Goal: Task Accomplishment & Management: Use online tool/utility

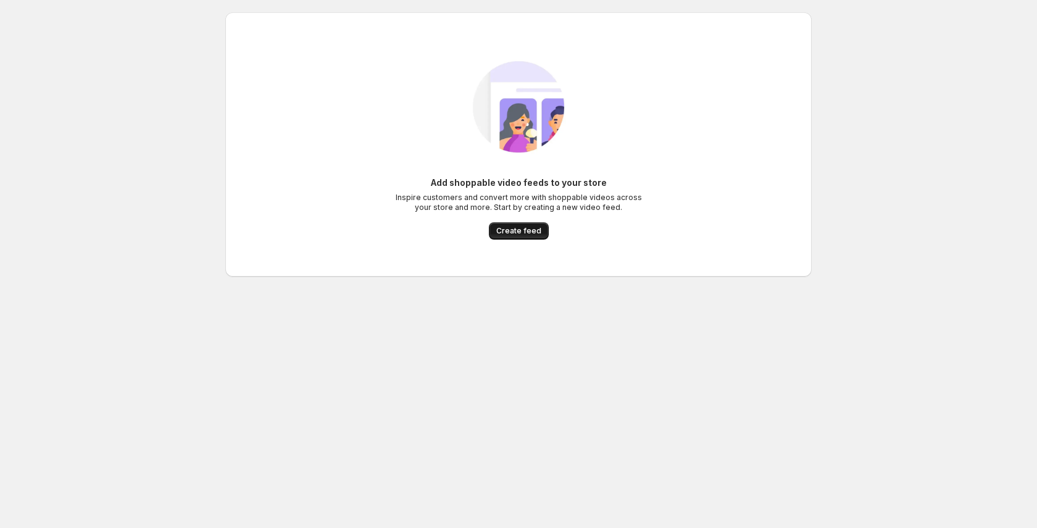
click at [519, 231] on span "Create feed" at bounding box center [518, 231] width 45 height 10
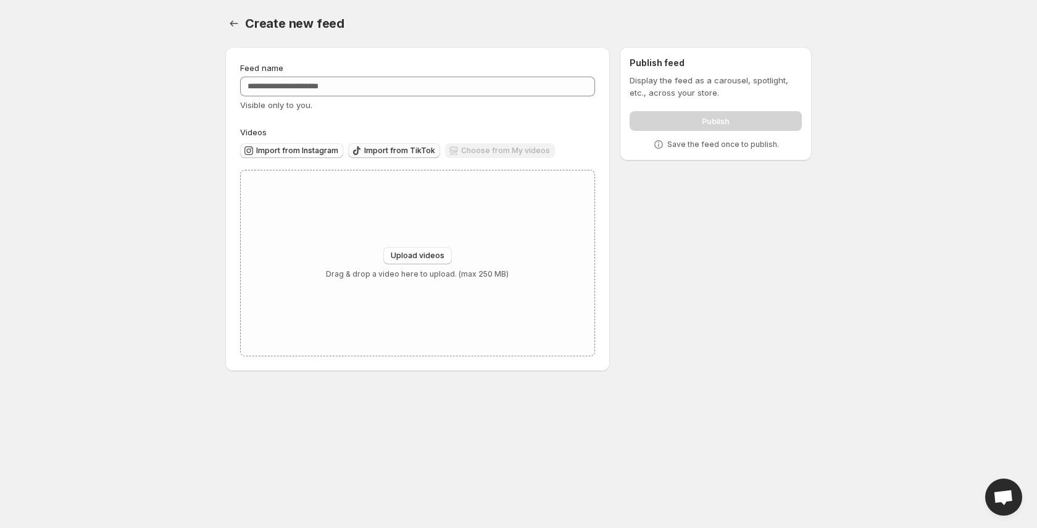
click at [382, 151] on span "Import from TikTok" at bounding box center [399, 151] width 71 height 10
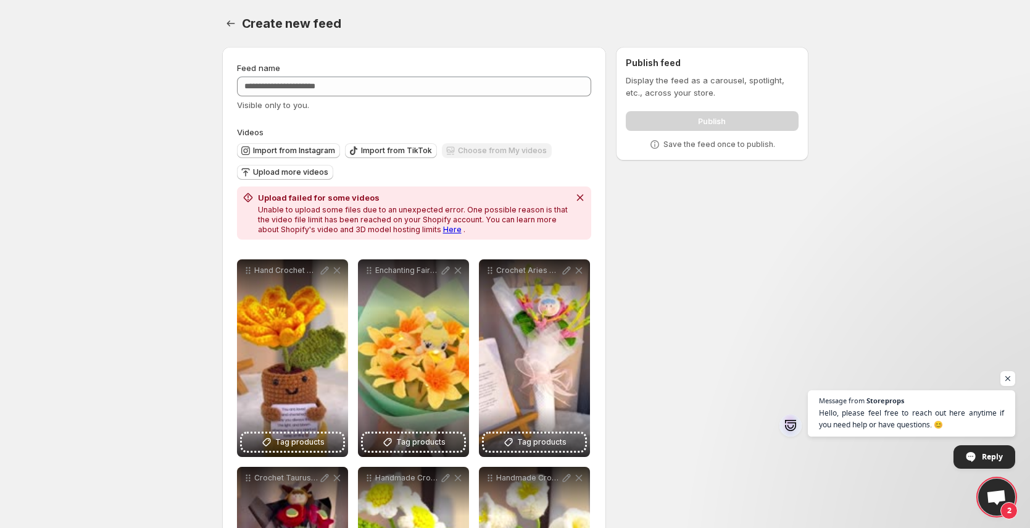
click at [443, 232] on link "Here" at bounding box center [452, 229] width 19 height 9
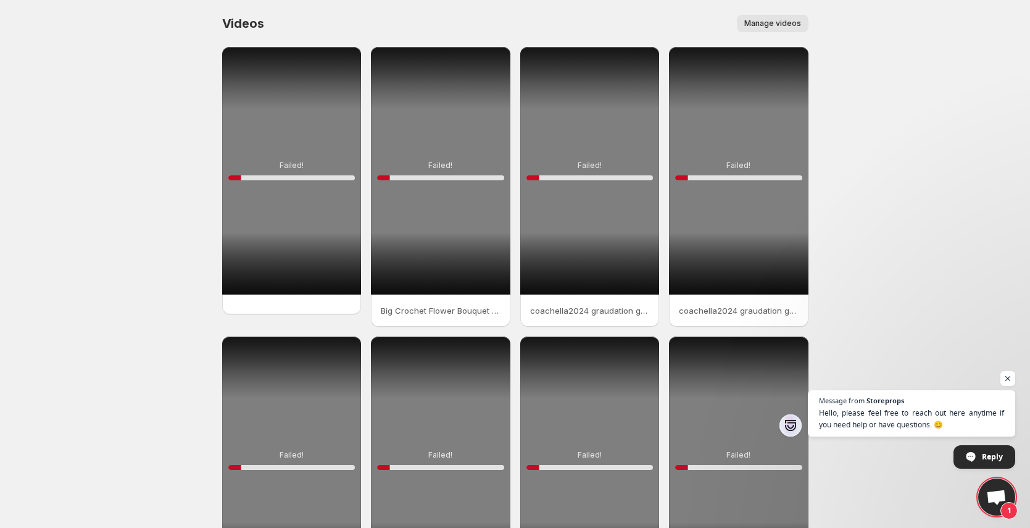
click at [304, 175] on div "10 %" at bounding box center [291, 177] width 127 height 5
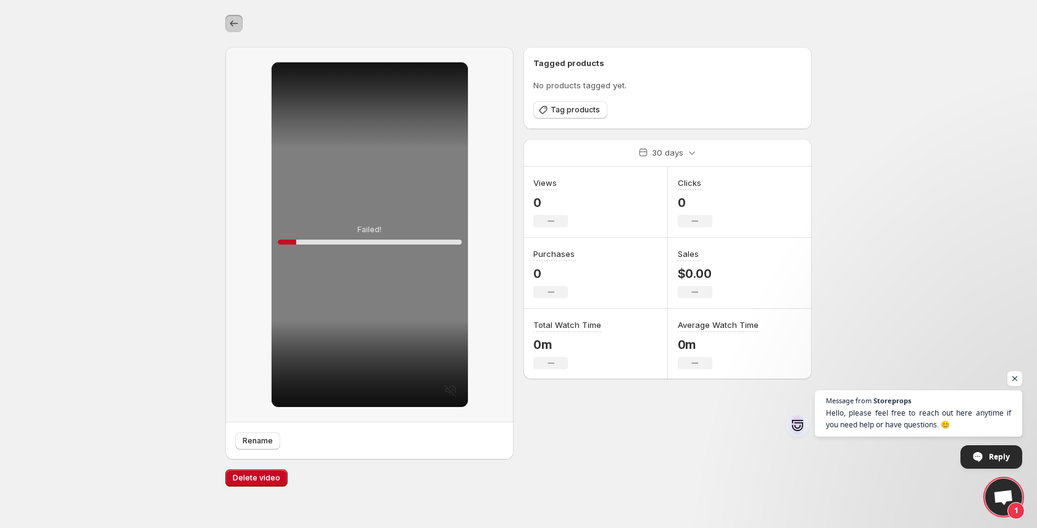
click at [233, 25] on icon "Settings" at bounding box center [234, 23] width 12 height 12
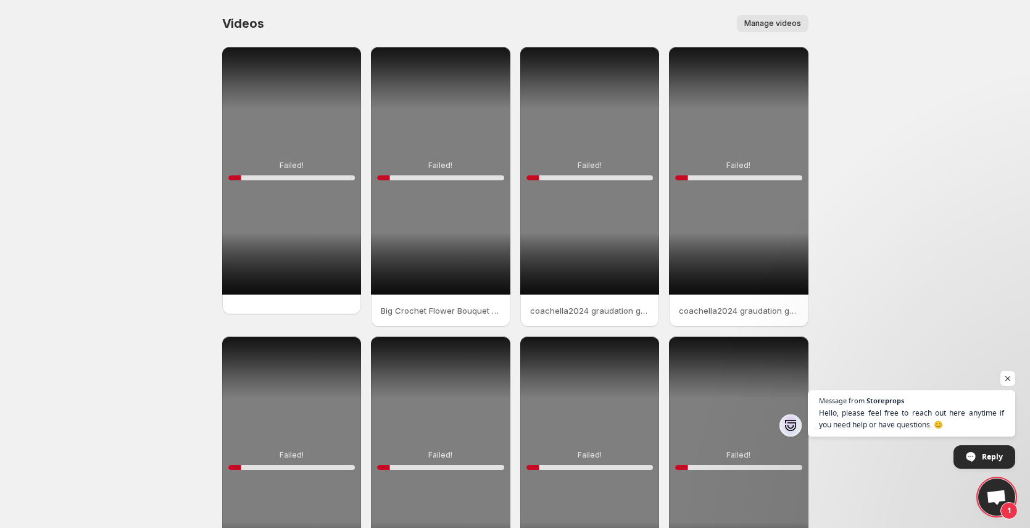
click at [766, 17] on button "Manage videos" at bounding box center [773, 23] width 72 height 17
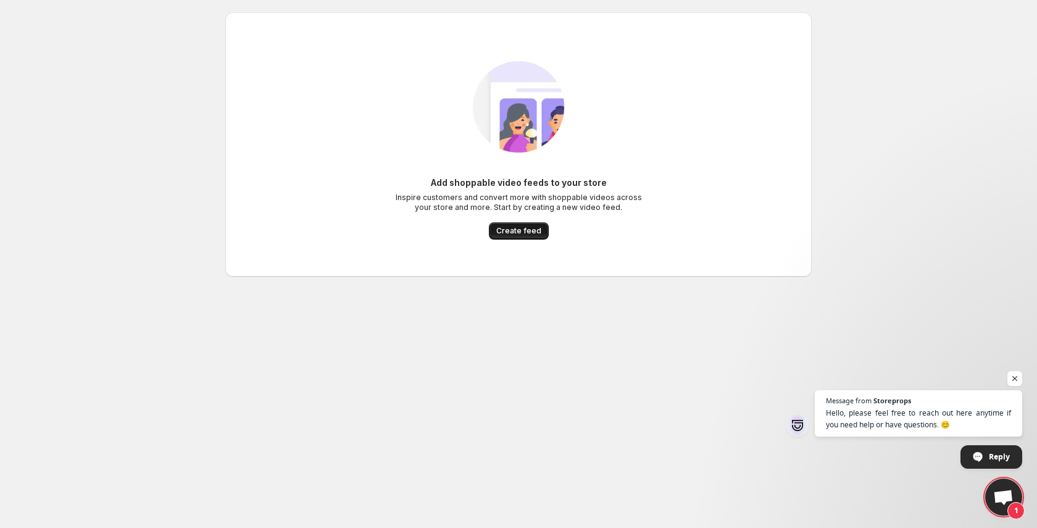
click at [511, 225] on button "Create feed" at bounding box center [519, 230] width 60 height 17
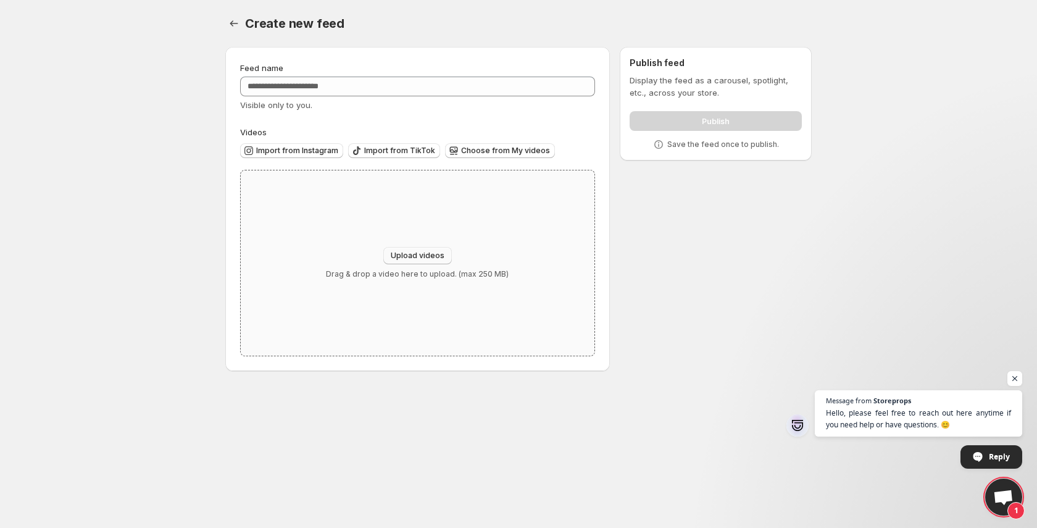
click at [438, 251] on span "Upload videos" at bounding box center [418, 256] width 54 height 10
click at [398, 157] on button "Import from TikTok" at bounding box center [394, 150] width 92 height 15
click at [512, 156] on button "Choose from My videos" at bounding box center [500, 150] width 110 height 15
click at [323, 153] on span "Import from Instagram" at bounding box center [297, 151] width 82 height 10
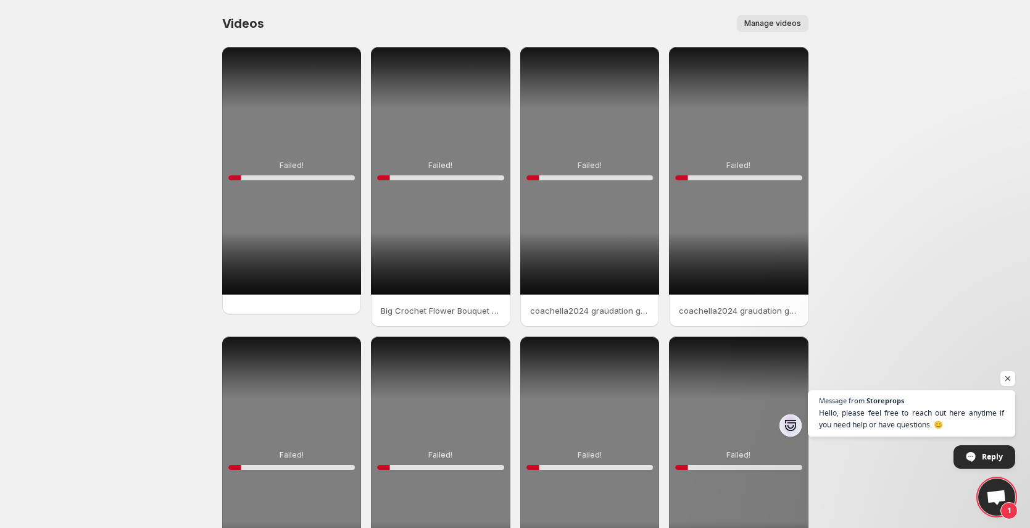
scroll to position [145, 0]
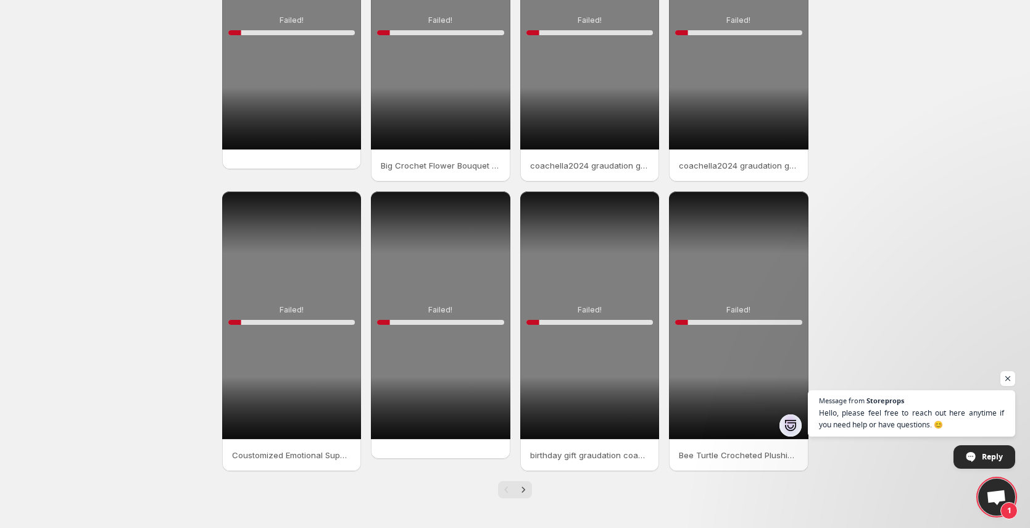
click at [533, 490] on div at bounding box center [515, 489] width 586 height 17
click at [528, 491] on icon "Next" at bounding box center [523, 489] width 12 height 12
click at [524, 491] on icon "Next" at bounding box center [523, 489] width 12 height 12
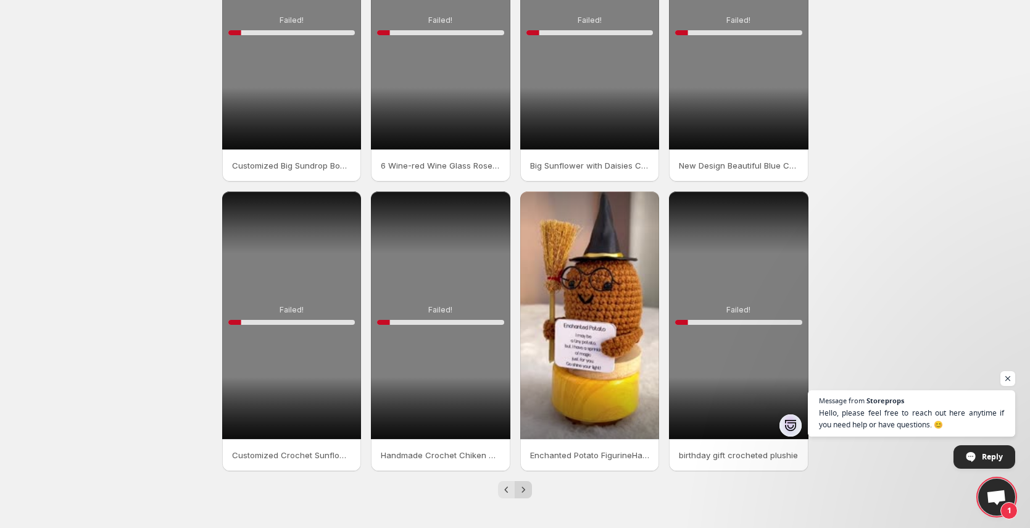
click at [524, 491] on icon "Next" at bounding box center [523, 489] width 12 height 12
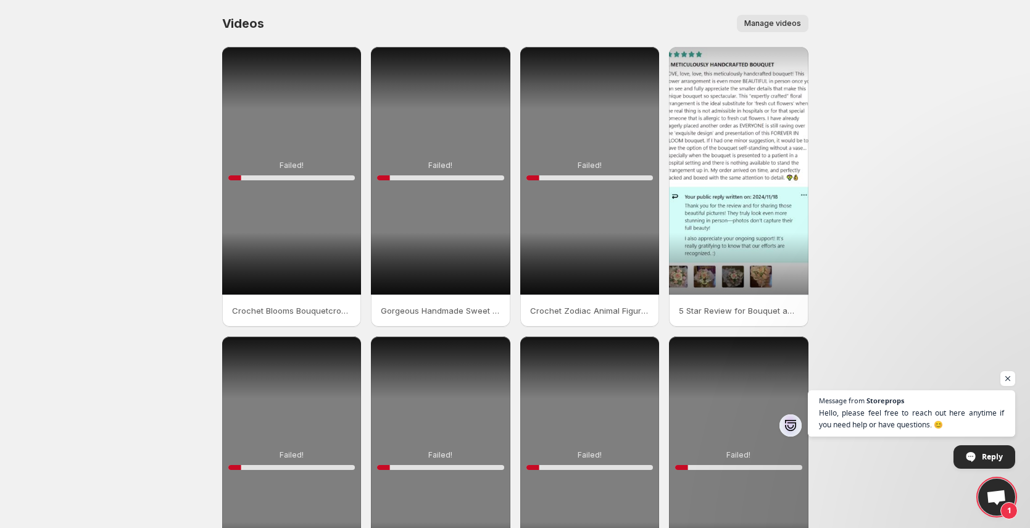
click at [772, 22] on span "Manage videos" at bounding box center [773, 24] width 57 height 10
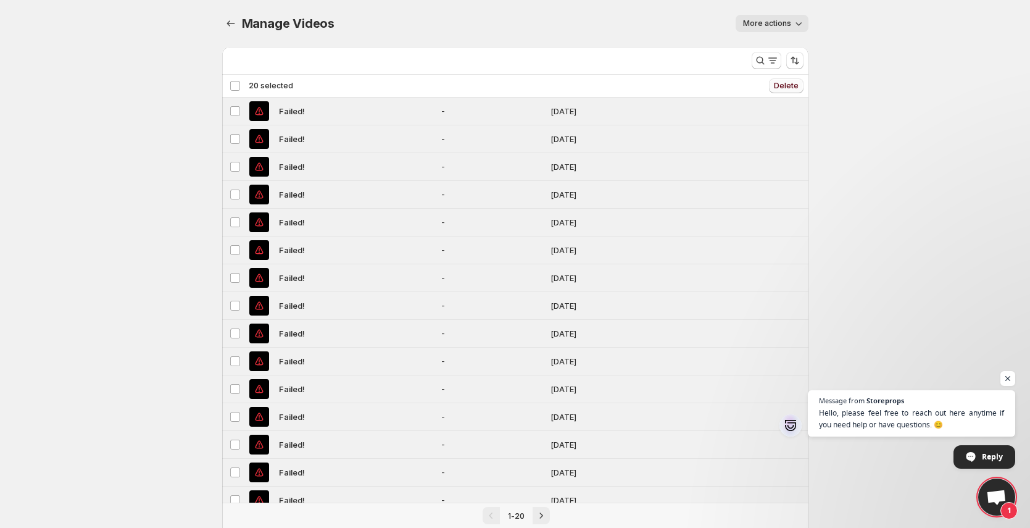
click at [788, 83] on span "Delete" at bounding box center [786, 86] width 25 height 10
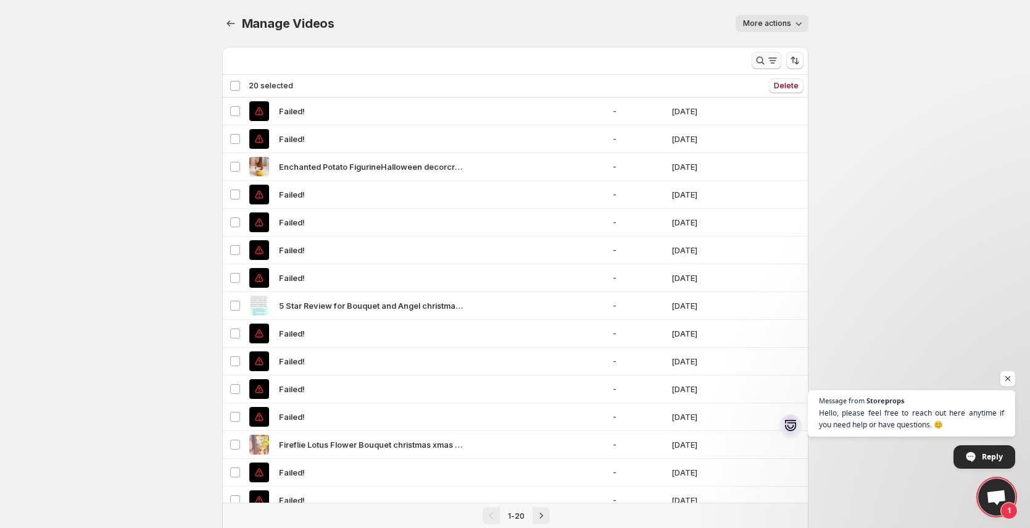
click at [774, 56] on icon "Search and filter results" at bounding box center [773, 60] width 12 height 12
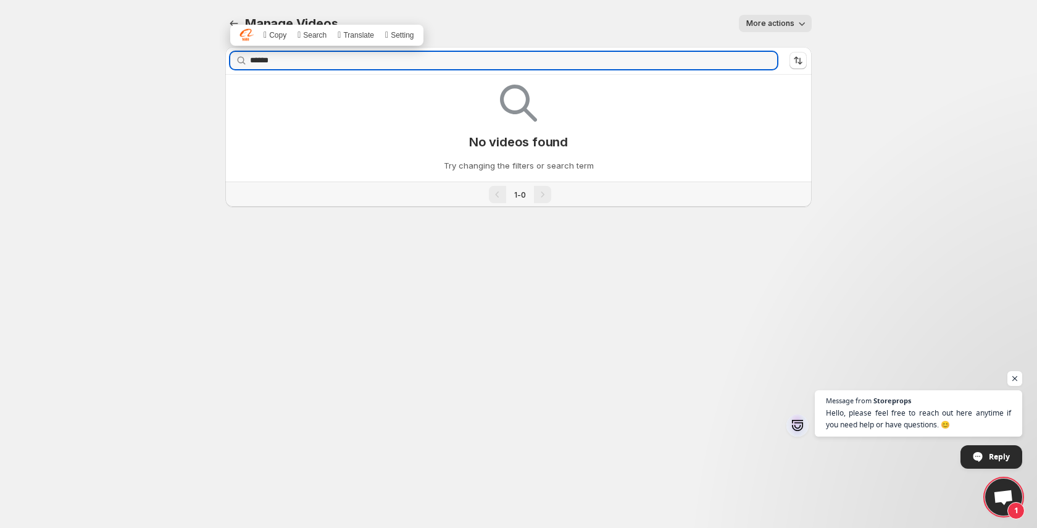
type input "******"
click at [766, 62] on icon "button" at bounding box center [764, 60] width 12 height 12
click at [228, 23] on icon "Manage Videos" at bounding box center [234, 23] width 12 height 12
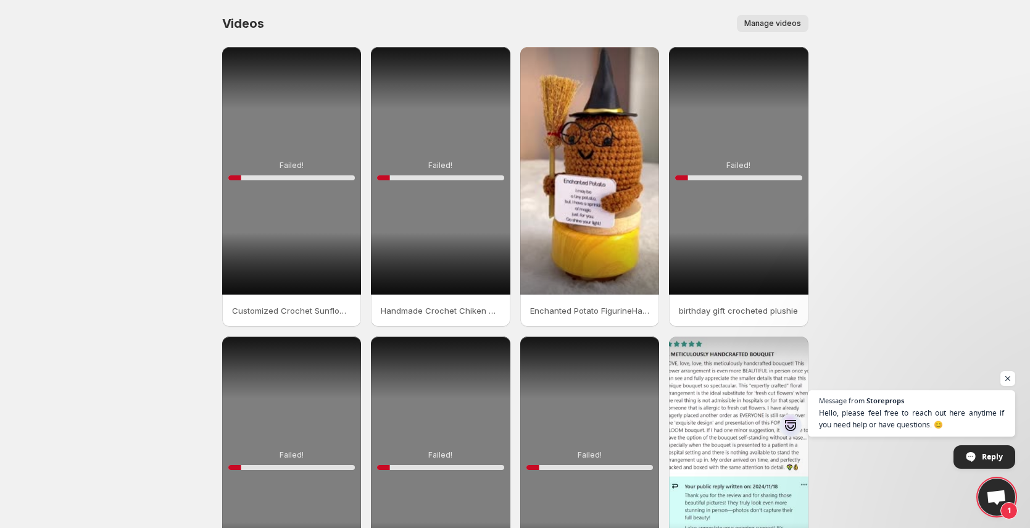
click at [782, 25] on span "Manage videos" at bounding box center [773, 24] width 57 height 10
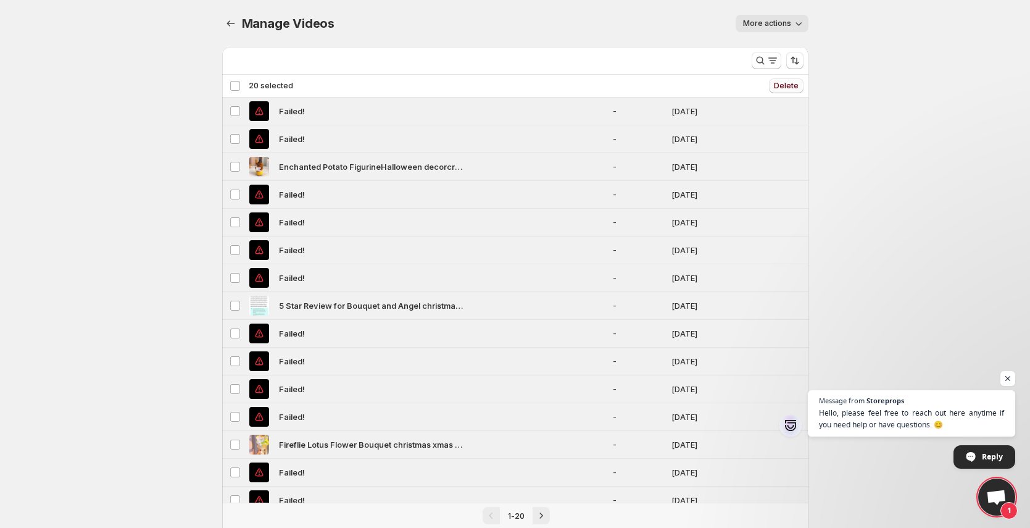
click at [781, 85] on span "Delete" at bounding box center [786, 86] width 25 height 10
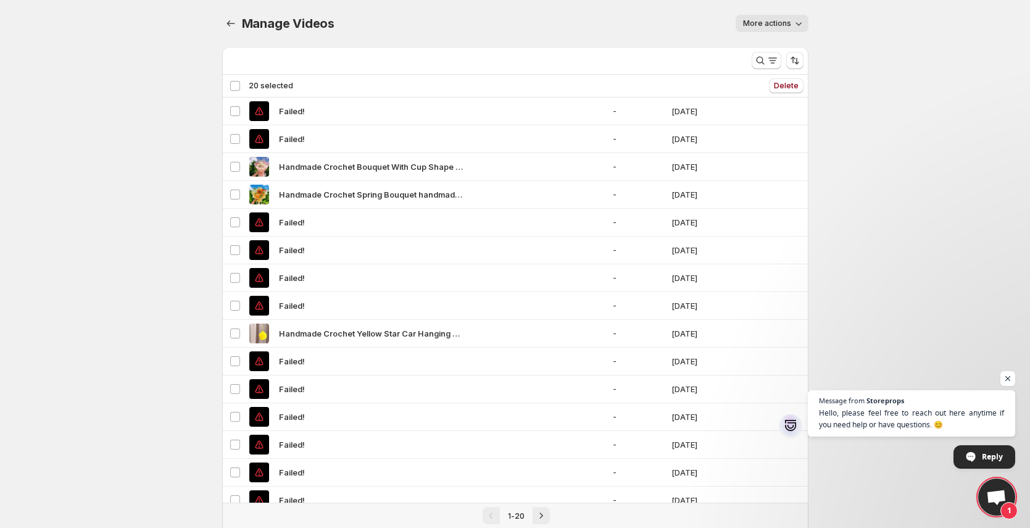
click at [236, 88] on div "Deselect all 20 videos 20 selected" at bounding box center [262, 85] width 64 height 11
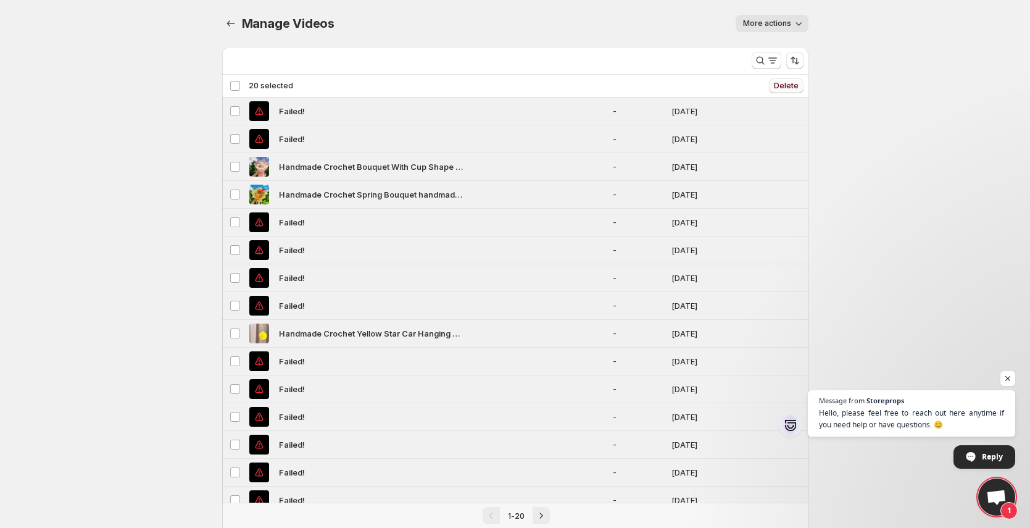
click at [774, 88] on button "Delete" at bounding box center [786, 85] width 35 height 15
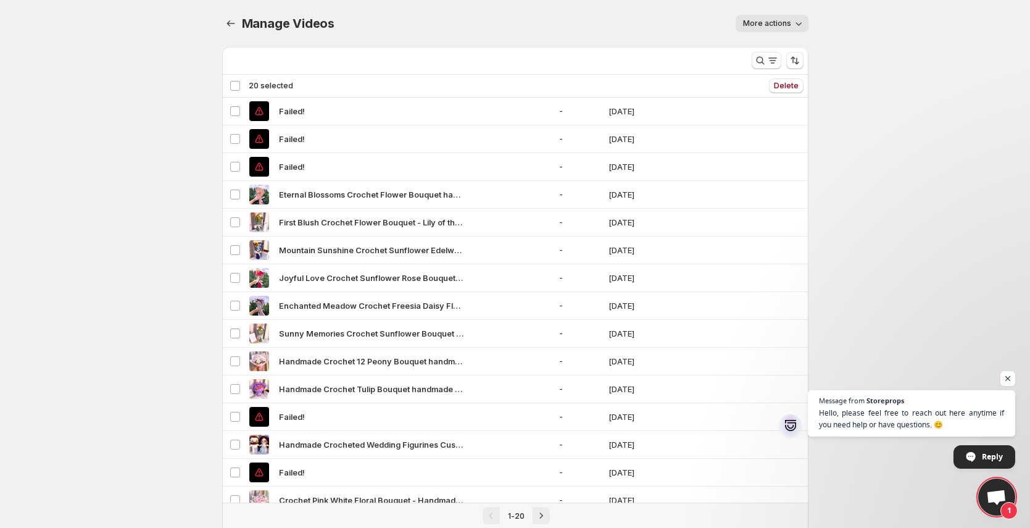
click at [236, 83] on div "Deselect all 20 videos 20 selected" at bounding box center [262, 85] width 64 height 11
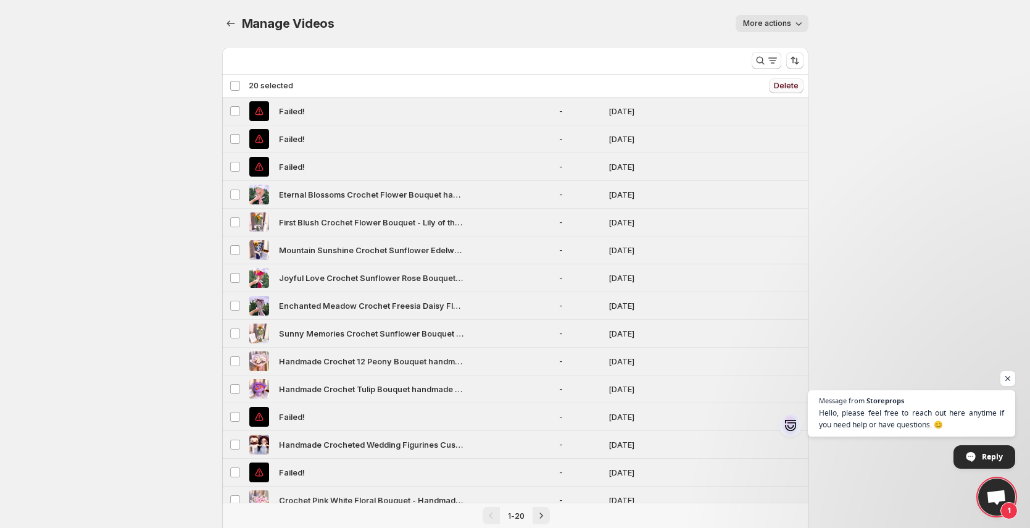
click at [778, 85] on span "Delete" at bounding box center [786, 86] width 25 height 10
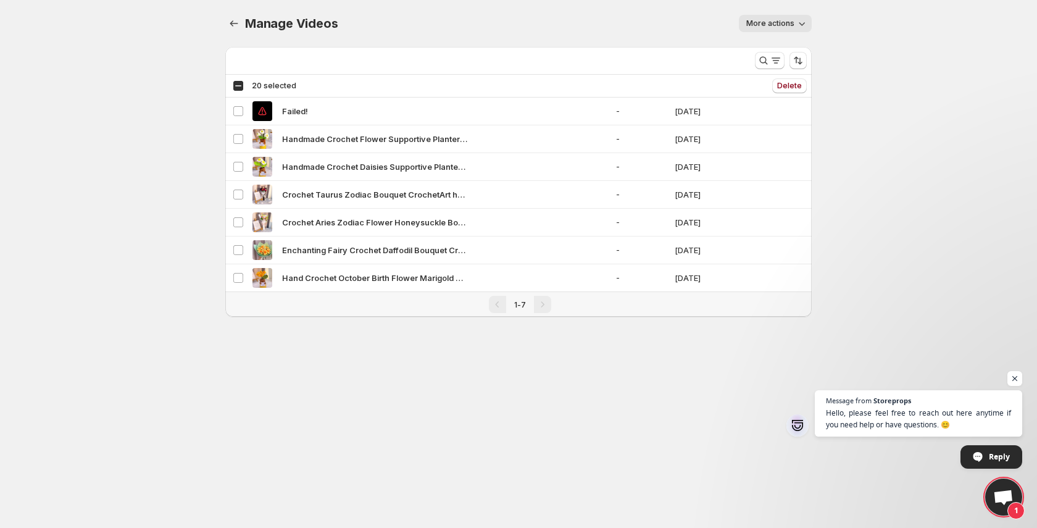
click at [239, 86] on div "Select all 7 videos 20 selected" at bounding box center [265, 85] width 64 height 11
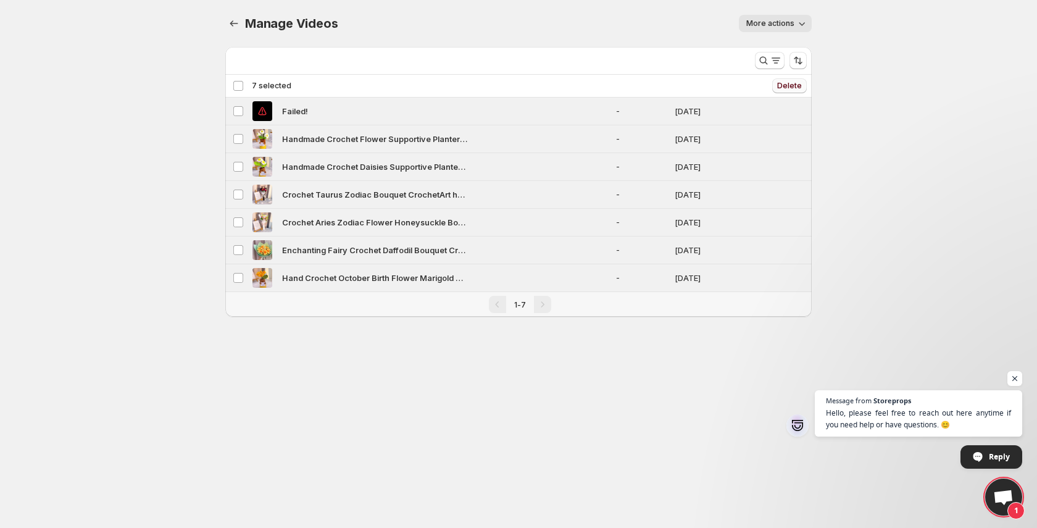
click at [790, 81] on span "Delete" at bounding box center [789, 86] width 25 height 10
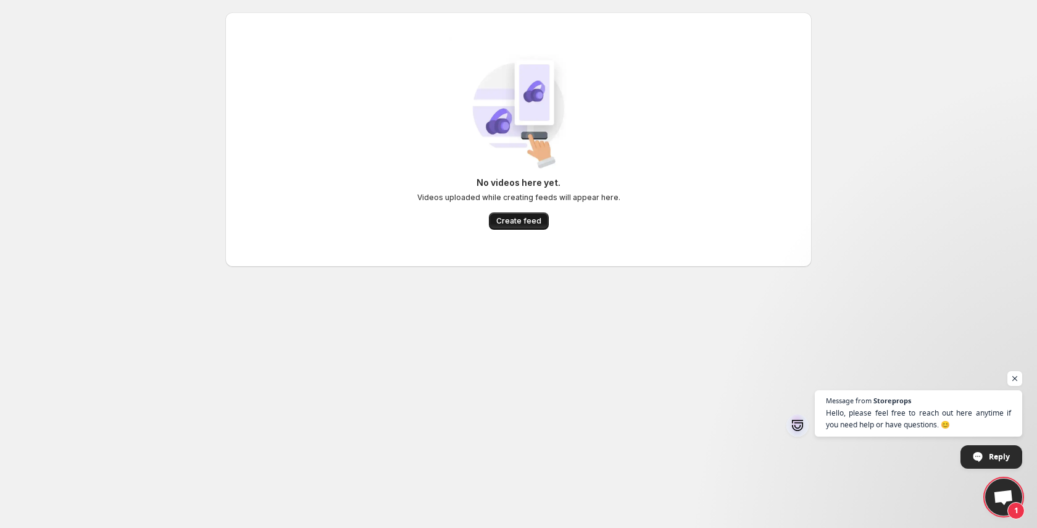
click at [527, 226] on button "Create feed" at bounding box center [519, 220] width 60 height 17
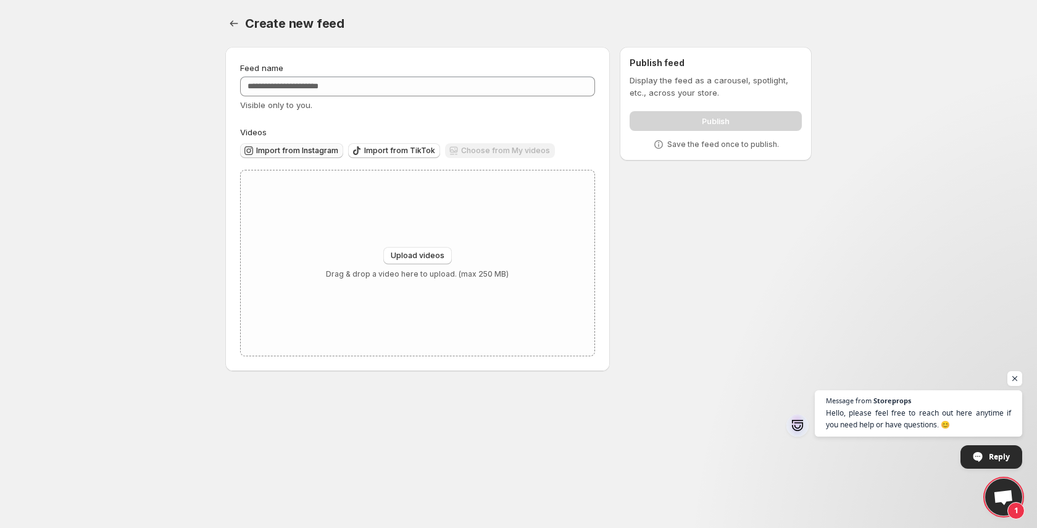
click at [304, 152] on span "Import from Instagram" at bounding box center [297, 151] width 82 height 10
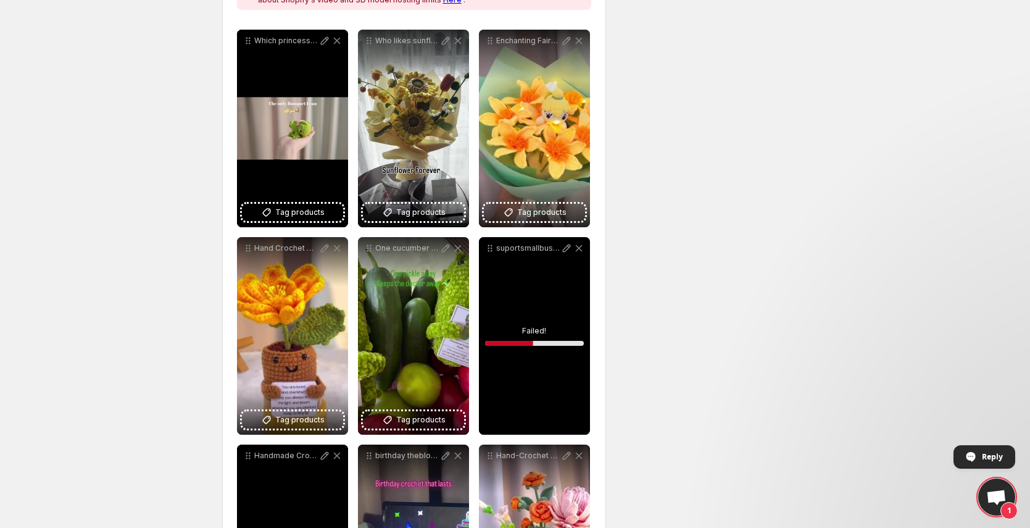
scroll to position [215, 0]
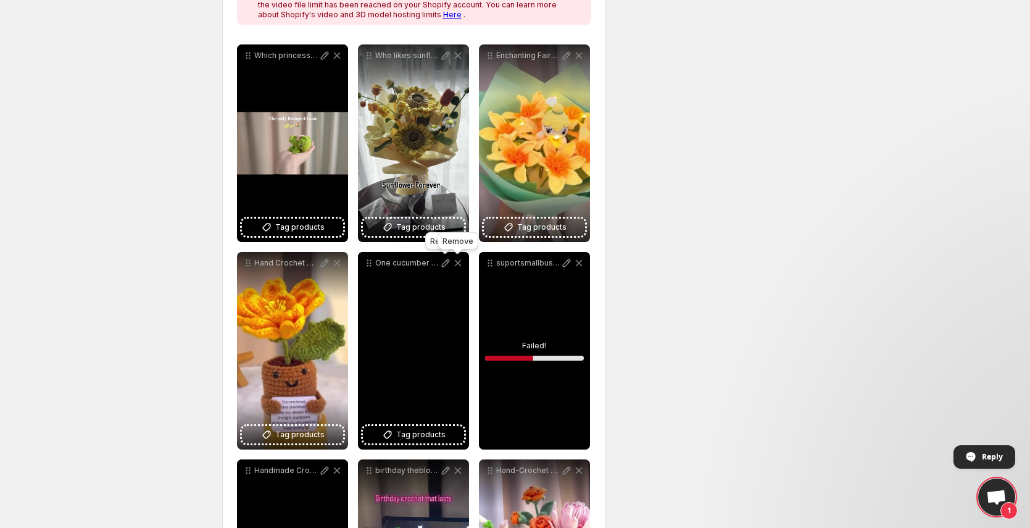
click at [457, 265] on icon at bounding box center [458, 263] width 12 height 12
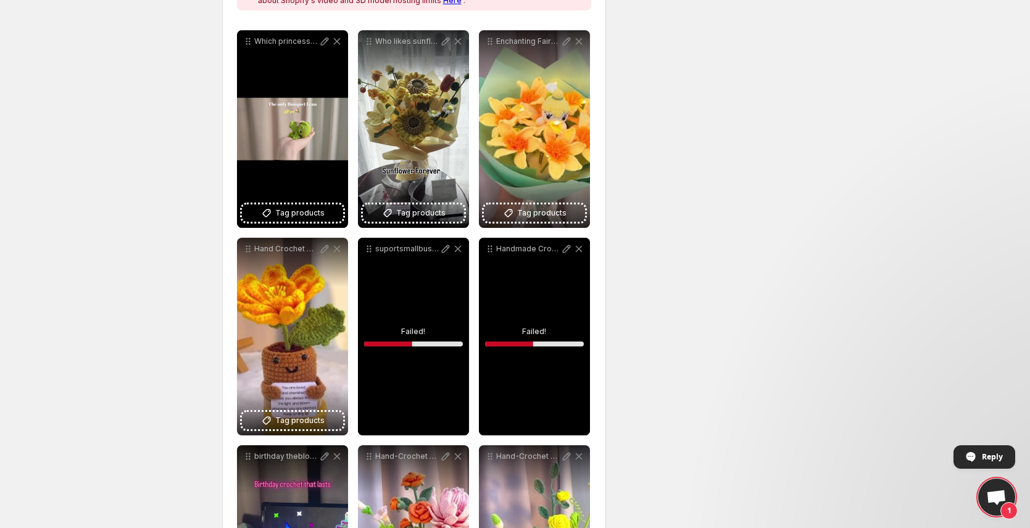
scroll to position [197, 0]
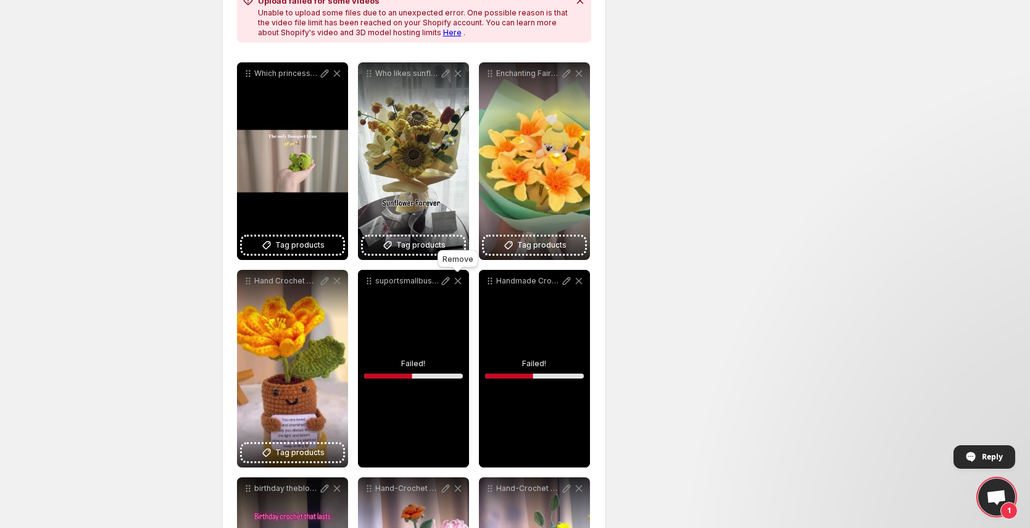
click at [460, 283] on icon at bounding box center [458, 281] width 12 height 12
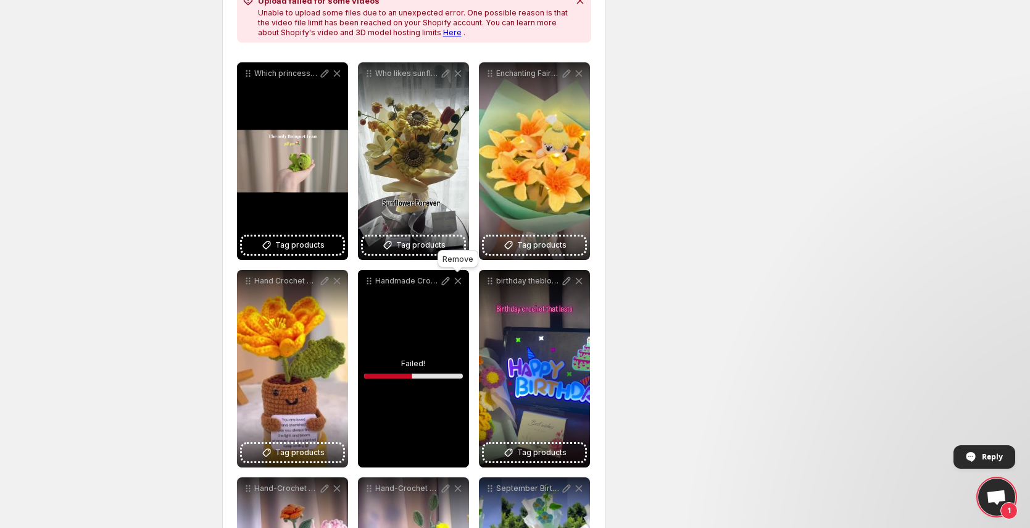
click at [460, 283] on icon at bounding box center [458, 281] width 12 height 12
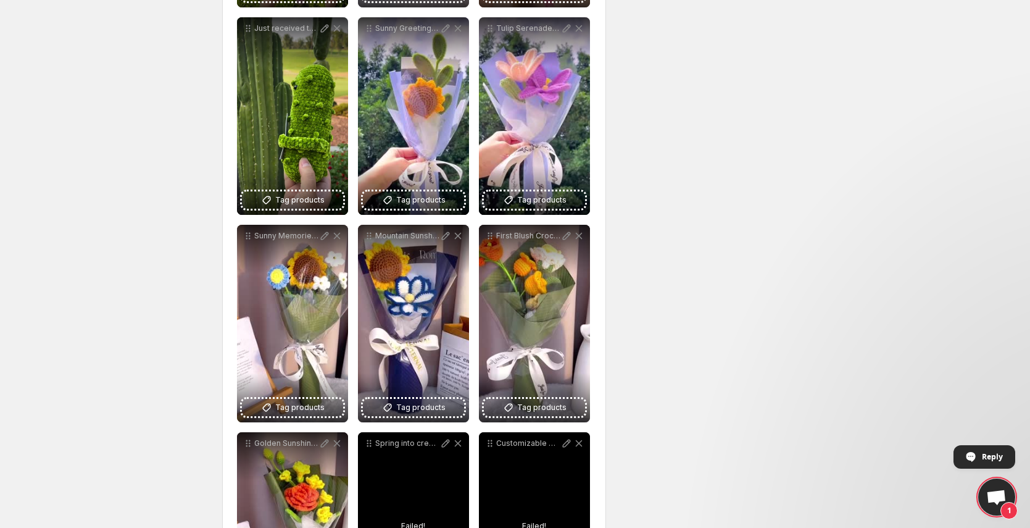
scroll to position [1441, 0]
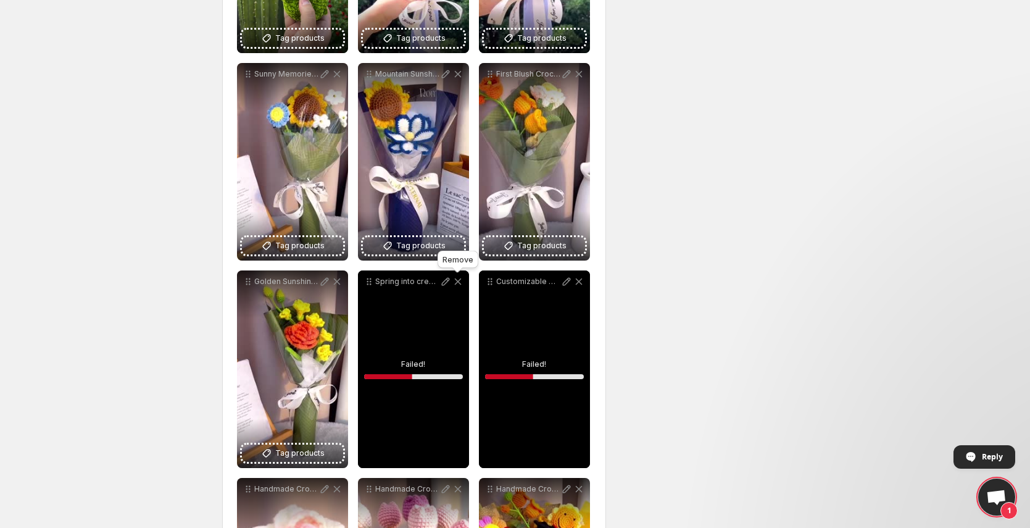
click at [463, 282] on icon at bounding box center [458, 281] width 12 height 12
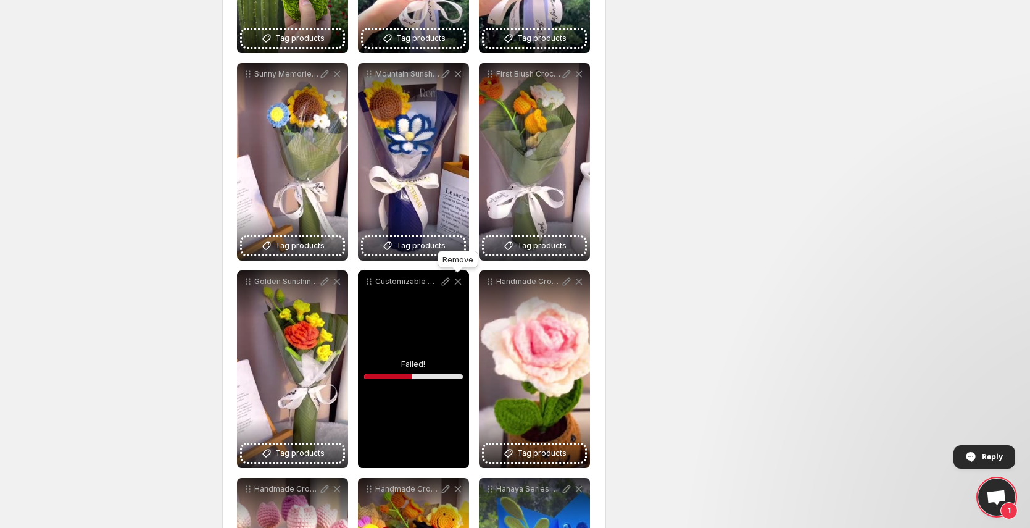
click at [463, 282] on icon at bounding box center [458, 281] width 12 height 12
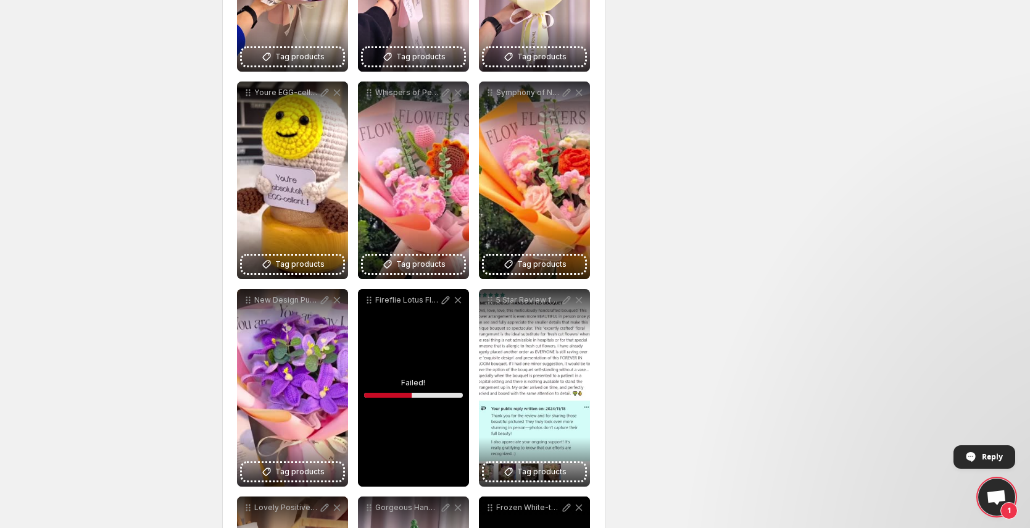
scroll to position [3612, 0]
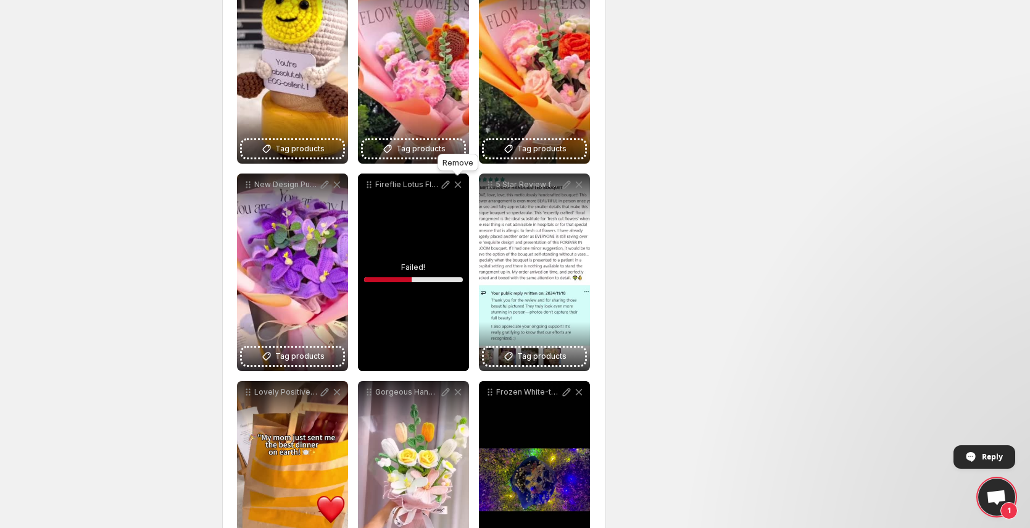
click at [458, 183] on icon at bounding box center [457, 185] width 7 height 7
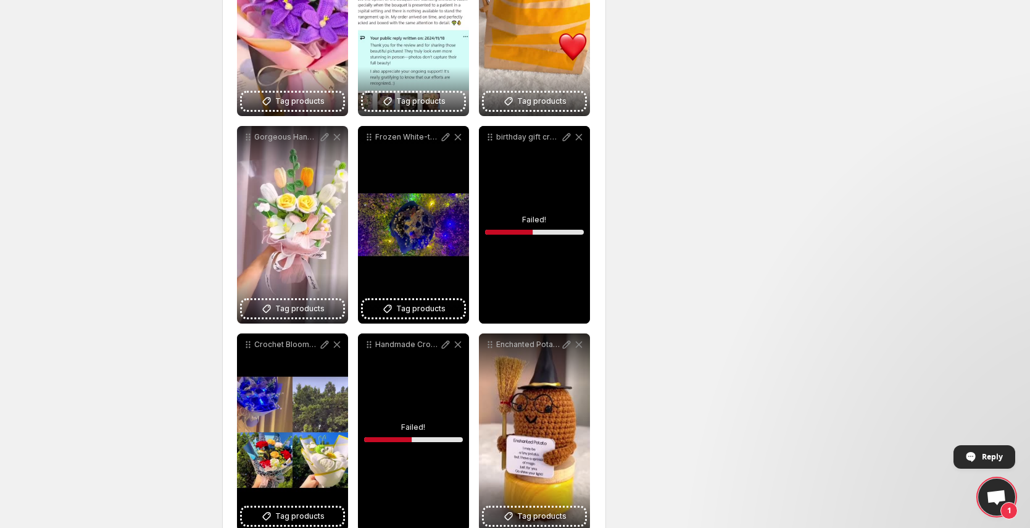
scroll to position [3859, 0]
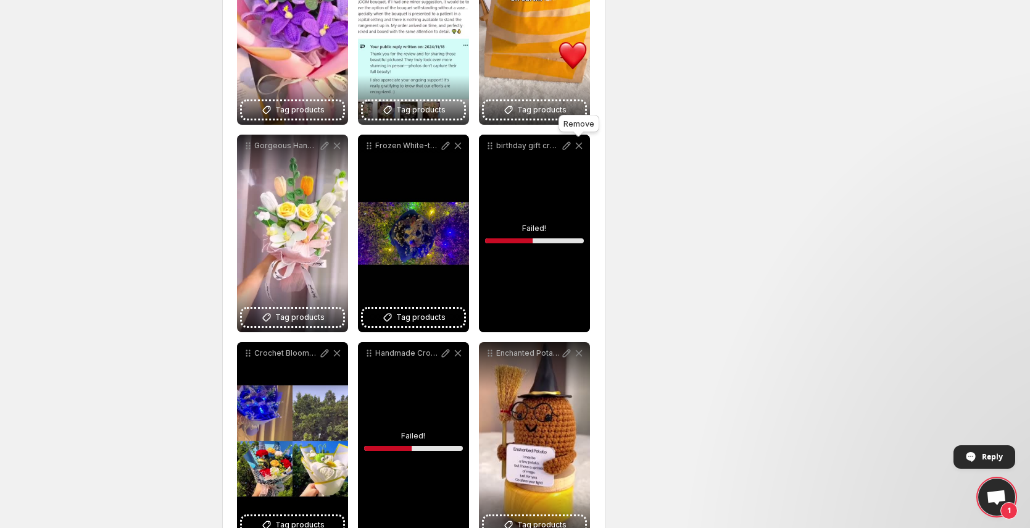
click at [583, 147] on icon at bounding box center [579, 146] width 12 height 12
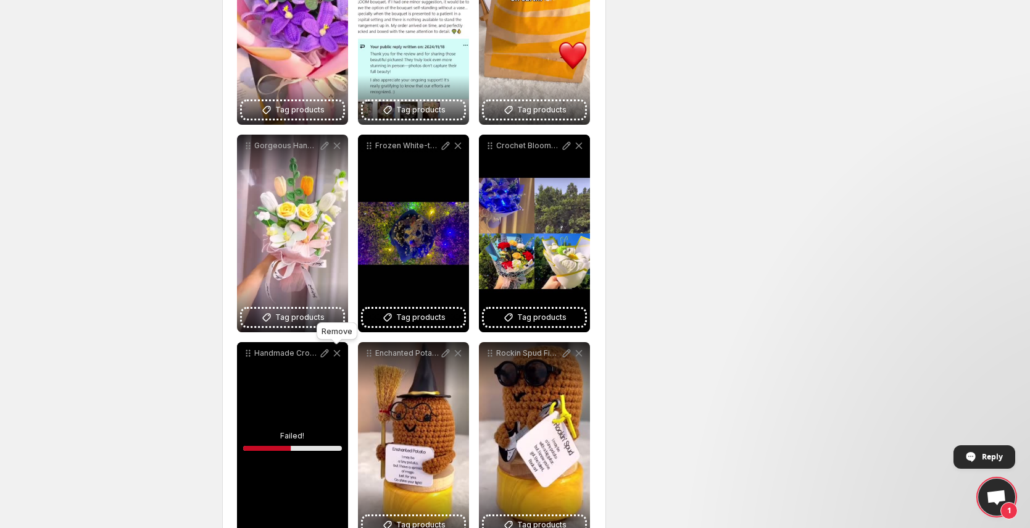
click at [342, 356] on icon at bounding box center [337, 353] width 12 height 12
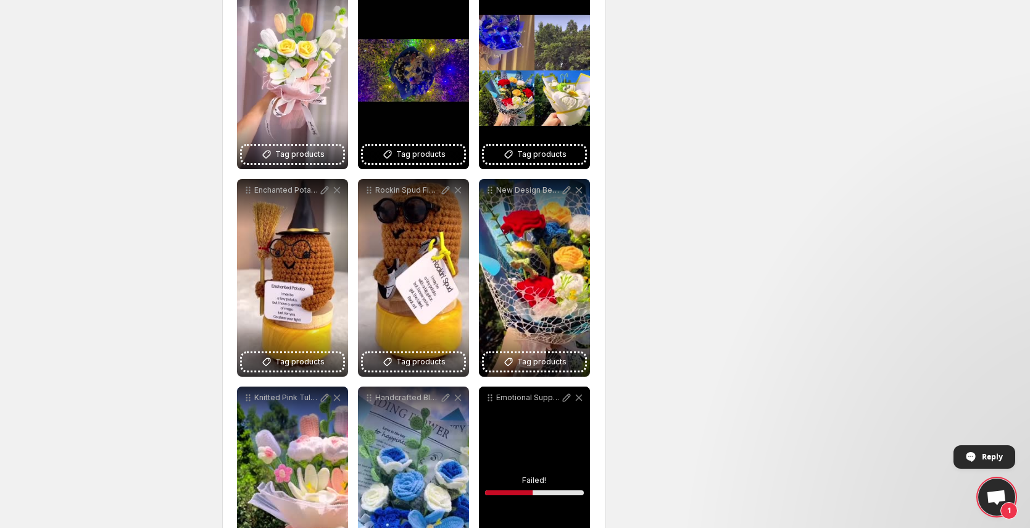
scroll to position [4188, 0]
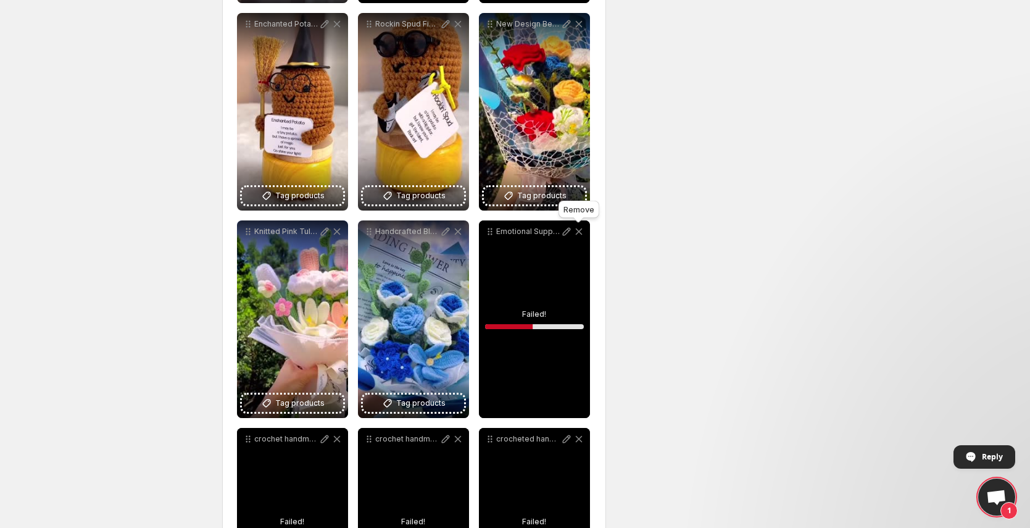
click at [580, 233] on icon at bounding box center [578, 231] width 7 height 7
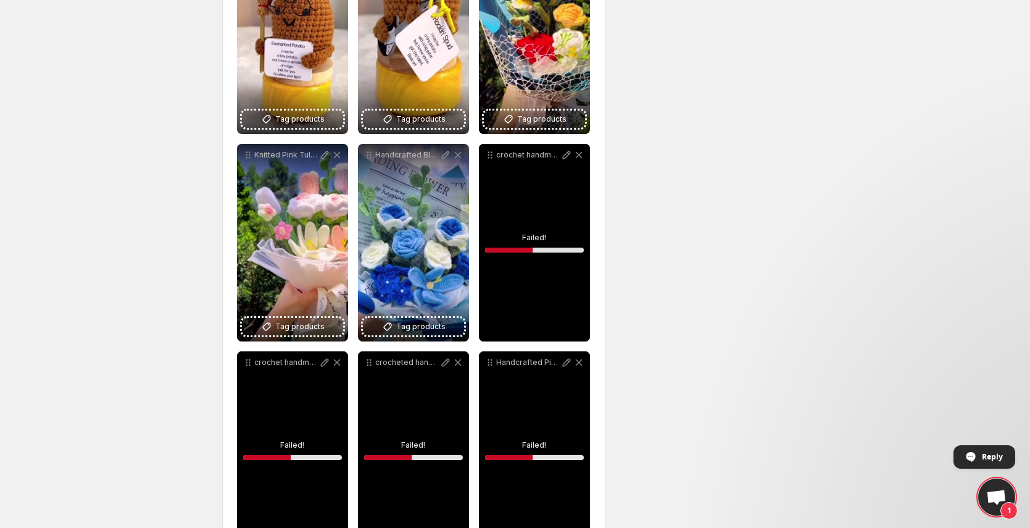
scroll to position [4319, 0]
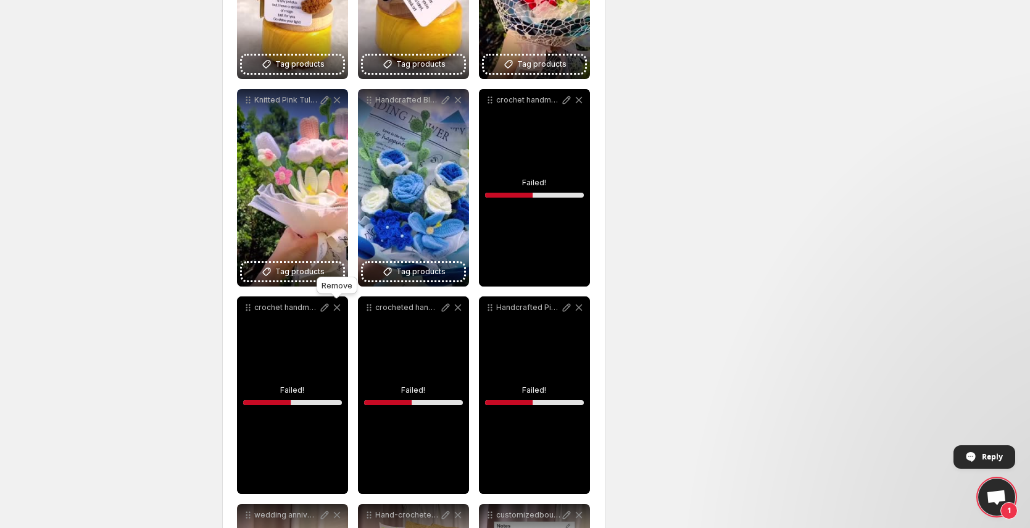
click at [338, 310] on icon at bounding box center [337, 307] width 12 height 12
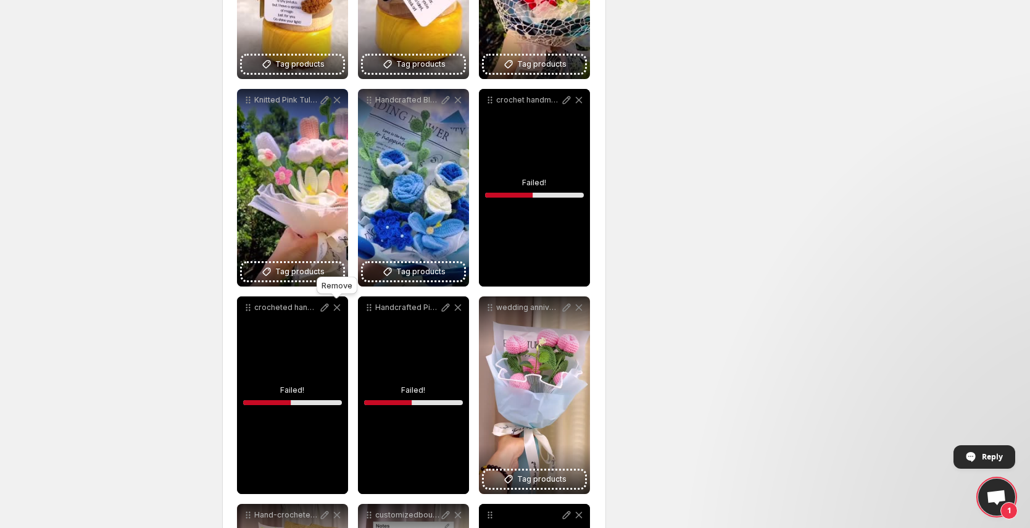
click at [338, 310] on icon at bounding box center [337, 307] width 12 height 12
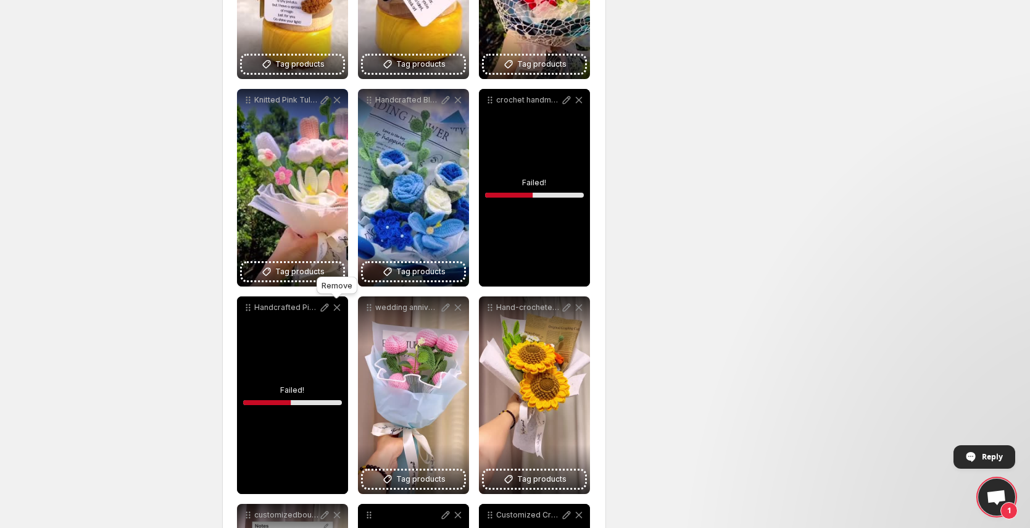
click at [338, 310] on icon at bounding box center [337, 307] width 12 height 12
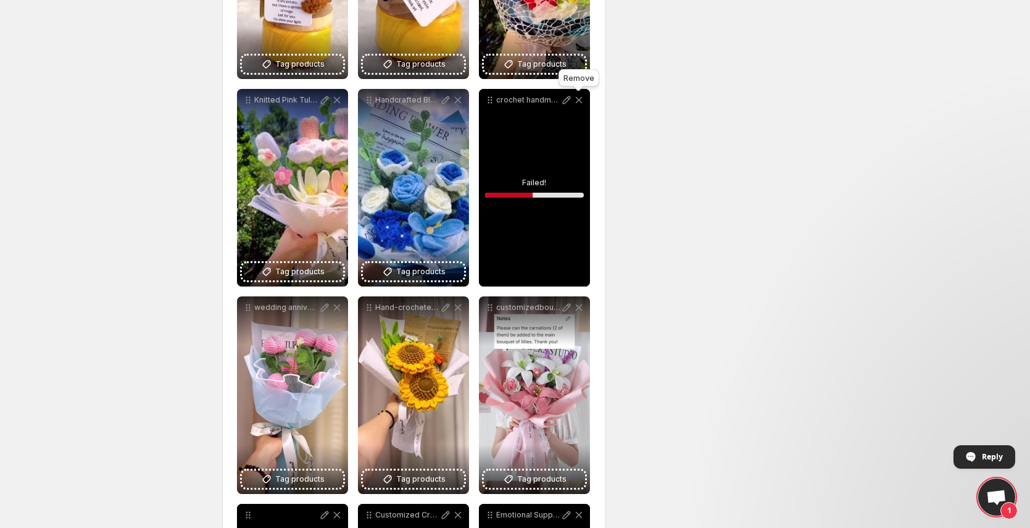
click at [580, 100] on icon at bounding box center [579, 100] width 12 height 12
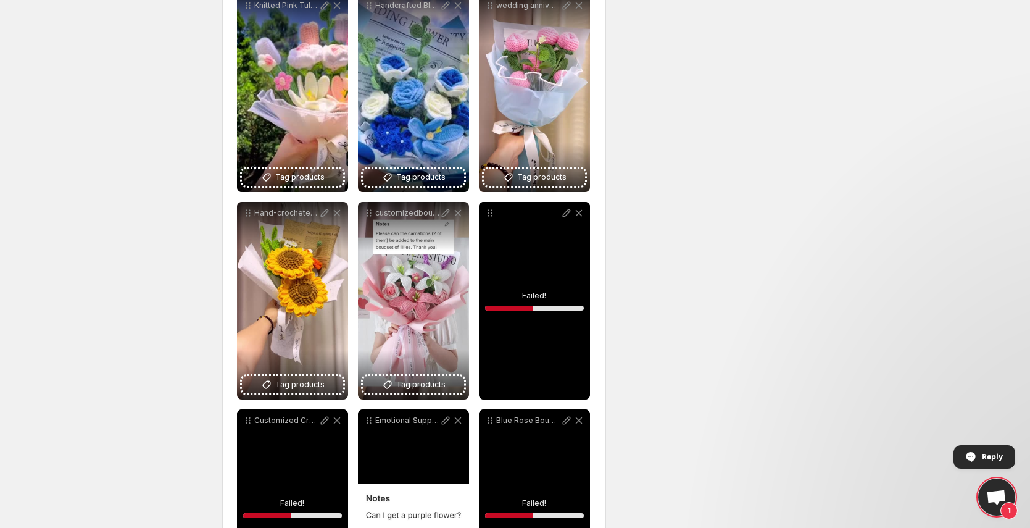
scroll to position [4601, 0]
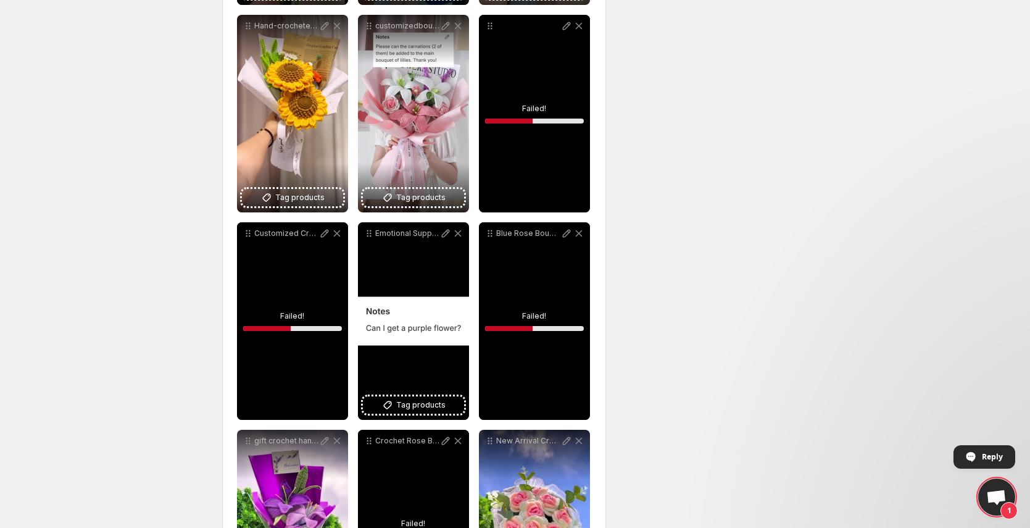
click at [582, 32] on div at bounding box center [534, 26] width 111 height 22
click at [581, 30] on icon at bounding box center [579, 26] width 12 height 12
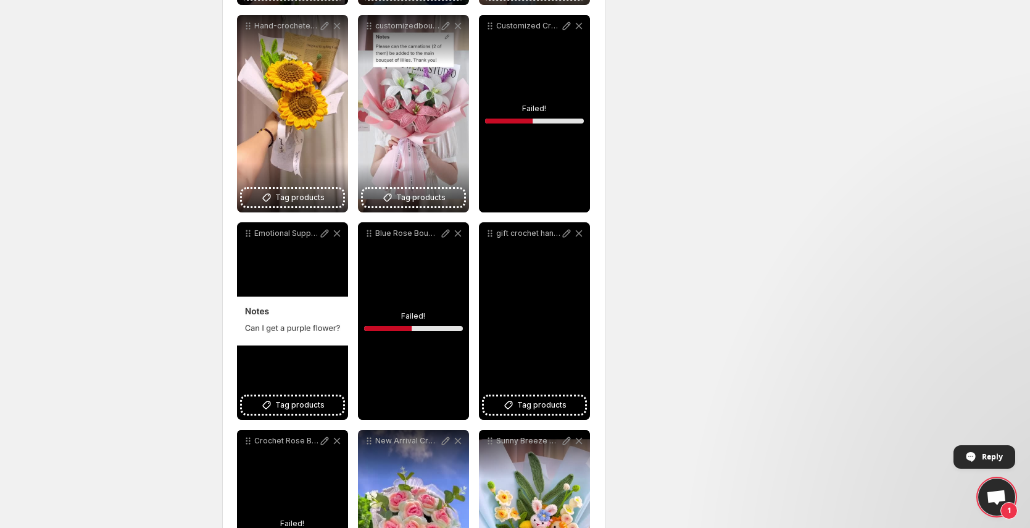
click at [459, 236] on icon at bounding box center [458, 233] width 12 height 12
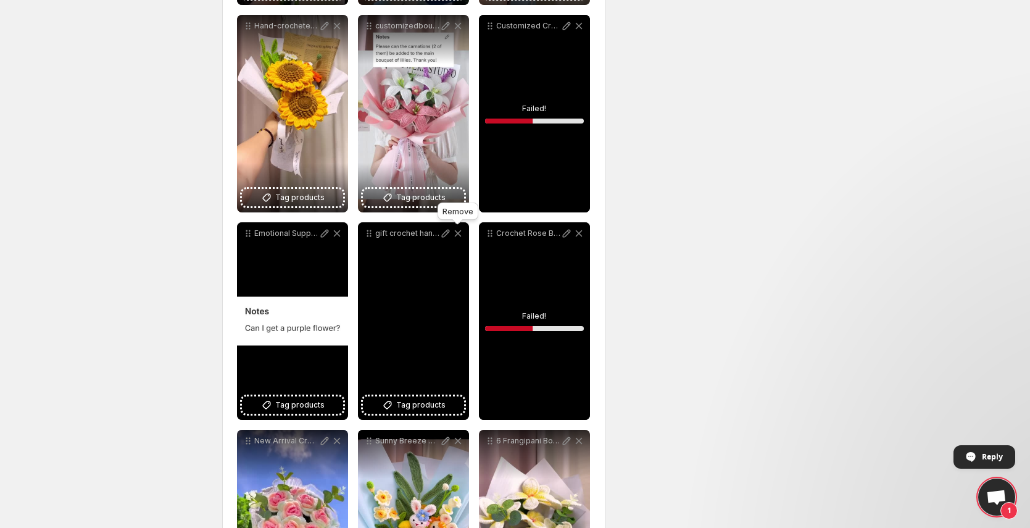
drag, startPoint x: 578, startPoint y: 25, endPoint x: 568, endPoint y: 232, distance: 207.1
click at [579, 25] on icon at bounding box center [578, 26] width 7 height 7
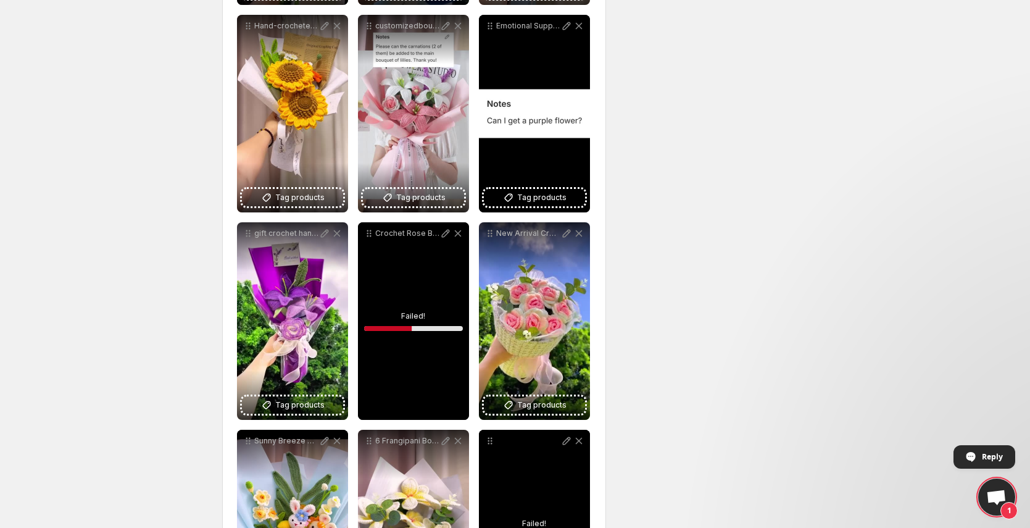
click at [580, 233] on icon at bounding box center [579, 233] width 12 height 12
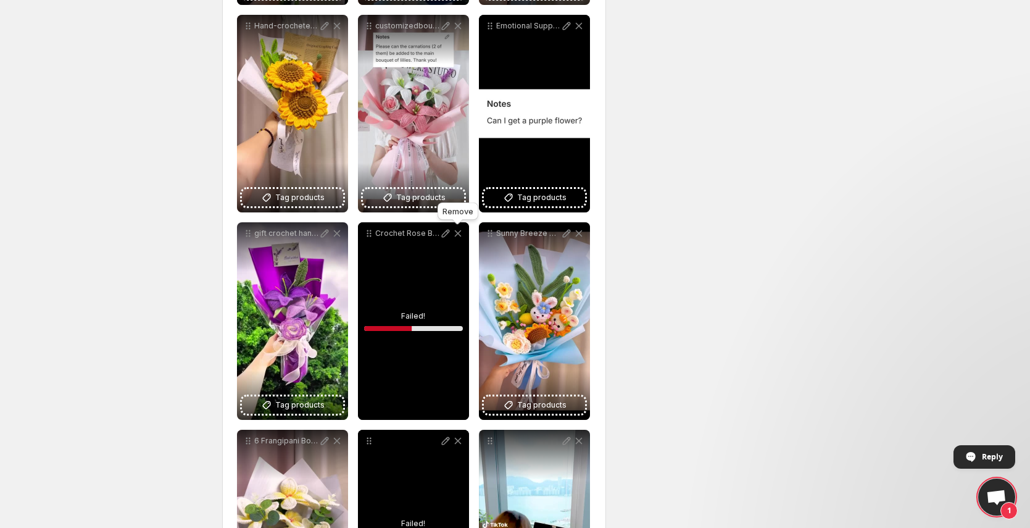
click at [459, 231] on icon at bounding box center [458, 233] width 12 height 12
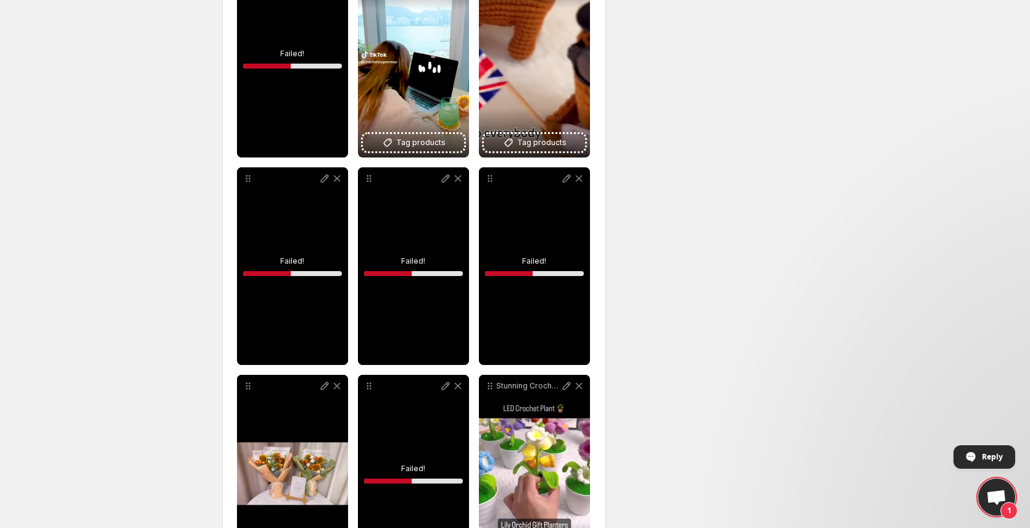
scroll to position [5203, 0]
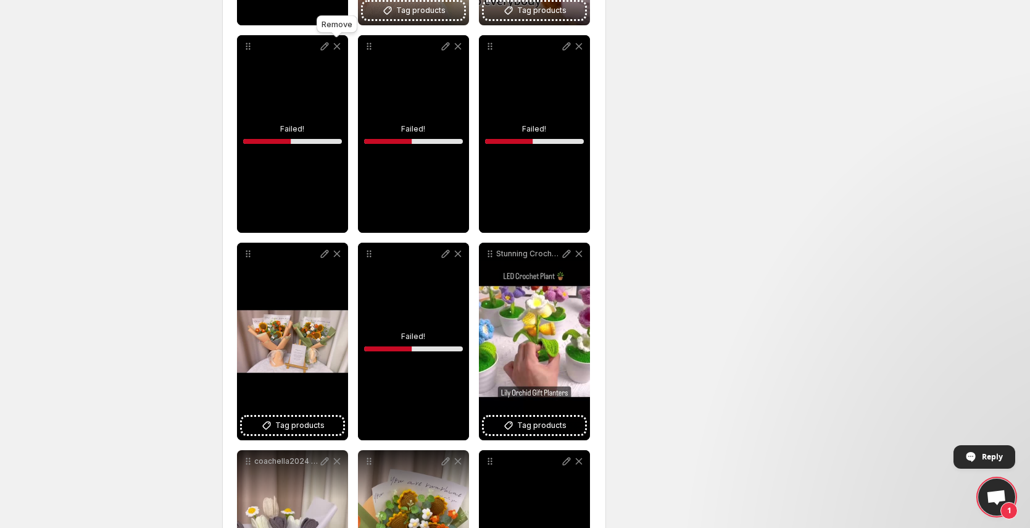
click at [338, 48] on icon at bounding box center [336, 46] width 7 height 7
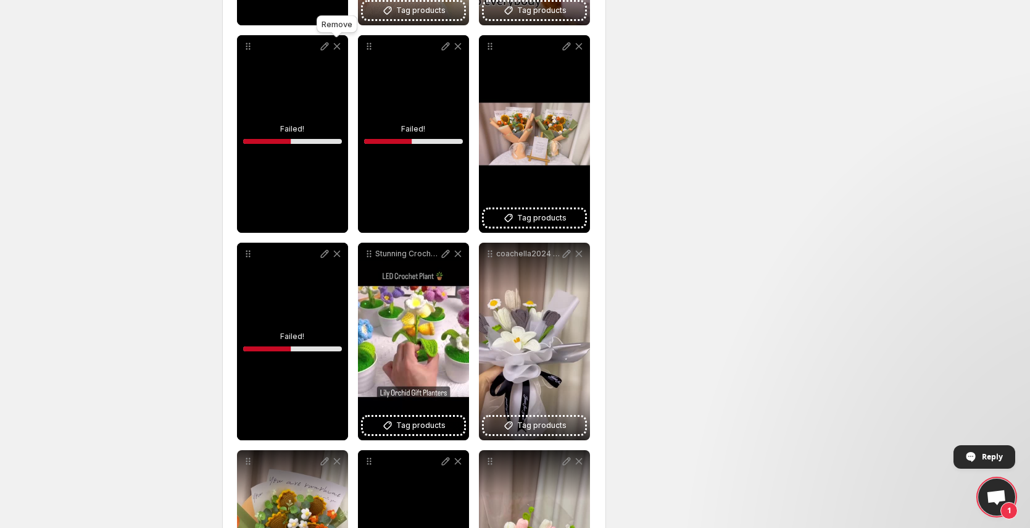
click at [338, 48] on icon at bounding box center [336, 46] width 7 height 7
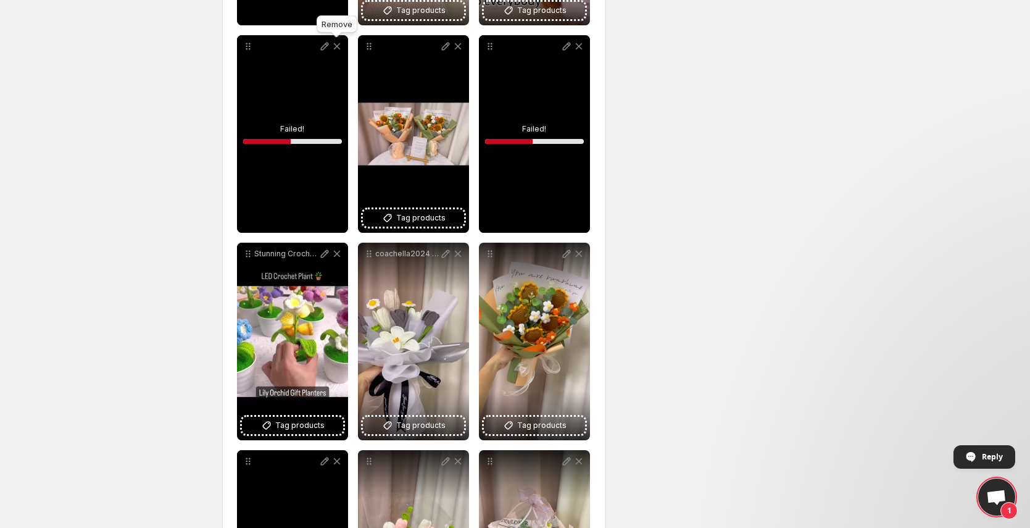
click at [338, 48] on icon at bounding box center [336, 46] width 7 height 7
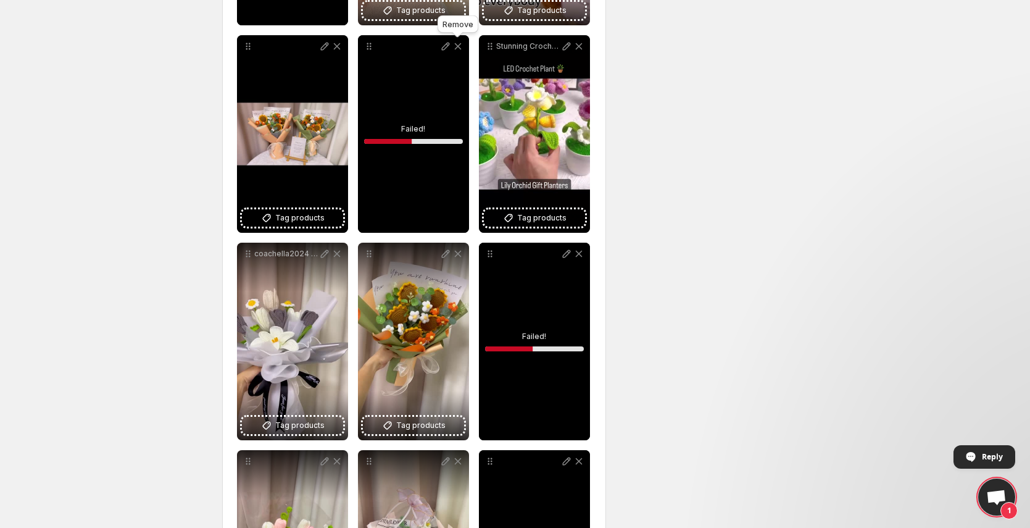
click at [462, 44] on icon at bounding box center [458, 46] width 12 height 12
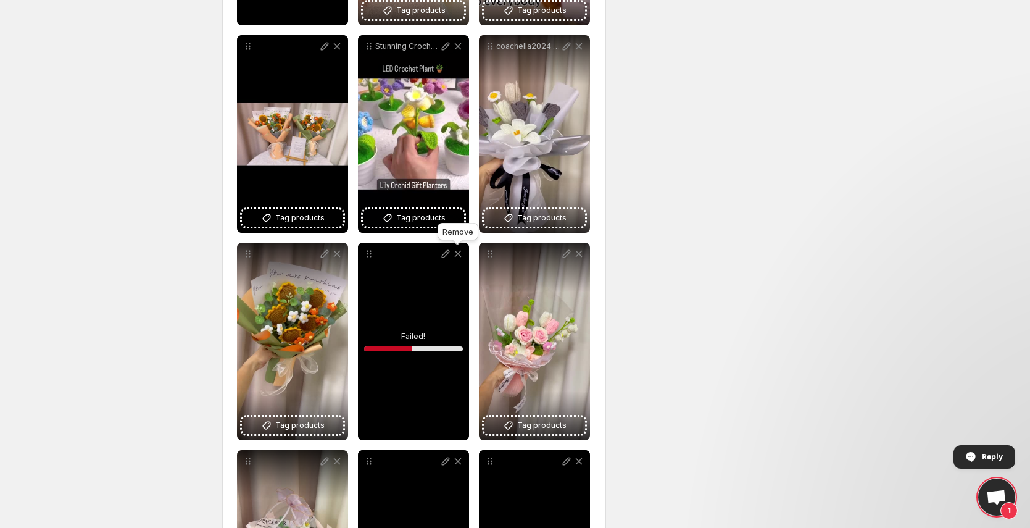
click at [460, 254] on icon at bounding box center [458, 254] width 12 height 12
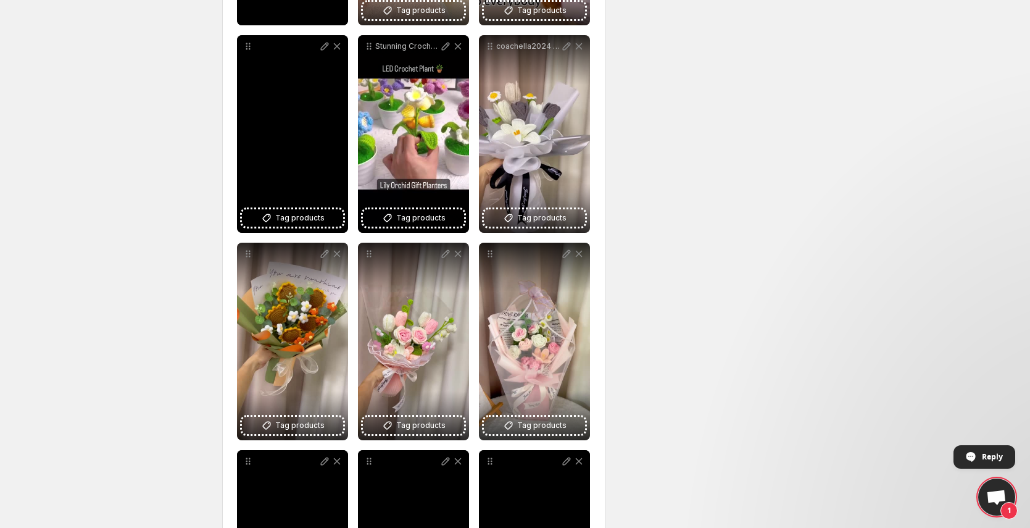
scroll to position [4976, 0]
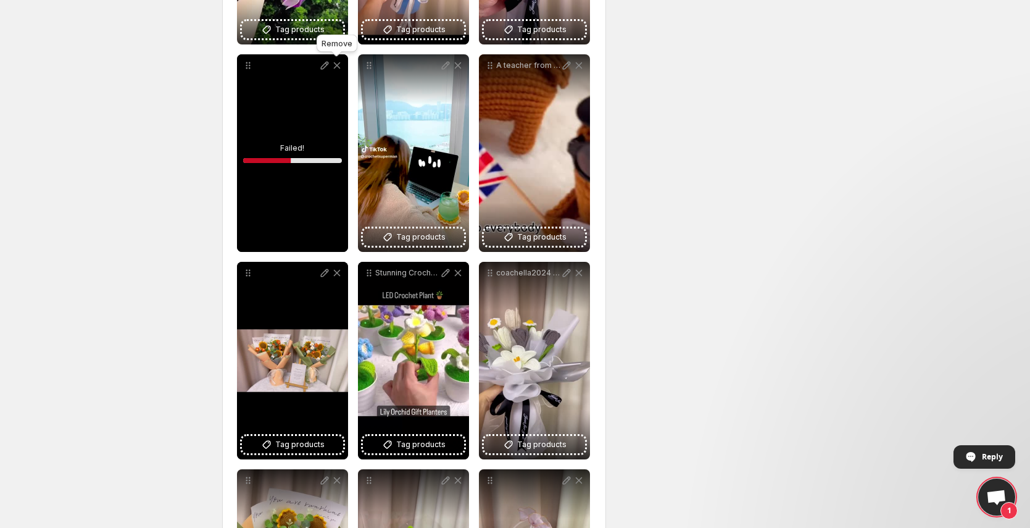
click at [339, 67] on icon at bounding box center [336, 65] width 7 height 7
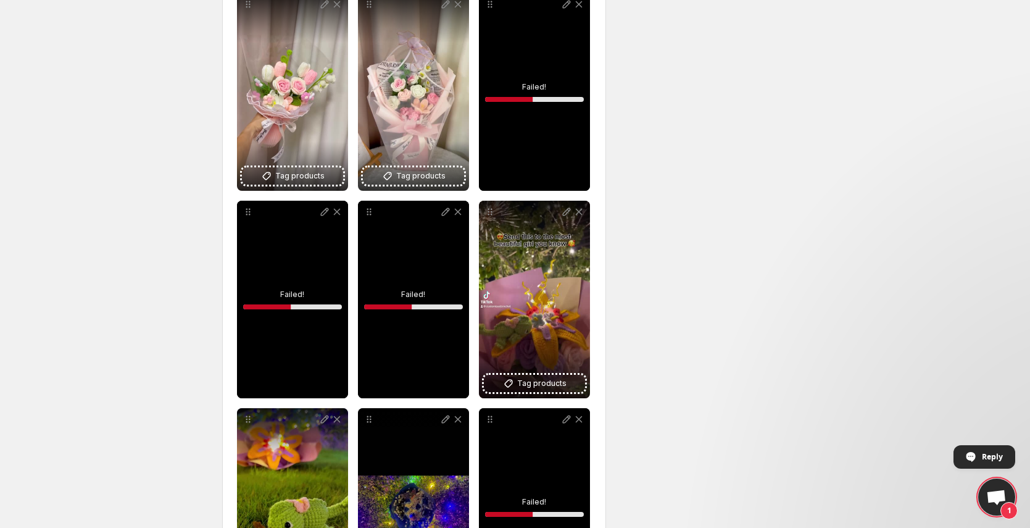
scroll to position [5559, 0]
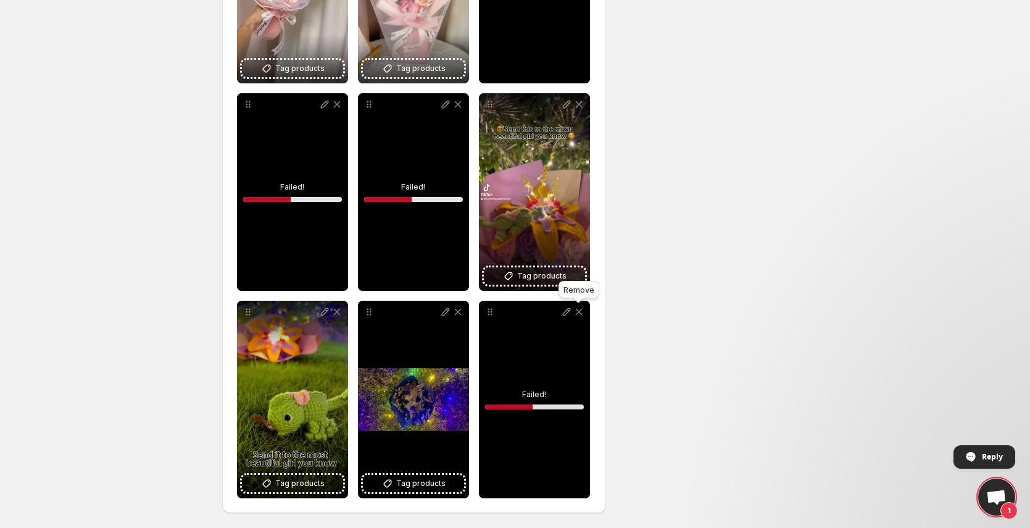
click at [581, 315] on icon at bounding box center [579, 312] width 12 height 12
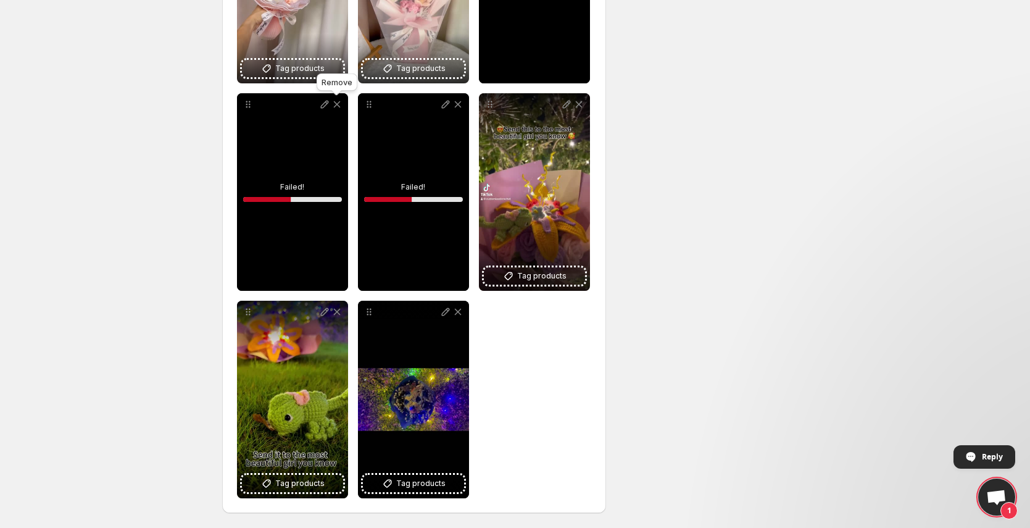
click at [340, 106] on icon at bounding box center [337, 104] width 12 height 12
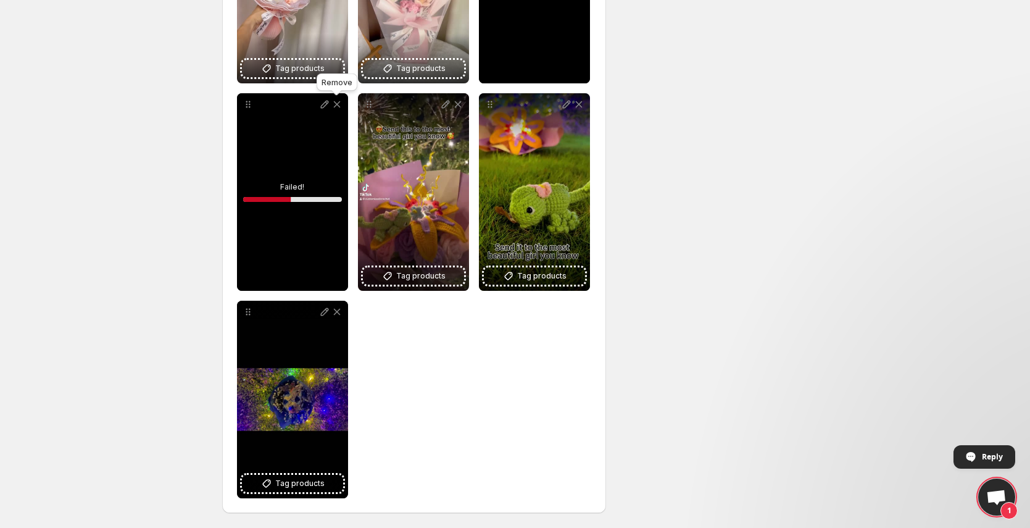
click at [338, 105] on icon at bounding box center [336, 104] width 7 height 7
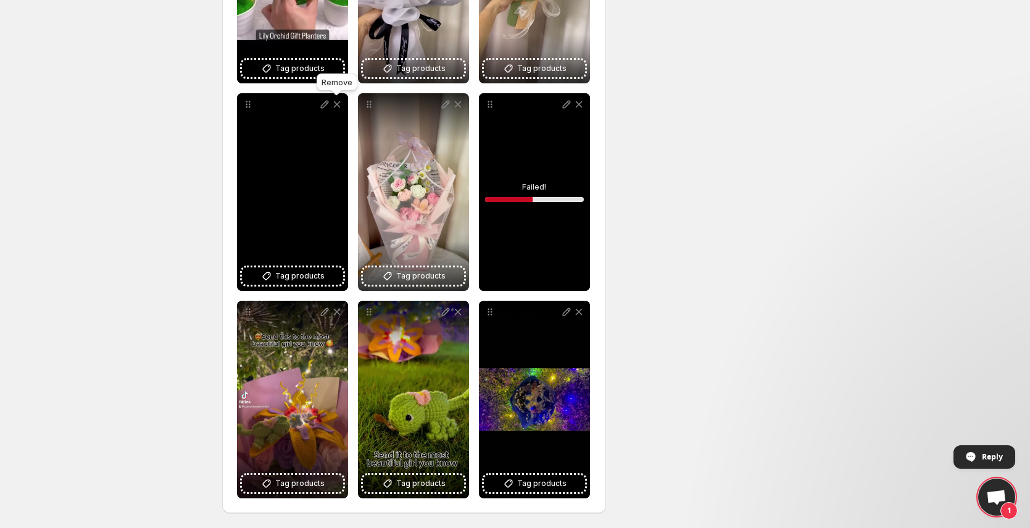
scroll to position [5352, 0]
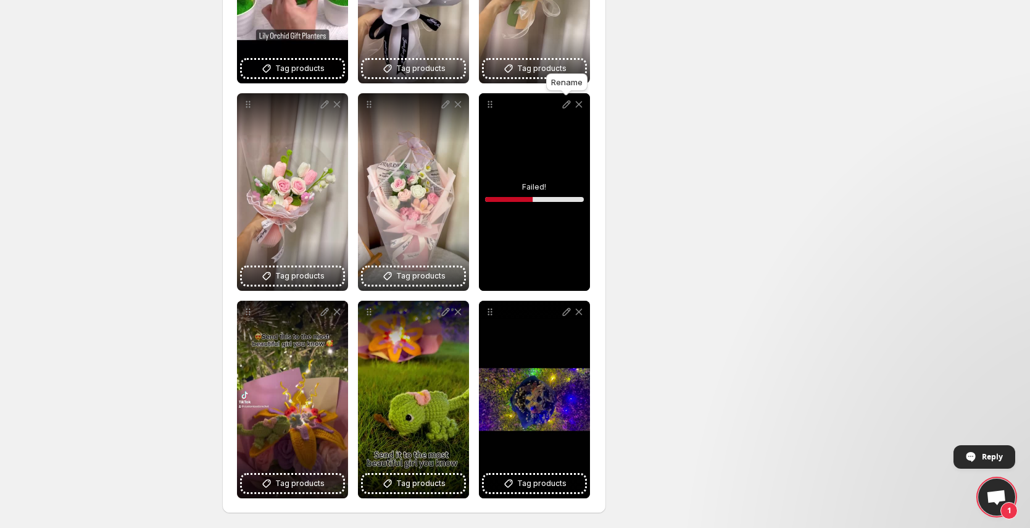
click at [580, 106] on icon at bounding box center [579, 104] width 12 height 12
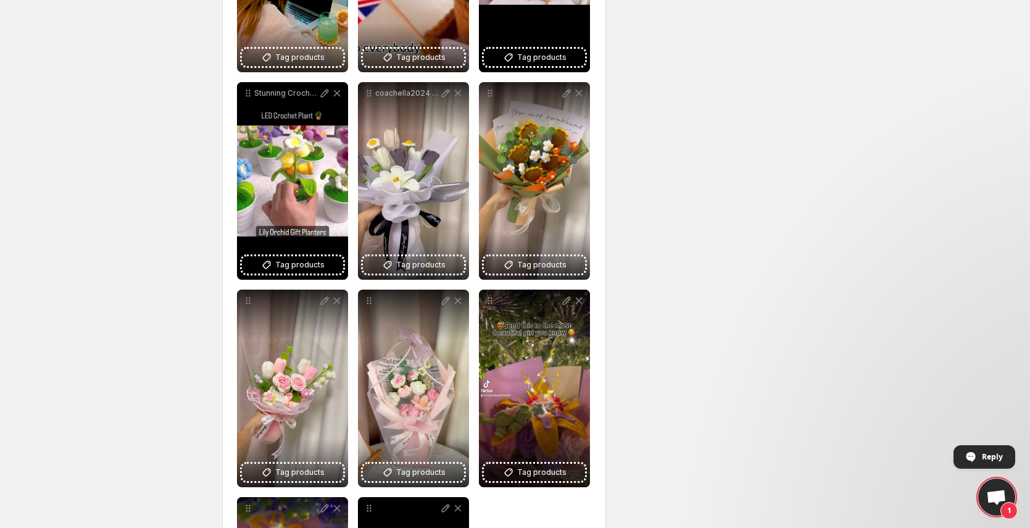
scroll to position [5253, 0]
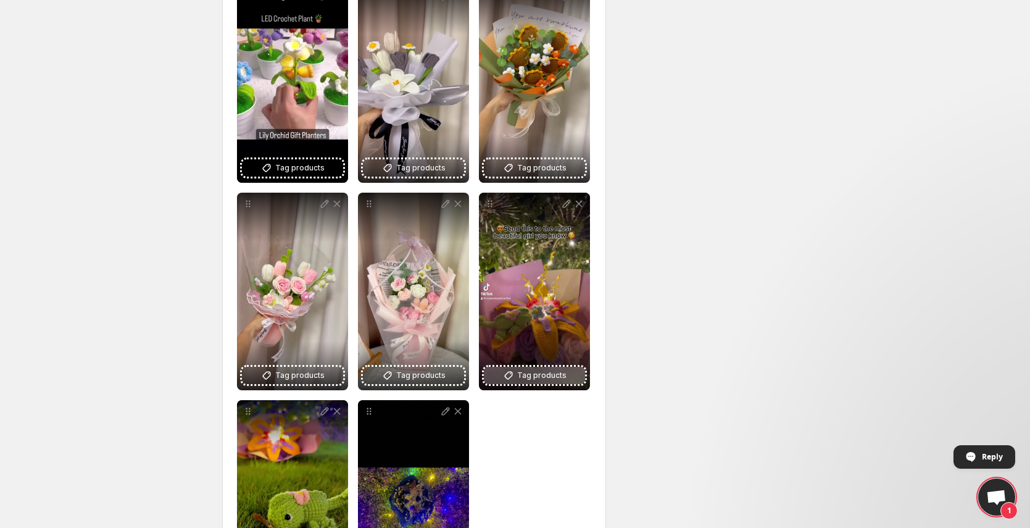
click at [541, 373] on span "Tag products" at bounding box center [541, 375] width 49 height 12
click at [541, 375] on span "Tag products" at bounding box center [541, 375] width 49 height 12
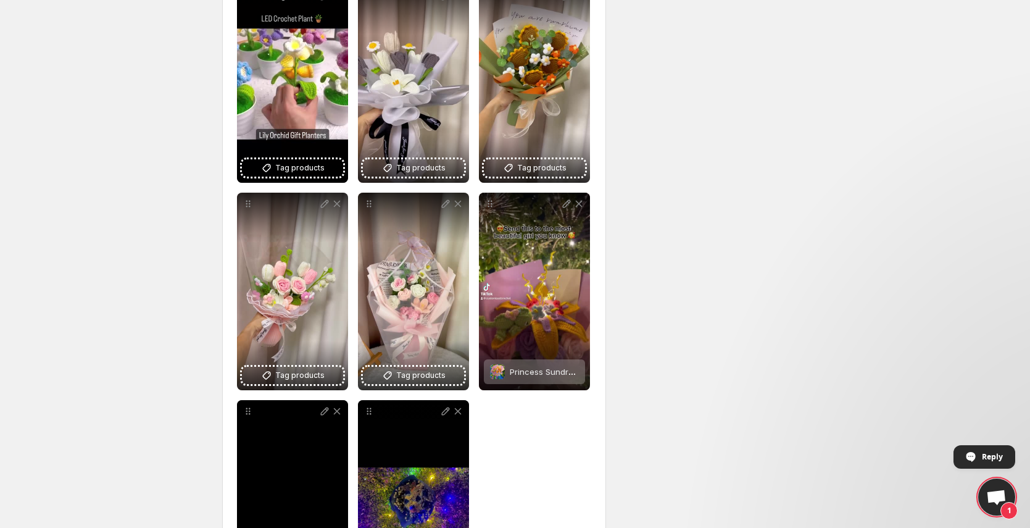
click at [265, 469] on div at bounding box center [292, 499] width 111 height 198
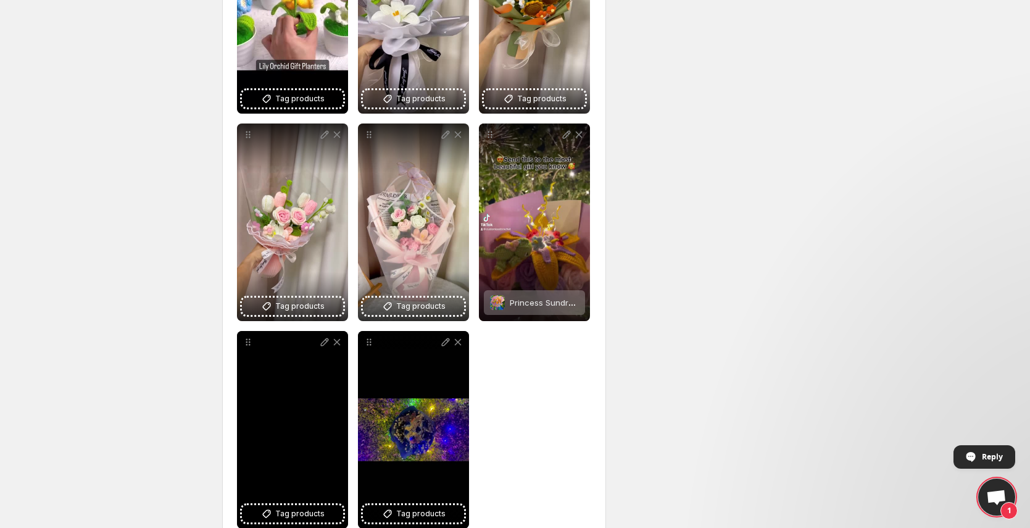
scroll to position [5352, 0]
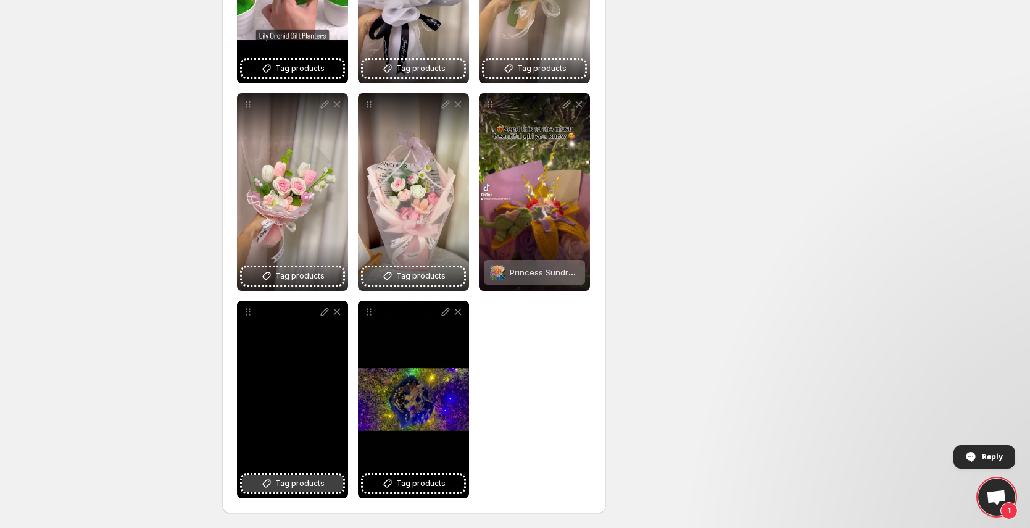
click at [319, 482] on span "Tag products" at bounding box center [299, 483] width 49 height 12
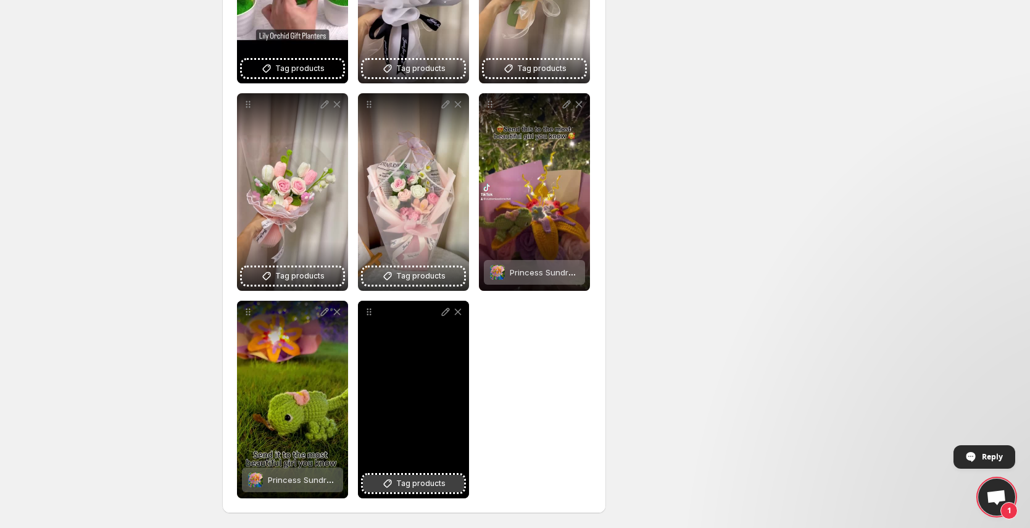
click at [409, 485] on span "Tag products" at bounding box center [420, 483] width 49 height 12
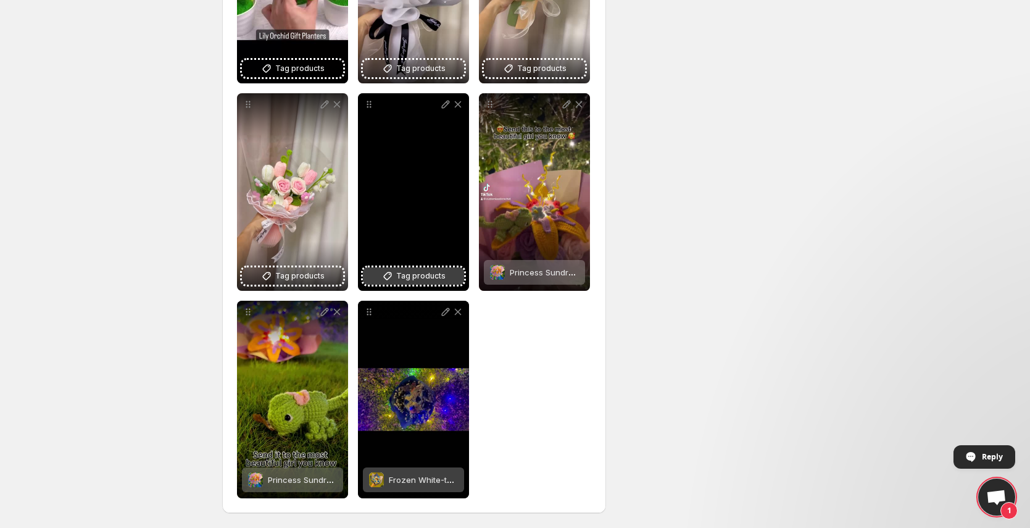
click at [399, 278] on span "Tag products" at bounding box center [420, 276] width 49 height 12
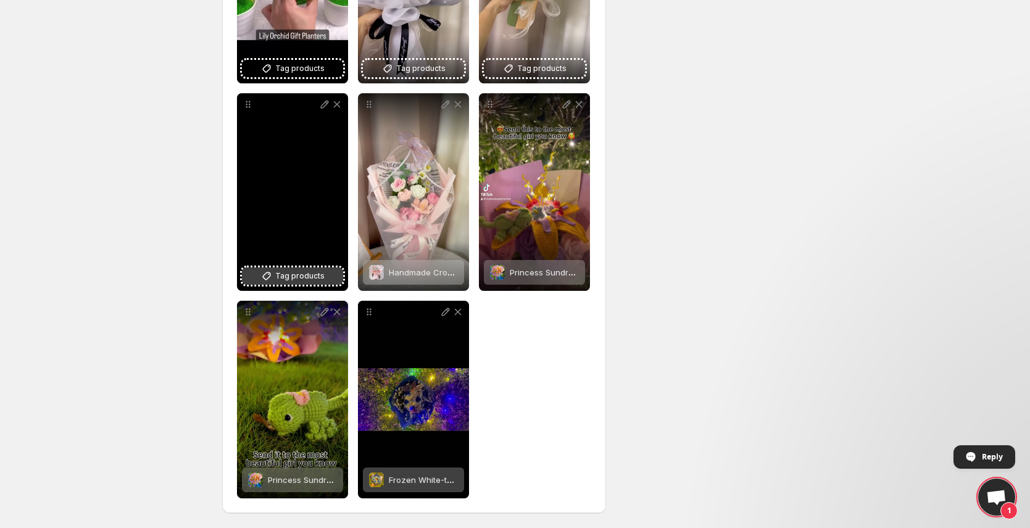
click at [307, 277] on span "Tag products" at bounding box center [299, 276] width 49 height 12
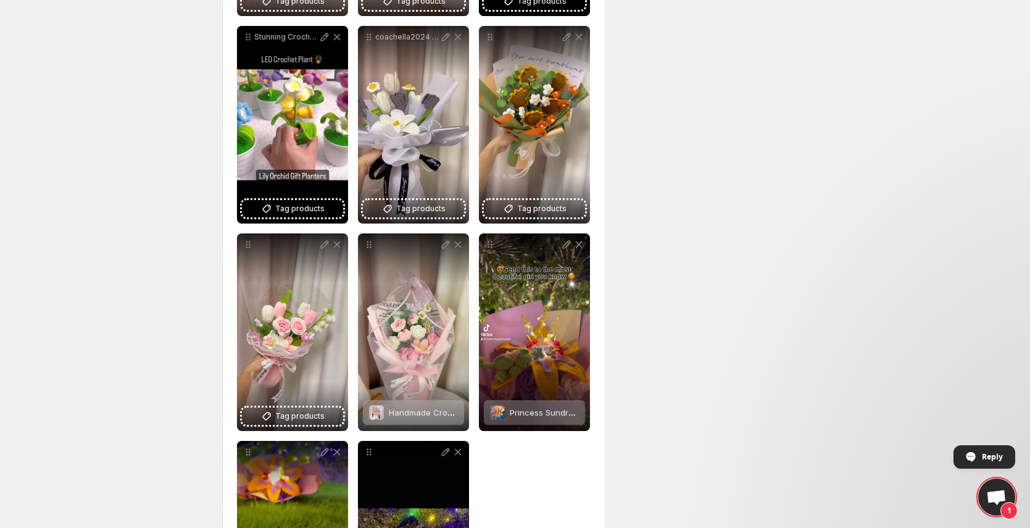
scroll to position [5152, 0]
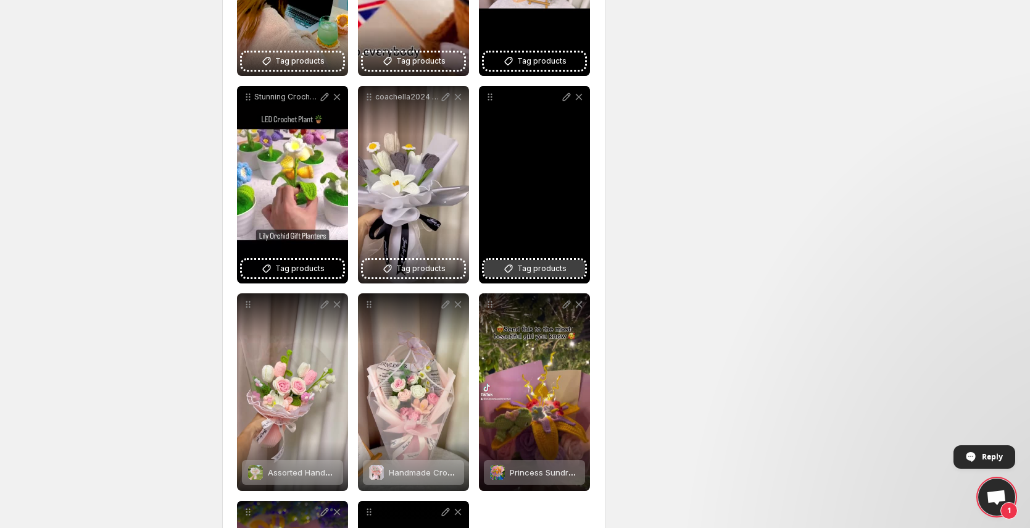
click at [551, 267] on span "Tag products" at bounding box center [541, 268] width 49 height 12
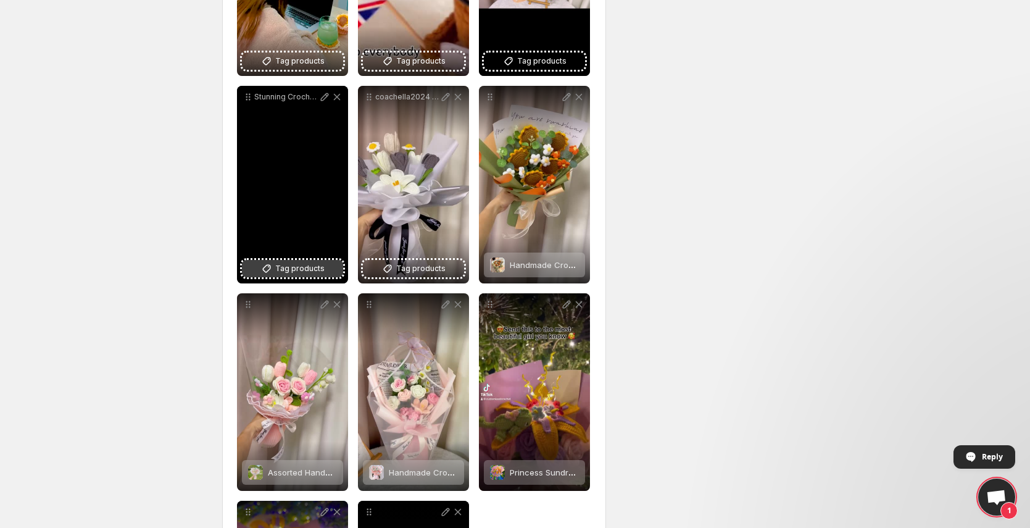
click at [291, 275] on button "Tag products" at bounding box center [292, 268] width 101 height 17
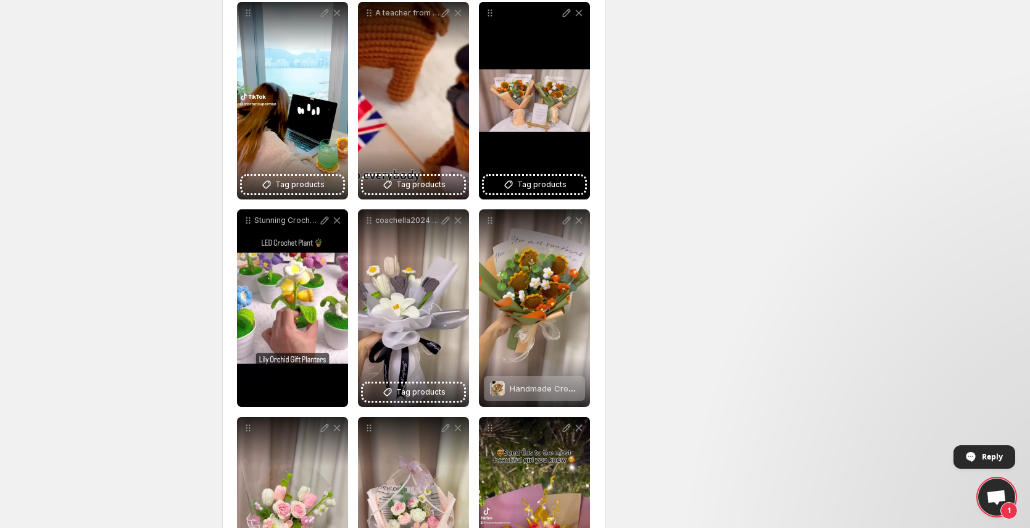
scroll to position [5014, 0]
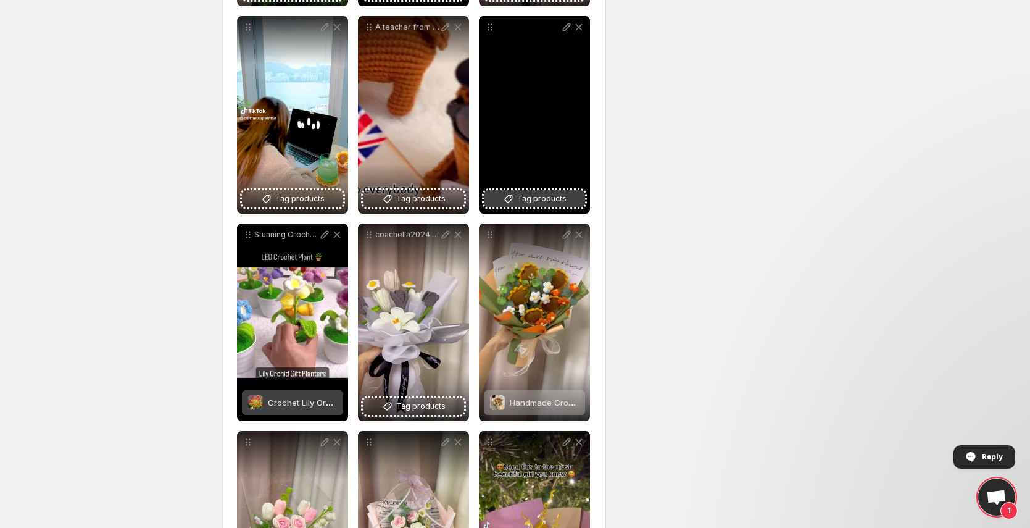
click at [541, 198] on span "Tag products" at bounding box center [541, 199] width 49 height 12
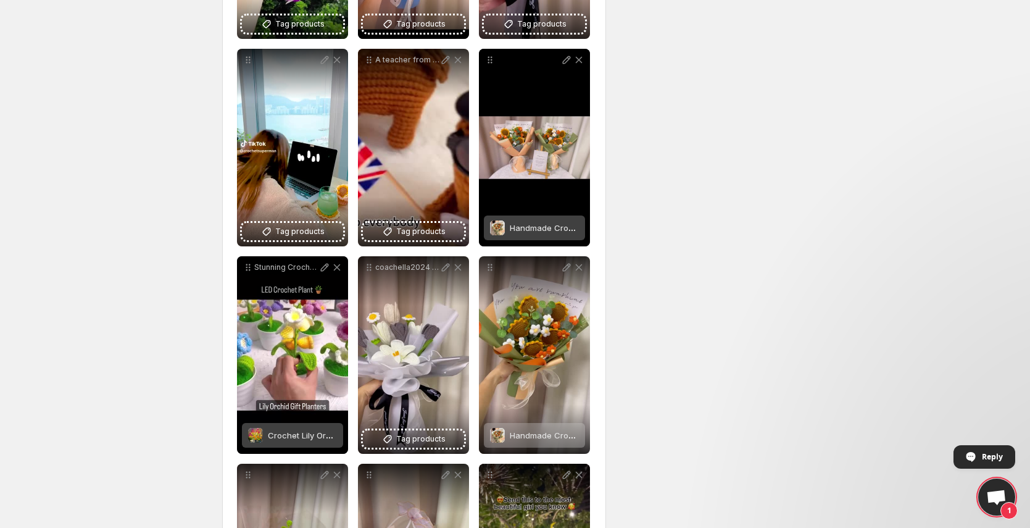
scroll to position [4973, 0]
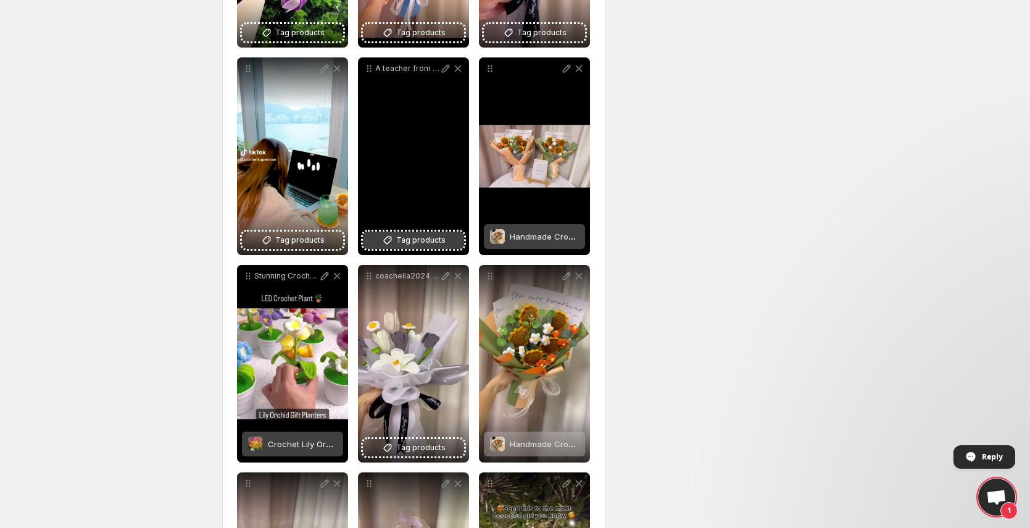
click at [415, 236] on span "Tag products" at bounding box center [420, 240] width 49 height 12
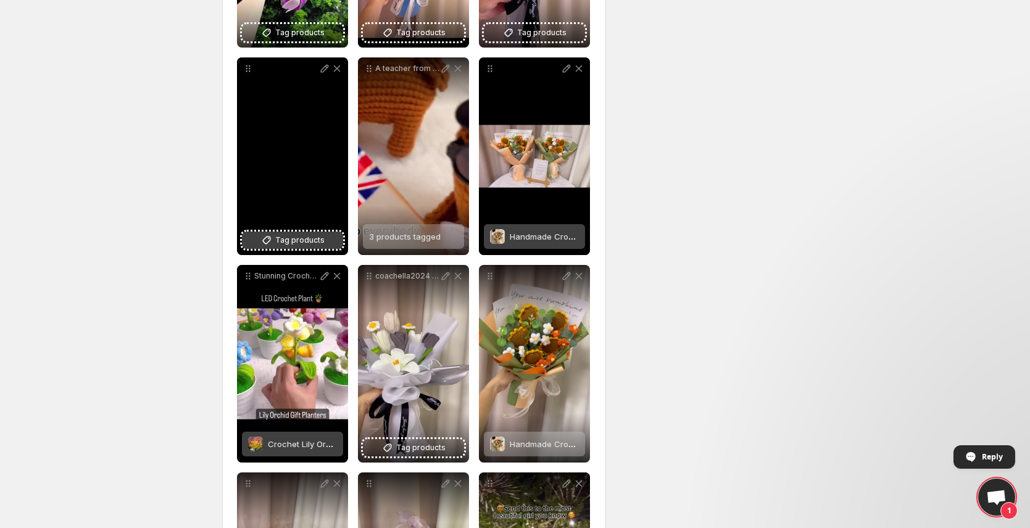
click at [308, 236] on span "Tag products" at bounding box center [299, 240] width 49 height 12
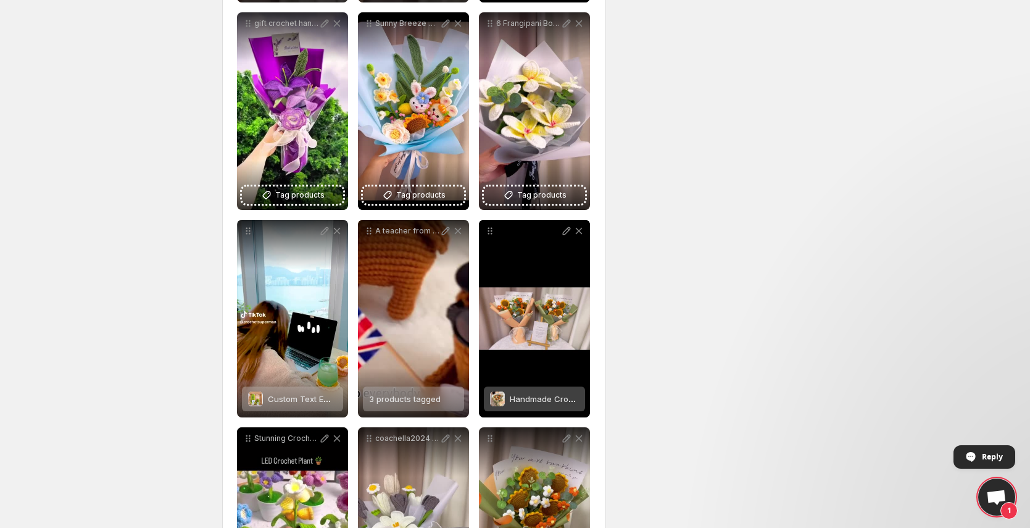
scroll to position [4809, 0]
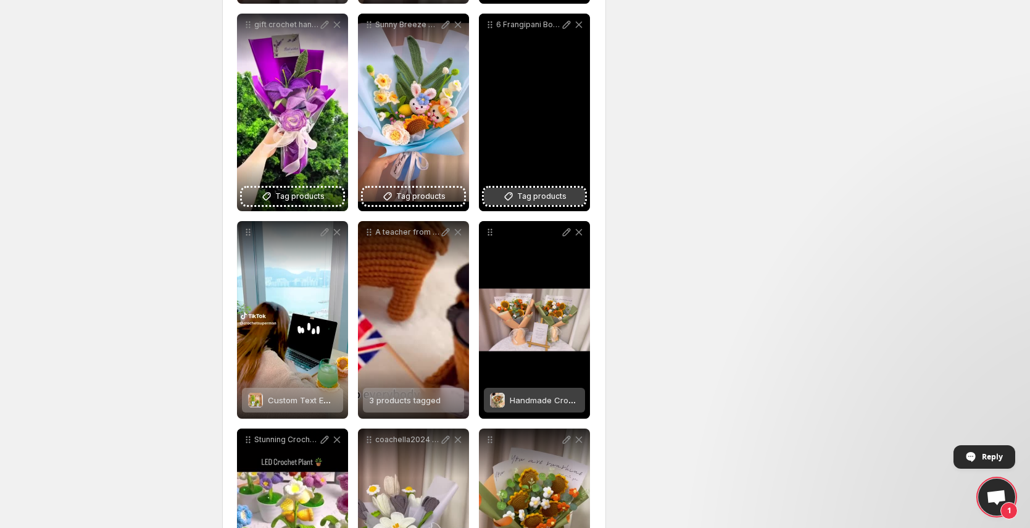
click at [559, 198] on span "Tag products" at bounding box center [541, 196] width 49 height 12
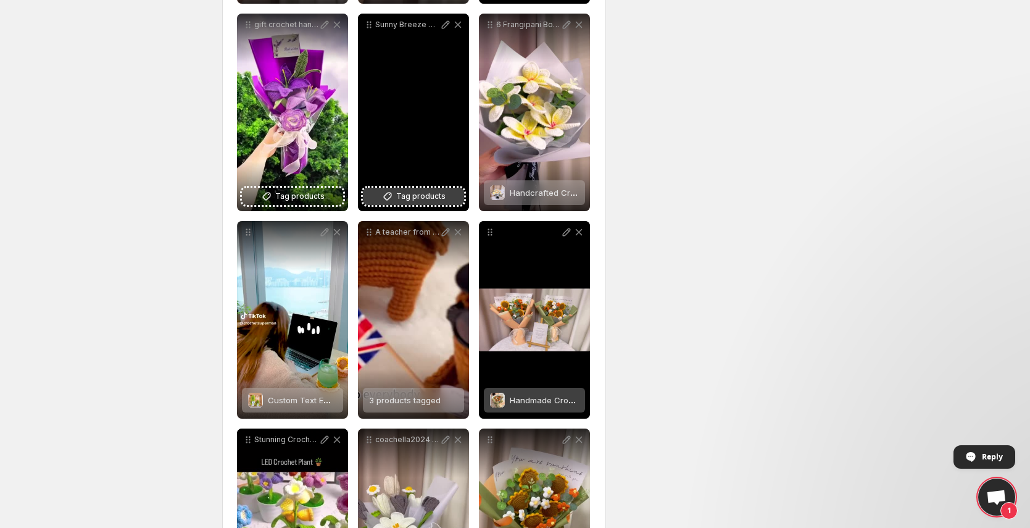
click at [428, 196] on span "Tag products" at bounding box center [420, 196] width 49 height 12
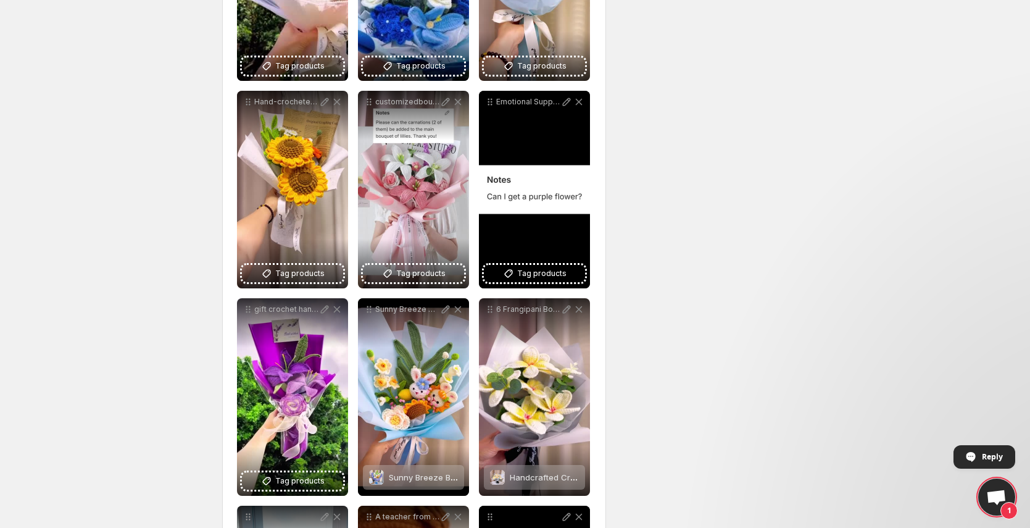
scroll to position [4515, 0]
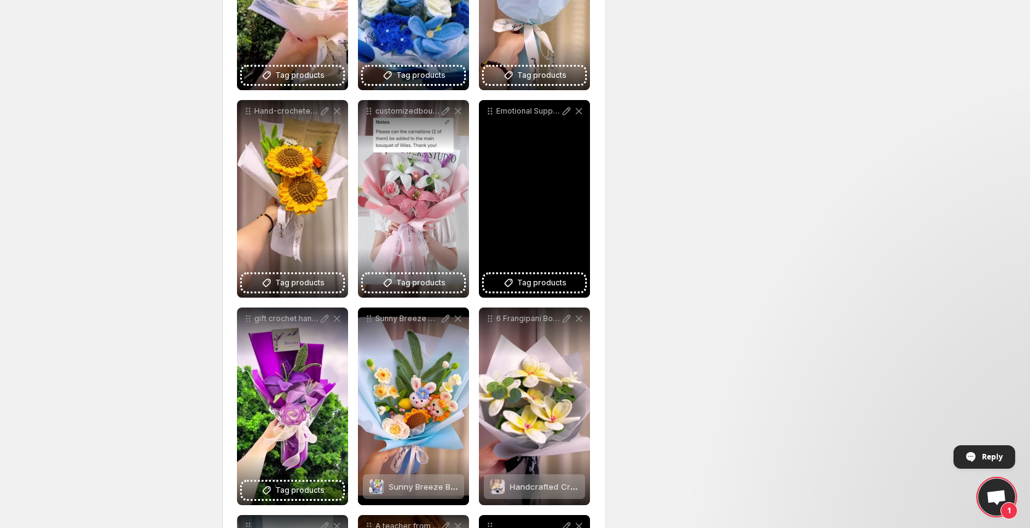
click at [515, 291] on div "Emotional Support Pickle Plushie with Customized Purple Flowerhandmade crochet …" at bounding box center [534, 199] width 111 height 198
click at [517, 285] on button "Tag products" at bounding box center [534, 282] width 101 height 17
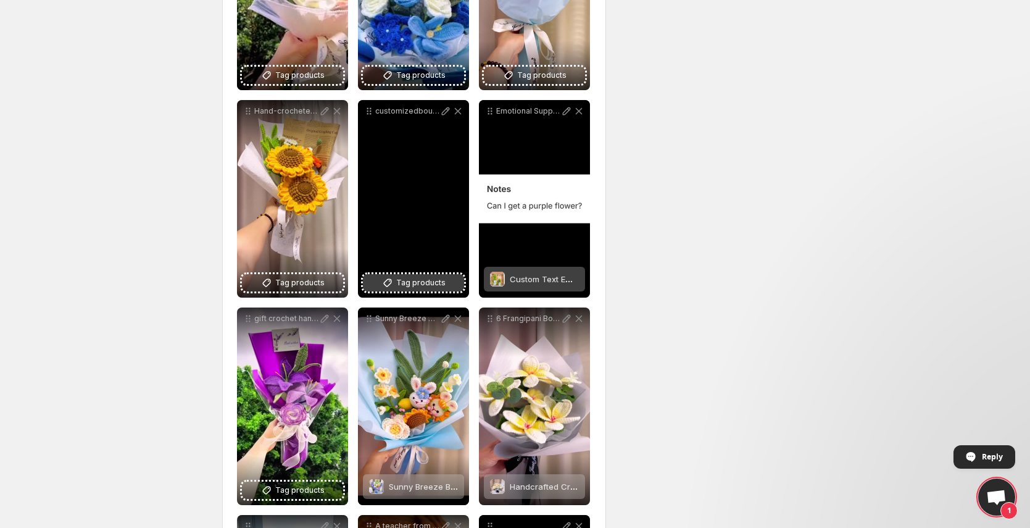
click at [409, 283] on span "Tag products" at bounding box center [420, 283] width 49 height 12
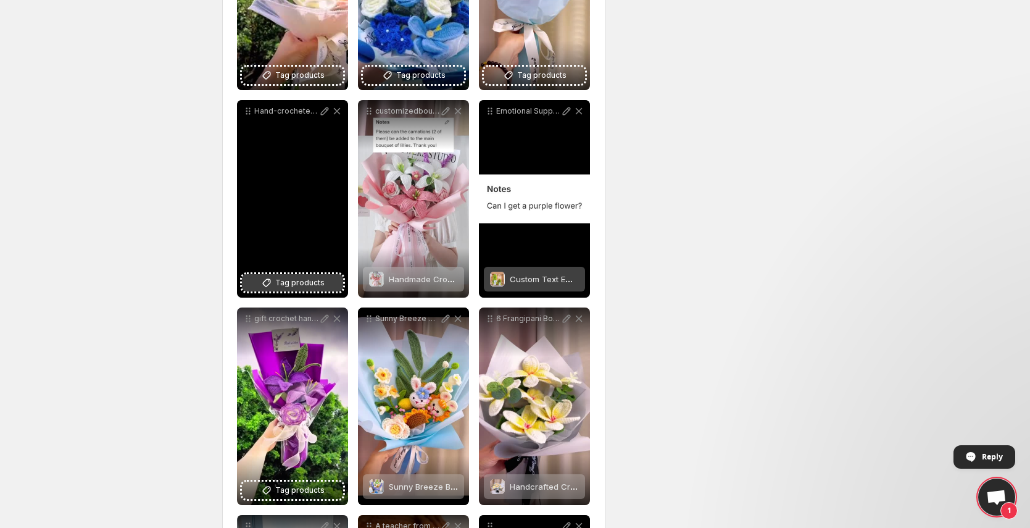
click at [329, 280] on button "Tag products" at bounding box center [292, 282] width 101 height 17
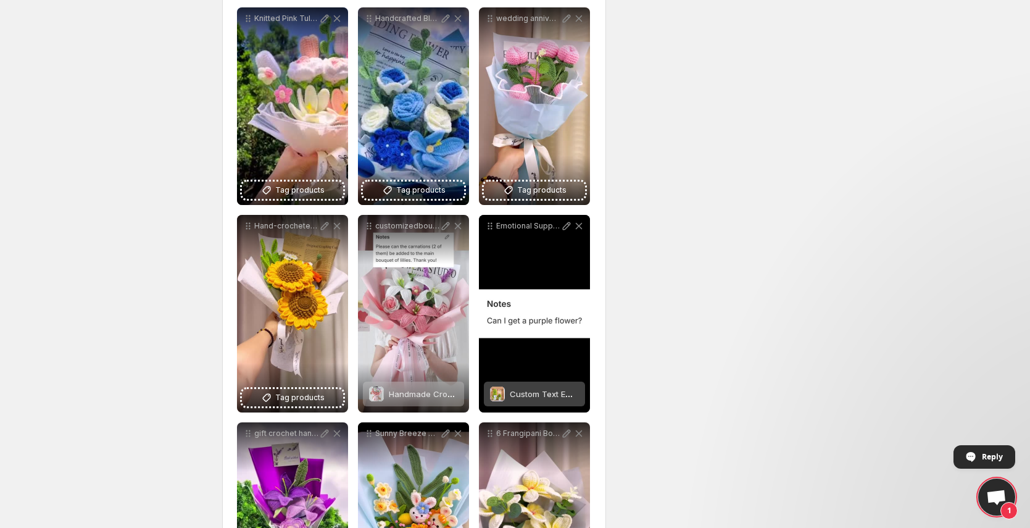
scroll to position [4282, 0]
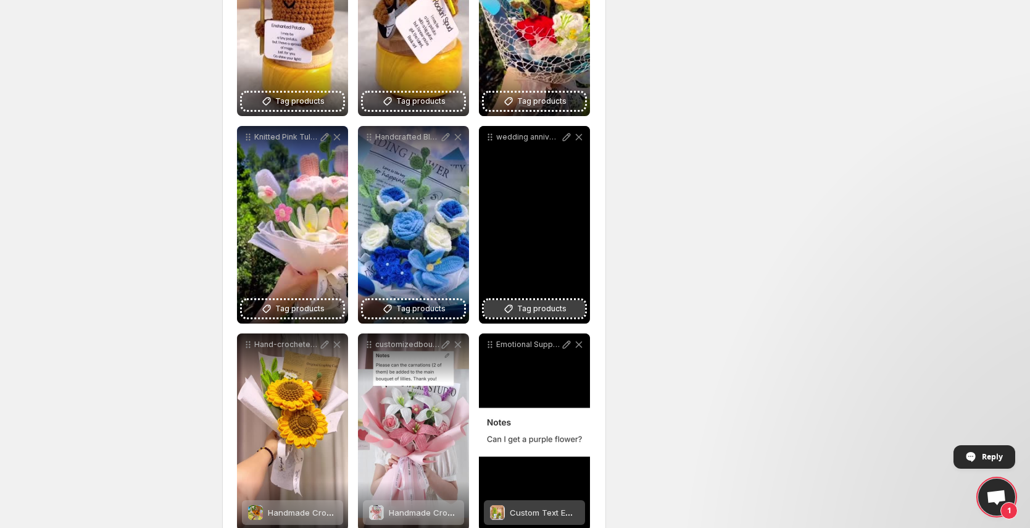
click at [540, 310] on span "Tag products" at bounding box center [541, 309] width 49 height 12
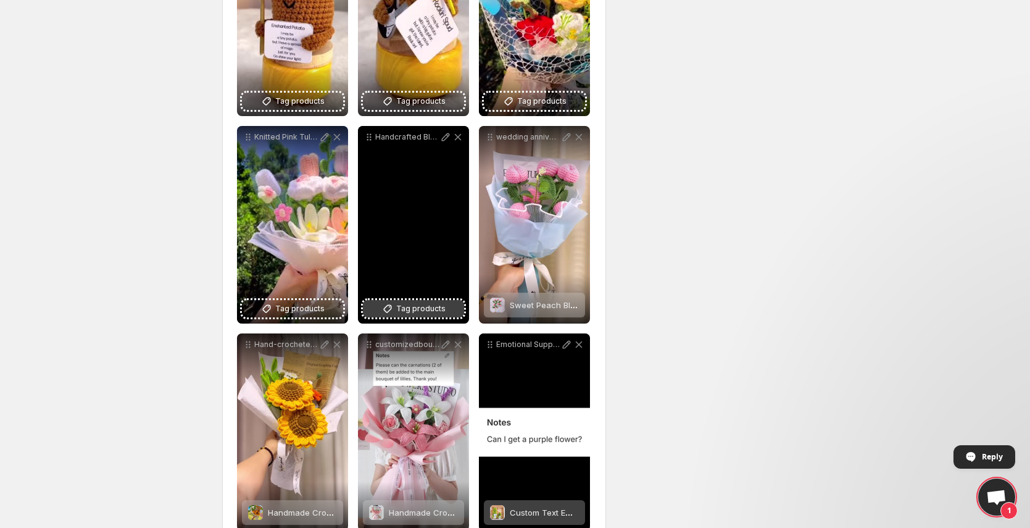
click at [430, 307] on span "Tag products" at bounding box center [420, 309] width 49 height 12
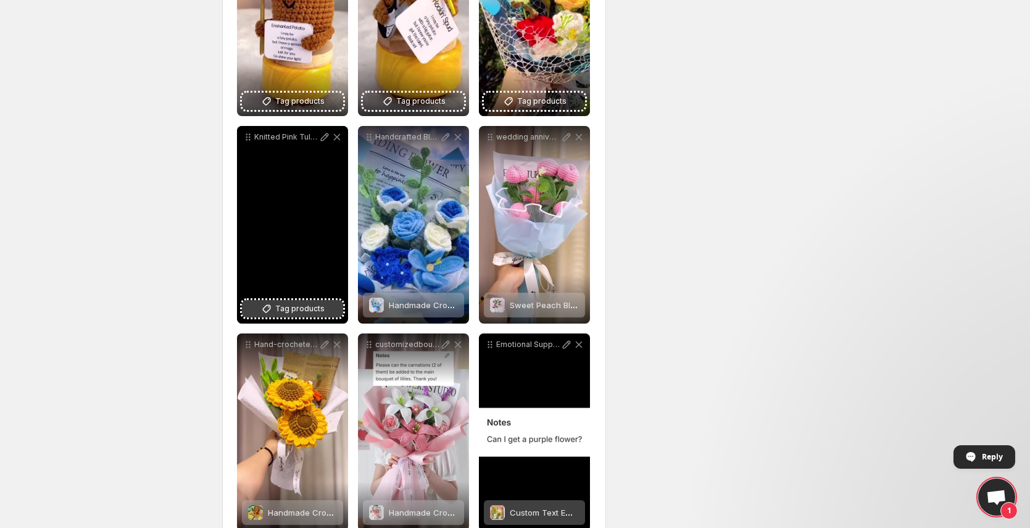
click at [298, 308] on span "Tag products" at bounding box center [299, 309] width 49 height 12
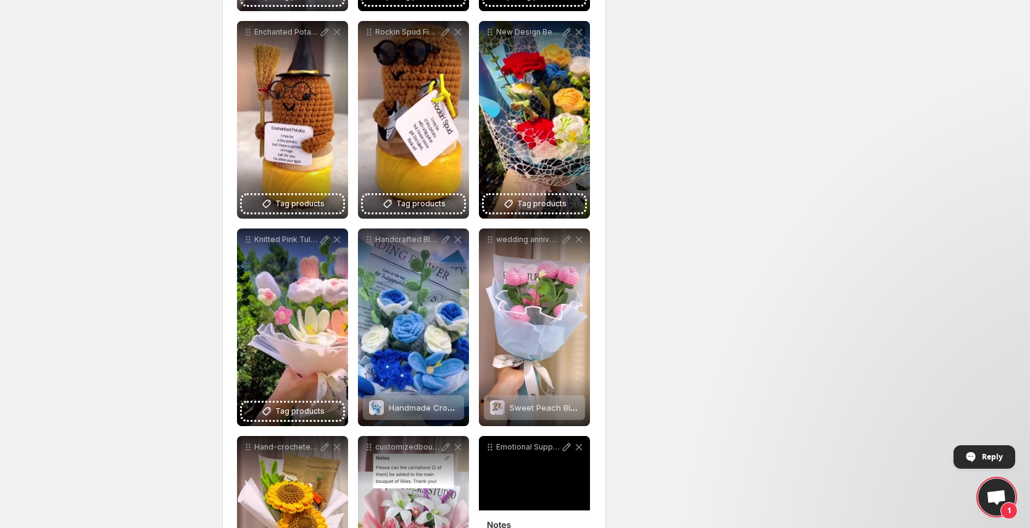
scroll to position [4120, 0]
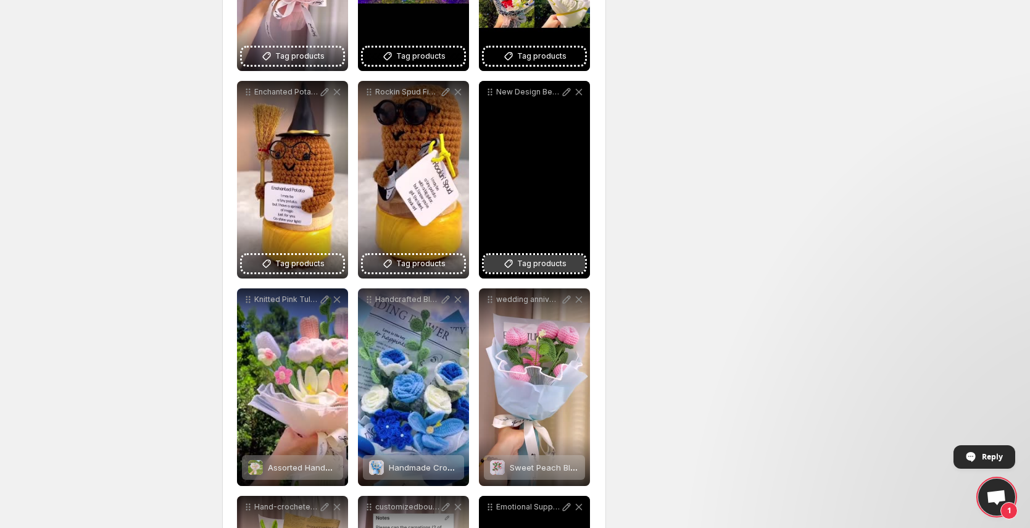
click at [546, 268] on span "Tag products" at bounding box center [541, 263] width 49 height 12
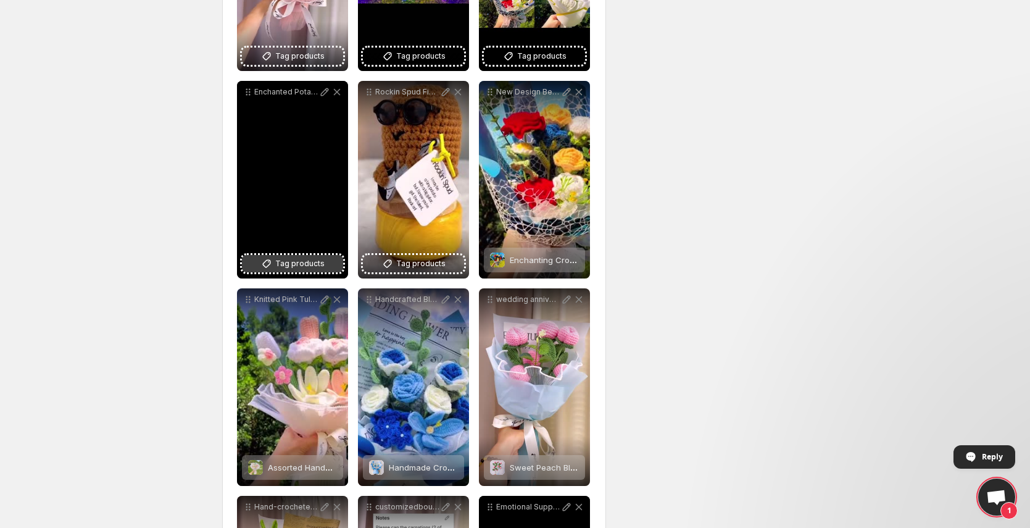
click at [308, 267] on span "Tag products" at bounding box center [299, 263] width 49 height 12
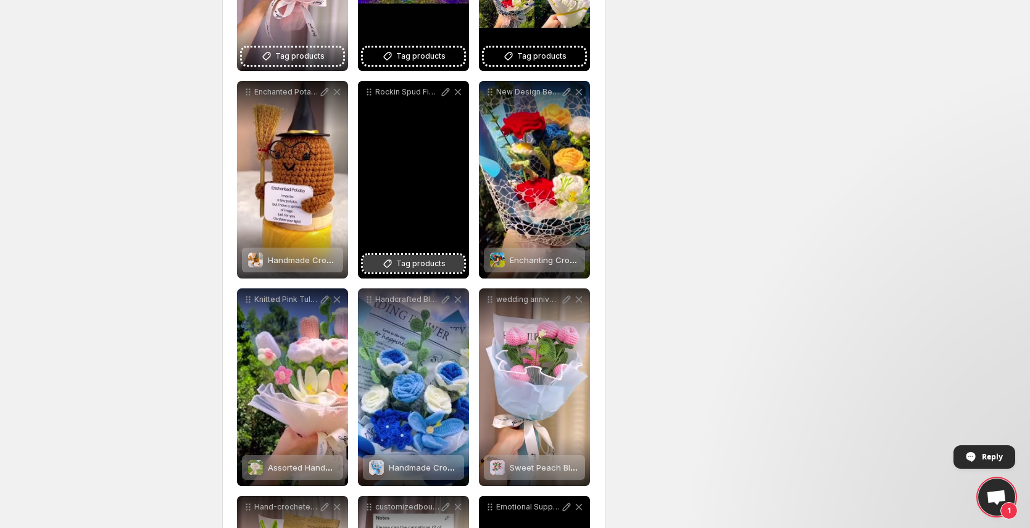
click at [448, 259] on button "Tag products" at bounding box center [413, 263] width 101 height 17
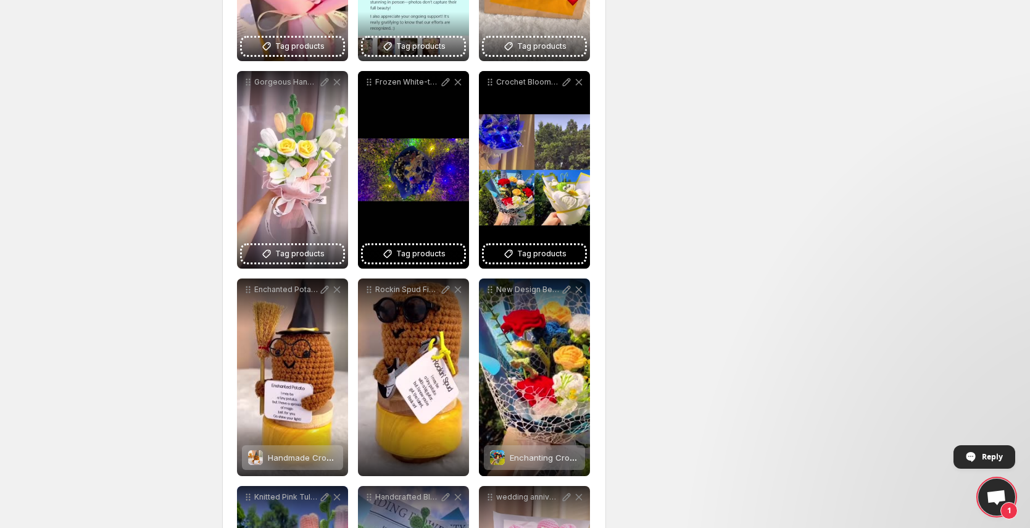
scroll to position [3890, 0]
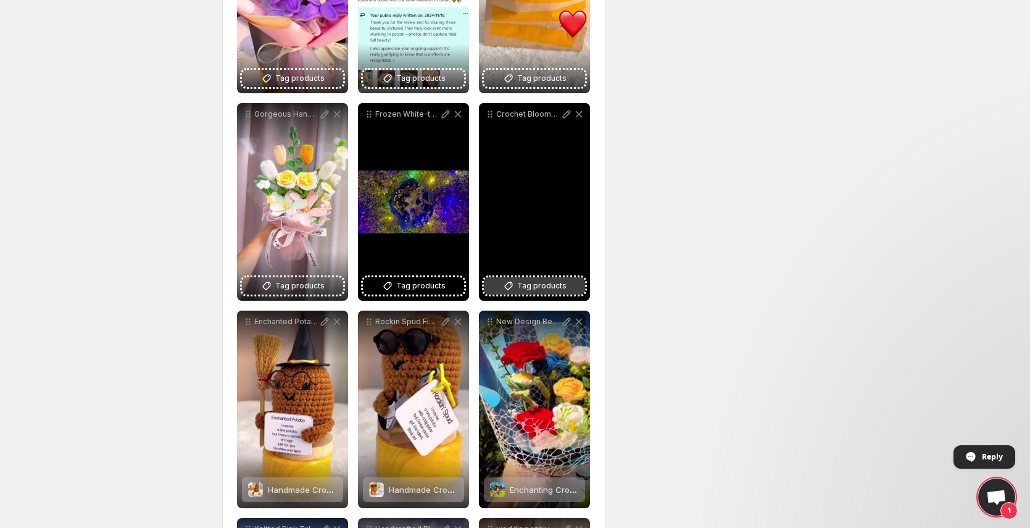
click at [548, 284] on span "Tag products" at bounding box center [541, 286] width 49 height 12
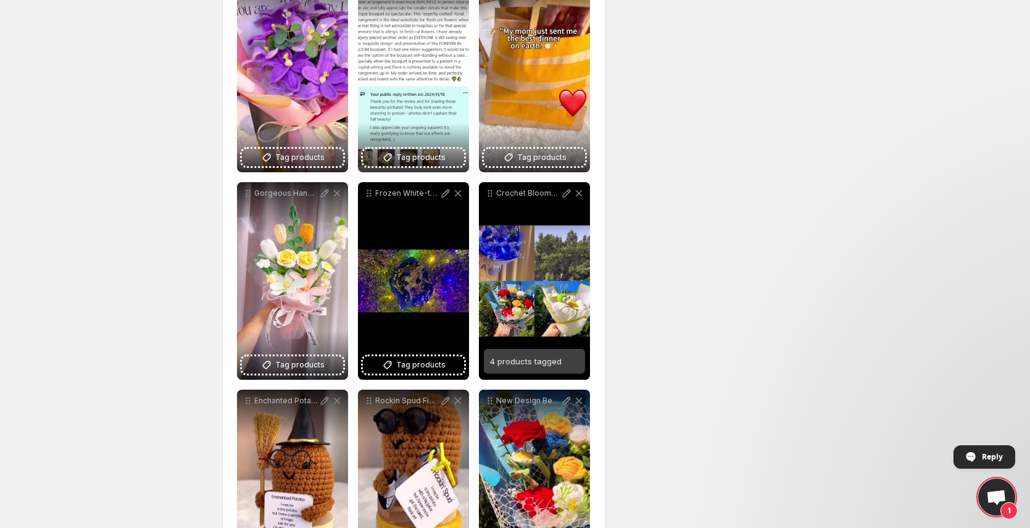
scroll to position [3752, 0]
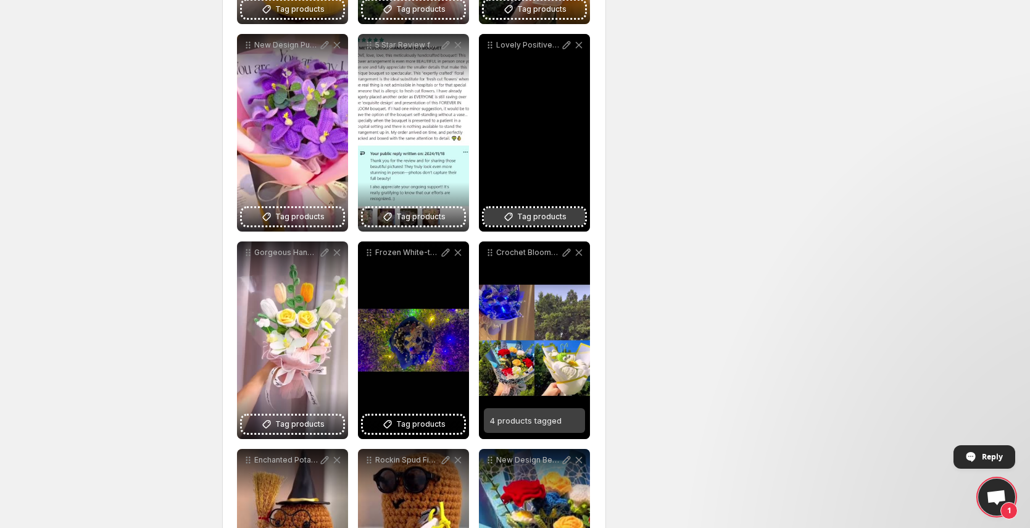
click at [553, 214] on span "Tag products" at bounding box center [541, 217] width 49 height 12
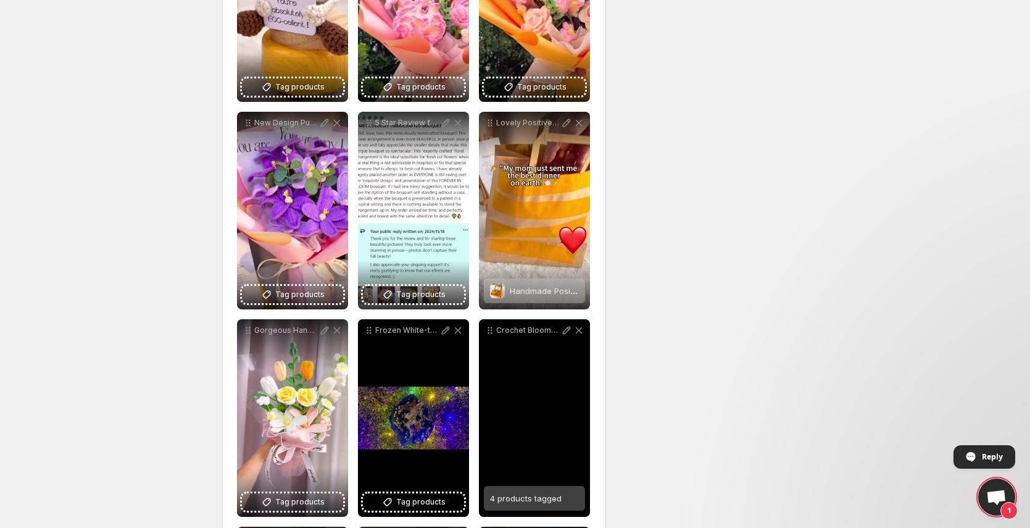
scroll to position [3665, 0]
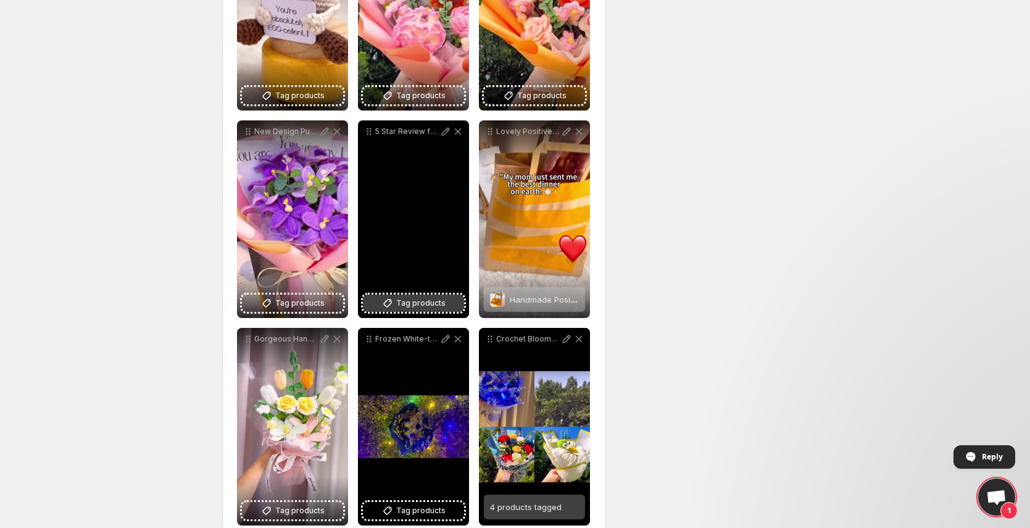
click at [418, 304] on span "Tag products" at bounding box center [420, 303] width 49 height 12
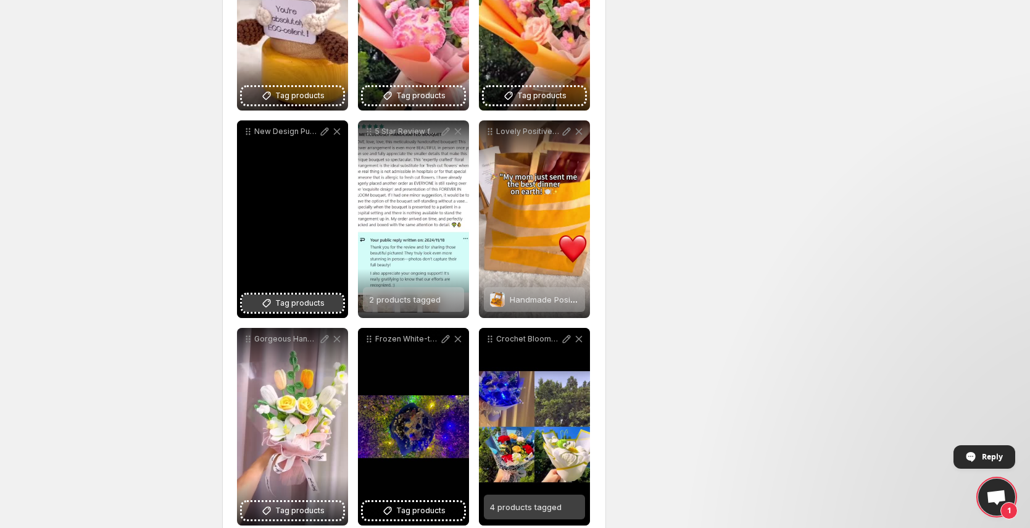
click at [292, 305] on span "Tag products" at bounding box center [299, 303] width 49 height 12
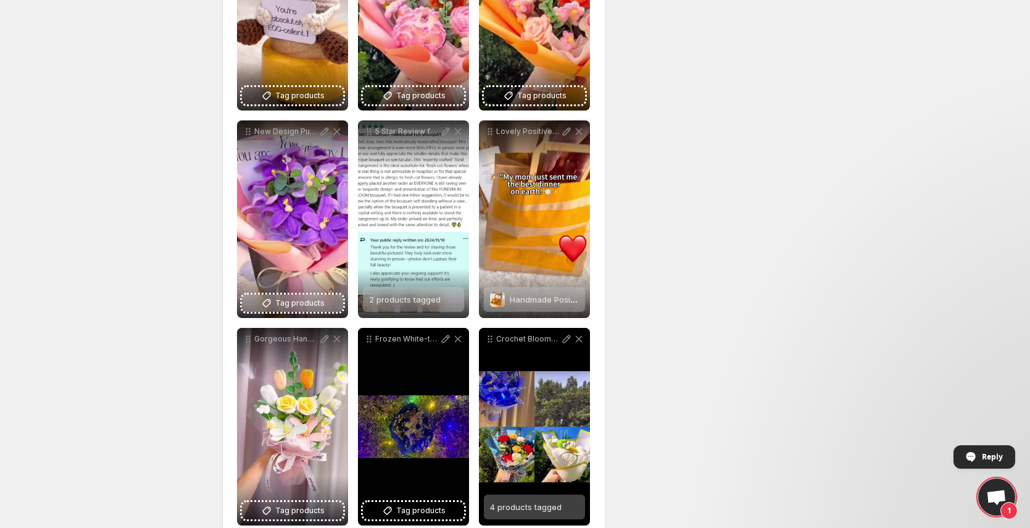
scroll to position [3494, 0]
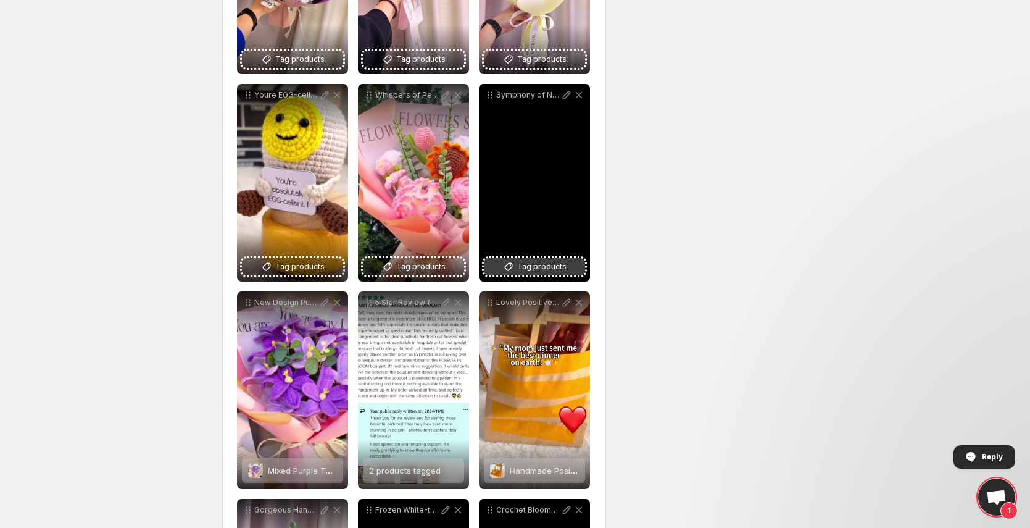
click at [554, 267] on span "Tag products" at bounding box center [541, 267] width 49 height 12
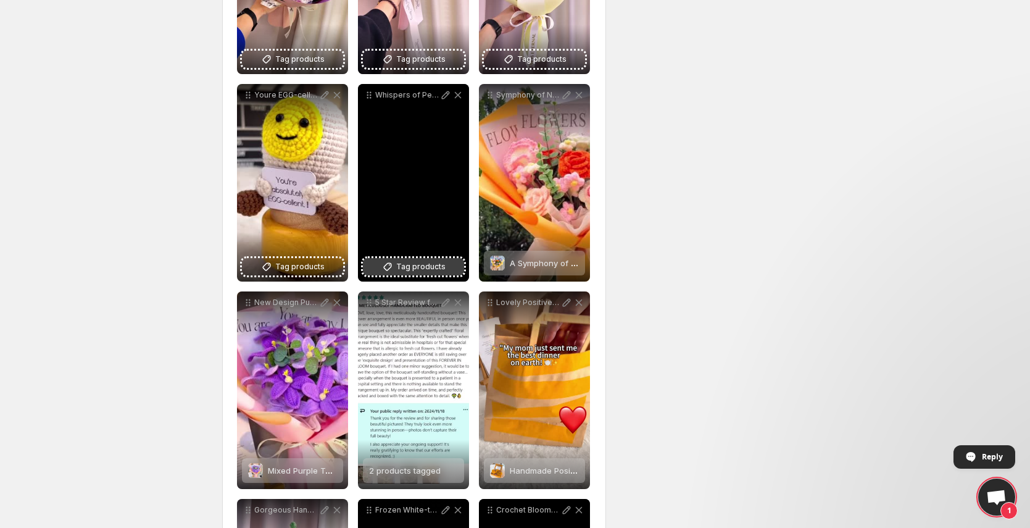
click at [429, 269] on span "Tag products" at bounding box center [420, 267] width 49 height 12
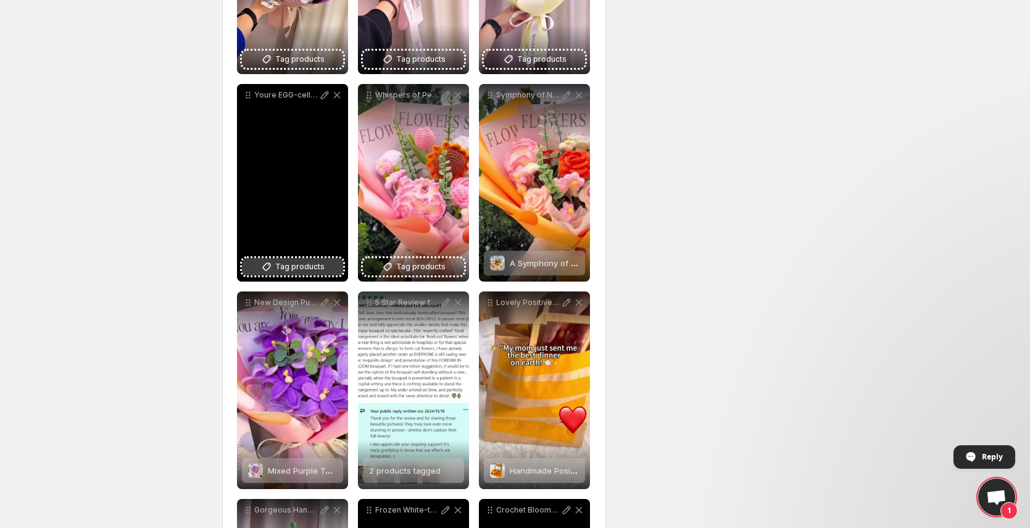
click at [296, 269] on span "Tag products" at bounding box center [299, 267] width 49 height 12
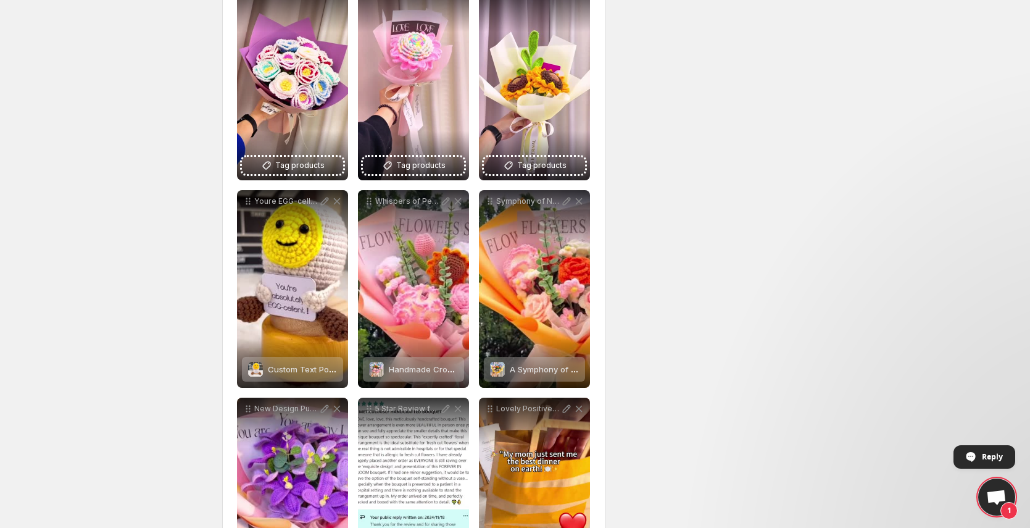
scroll to position [3305, 0]
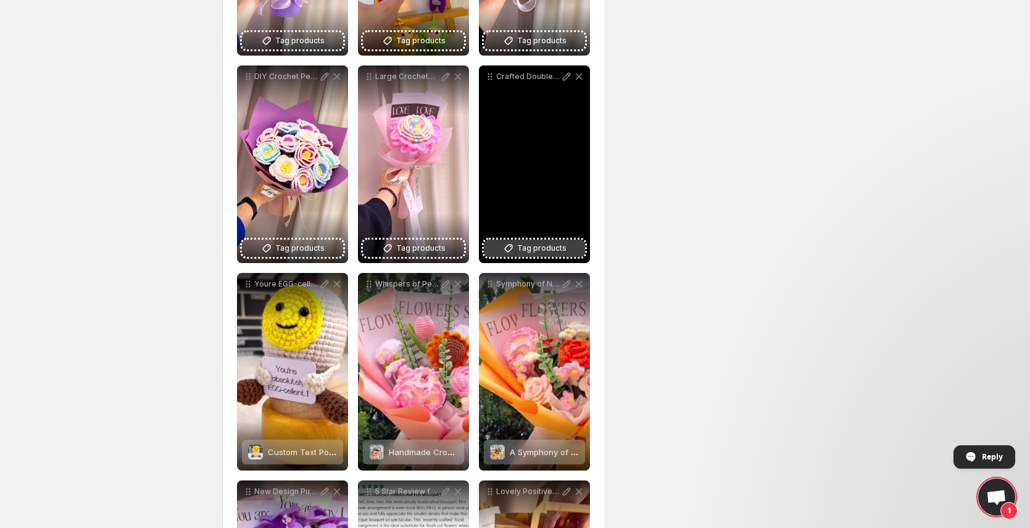
click at [540, 250] on span "Tag products" at bounding box center [541, 248] width 49 height 12
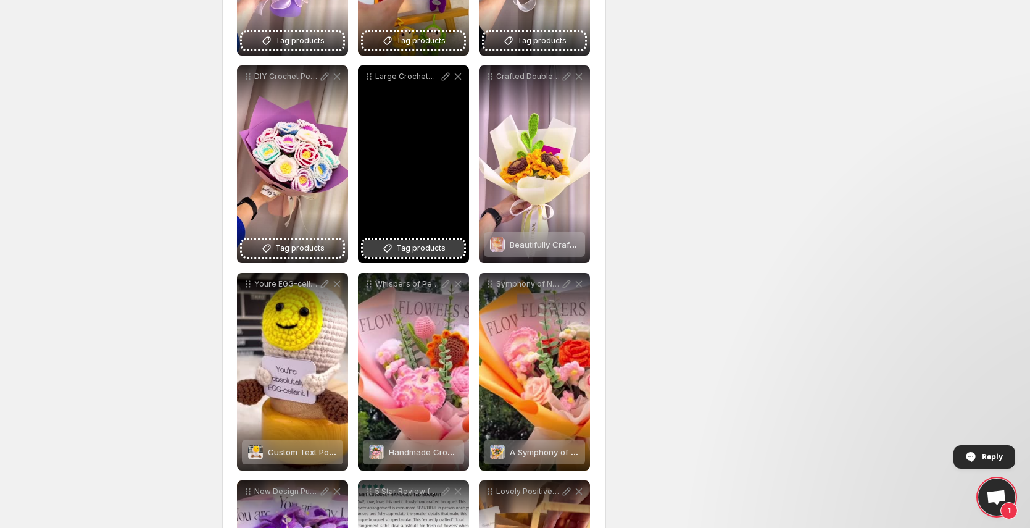
click at [435, 249] on span "Tag products" at bounding box center [420, 248] width 49 height 12
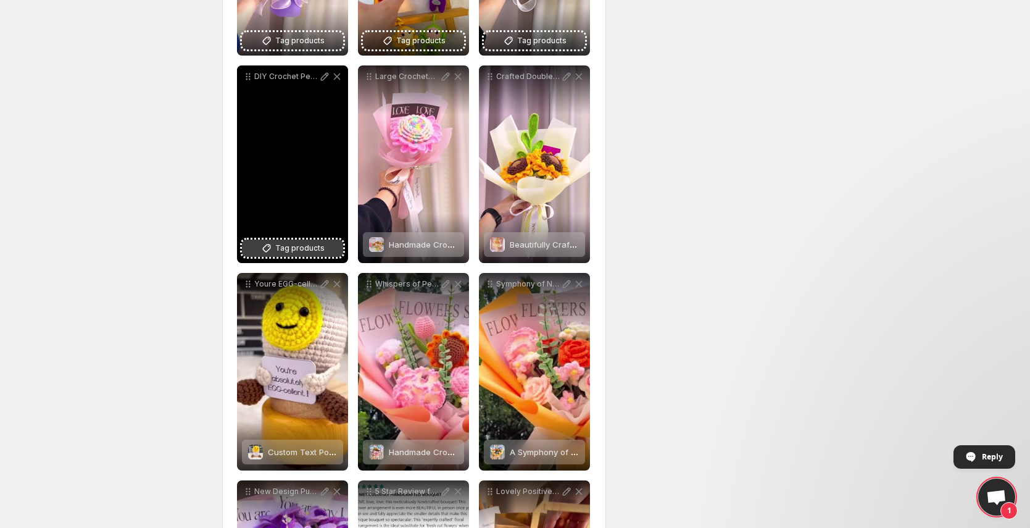
click at [300, 248] on span "Tag products" at bounding box center [299, 248] width 49 height 12
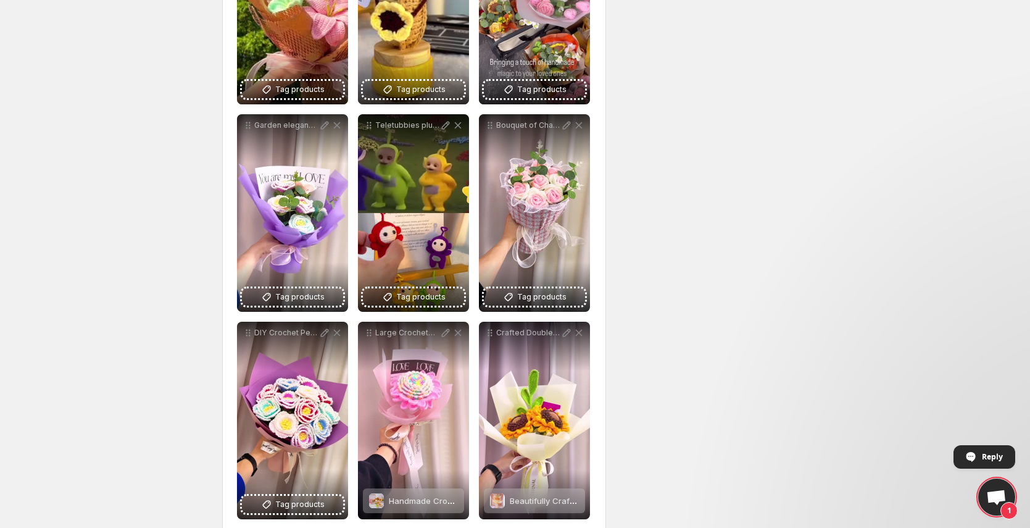
scroll to position [3008, 0]
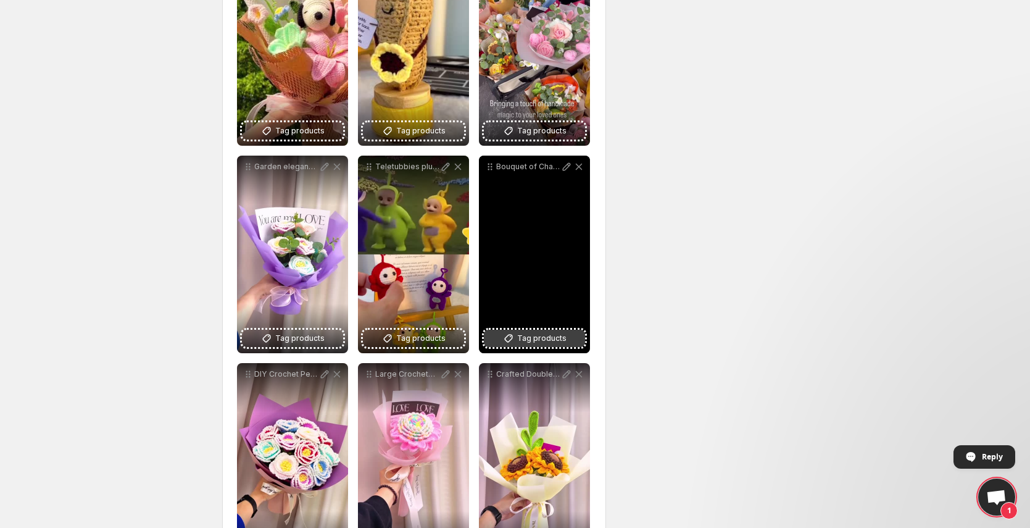
click at [549, 340] on span "Tag products" at bounding box center [541, 338] width 49 height 12
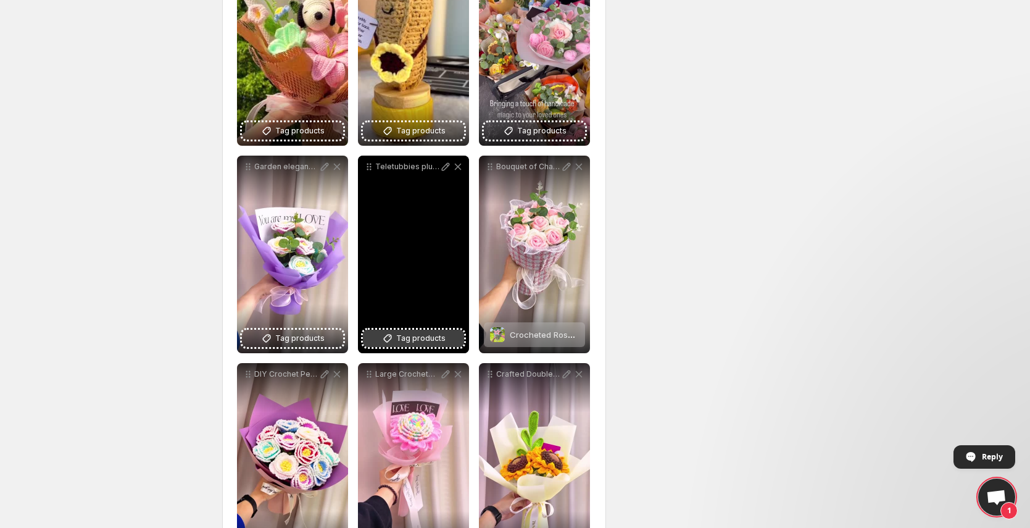
click at [428, 336] on span "Tag products" at bounding box center [420, 338] width 49 height 12
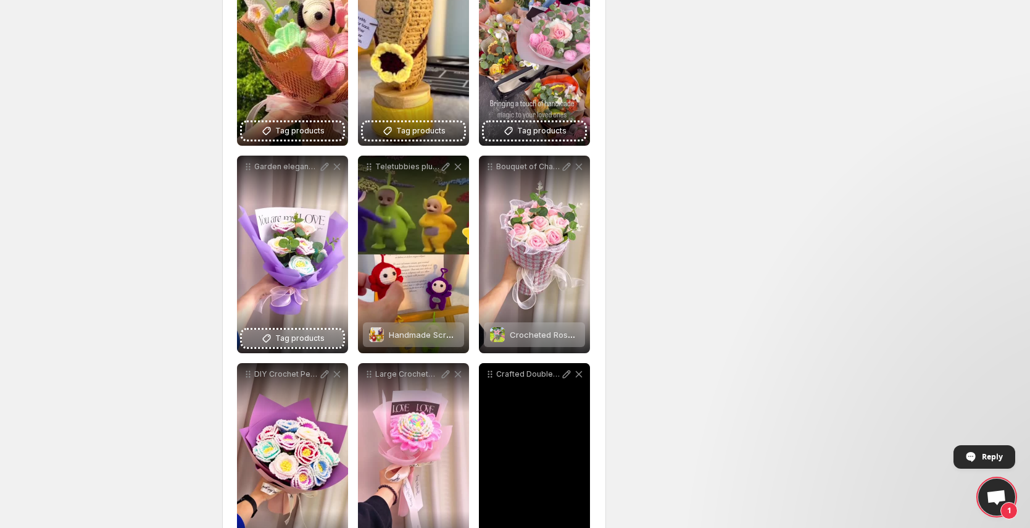
click at [309, 338] on span "Tag products" at bounding box center [299, 338] width 49 height 12
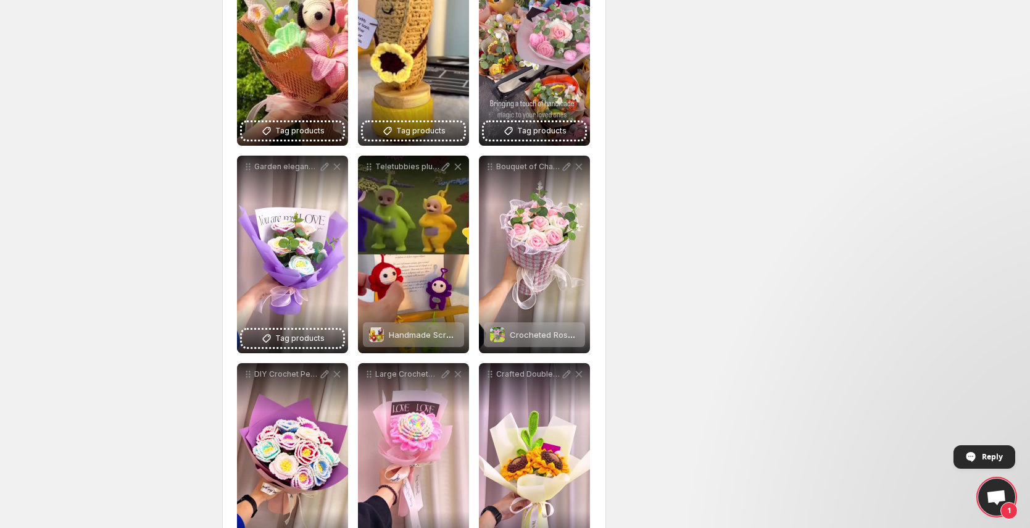
scroll to position [2845, 0]
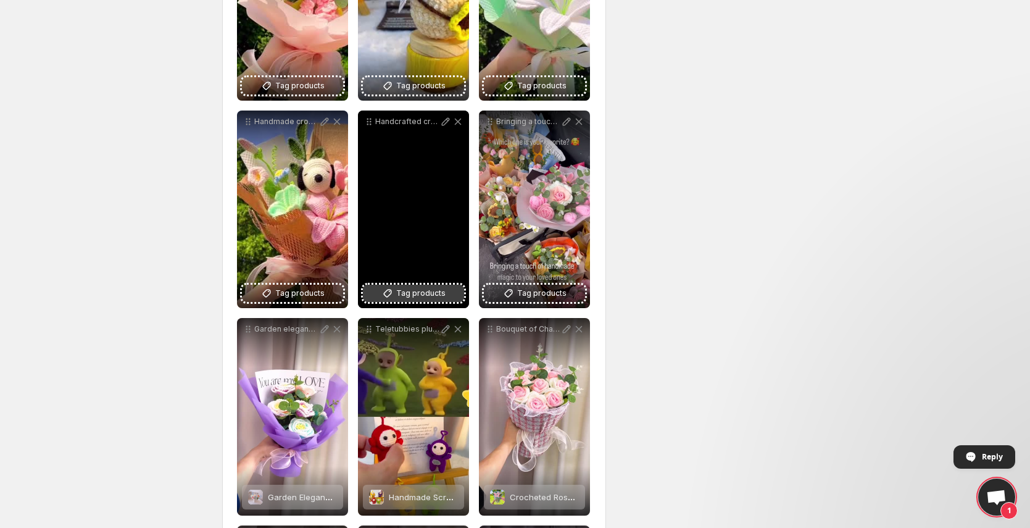
click at [445, 287] on button "Tag products" at bounding box center [413, 293] width 101 height 17
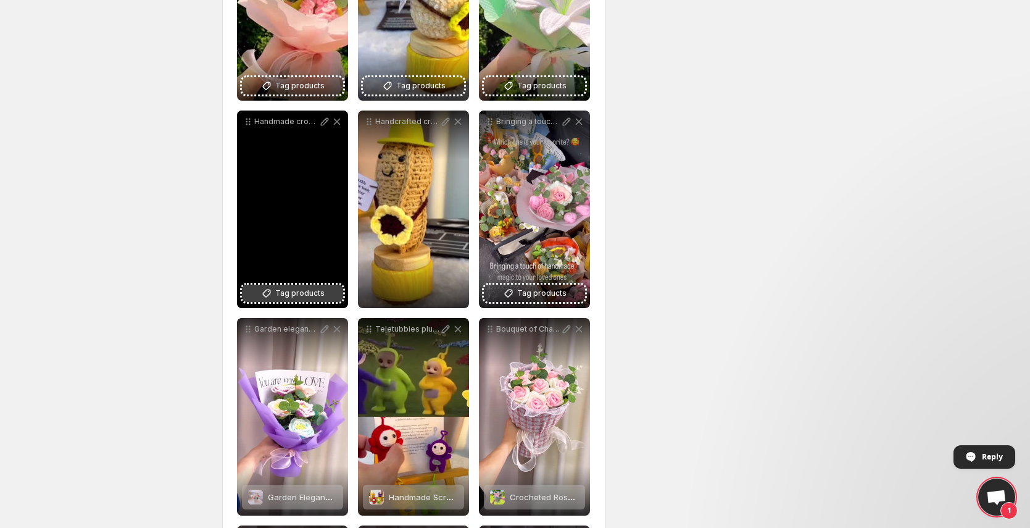
click at [314, 299] on span "Tag products" at bounding box center [299, 293] width 49 height 12
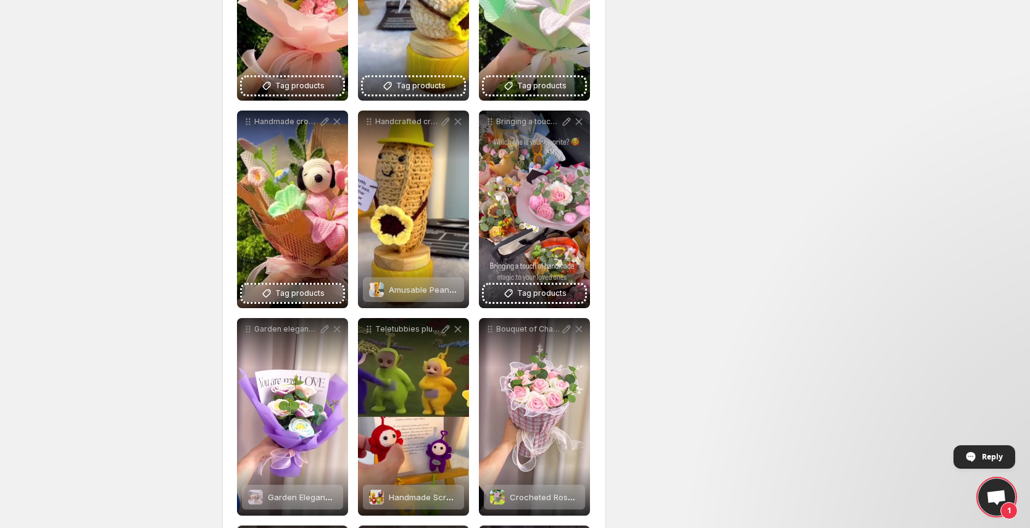
scroll to position [2679, 0]
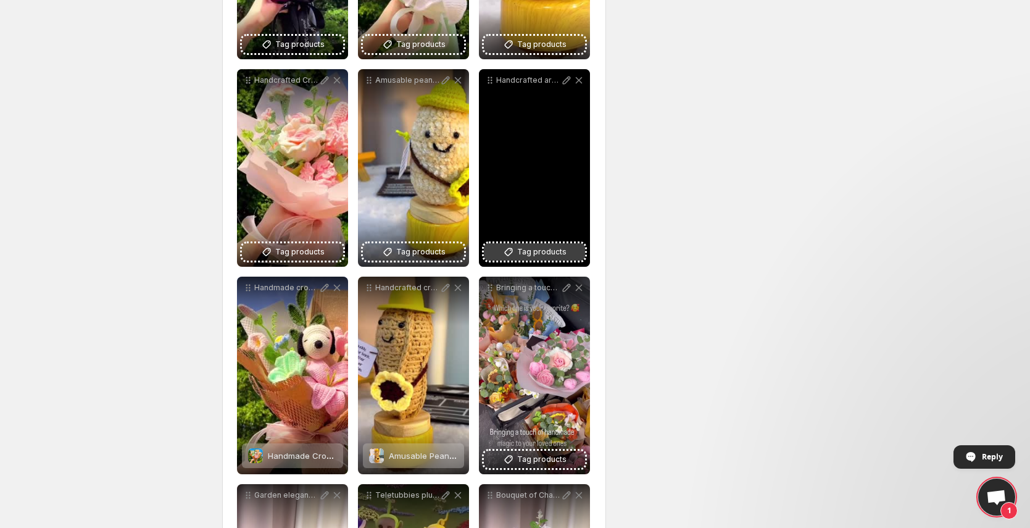
click at [544, 256] on span "Tag products" at bounding box center [541, 252] width 49 height 12
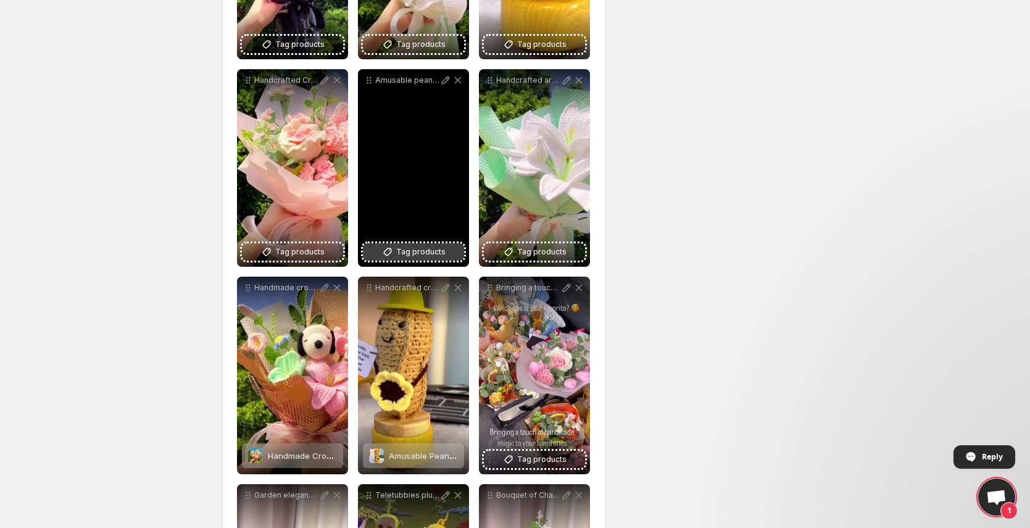
click at [401, 256] on span "Tag products" at bounding box center [420, 252] width 49 height 12
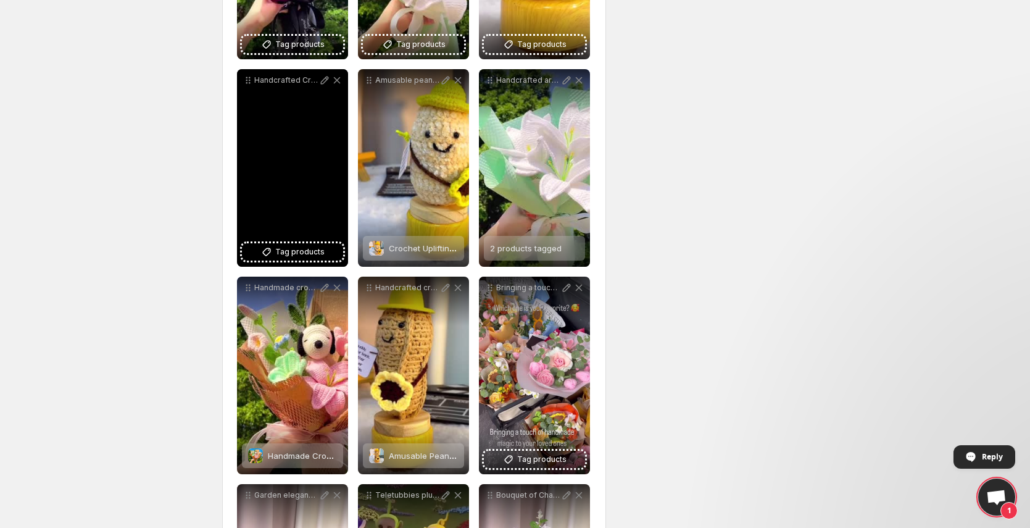
click at [293, 82] on p "Handcrafted Crocheted Pink Collection Bouquet handmade crochet gift mothersday …" at bounding box center [286, 80] width 64 height 10
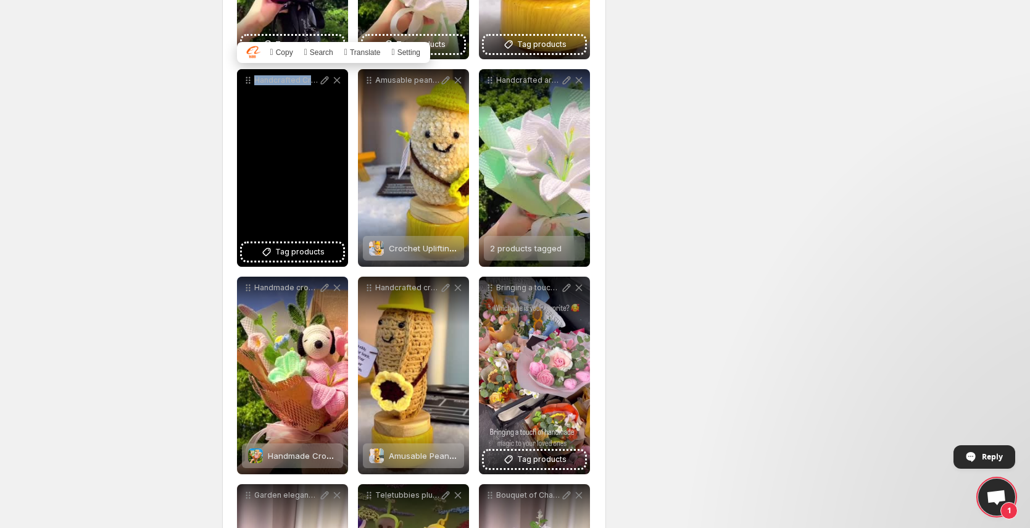
copy div "Handcrafted Crocheted Pink Collection Bouquet handmade crochet gift mothersday …"
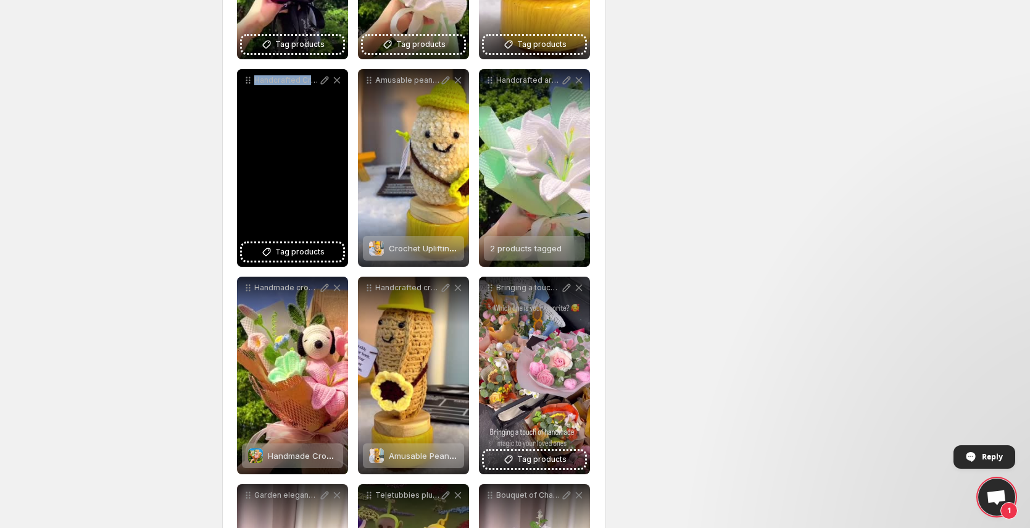
click at [307, 153] on div "Handcrafted Crocheted Pink Collection Bouquet handmade crochet gift mothersday …" at bounding box center [292, 168] width 111 height 198
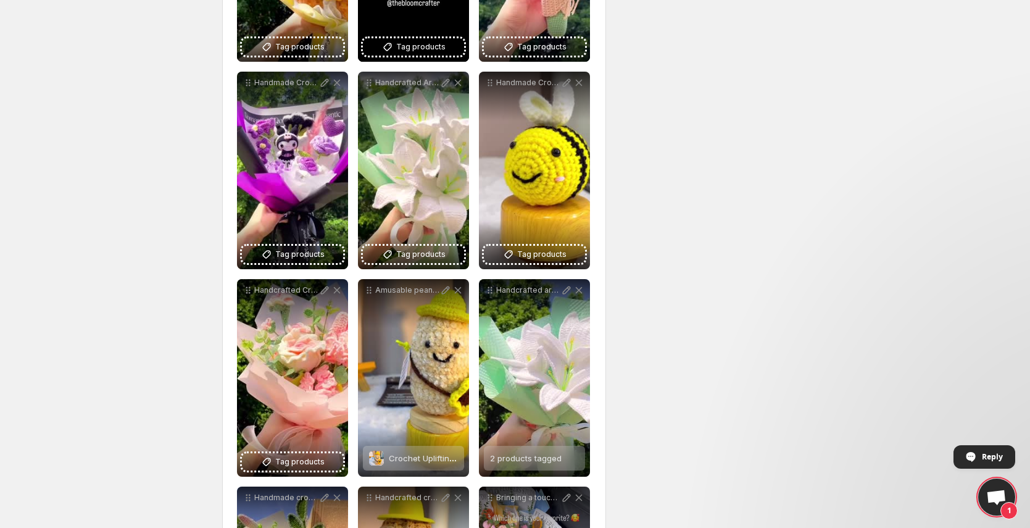
scroll to position [2468, 0]
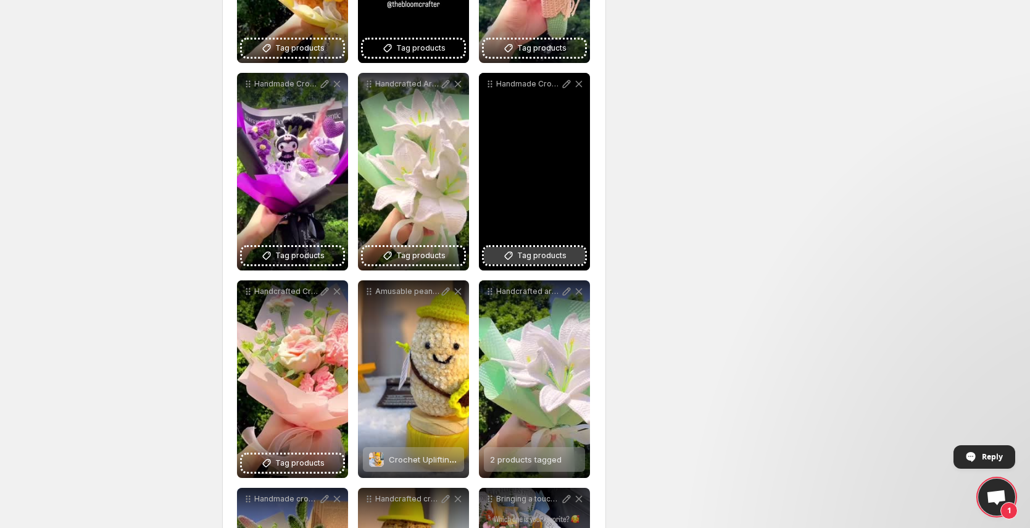
click at [524, 254] on span "Tag products" at bounding box center [541, 255] width 49 height 12
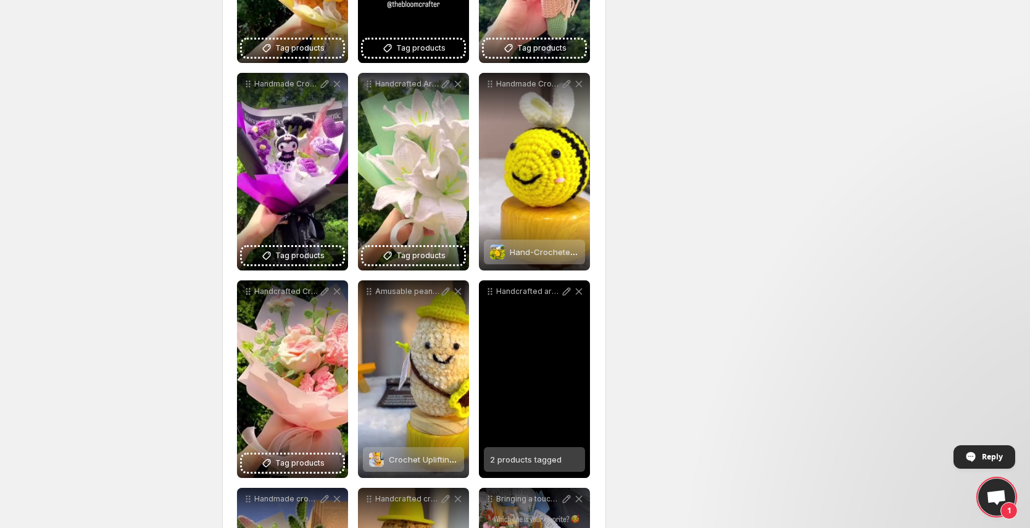
click at [525, 291] on p "Handcrafted artisanal cream white lily bouquet handmade crochet gift mothersday…" at bounding box center [528, 291] width 64 height 10
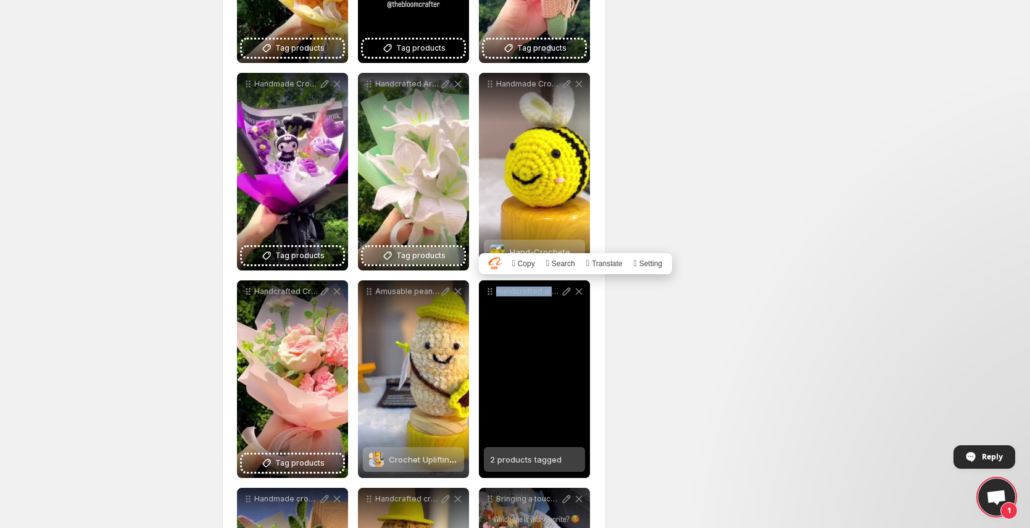
copy div "Handcrafted artisanal cream white lily bouquet handmade crochet gift mothersday…"
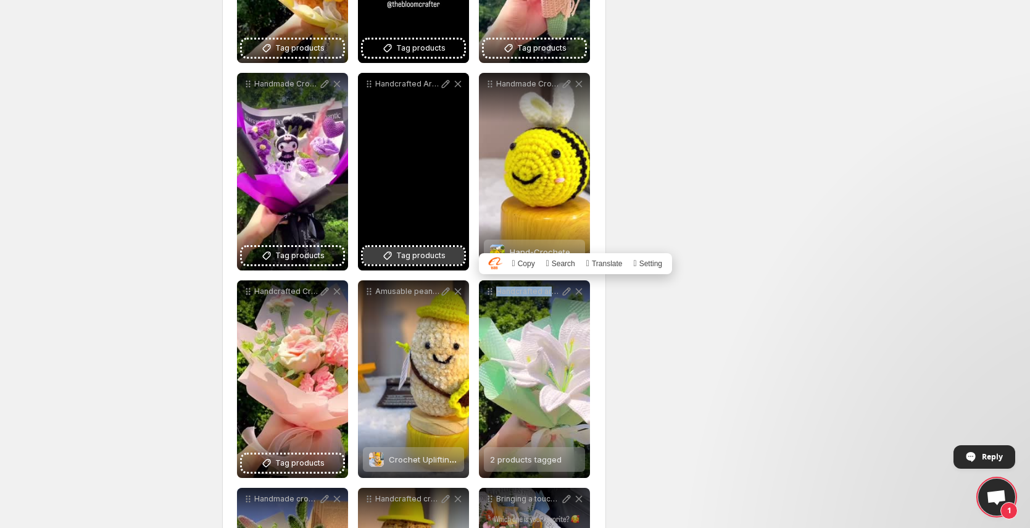
click at [419, 253] on span "Tag products" at bounding box center [420, 255] width 49 height 12
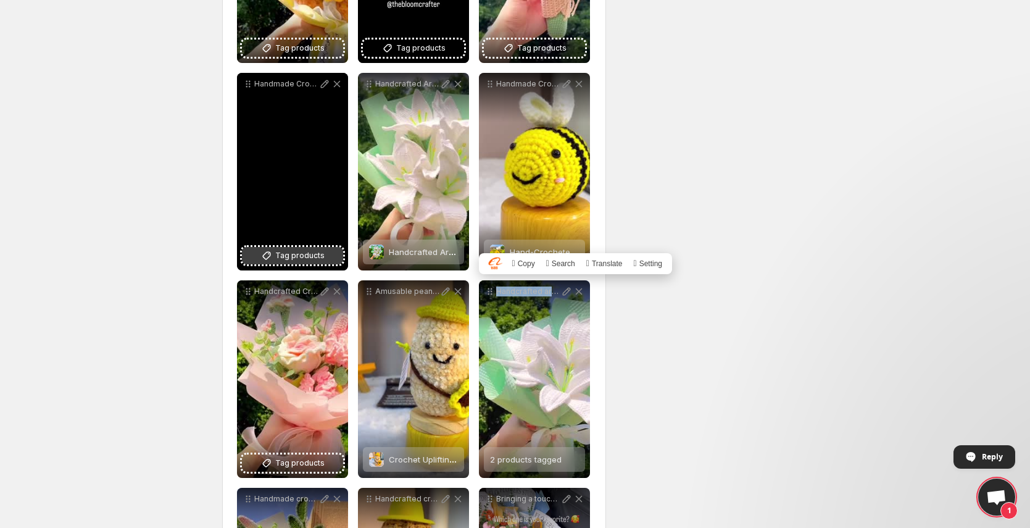
click at [309, 255] on span "Tag products" at bounding box center [299, 255] width 49 height 12
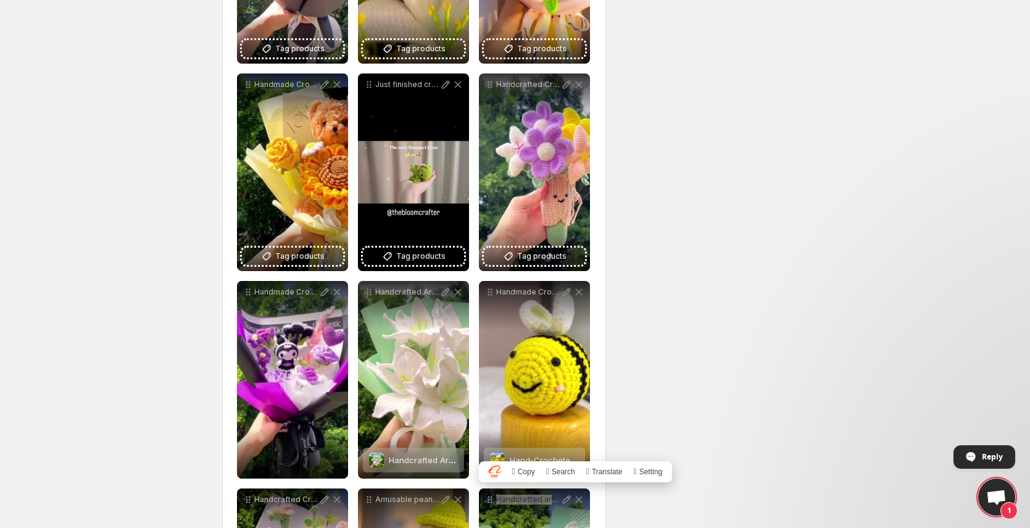
scroll to position [2251, 0]
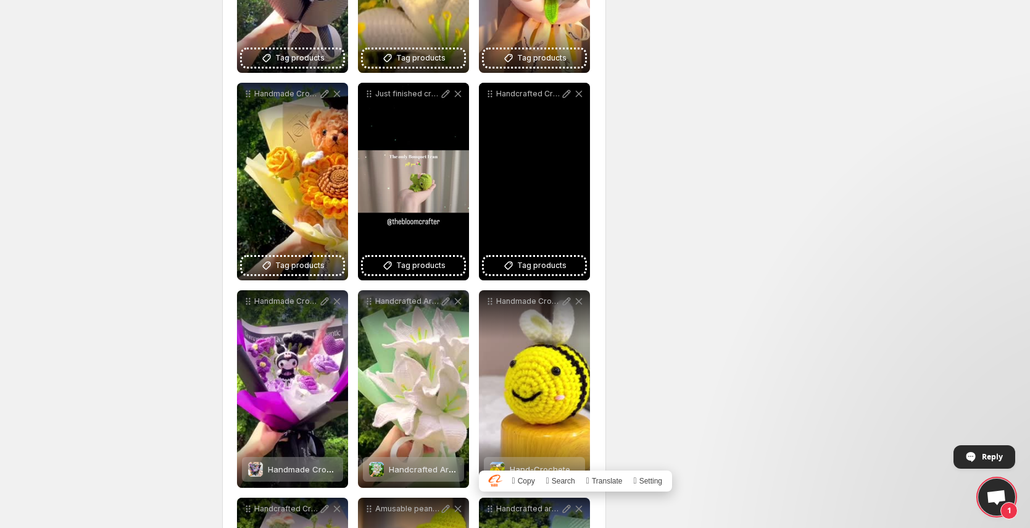
click at [538, 92] on p "Handcrafted Crochet Ice Cream Cone handmade crochet gift loveyou mothersday cus…" at bounding box center [528, 94] width 64 height 10
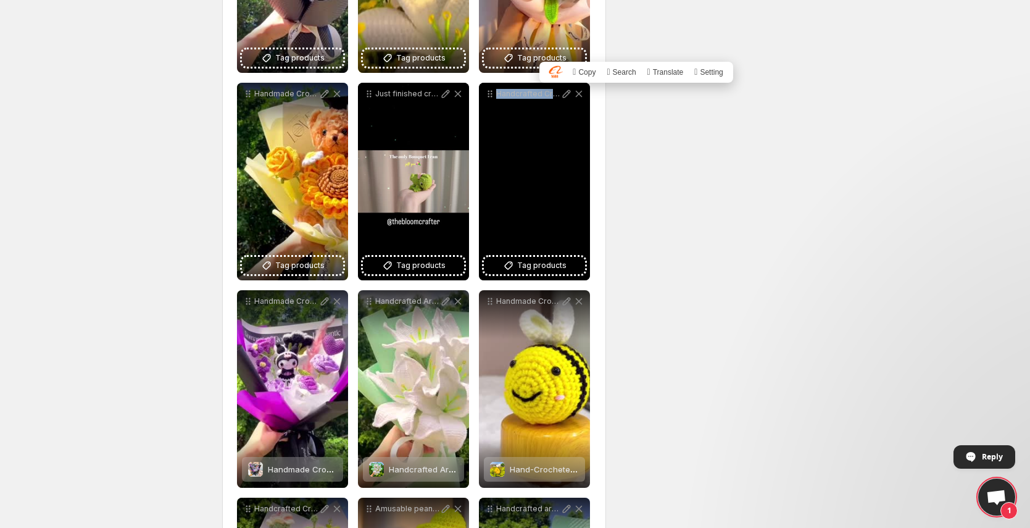
click at [538, 92] on p "Handcrafted Crochet Ice Cream Cone handmade crochet gift loveyou mothersday cus…" at bounding box center [528, 94] width 64 height 10
copy div "Handcrafted Crochet Ice Cream Cone handmade crochet gift loveyou mothersday cus…"
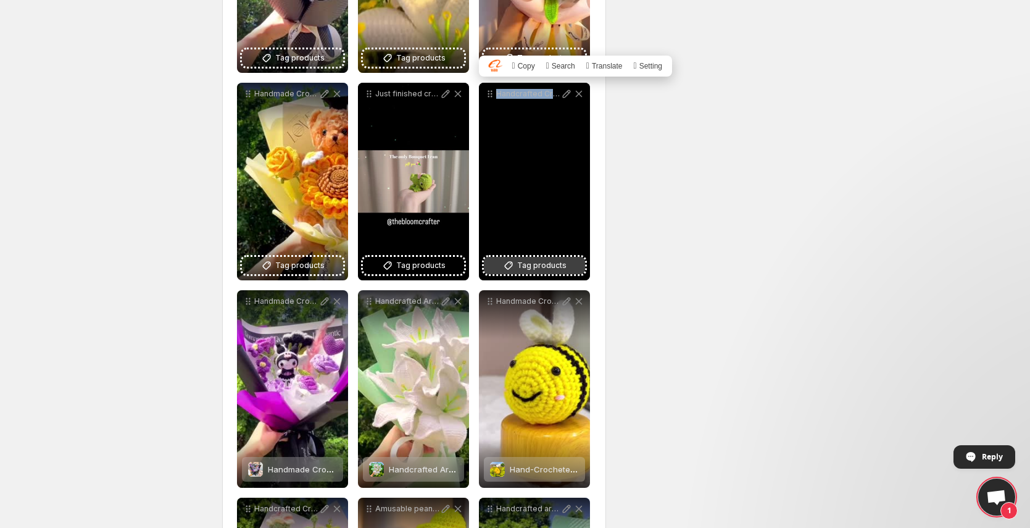
click at [544, 270] on span "Tag products" at bounding box center [541, 265] width 49 height 12
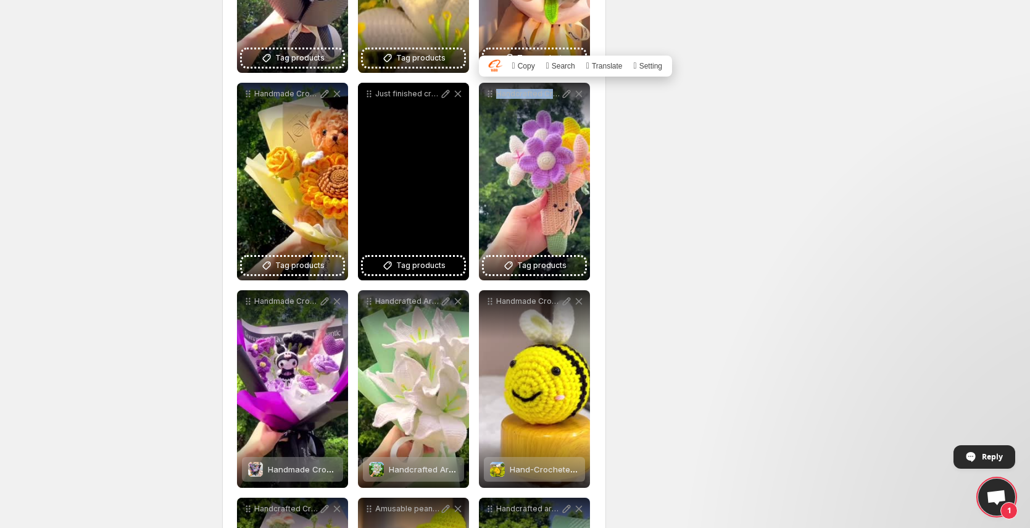
click at [434, 219] on div "Just finished creating this stunning crochet sundrop bouquet inspired by the en…" at bounding box center [413, 182] width 111 height 198
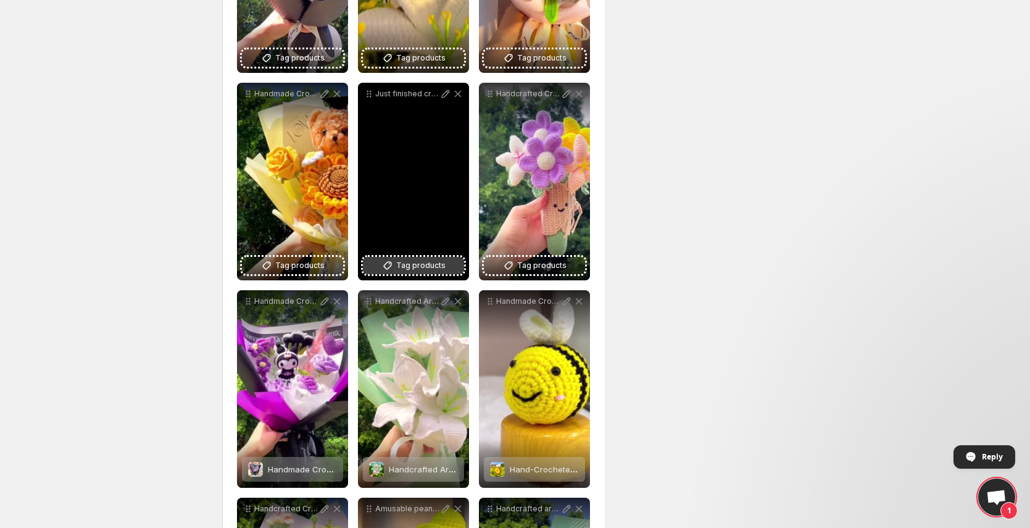
click at [415, 270] on span "Tag products" at bounding box center [420, 265] width 49 height 12
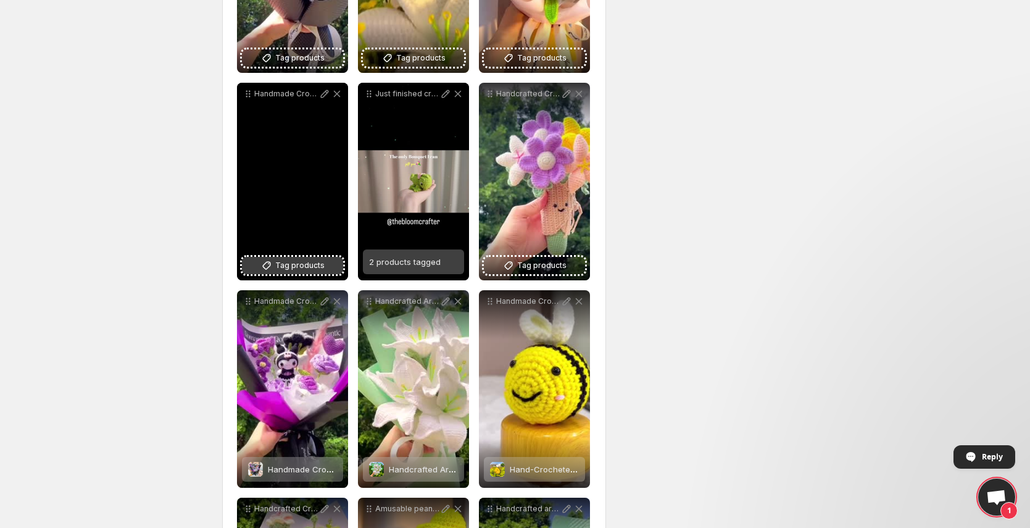
click at [291, 264] on span "Tag products" at bounding box center [299, 265] width 49 height 12
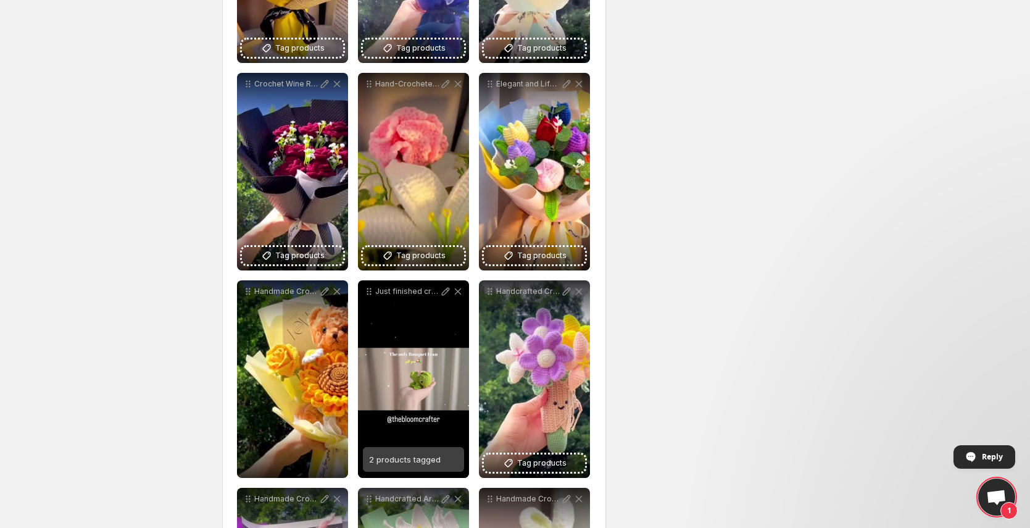
scroll to position [1994, 0]
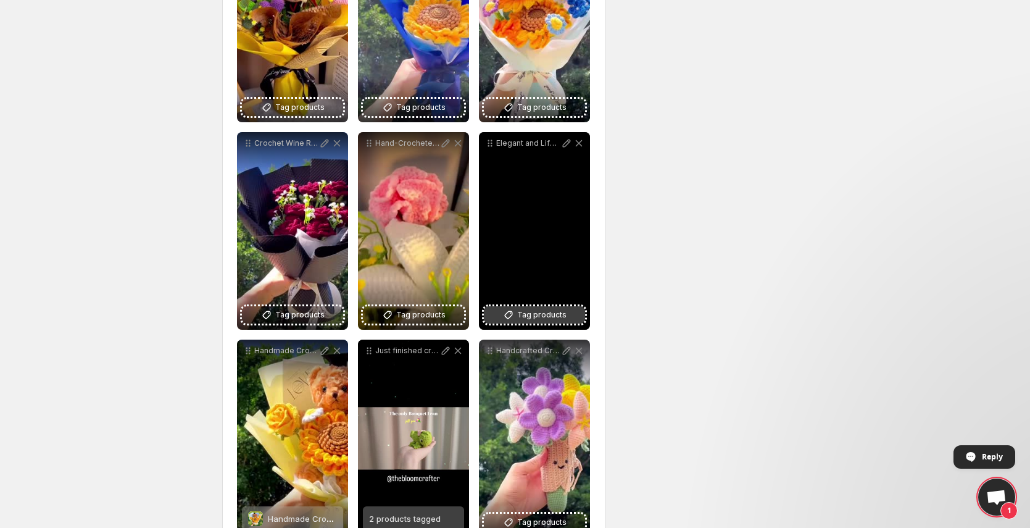
click at [532, 321] on button "Tag products" at bounding box center [534, 314] width 101 height 17
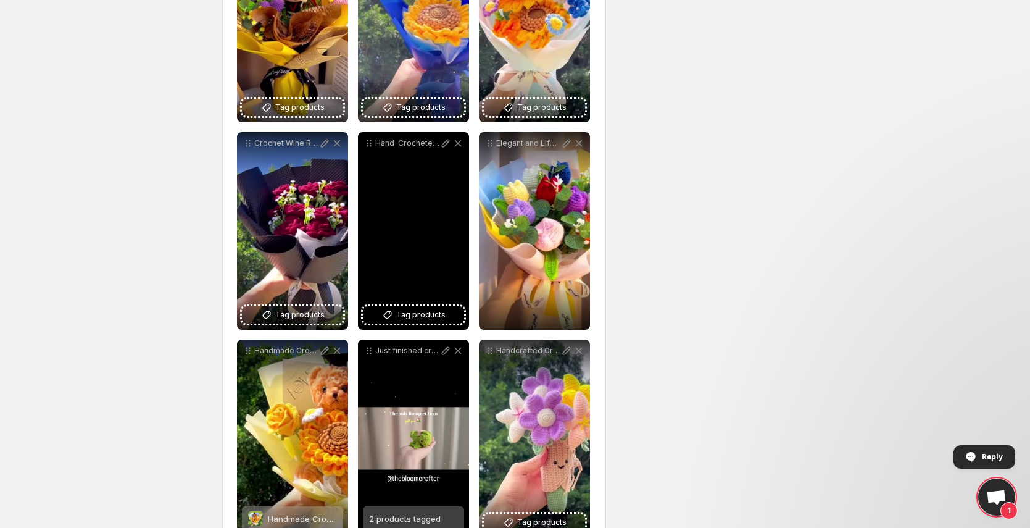
click at [394, 142] on p "Hand-Crocheted Flower Bouquet in Pink Bucket handmade crochet gift graduation c…" at bounding box center [407, 143] width 64 height 10
copy div "Hand-Crocheted Flower Bouquet in Pink Bucket handmade crochet gift graduation c…"
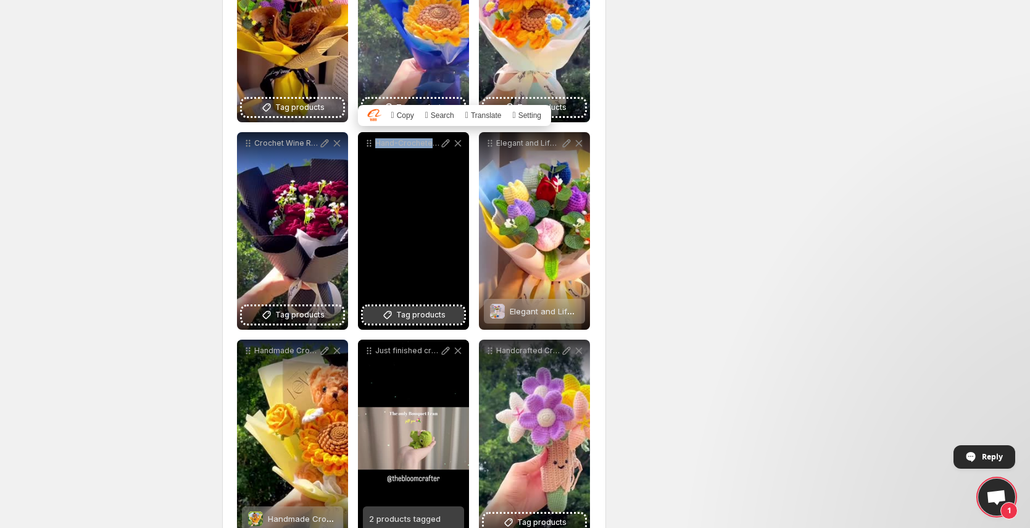
click at [430, 311] on span "Tag products" at bounding box center [420, 315] width 49 height 12
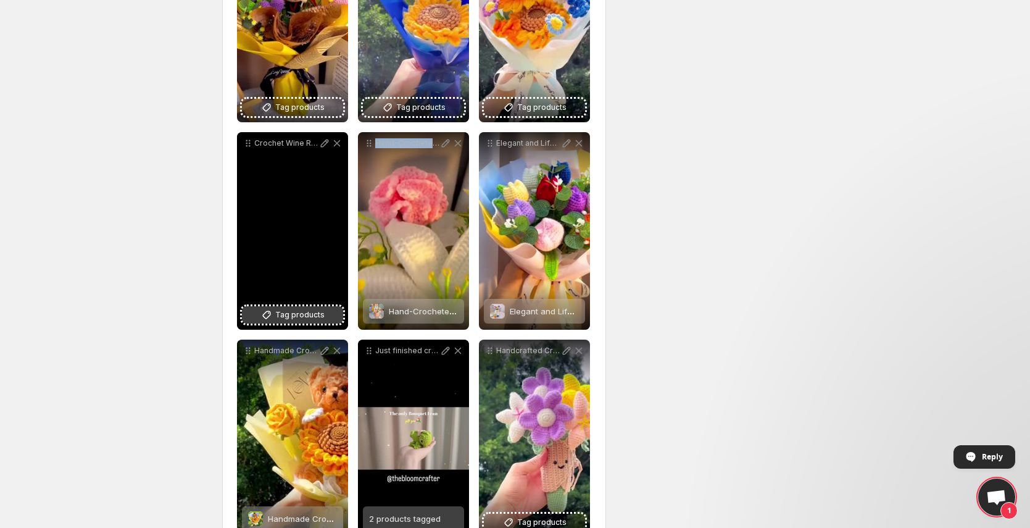
click at [294, 312] on span "Tag products" at bounding box center [299, 315] width 49 height 12
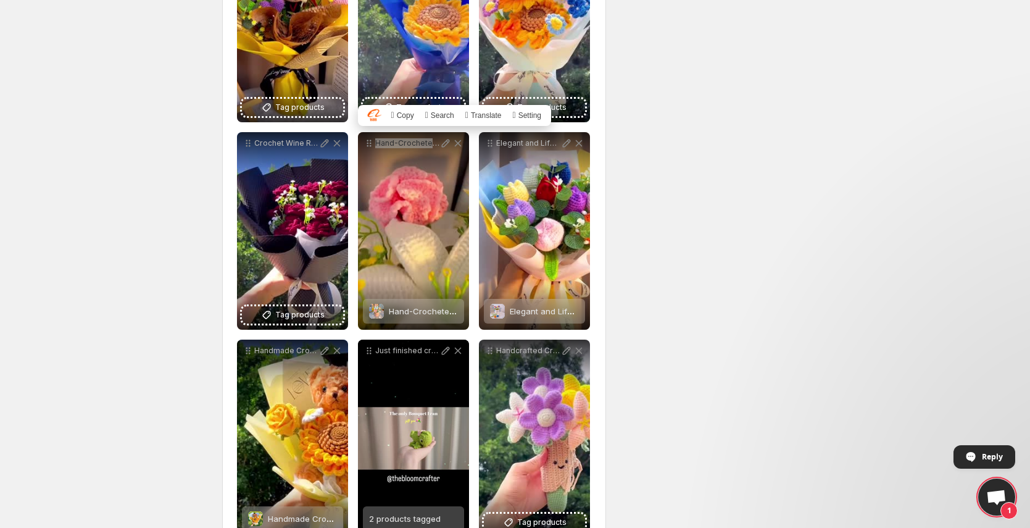
scroll to position [1898, 0]
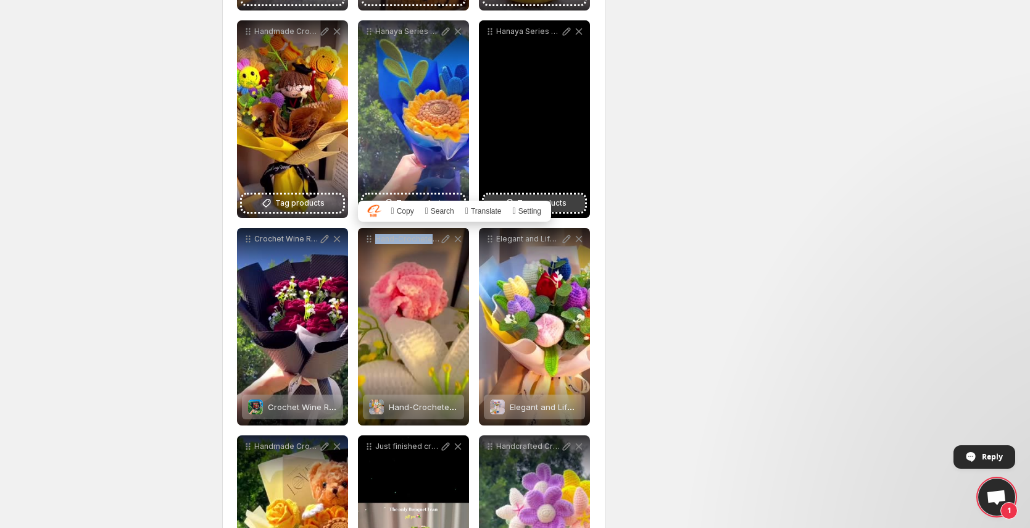
click at [573, 202] on button "Tag products" at bounding box center [534, 202] width 101 height 17
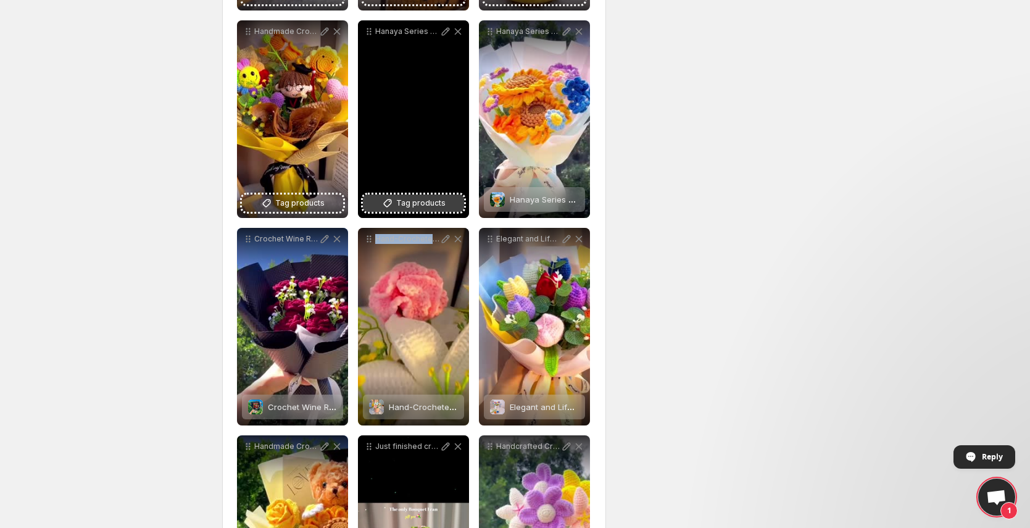
click at [414, 197] on span "Tag products" at bounding box center [420, 203] width 49 height 12
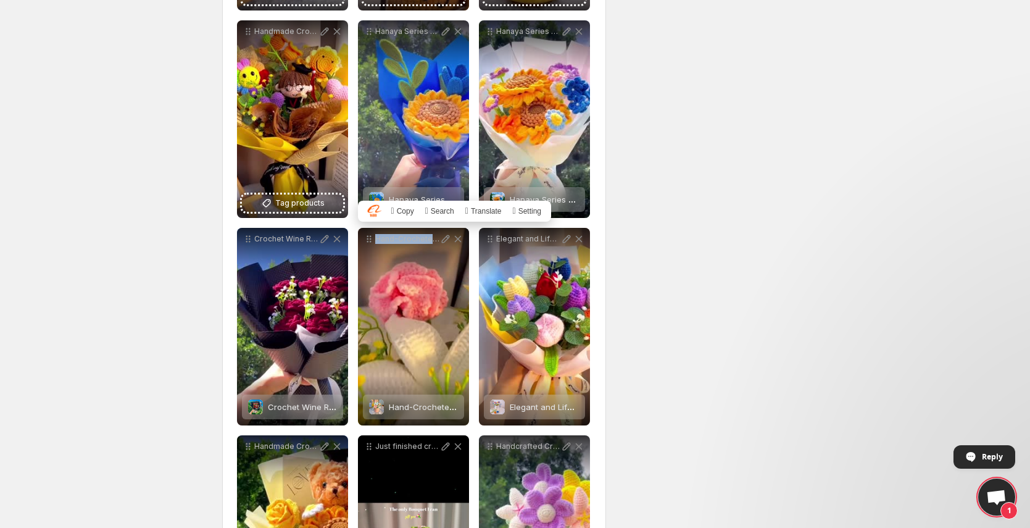
click at [276, 30] on p "Handmade Crochet Graduation Bouquet handmade crochet graduation gift loveyou" at bounding box center [286, 32] width 64 height 10
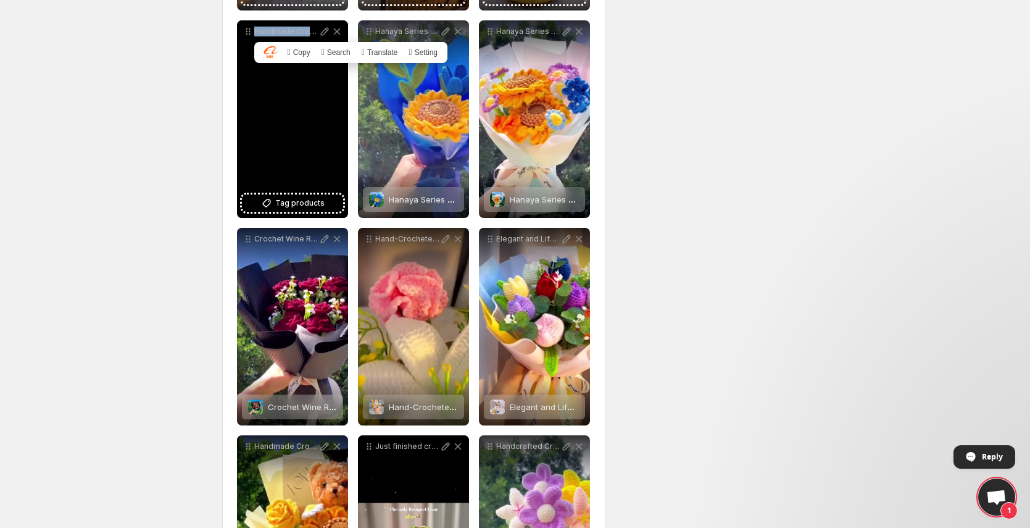
click at [276, 30] on p "Handmade Crochet Graduation Bouquet handmade crochet graduation gift loveyou" at bounding box center [286, 32] width 64 height 10
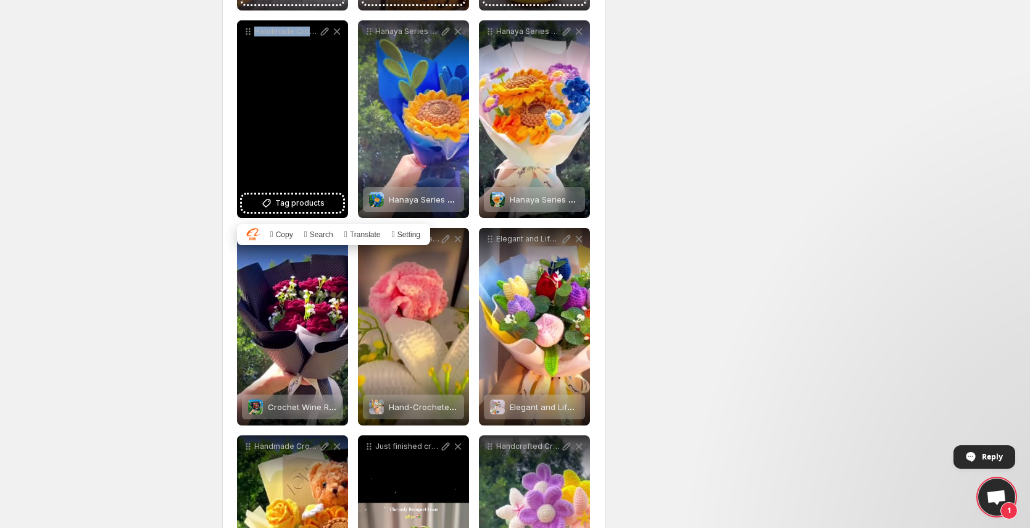
copy div "Handmade Crochet Graduation Bouquet handmade crochet graduation gift loveyou"
click at [314, 201] on span "Tag products" at bounding box center [299, 203] width 49 height 12
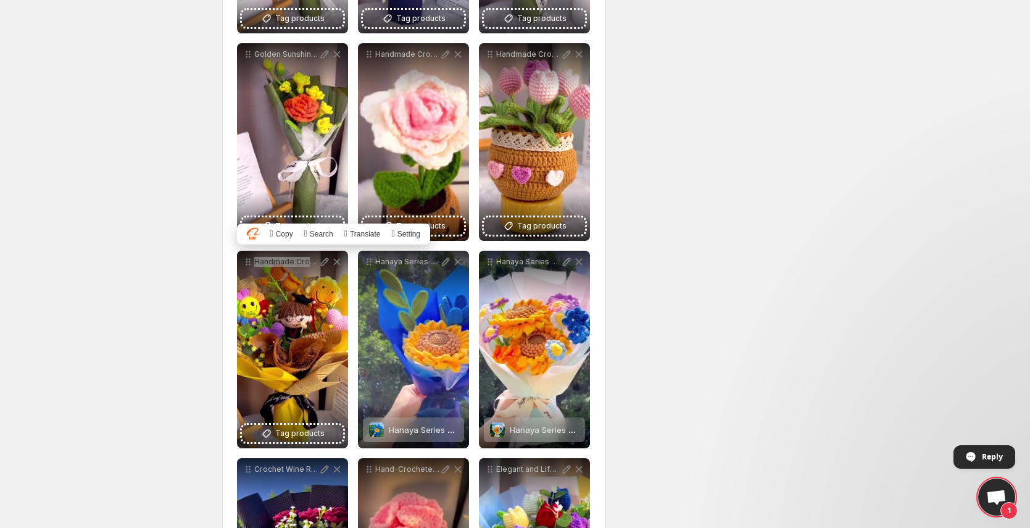
scroll to position [1645, 0]
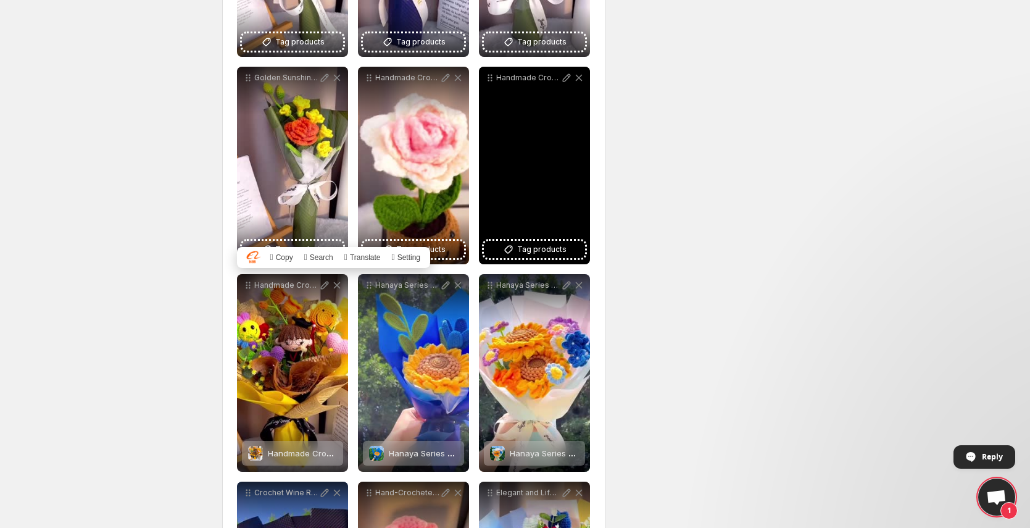
click at [525, 78] on p "Handmade Crochet Tulip Planter handmade crochet gift loveyou [DEMOGRAPHIC_DATA]…" at bounding box center [528, 78] width 64 height 10
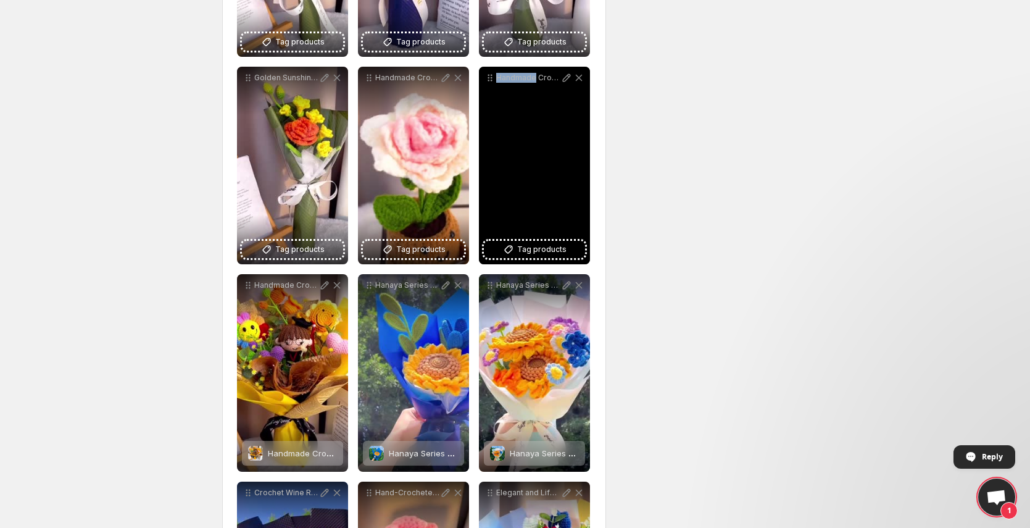
click at [525, 78] on p "Handmade Crochet Tulip Planter handmade crochet gift loveyou [DEMOGRAPHIC_DATA]…" at bounding box center [528, 78] width 64 height 10
copy div "Handmade Crochet Tulip Planter handmade crochet gift loveyou [DEMOGRAPHIC_DATA]…"
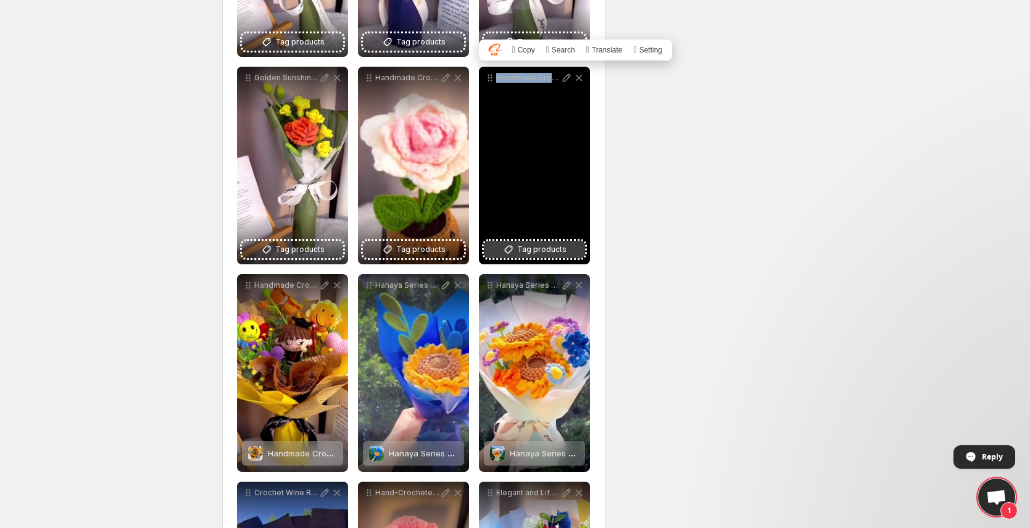
click at [536, 246] on span "Tag products" at bounding box center [541, 249] width 49 height 12
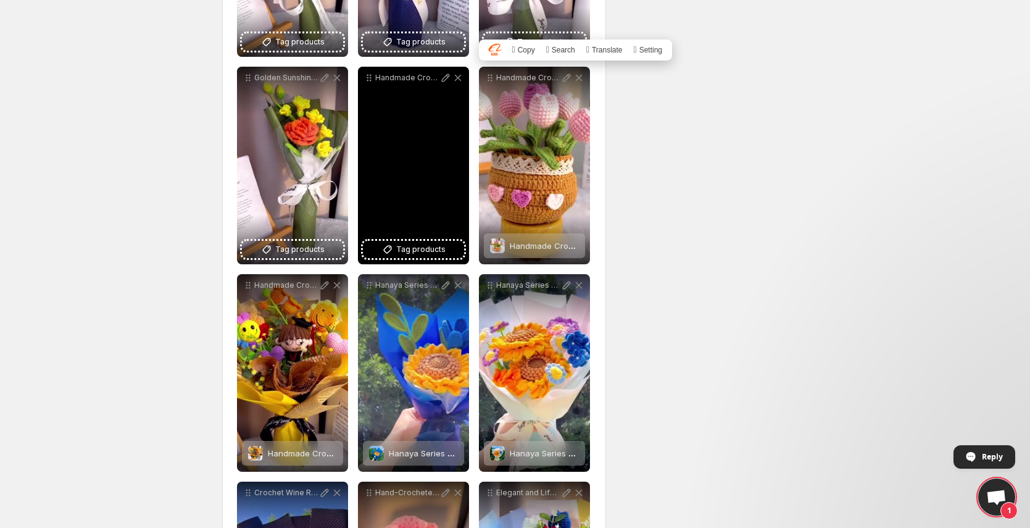
click at [422, 81] on p "Handmade Crochet Flower Supportive Planter handmade crochet gift graduation hyp…" at bounding box center [407, 78] width 64 height 10
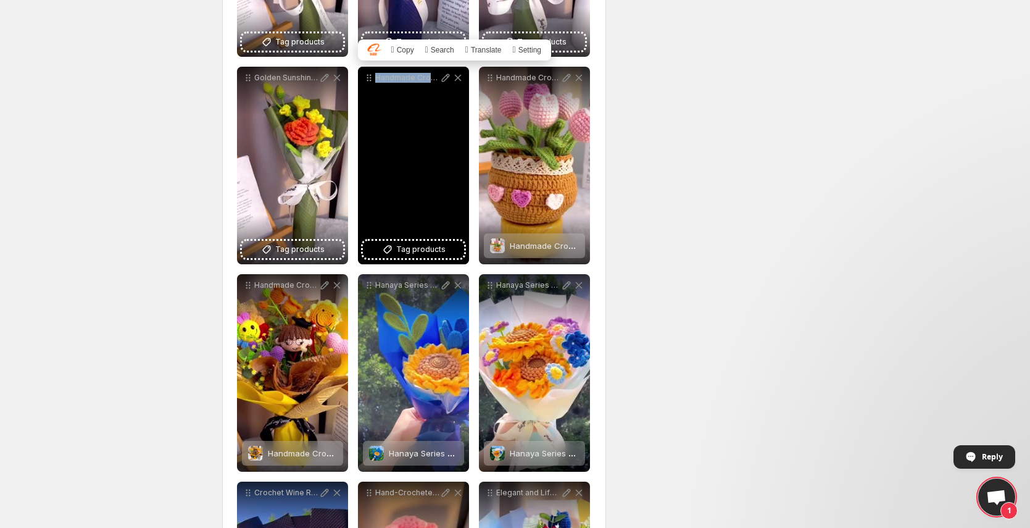
copy div "Handmade Crochet Flower Supportive Planter handmade crochet gift graduation hyp…"
click at [422, 246] on span "Tag products" at bounding box center [420, 249] width 49 height 12
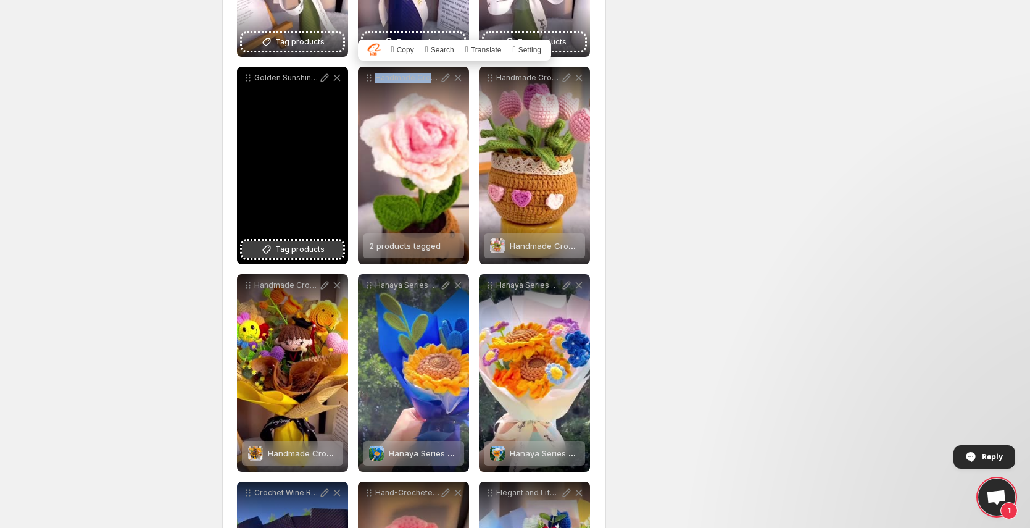
click at [309, 248] on span "Tag products" at bounding box center [299, 249] width 49 height 12
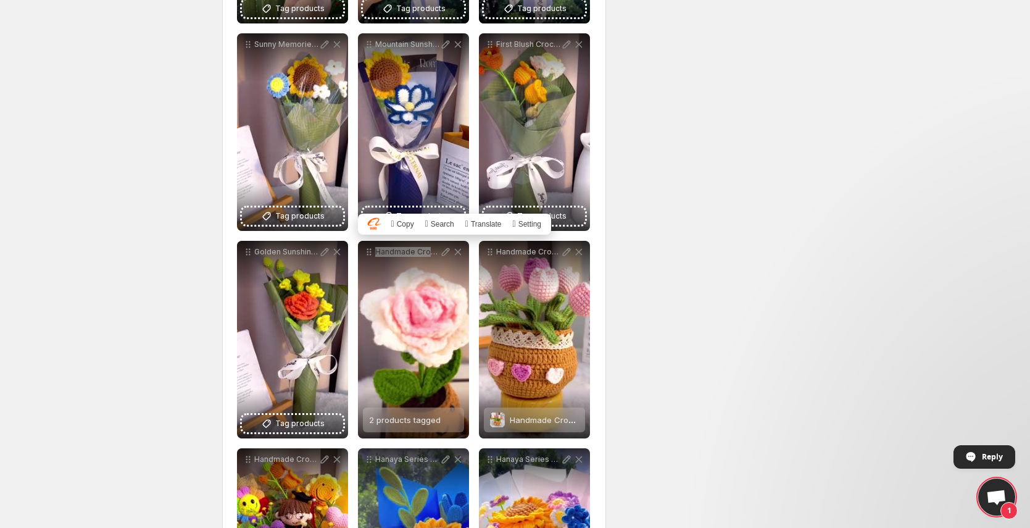
scroll to position [1400, 0]
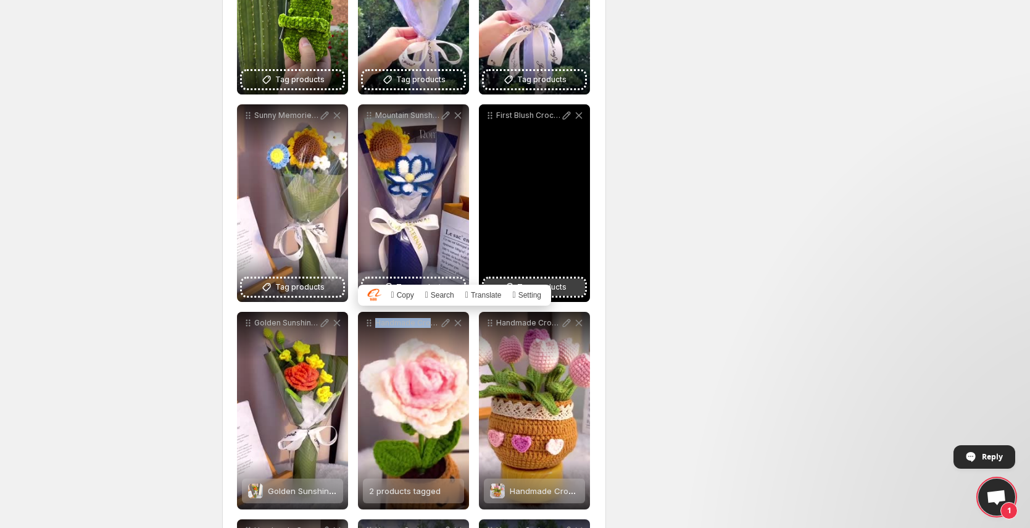
click at [580, 289] on button "Tag products" at bounding box center [534, 286] width 101 height 17
click at [543, 116] on p "First Blush Crochet Flower Bouquet - Lily of the Valley Rose handmade crochet g…" at bounding box center [528, 116] width 64 height 10
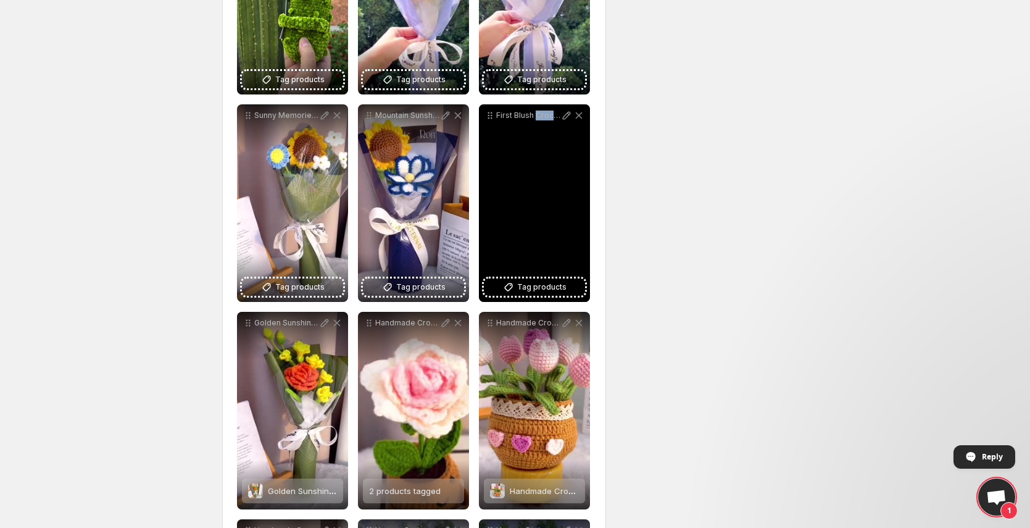
click at [543, 116] on p "First Blush Crochet Flower Bouquet - Lily of the Valley Rose handmade crochet g…" at bounding box center [528, 116] width 64 height 10
copy div "First Blush Crochet Flower Bouquet - Lily of the Valley Rose handmade crochet g…"
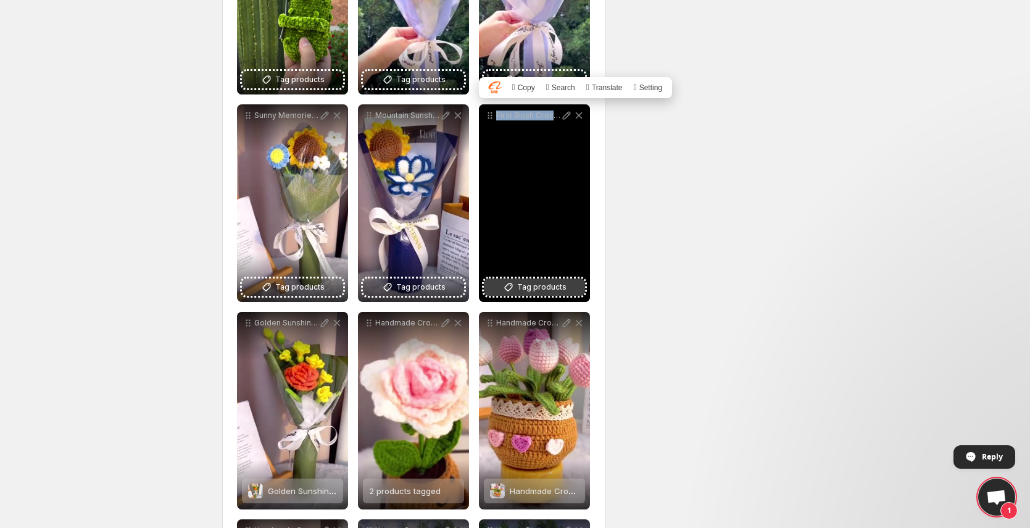
click at [549, 288] on span "Tag products" at bounding box center [541, 287] width 49 height 12
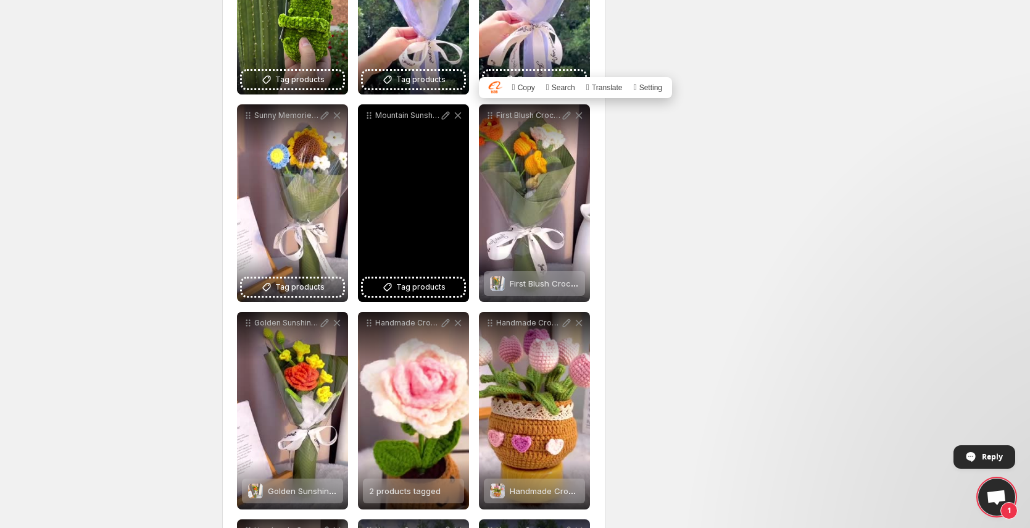
click at [417, 118] on p "Mountain Sunshine Crochet Sunflower Edelweiss handmade crochet gift graduation …" at bounding box center [407, 116] width 64 height 10
copy div "Mountain Sunshine Crochet Sunflower Edelweiss handmade crochet gift graduation …"
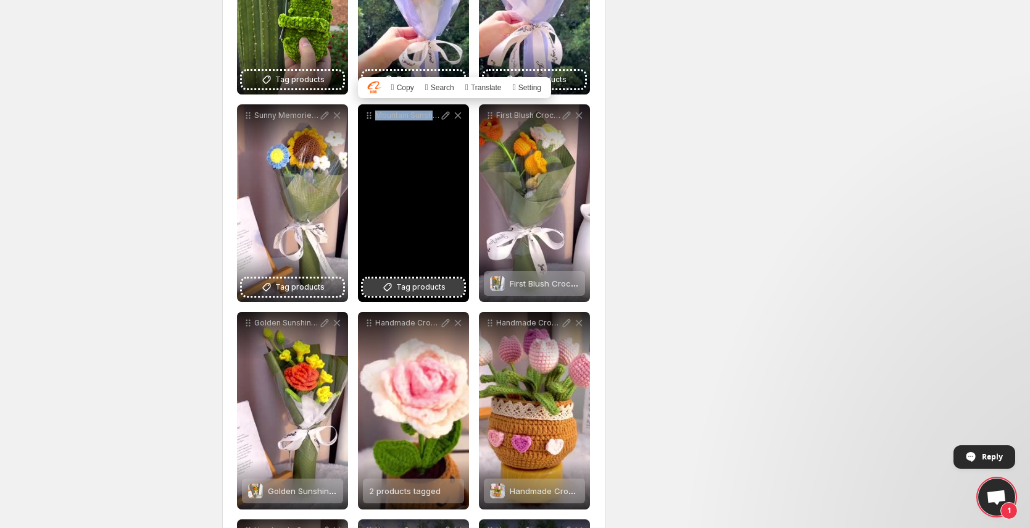
click at [422, 282] on span "Tag products" at bounding box center [420, 287] width 49 height 12
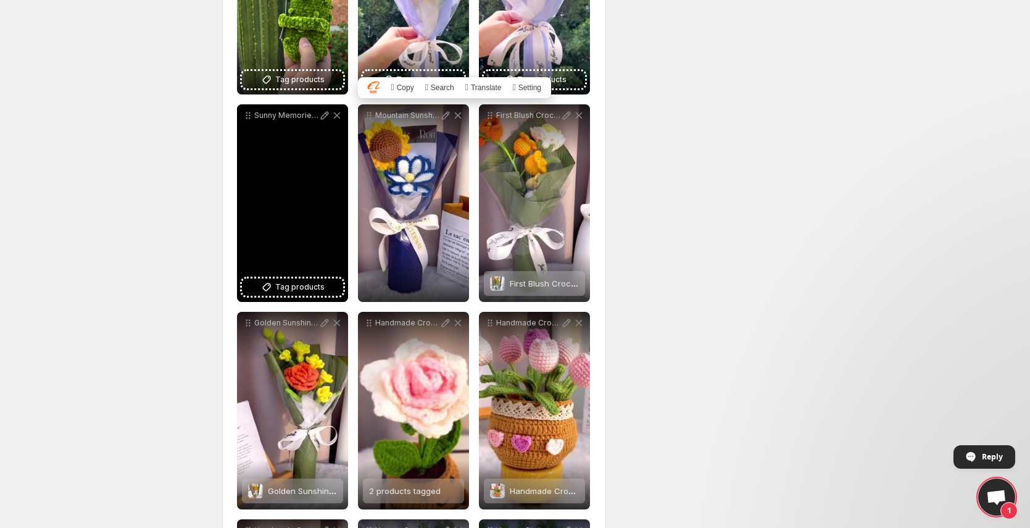
click at [294, 117] on p "Sunny Memories Crochet Sunflower Bouquet handmade crochet gift graduation hypoa…" at bounding box center [286, 116] width 64 height 10
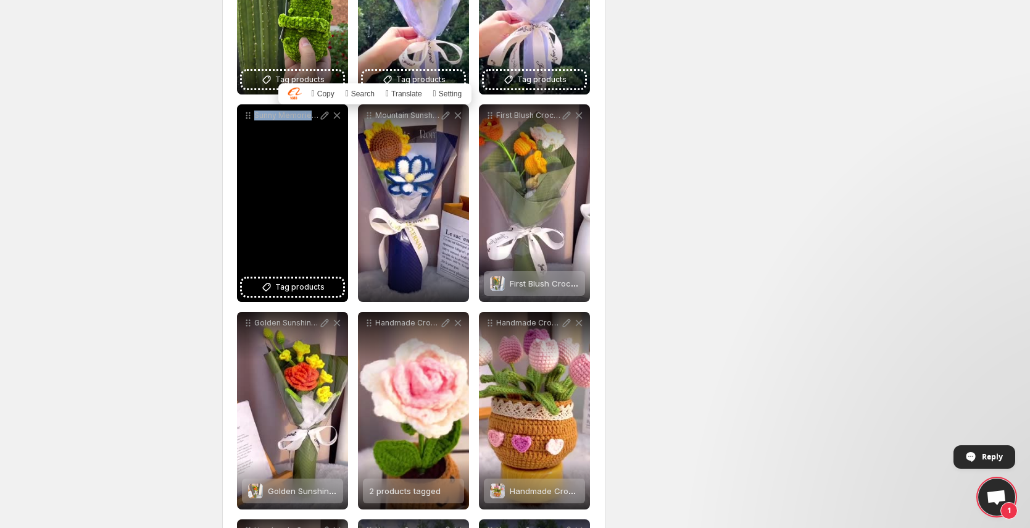
click at [294, 117] on p "Sunny Memories Crochet Sunflower Bouquet handmade crochet gift graduation hypoa…" at bounding box center [286, 116] width 64 height 10
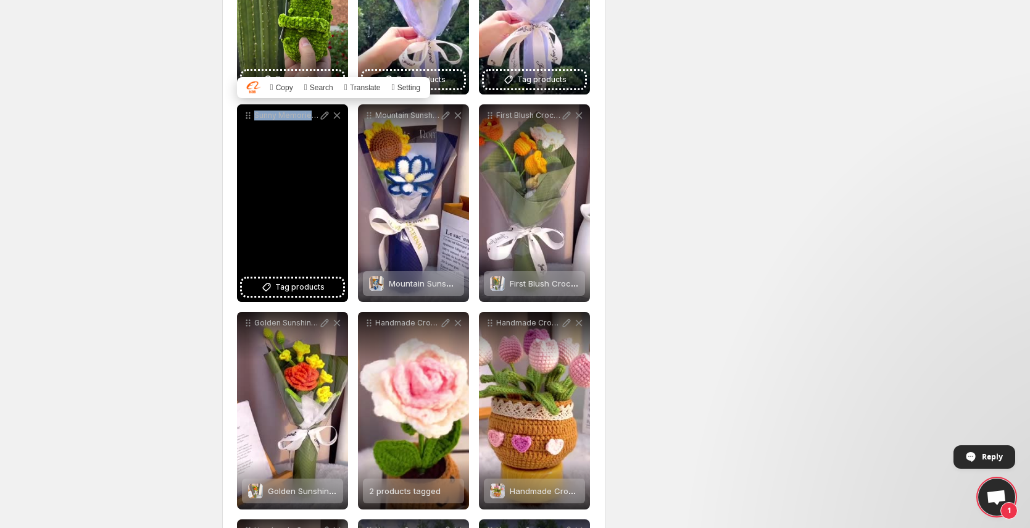
copy div "Sunny Memories Crochet Sunflower Bouquet handmade crochet gift graduation hypoa…"
click at [298, 288] on span "Tag products" at bounding box center [299, 287] width 49 height 12
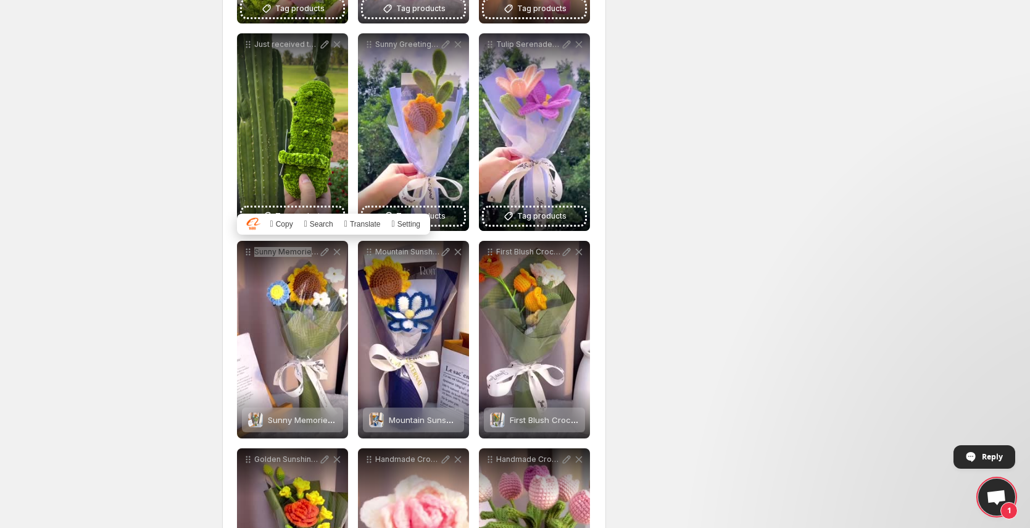
scroll to position [1266, 0]
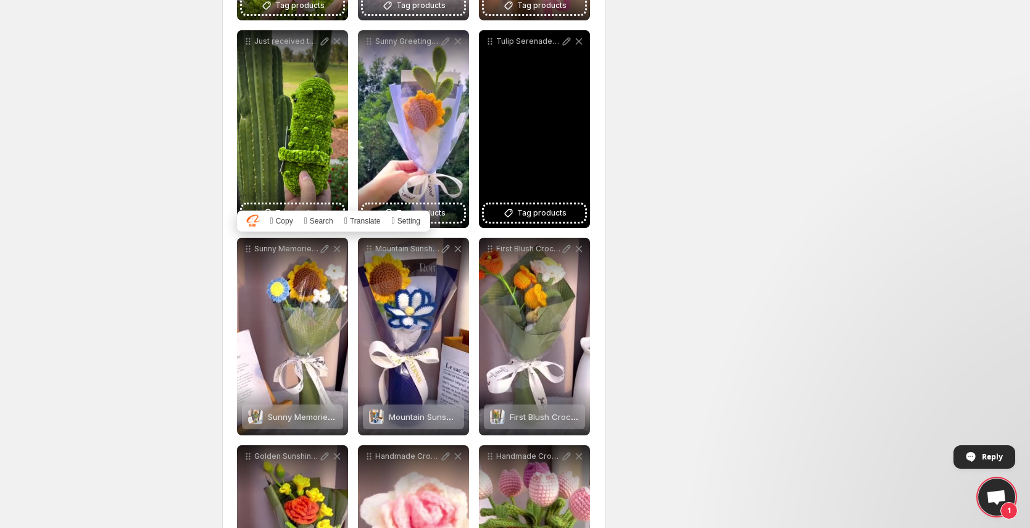
click at [540, 36] on p "Tulip Serenade Crochet Tulip Bouquet handmade crochet gift graduation hypoaller…" at bounding box center [528, 41] width 64 height 10
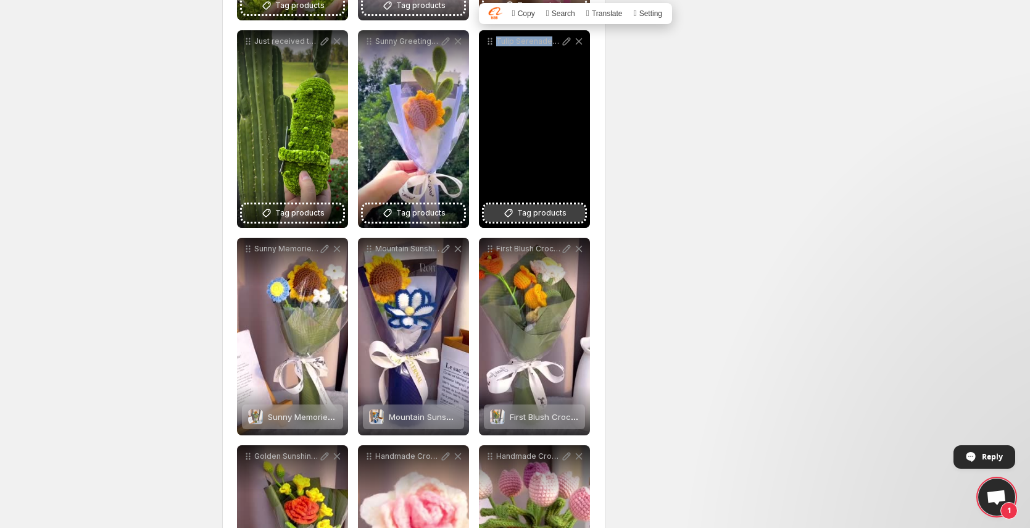
click at [541, 212] on span "Tag products" at bounding box center [541, 213] width 49 height 12
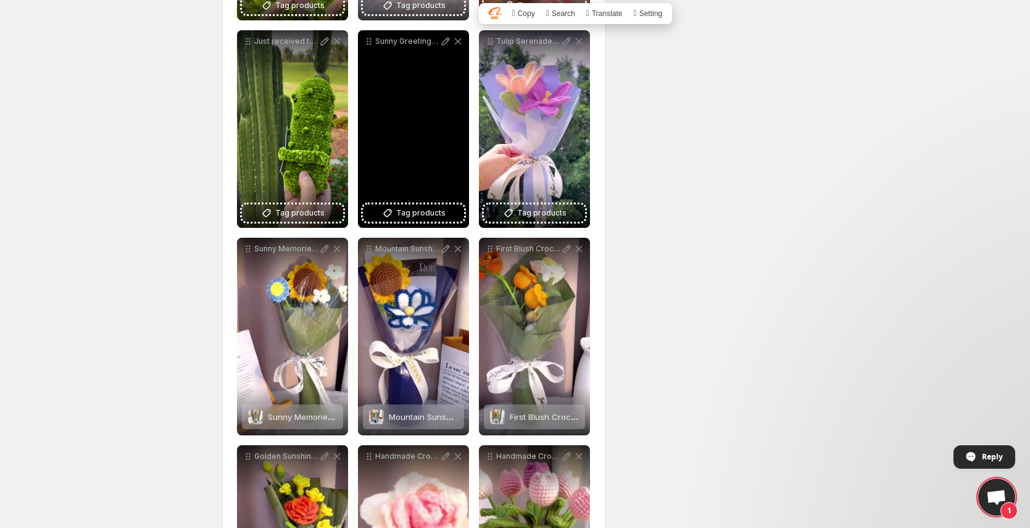
click at [409, 42] on p "Sunny Greetings Crochet Sunflower Bouquet handmade crochet gift graduation hypo…" at bounding box center [407, 41] width 64 height 10
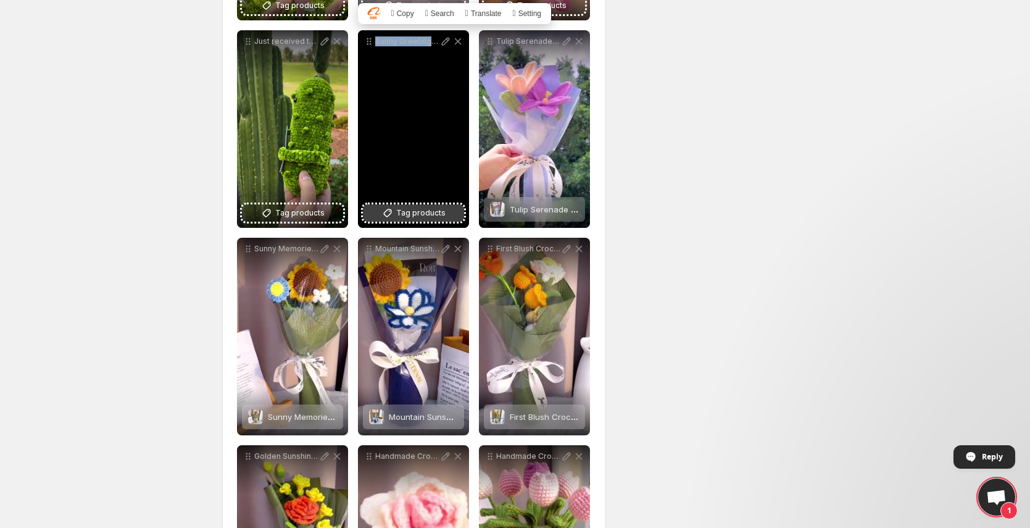
click at [419, 215] on span "Tag products" at bounding box center [420, 213] width 49 height 12
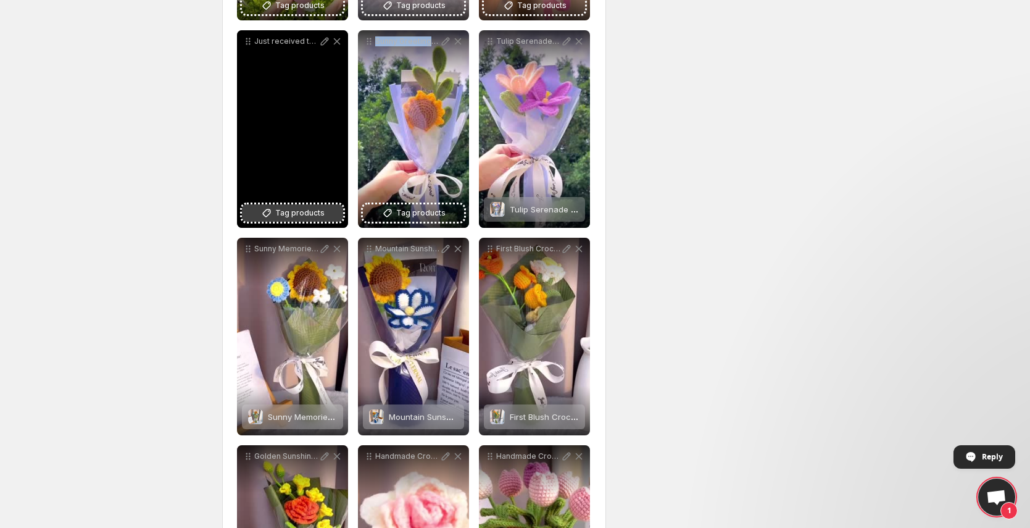
click at [262, 212] on icon at bounding box center [267, 213] width 12 height 12
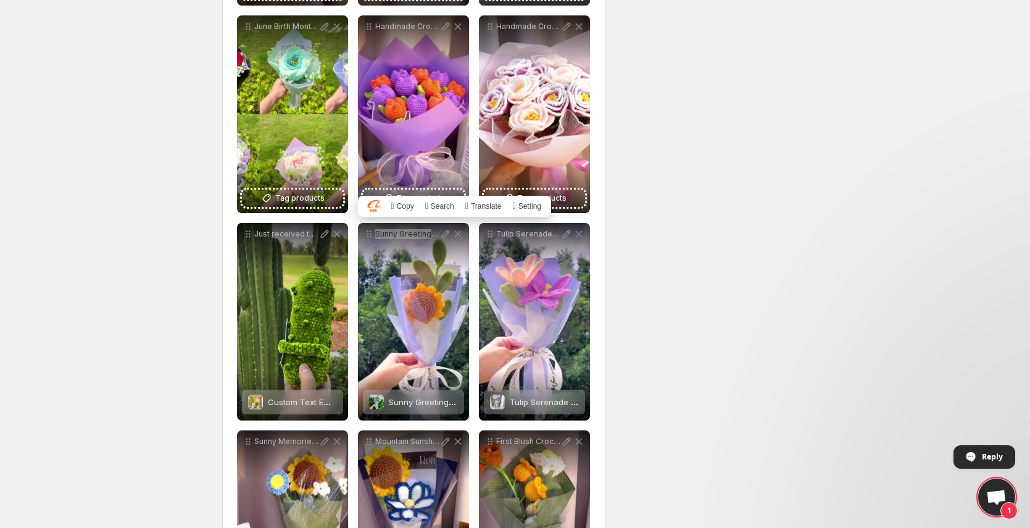
scroll to position [1045, 0]
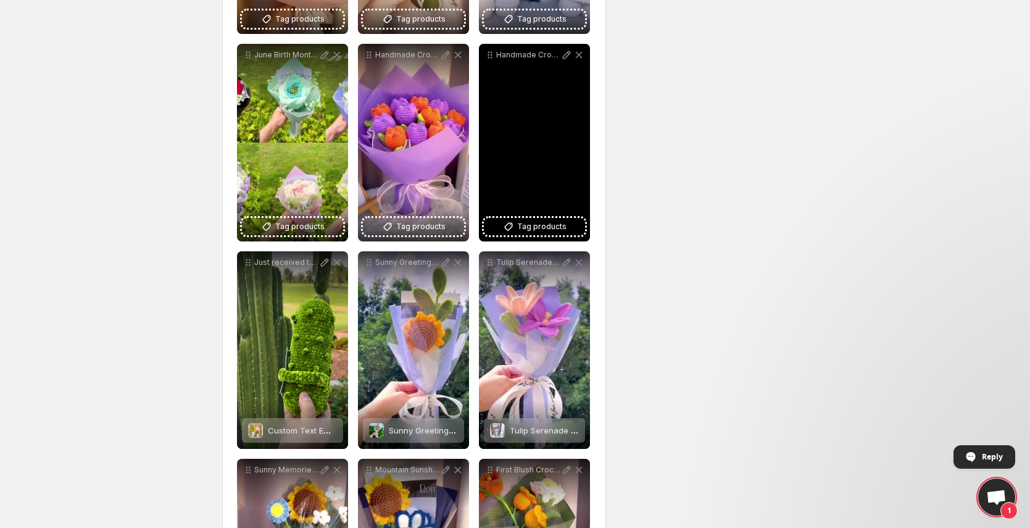
click at [525, 60] on div "Handmade Crochet 12 Peony Bouquet handmade crochet hypoallergenic gift loveyou" at bounding box center [534, 55] width 101 height 12
click at [525, 59] on p "Handmade Crochet 12 Peony Bouquet handmade crochet hypoallergenic gift loveyou" at bounding box center [528, 55] width 64 height 10
click at [547, 225] on span "Tag products" at bounding box center [541, 226] width 49 height 12
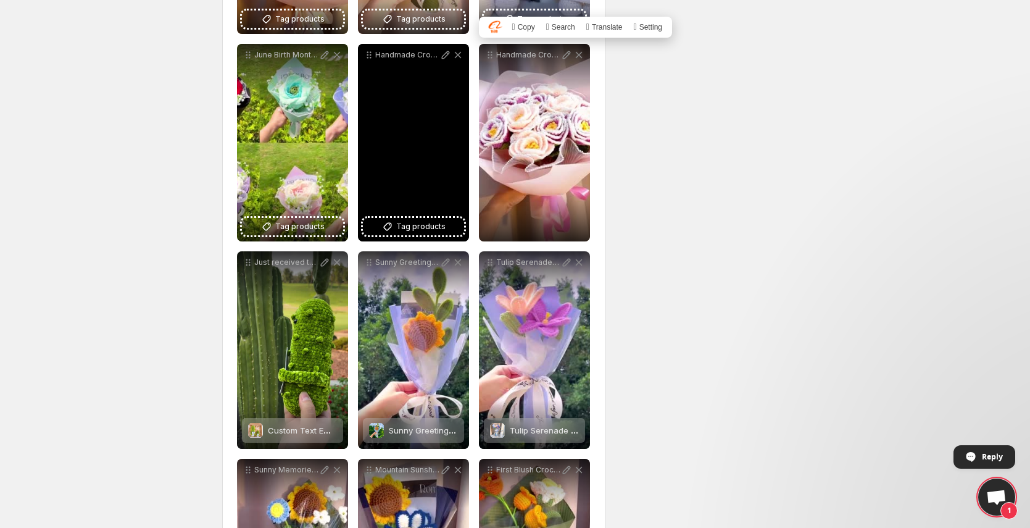
click at [398, 57] on p "Handmade Crochet Tulip Bouquet handmade crochet hypoallergenic gift loveyou" at bounding box center [407, 55] width 64 height 10
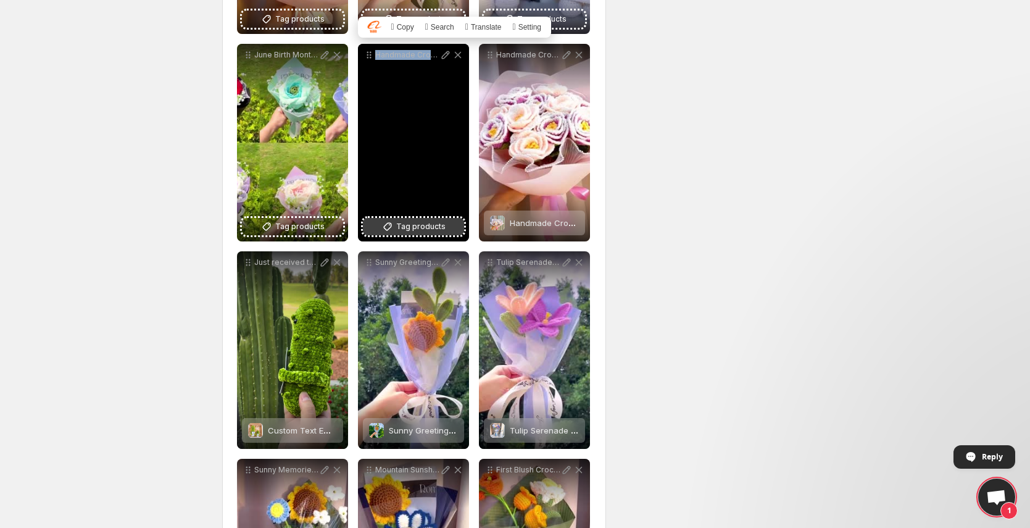
click at [409, 228] on span "Tag products" at bounding box center [420, 226] width 49 height 12
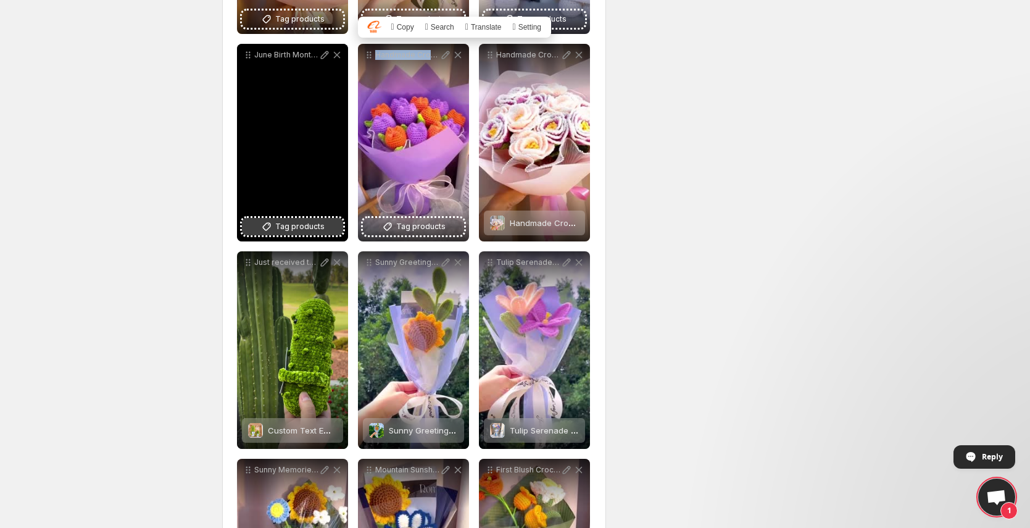
click at [299, 225] on span "Tag products" at bounding box center [299, 226] width 49 height 12
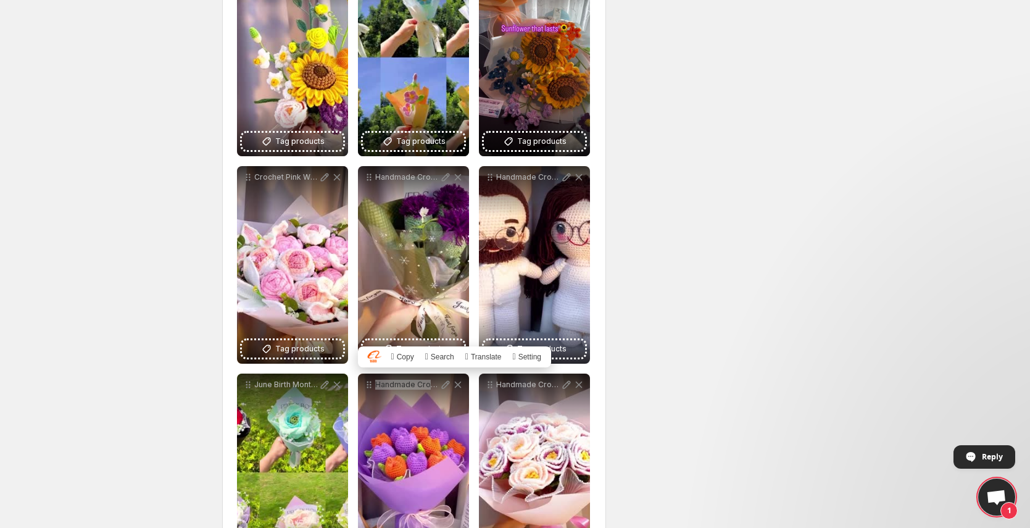
scroll to position [707, 0]
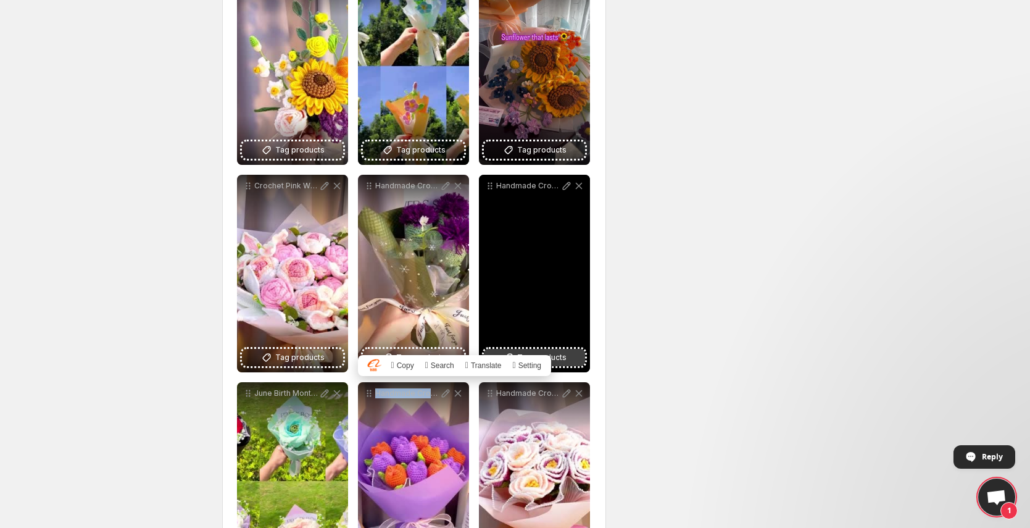
click at [577, 358] on button "Tag products" at bounding box center [534, 357] width 101 height 17
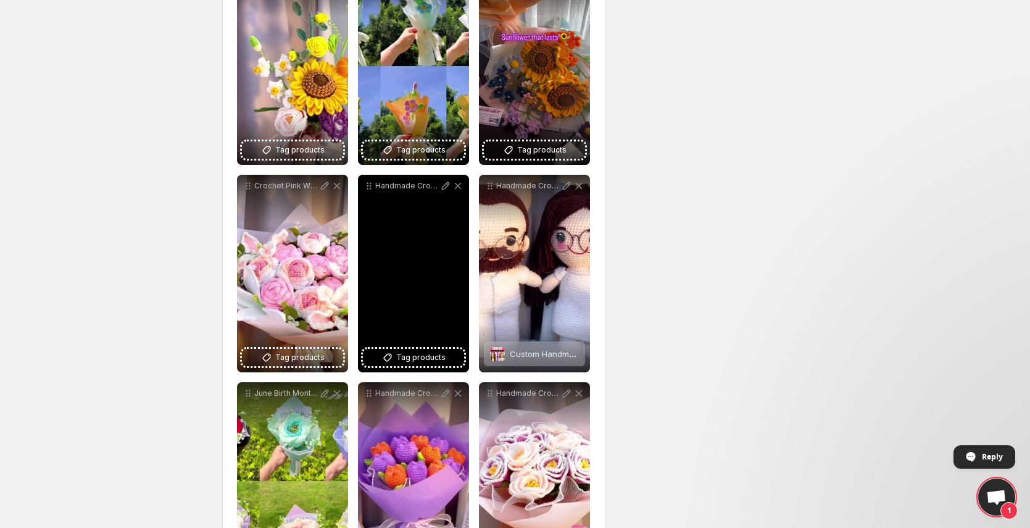
click at [416, 191] on div "Handmade Crochet Scottish Thistle Bouquet handmade CrochetArt hypoallergenic cu…" at bounding box center [413, 186] width 101 height 12
click at [417, 191] on div "Handmade Crochet Scottish Thistle Bouquet handmade CrochetArt hypoallergenic cu…" at bounding box center [413, 186] width 101 height 12
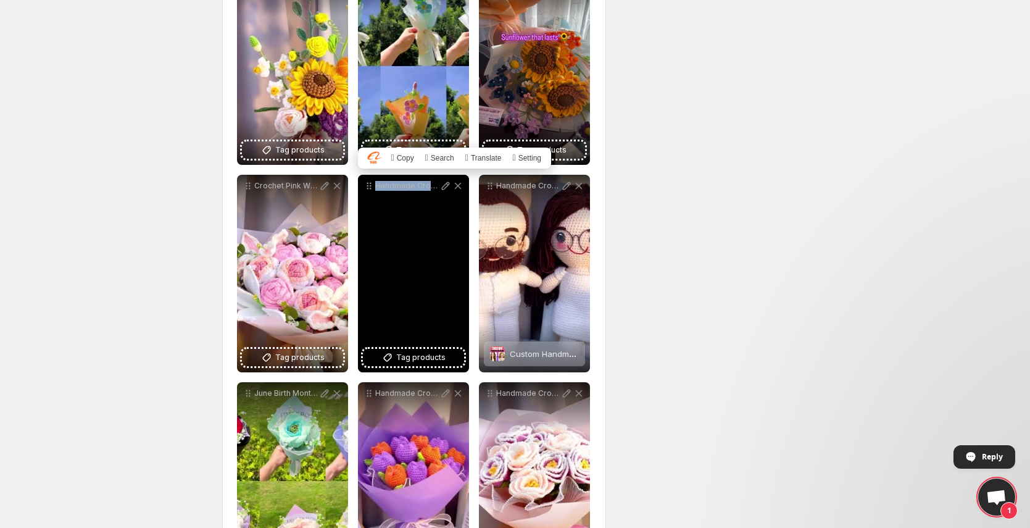
click at [417, 191] on div "Handmade Crochet Scottish Thistle Bouquet handmade CrochetArt hypoallergenic cu…" at bounding box center [413, 186] width 101 height 12
click at [428, 359] on span "Tag products" at bounding box center [420, 357] width 49 height 12
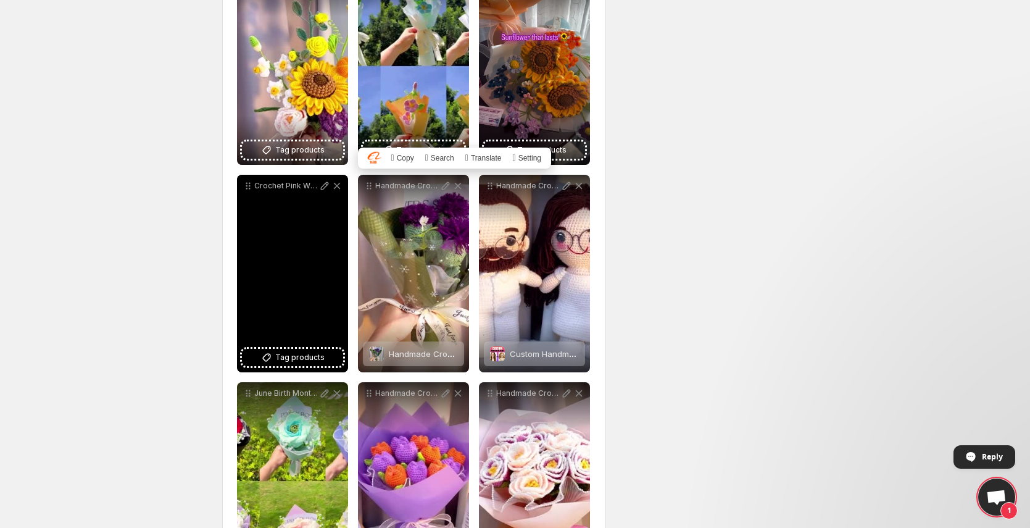
click at [289, 190] on p "Crochet Pink White Floral Bouquet - Handmade Lilies and Roses handmade crochet …" at bounding box center [286, 186] width 64 height 10
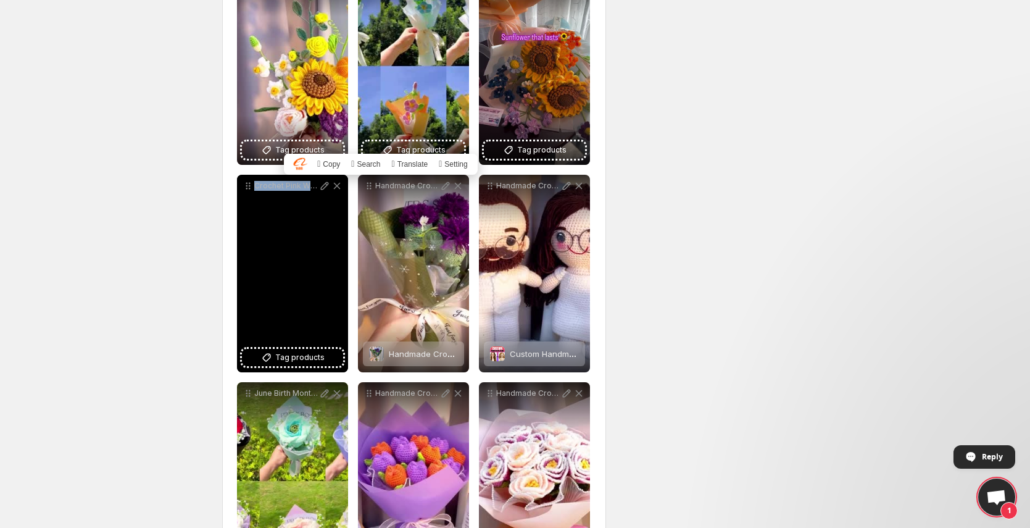
click at [289, 190] on p "Crochet Pink White Floral Bouquet - Handmade Lilies and Roses handmade crochet …" at bounding box center [286, 186] width 64 height 10
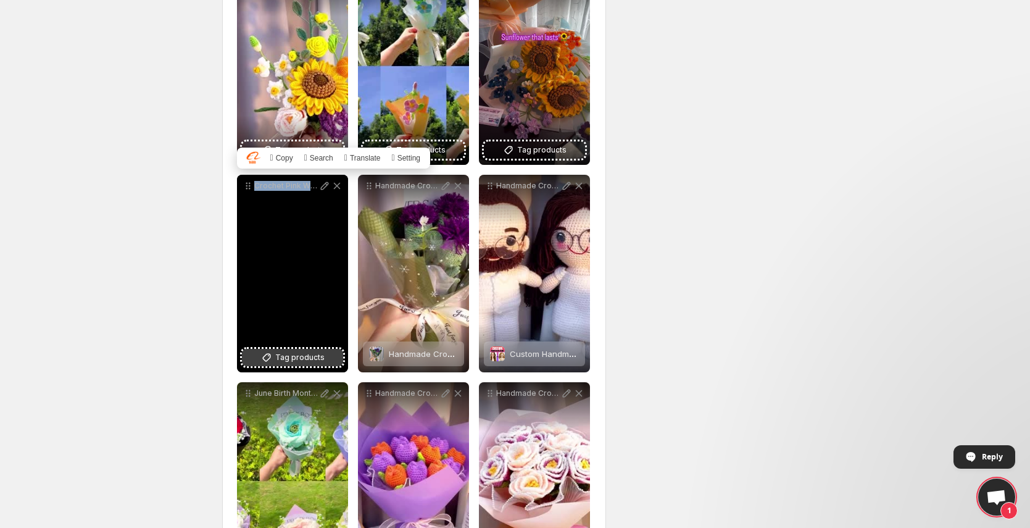
click at [319, 359] on span "Tag products" at bounding box center [299, 357] width 49 height 12
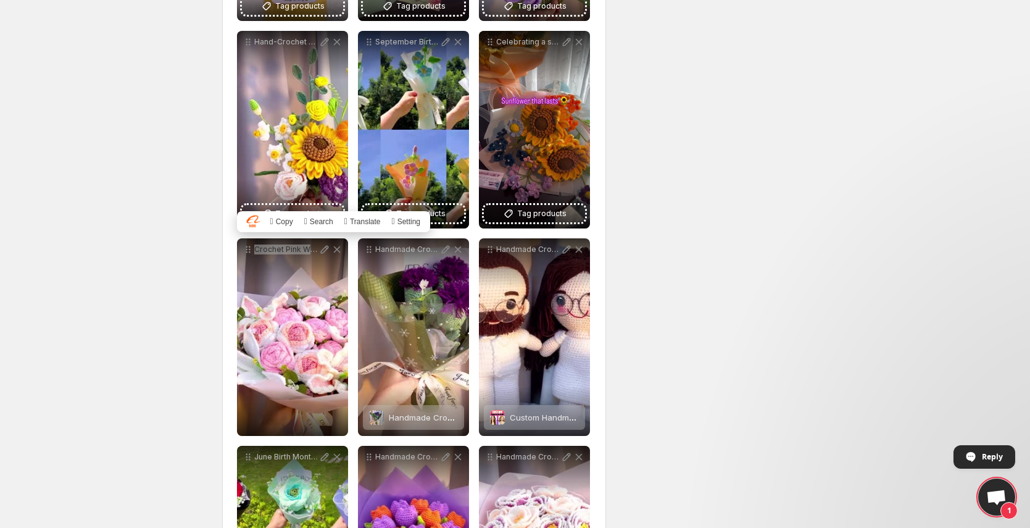
scroll to position [593, 0]
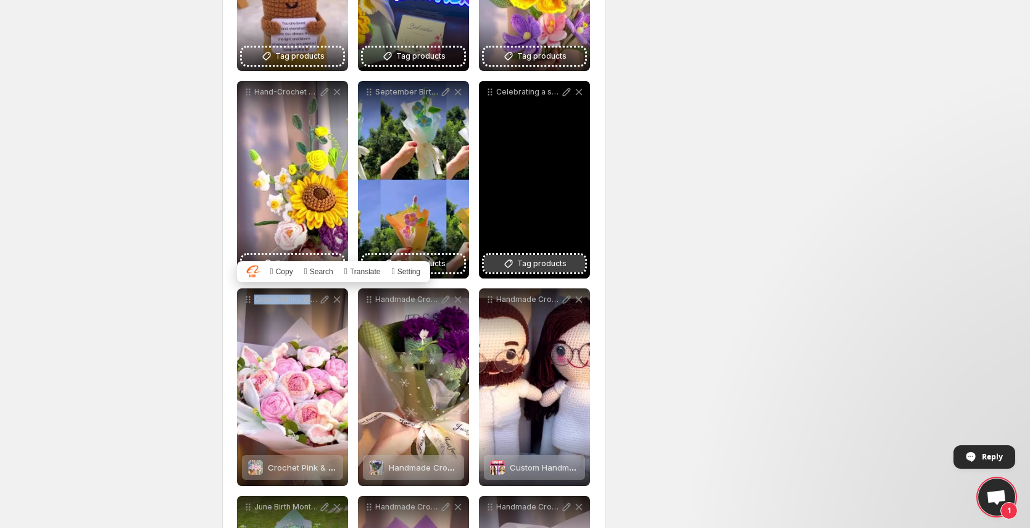
click at [536, 264] on span "Tag products" at bounding box center [541, 263] width 49 height 12
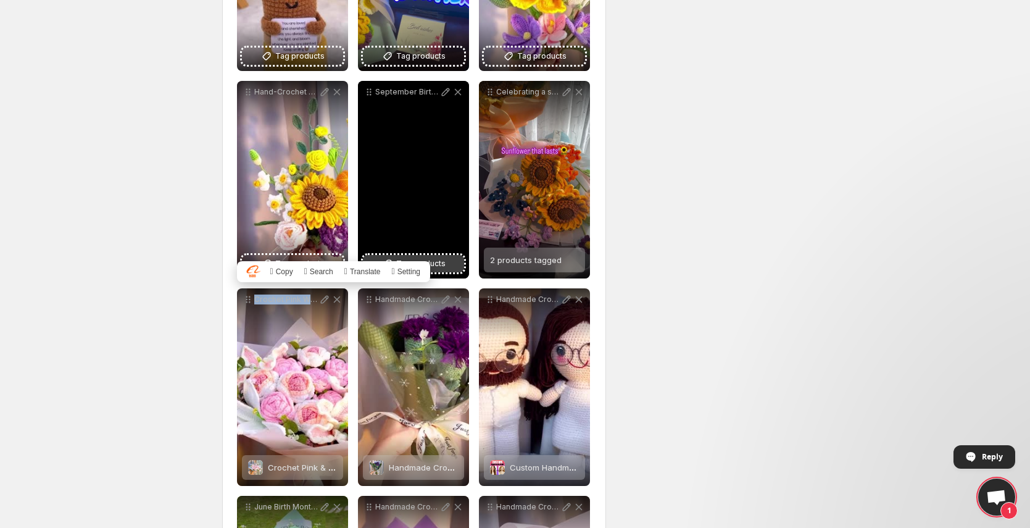
click at [459, 263] on button "Tag products" at bounding box center [413, 263] width 101 height 17
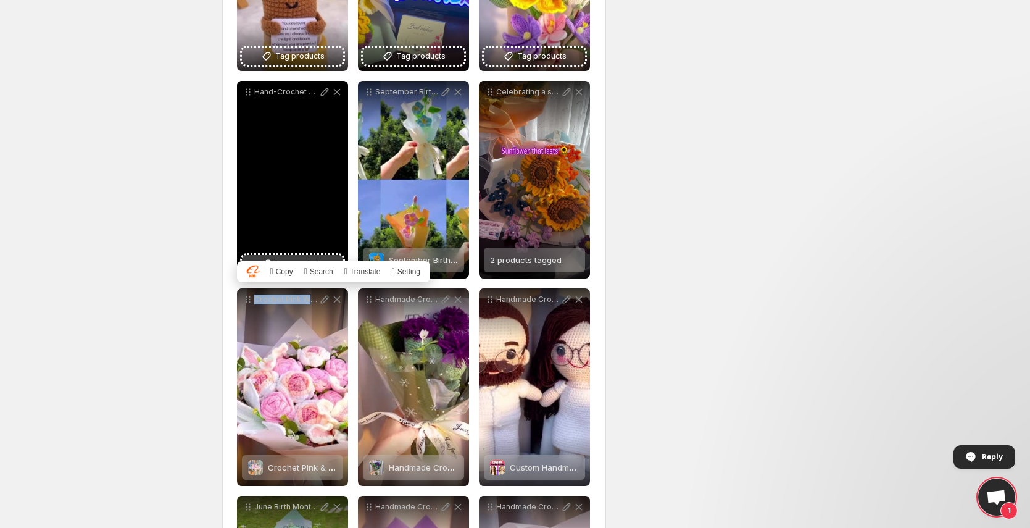
click at [304, 256] on button "Tag products" at bounding box center [292, 263] width 101 height 17
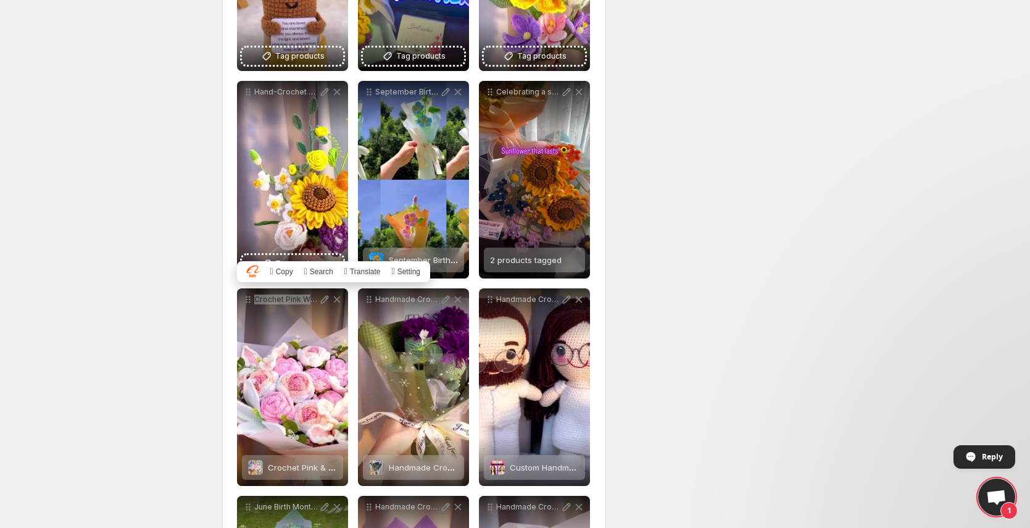
scroll to position [402, 0]
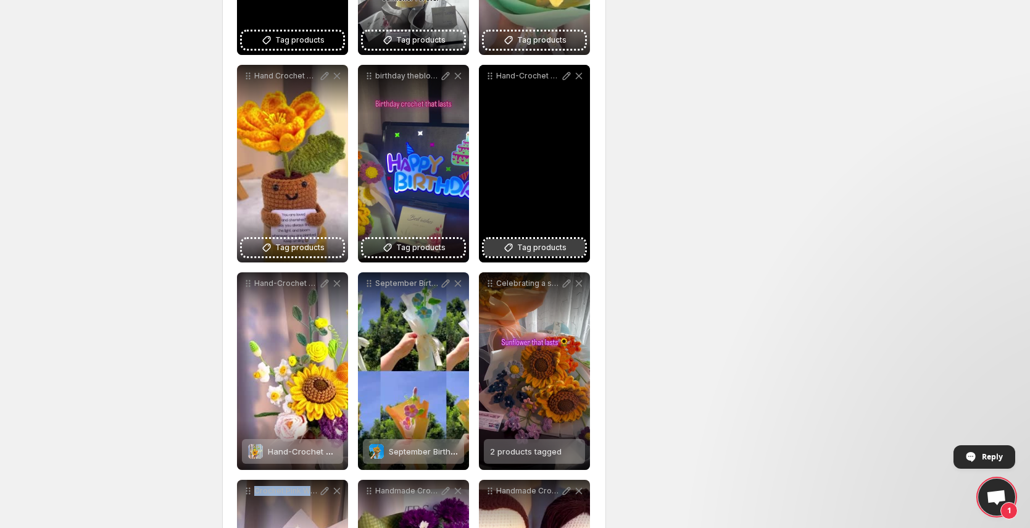
click at [538, 251] on span "Tag products" at bounding box center [541, 247] width 49 height 12
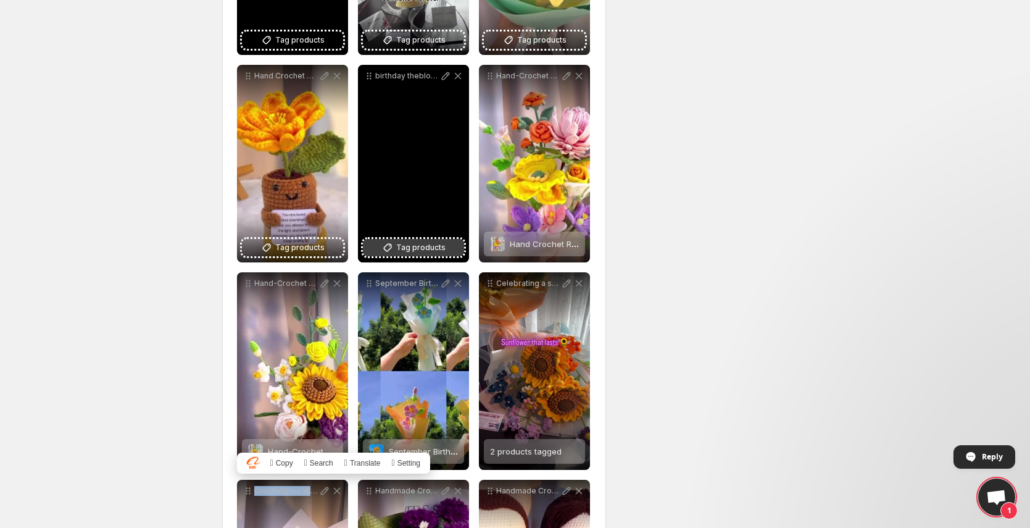
click at [423, 244] on span "Tag products" at bounding box center [420, 247] width 49 height 12
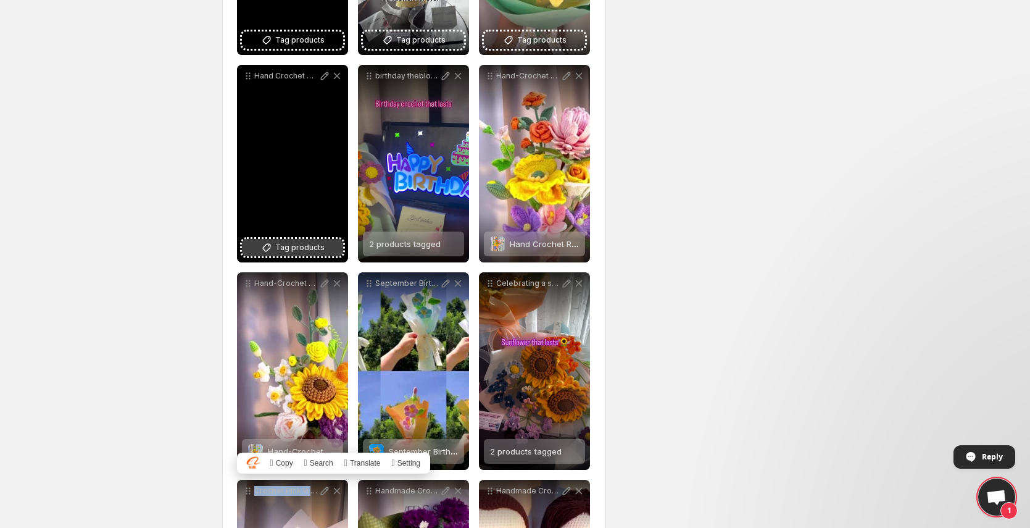
click at [297, 246] on span "Tag products" at bounding box center [299, 247] width 49 height 12
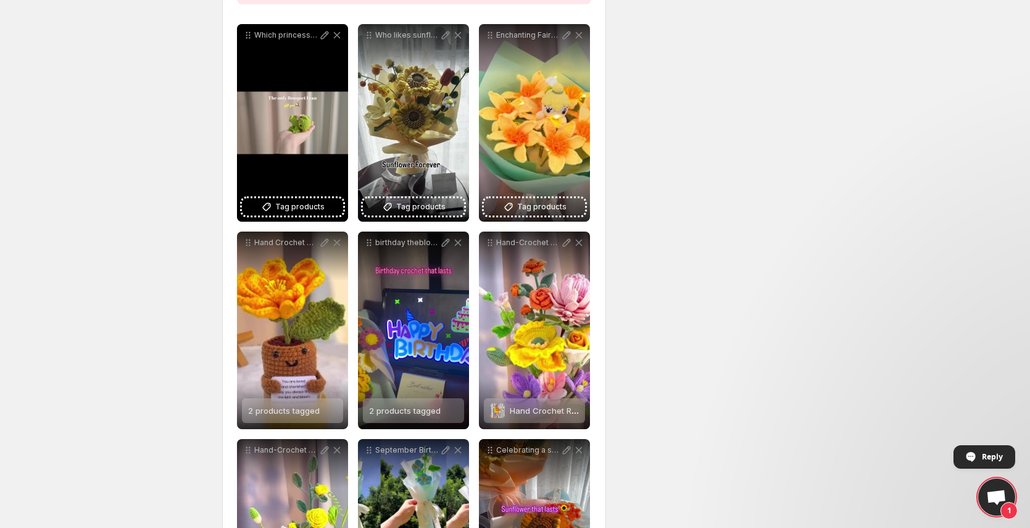
scroll to position [234, 0]
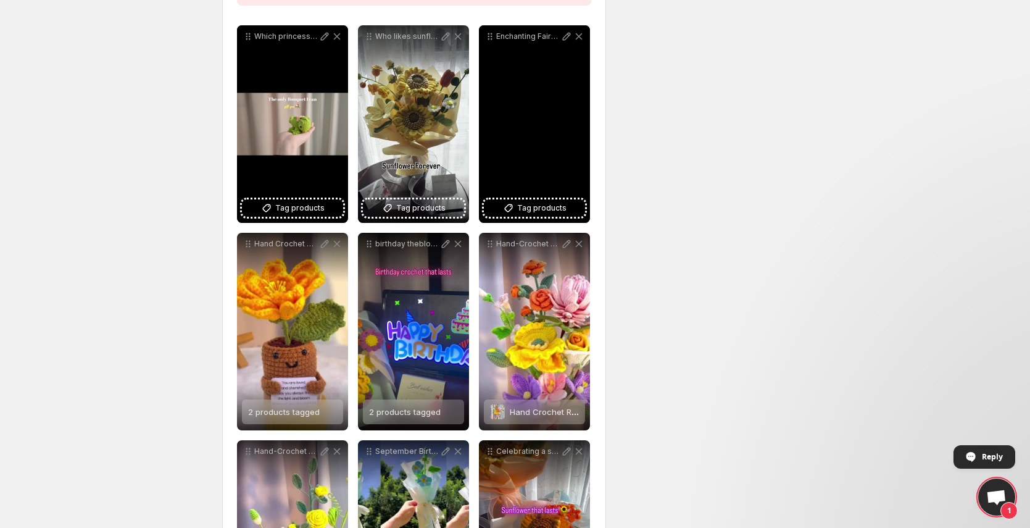
click at [534, 35] on p "Enchanting Fairy Crochet Daffodil Bouquet CrochetArt hypoallergenic handmade gi…" at bounding box center [528, 36] width 64 height 10
click at [530, 219] on div "Enchanting Fairy Crochet Daffodil Bouquet CrochetArt hypoallergenic handmade gi…" at bounding box center [534, 124] width 111 height 198
click at [530, 213] on span "Tag products" at bounding box center [541, 208] width 49 height 12
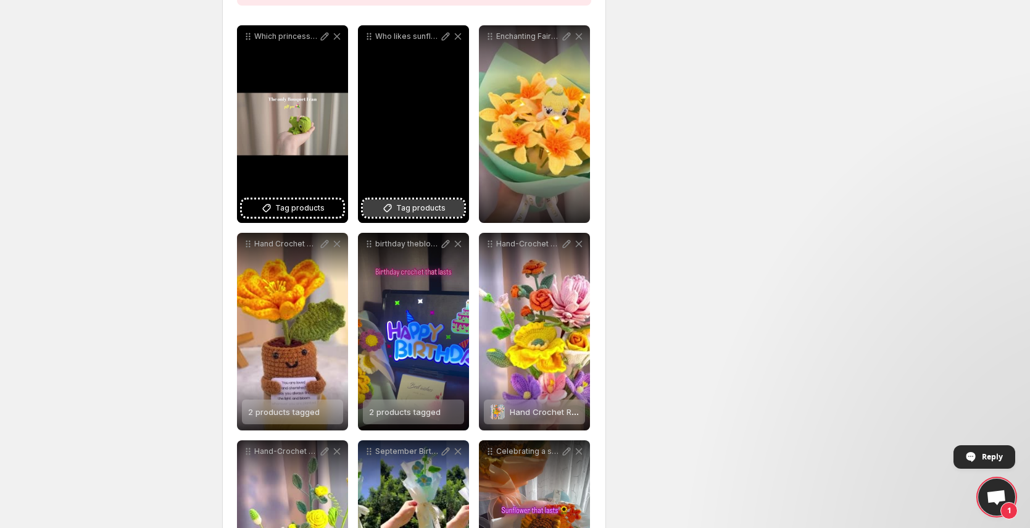
click at [436, 207] on span "Tag products" at bounding box center [420, 208] width 49 height 12
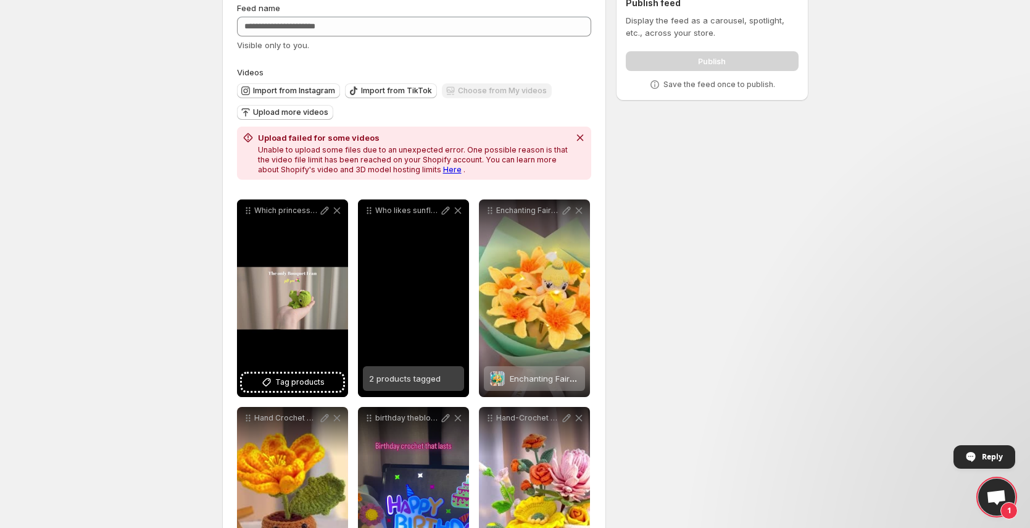
scroll to position [0, 0]
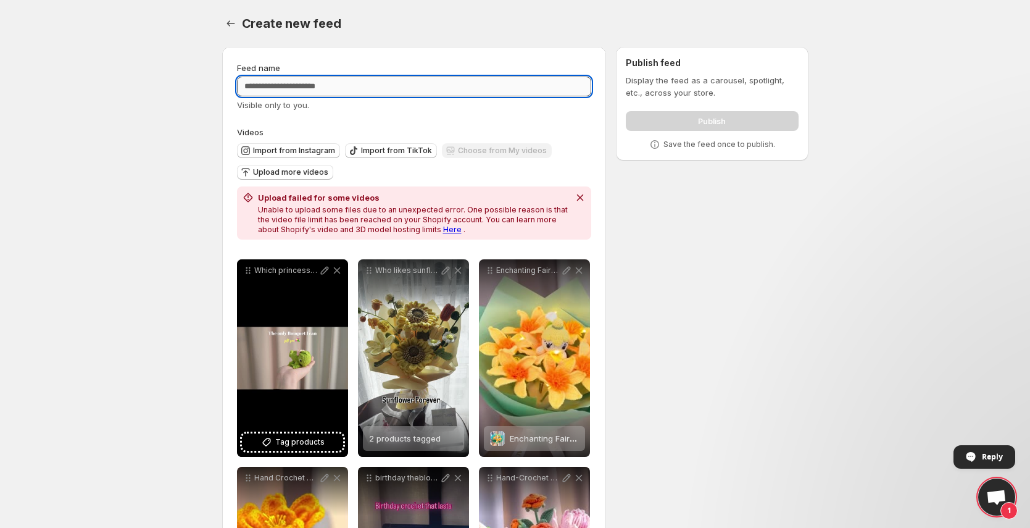
click at [482, 85] on input "Feed name" at bounding box center [414, 87] width 355 height 20
type input "********"
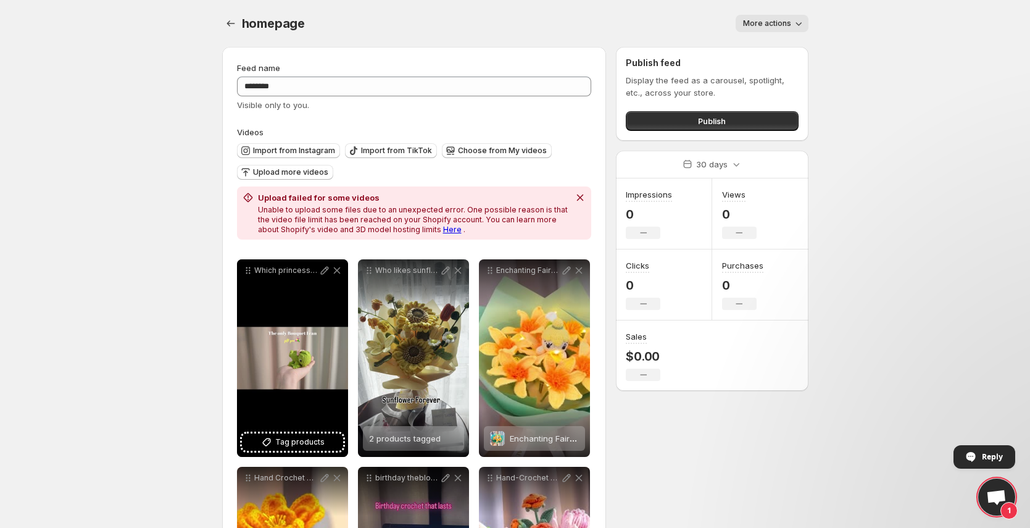
click at [758, 27] on span "More actions" at bounding box center [767, 24] width 48 height 10
click at [832, 53] on body "**********" at bounding box center [515, 264] width 1030 height 528
click at [756, 112] on button "Publish" at bounding box center [712, 121] width 172 height 20
click at [706, 121] on span "Publish" at bounding box center [712, 121] width 28 height 12
click at [736, 115] on button "Publish" at bounding box center [712, 121] width 172 height 20
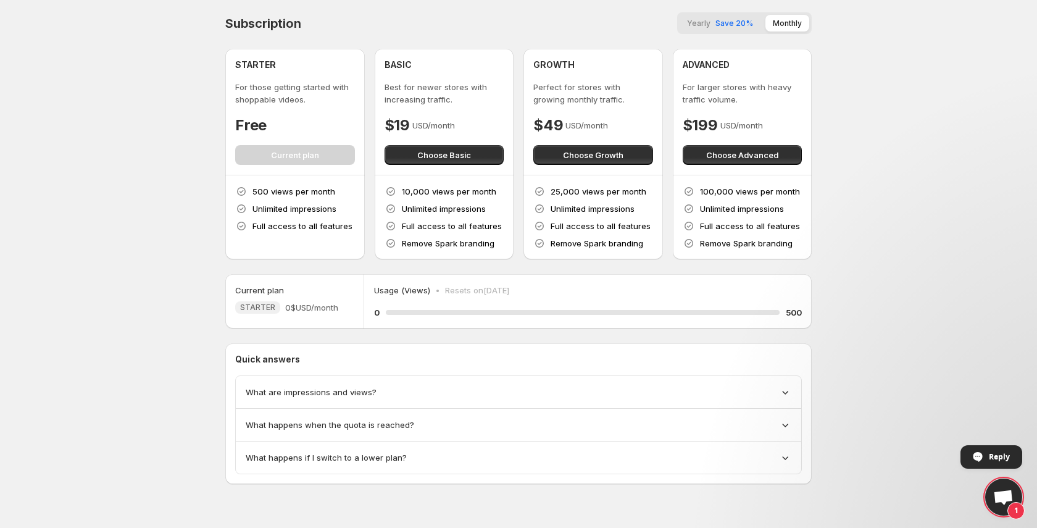
click at [441, 415] on div "What happens when the quota is reached?" at bounding box center [519, 425] width 566 height 33
click at [782, 426] on icon at bounding box center [785, 425] width 12 height 12
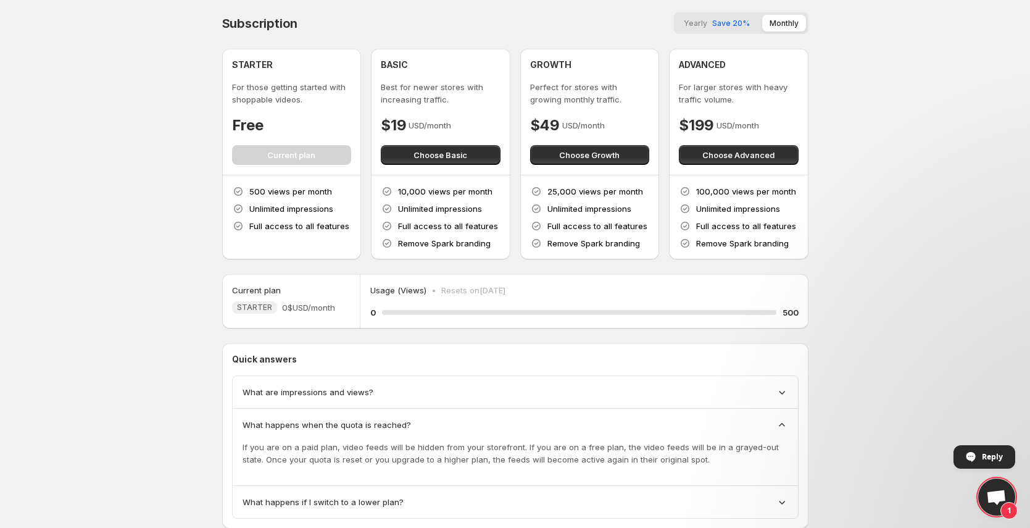
scroll to position [36, 0]
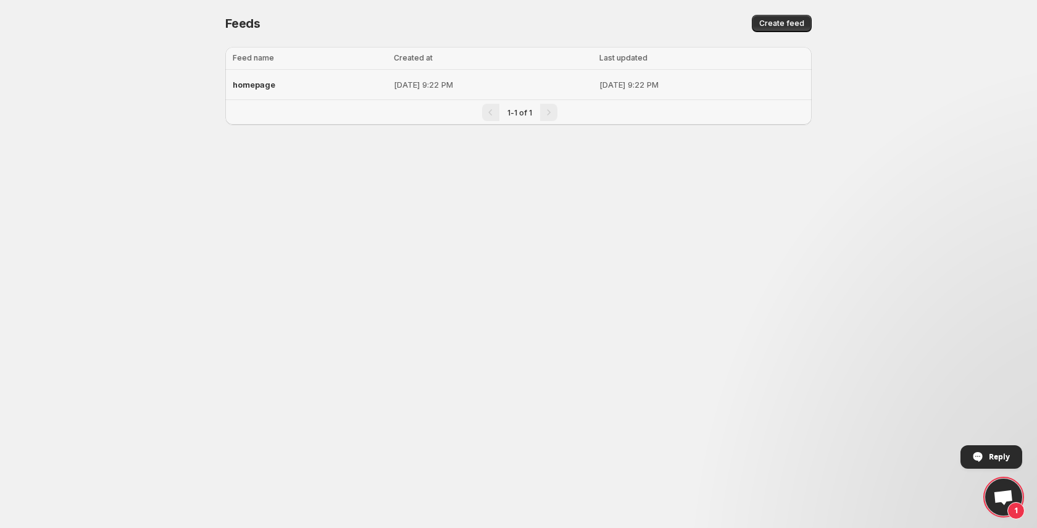
click at [283, 80] on div "homepage" at bounding box center [310, 84] width 154 height 22
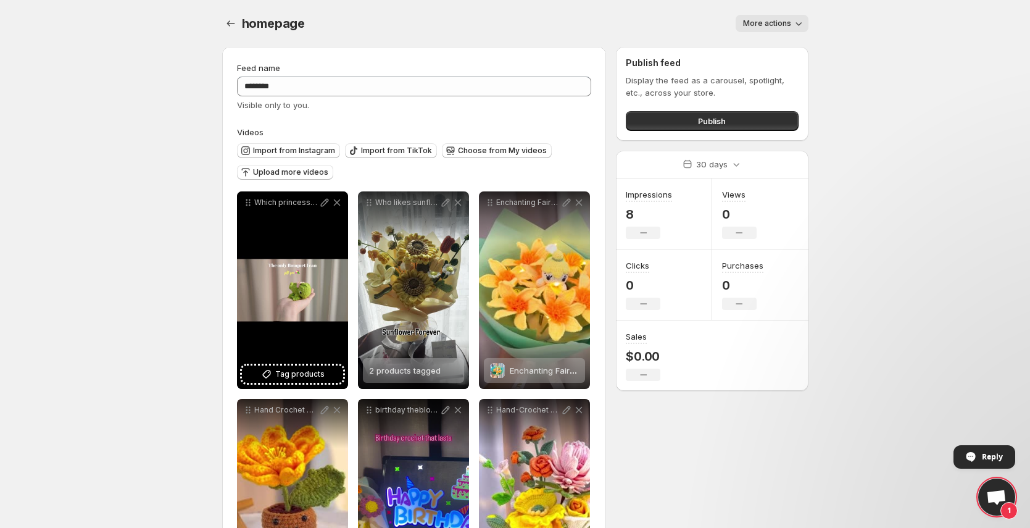
click at [767, 27] on span "More actions" at bounding box center [767, 24] width 48 height 10
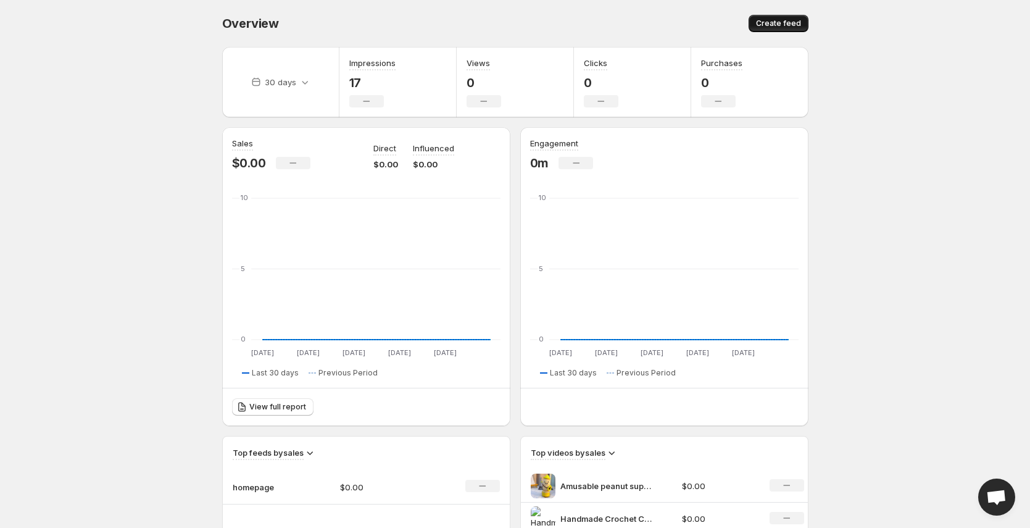
click at [759, 25] on span "Create feed" at bounding box center [778, 24] width 45 height 10
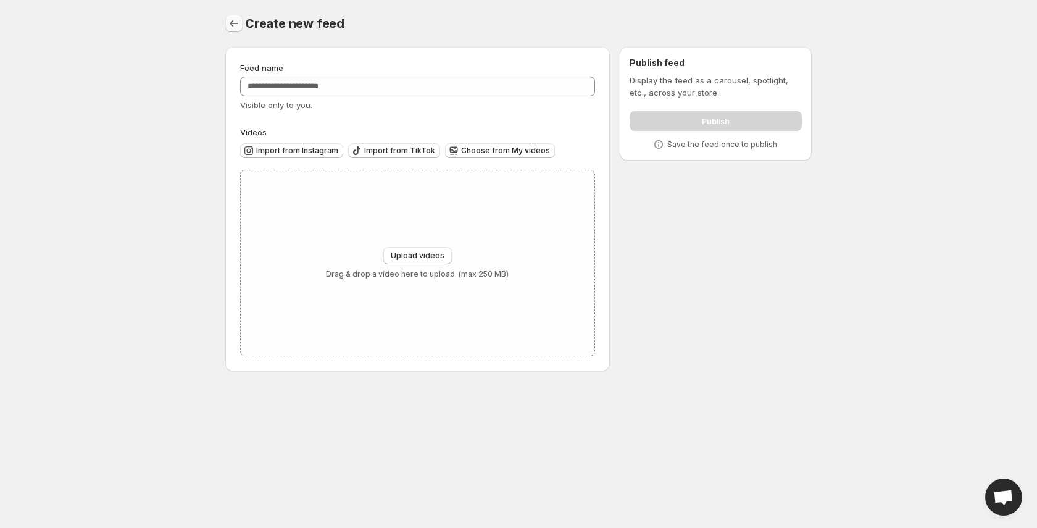
click at [232, 22] on icon "Settings" at bounding box center [234, 23] width 12 height 12
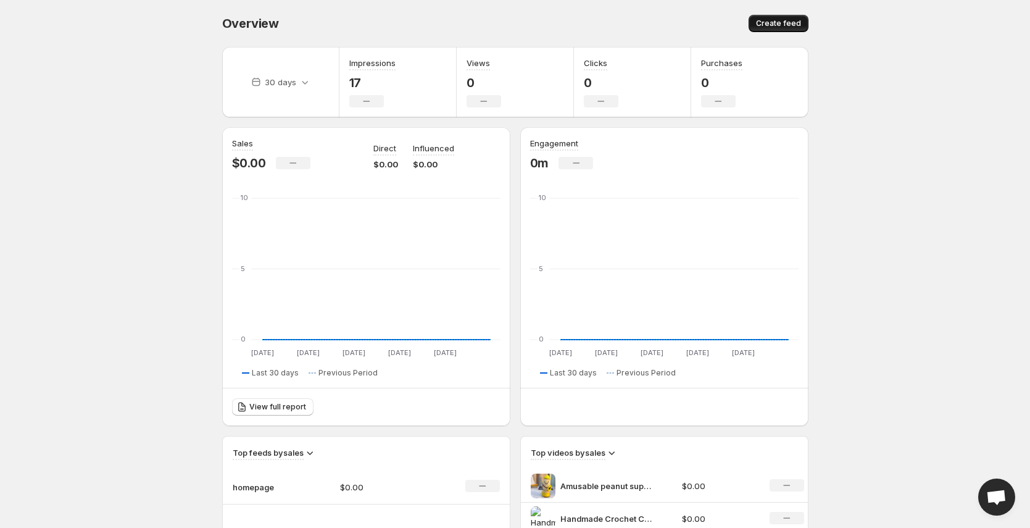
click at [791, 17] on button "Create feed" at bounding box center [779, 23] width 60 height 17
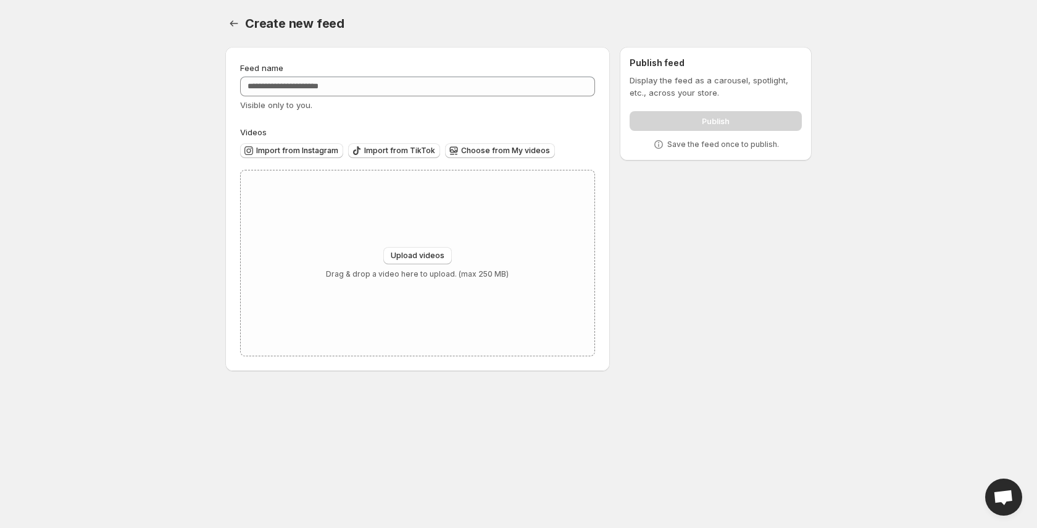
click at [688, 136] on div "Display the feed as a carousel, spotlight, etc., across your store. Publish Sav…" at bounding box center [716, 112] width 172 height 77
click at [458, 254] on div "Upload videos Drag & drop a video here to upload. (max 250 MB)" at bounding box center [417, 263] width 183 height 32
click at [238, 25] on icon "Settings" at bounding box center [234, 23] width 12 height 12
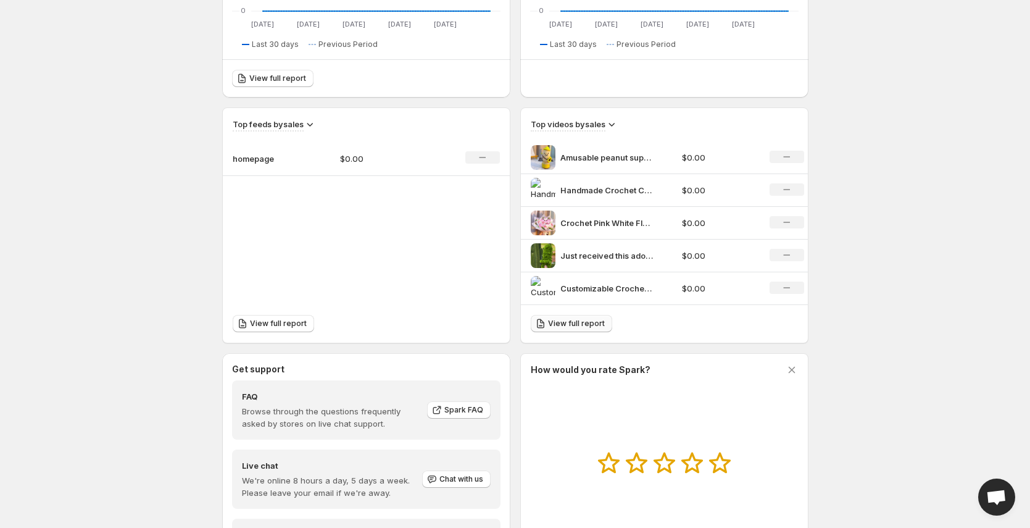
scroll to position [418, 0]
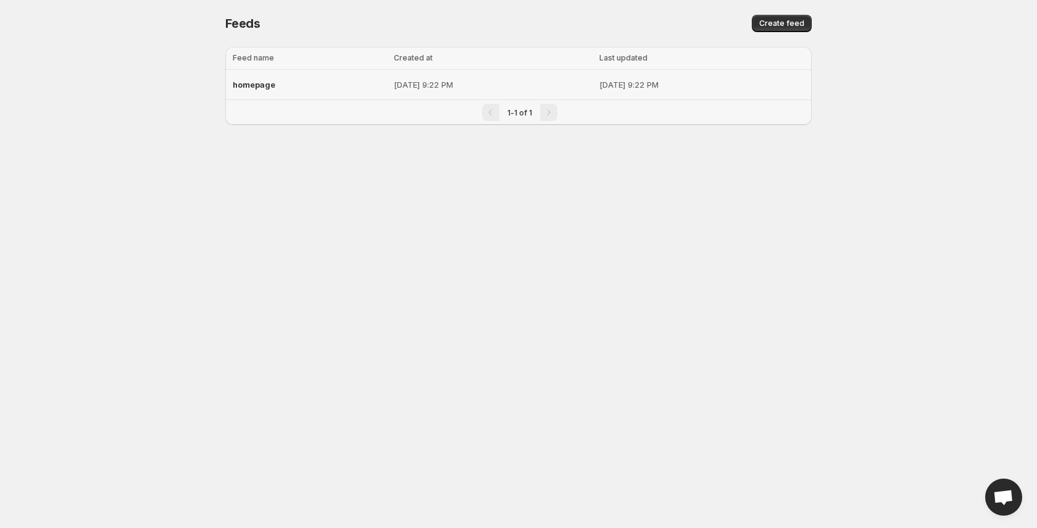
click at [304, 87] on div "homepage" at bounding box center [310, 84] width 154 height 22
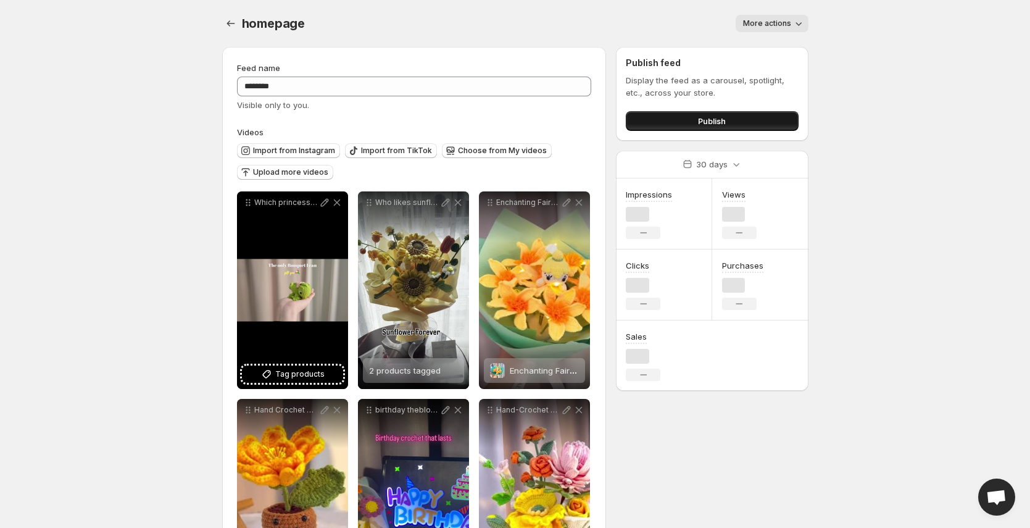
click at [663, 117] on button "Publish" at bounding box center [712, 121] width 172 height 20
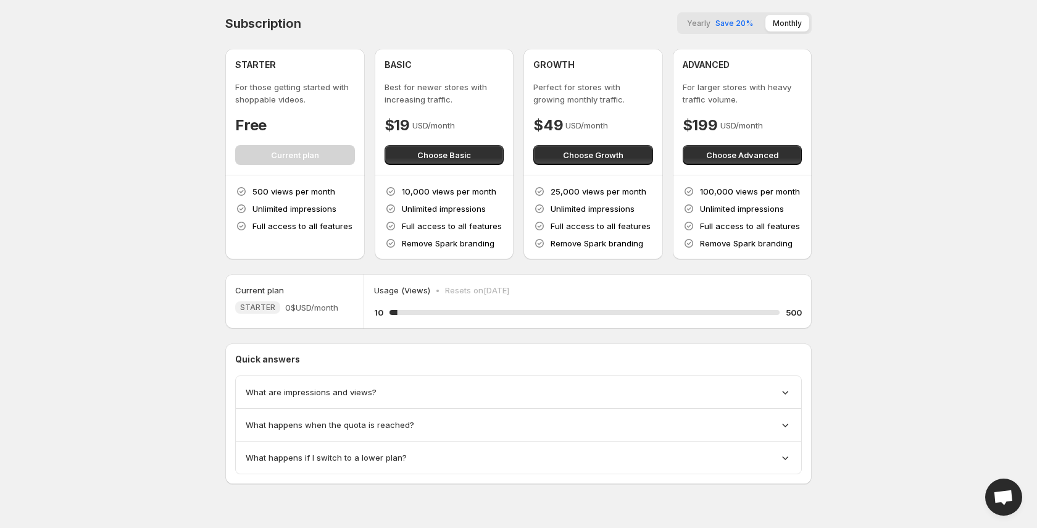
click at [710, 22] on span "Yearly" at bounding box center [698, 23] width 23 height 9
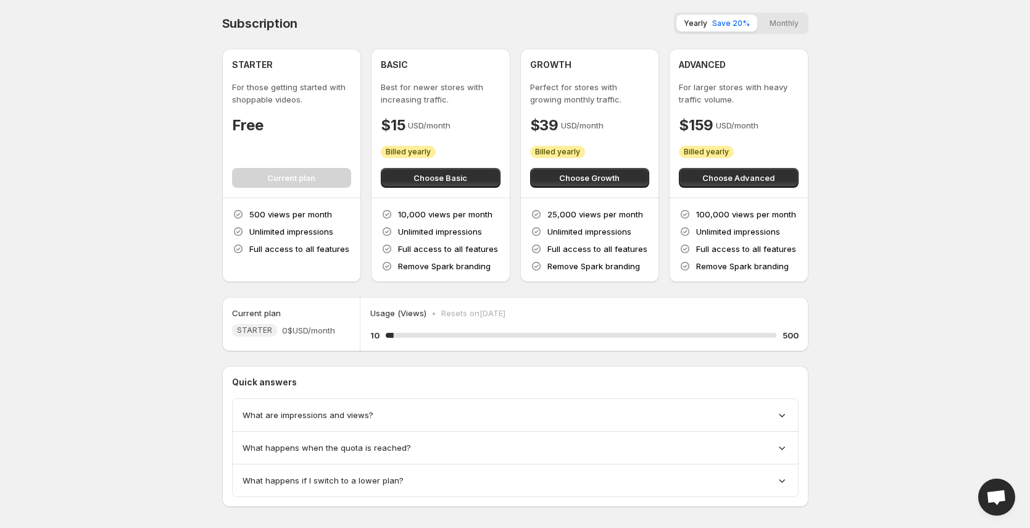
click at [801, 22] on button "Monthly" at bounding box center [784, 23] width 44 height 17
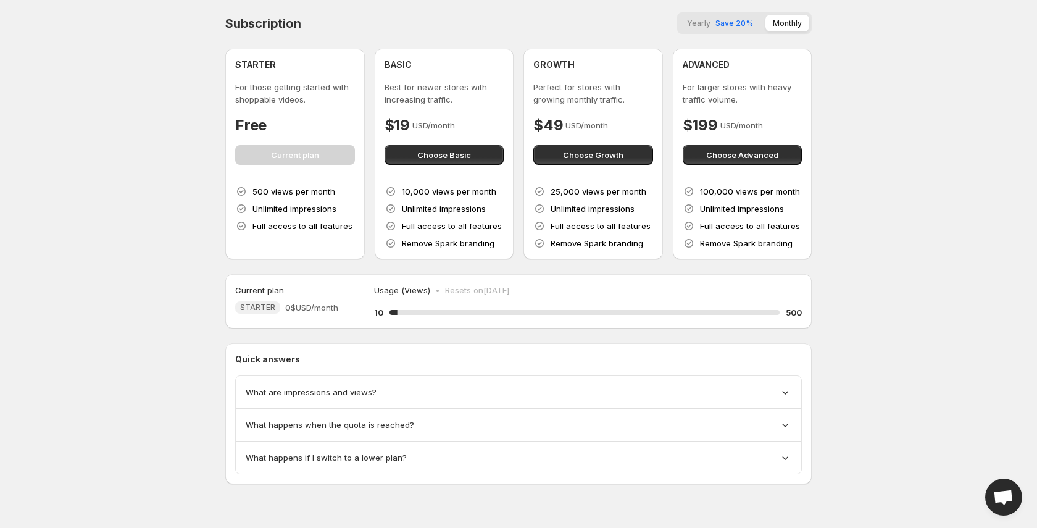
click at [745, 22] on span "Save 20%" at bounding box center [735, 23] width 38 height 9
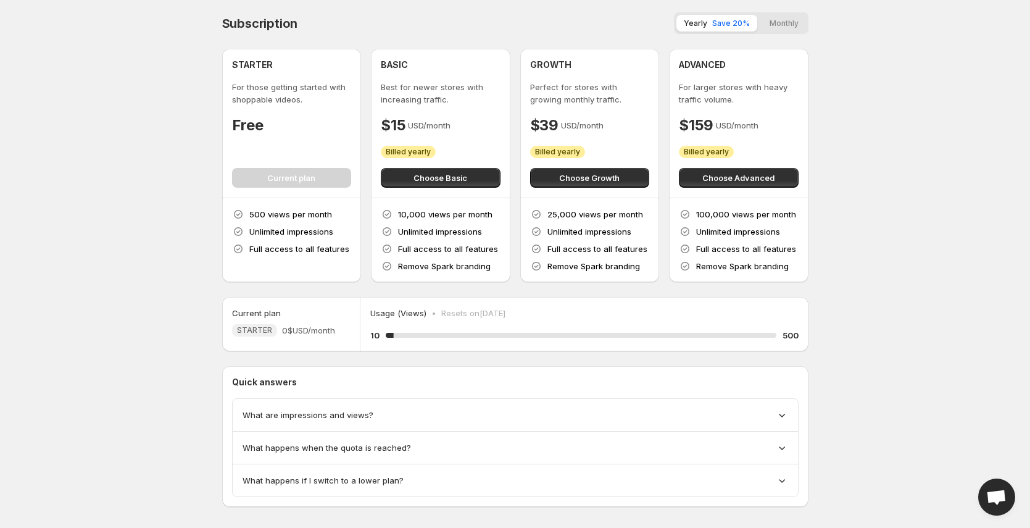
click at [777, 22] on button "Monthly" at bounding box center [784, 23] width 44 height 17
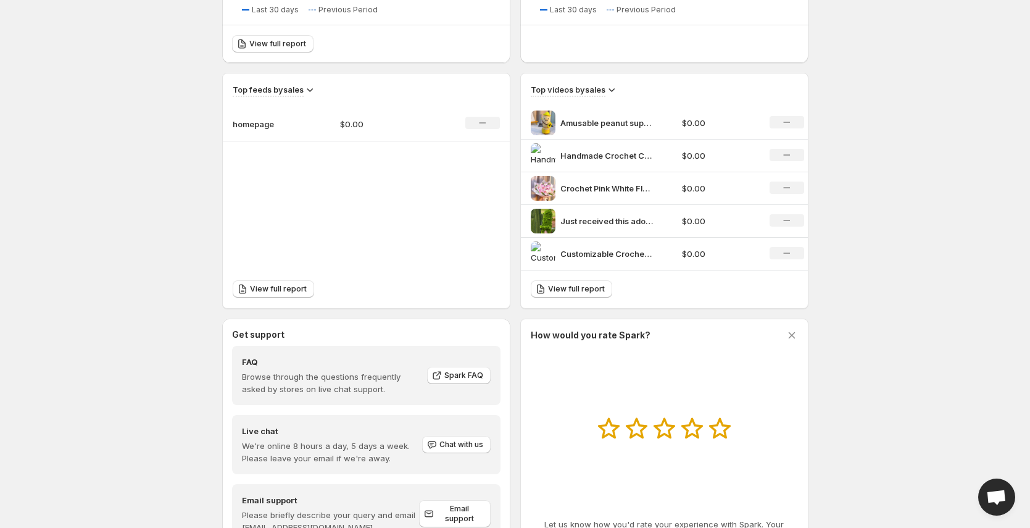
scroll to position [359, 0]
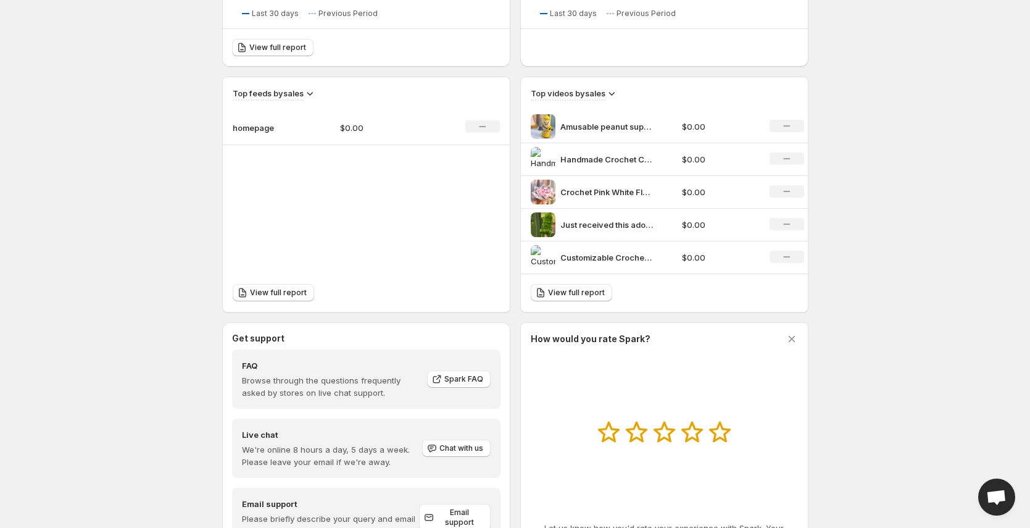
click at [548, 255] on img at bounding box center [543, 257] width 25 height 25
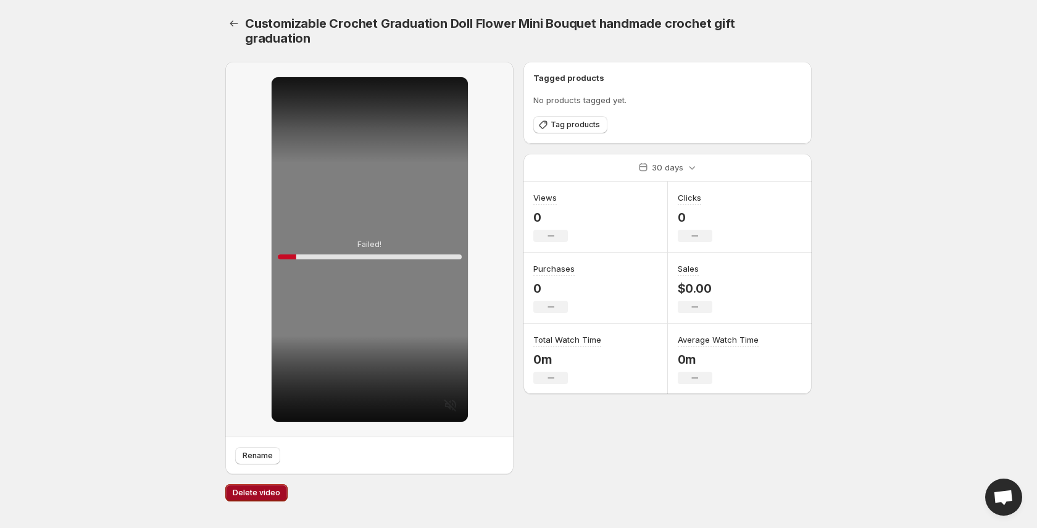
click at [264, 494] on span "Delete video" at bounding box center [257, 493] width 48 height 10
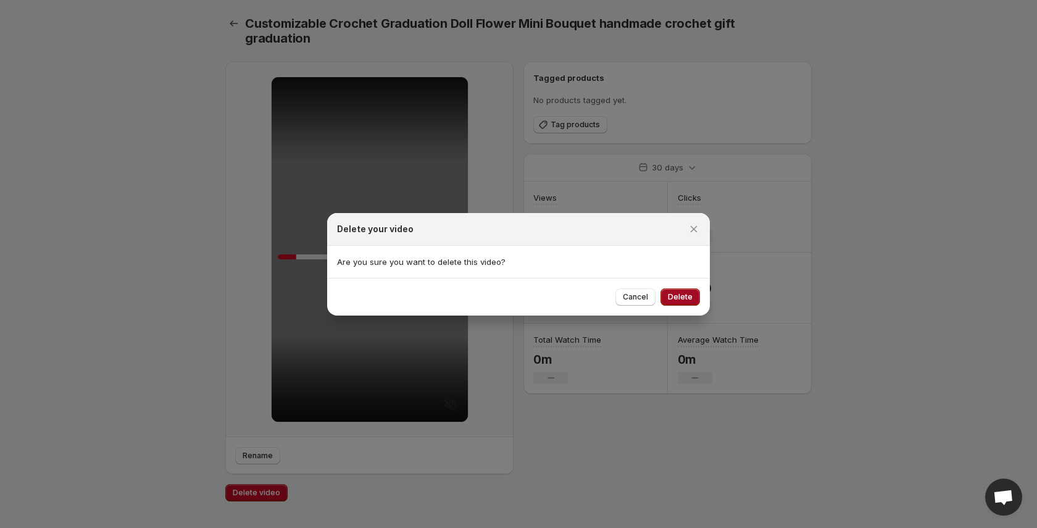
click at [687, 299] on span "Delete" at bounding box center [680, 297] width 25 height 10
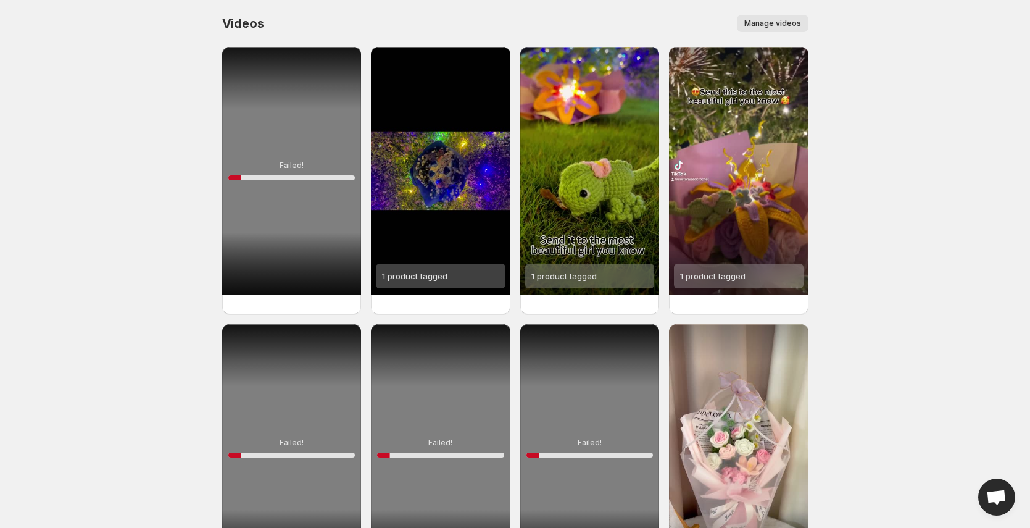
click at [795, 28] on span "Manage videos" at bounding box center [773, 24] width 57 height 10
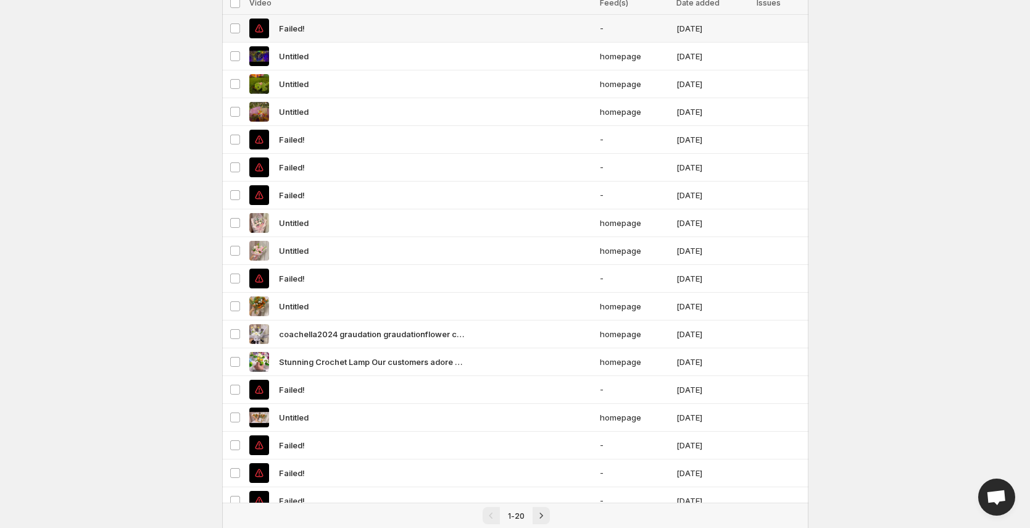
scroll to position [180, 0]
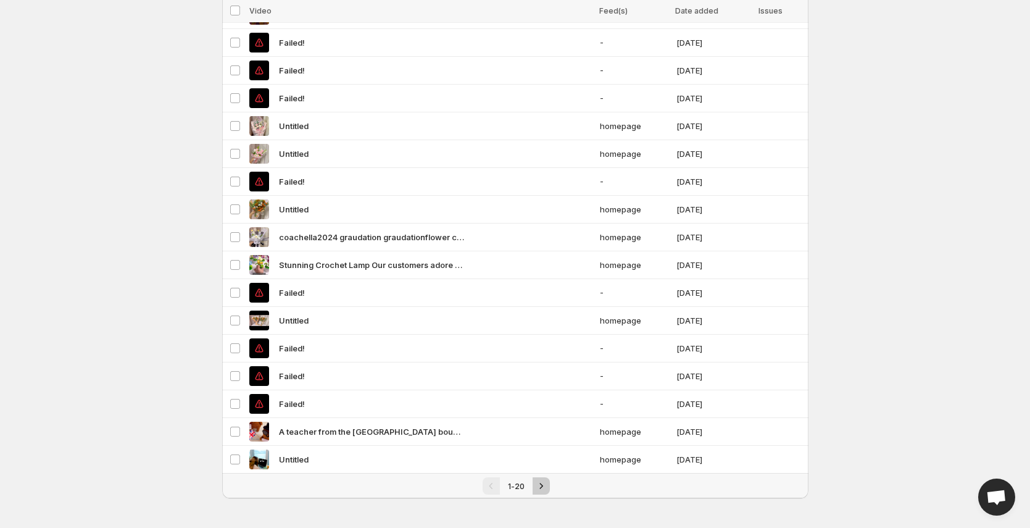
click at [536, 483] on icon "Next" at bounding box center [541, 486] width 12 height 12
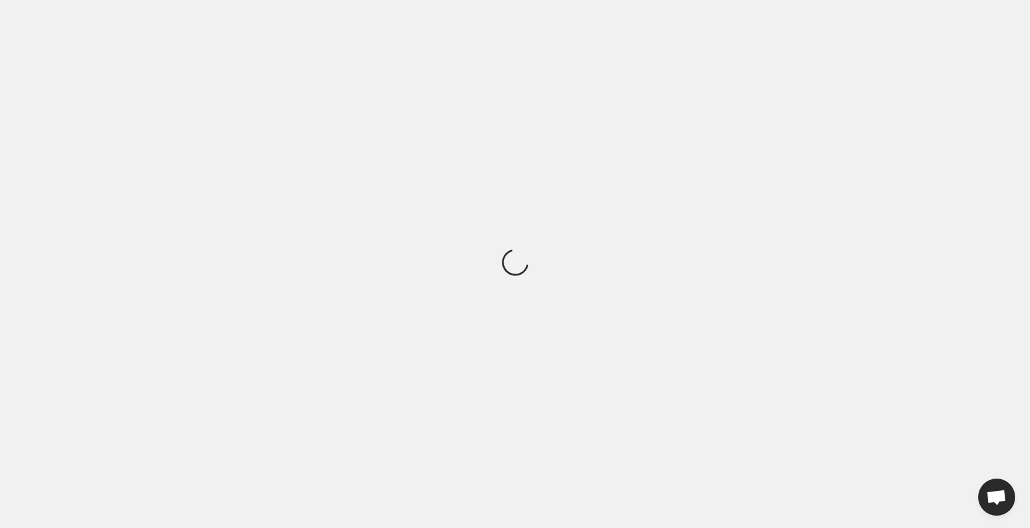
scroll to position [0, 0]
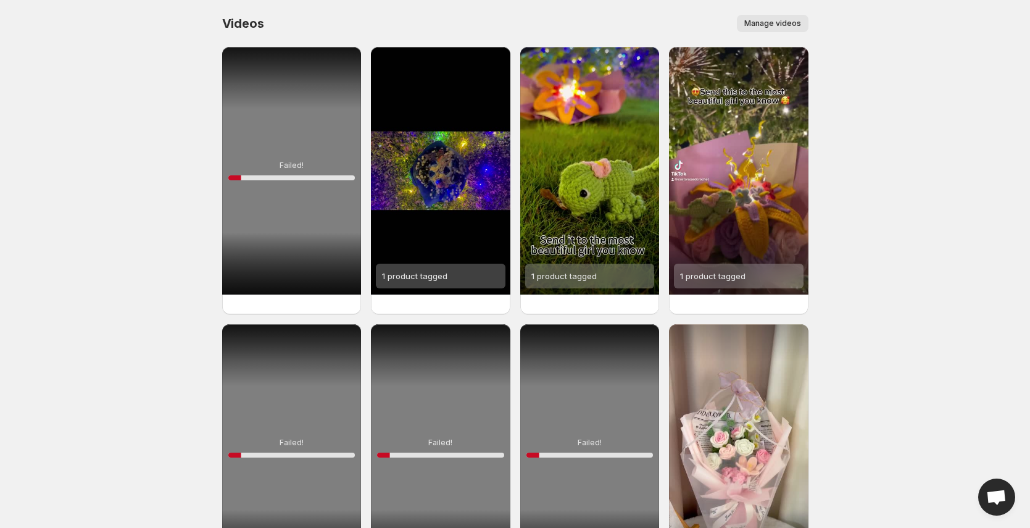
scroll to position [120, 0]
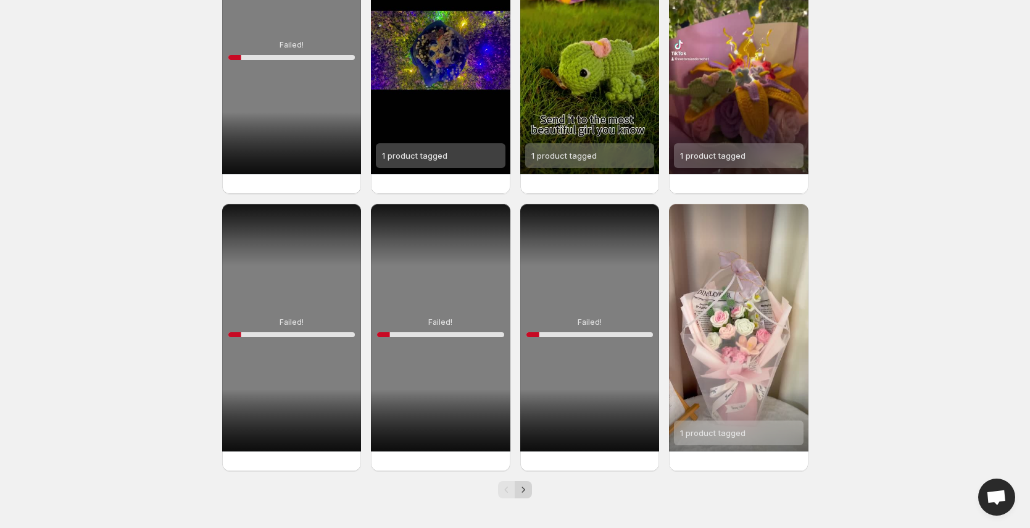
click at [523, 493] on icon "Next" at bounding box center [523, 489] width 12 height 12
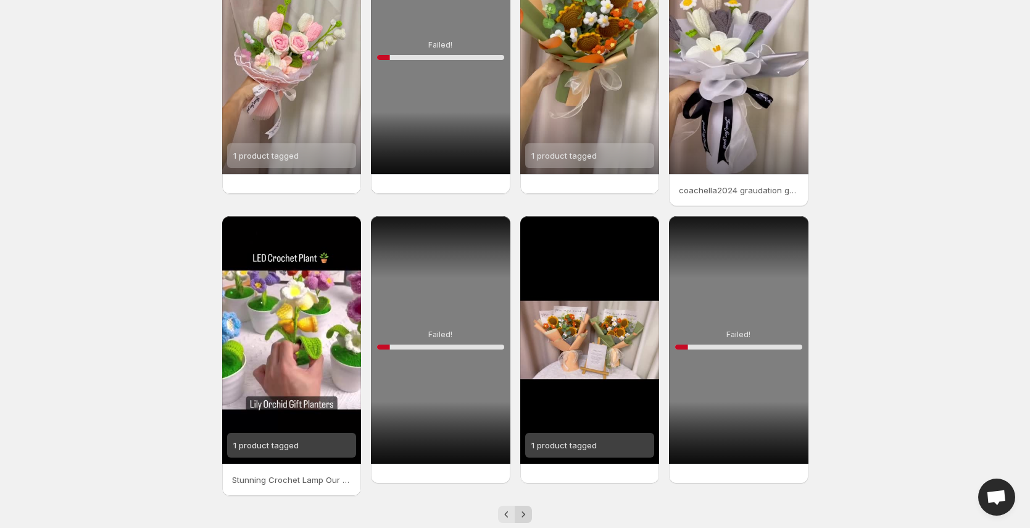
click at [518, 513] on icon "Next" at bounding box center [523, 514] width 12 height 12
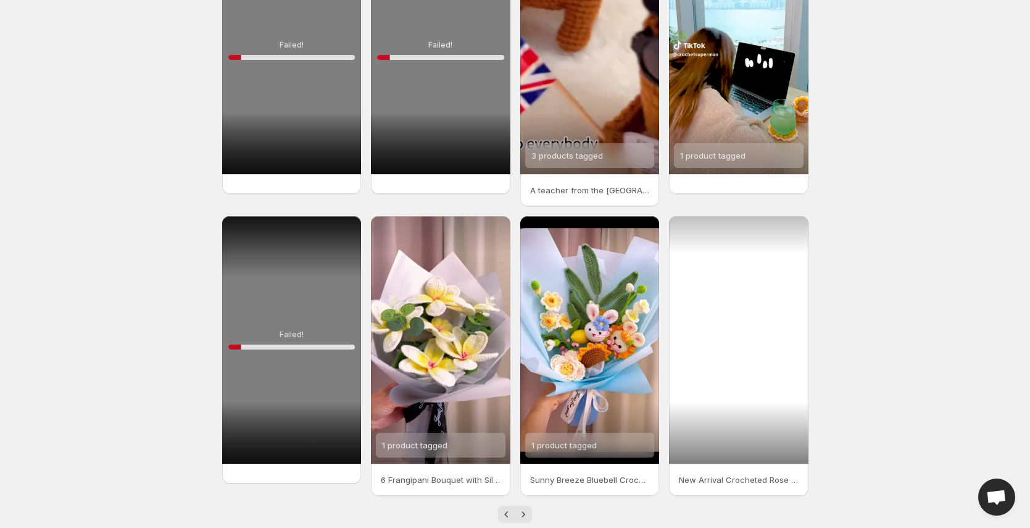
click at [728, 360] on div at bounding box center [739, 340] width 140 height 248
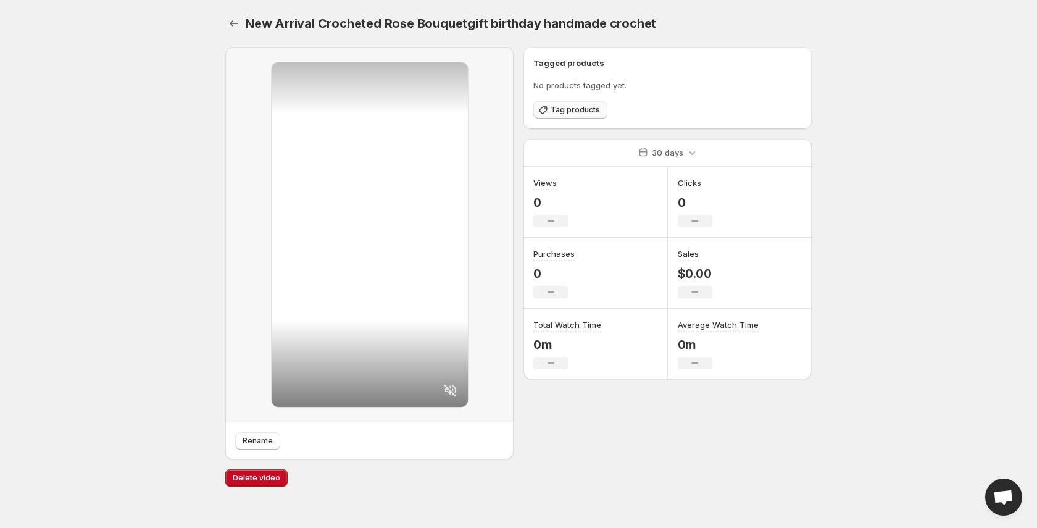
click at [569, 106] on span "Tag products" at bounding box center [575, 110] width 49 height 10
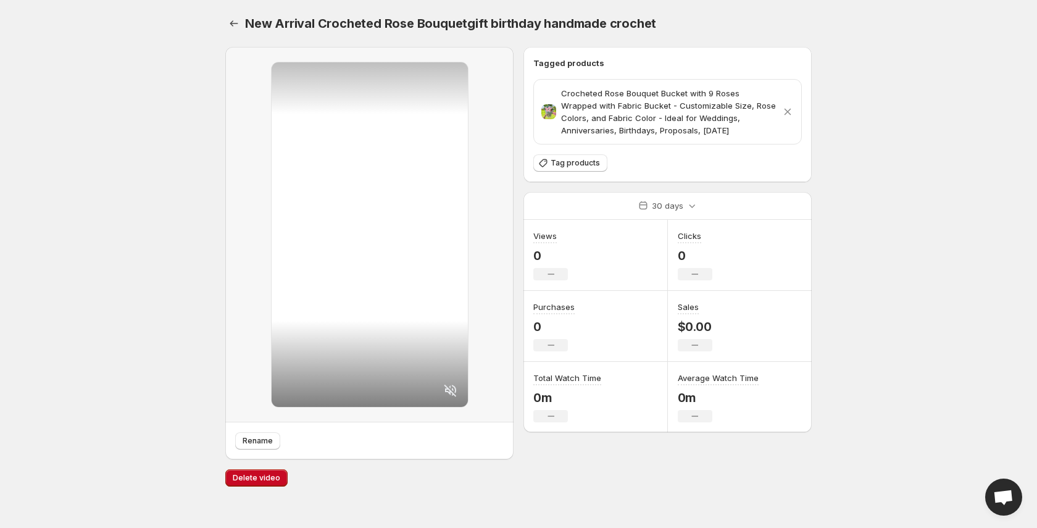
click at [223, 29] on div "New Arrival Crocheted Rose Bouquetgift birthday handmade crochet. This page is …" at bounding box center [519, 249] width 616 height 499
click at [230, 23] on icon "Settings" at bounding box center [234, 23] width 12 height 12
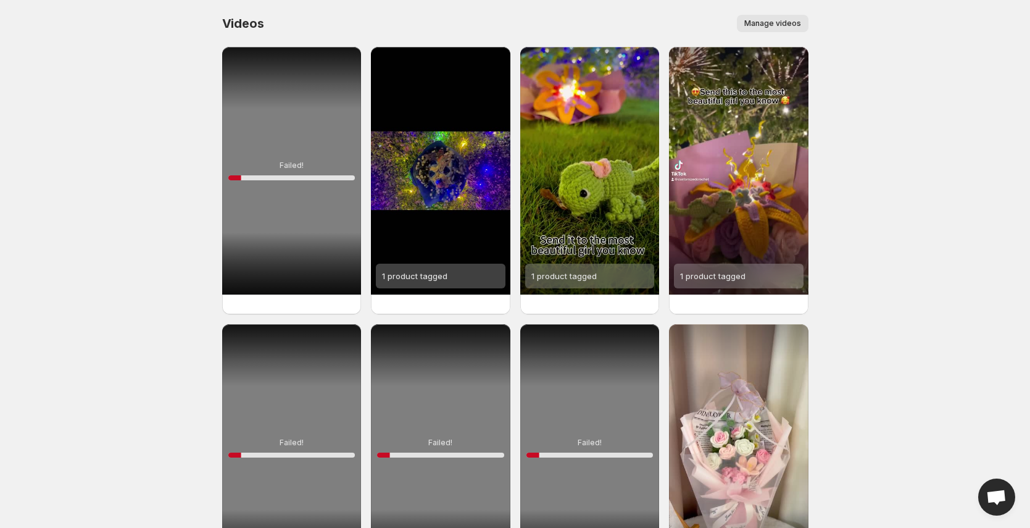
click at [797, 23] on span "Manage videos" at bounding box center [773, 24] width 57 height 10
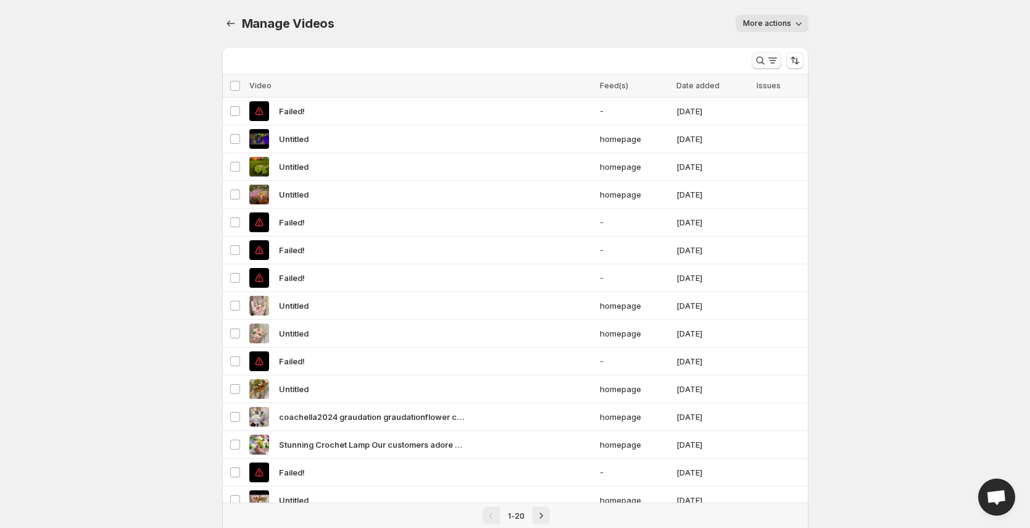
click at [776, 61] on icon "Search and filter results" at bounding box center [773, 60] width 12 height 12
click at [853, 116] on body "Home Feeds Videos Subscription Settings Manage Videos. This page is ready Manag…" at bounding box center [515, 264] width 1030 height 528
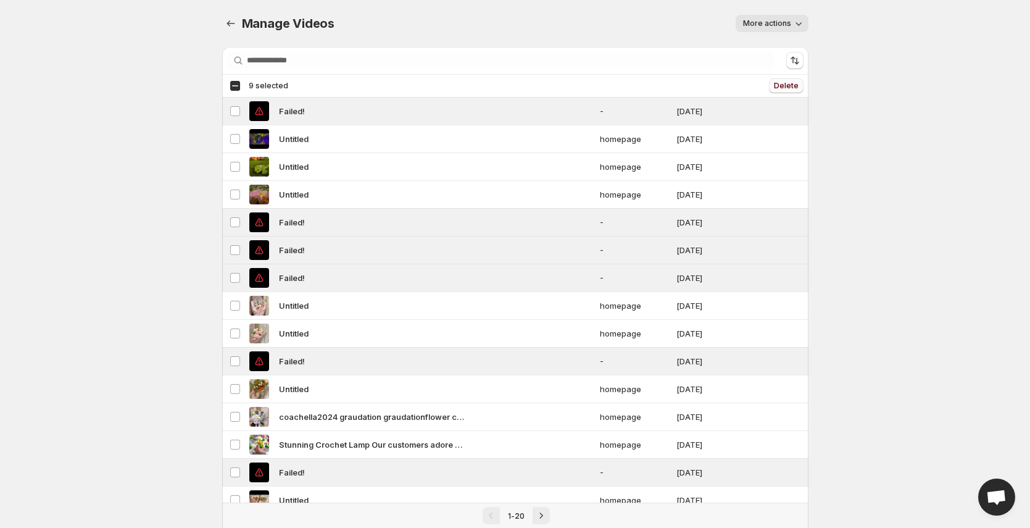
click at [790, 87] on span "Delete" at bounding box center [786, 86] width 25 height 10
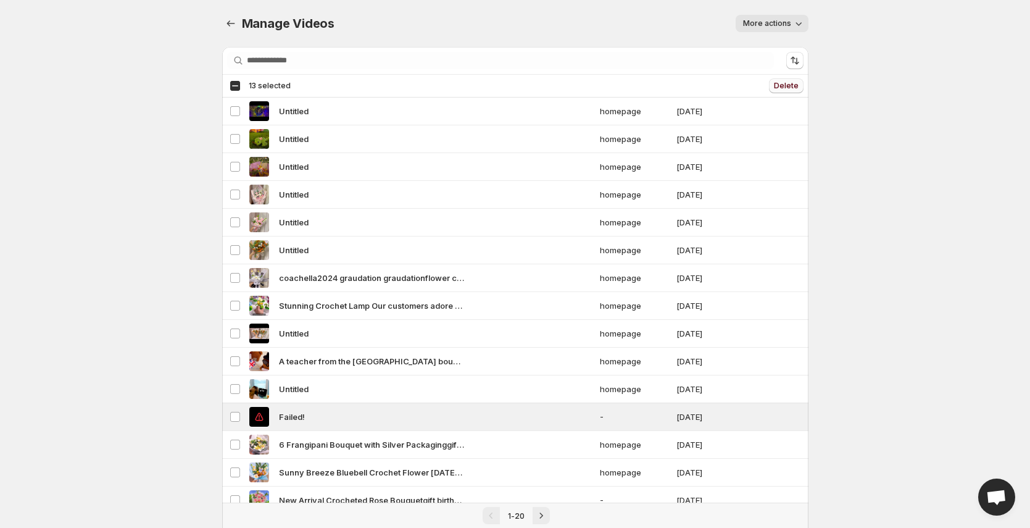
click at [794, 84] on span "Delete" at bounding box center [786, 86] width 25 height 10
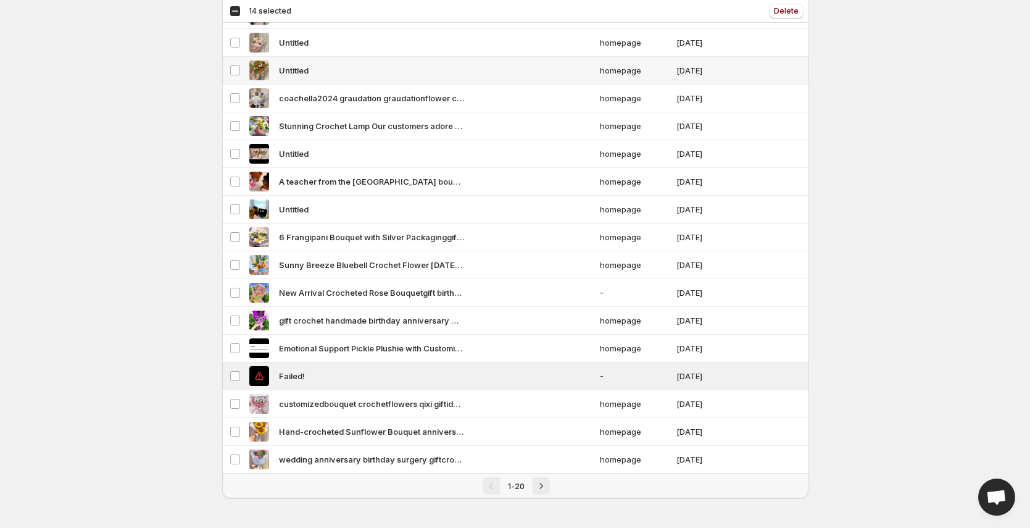
scroll to position [178, 0]
click at [780, 10] on span "Delete" at bounding box center [786, 11] width 25 height 10
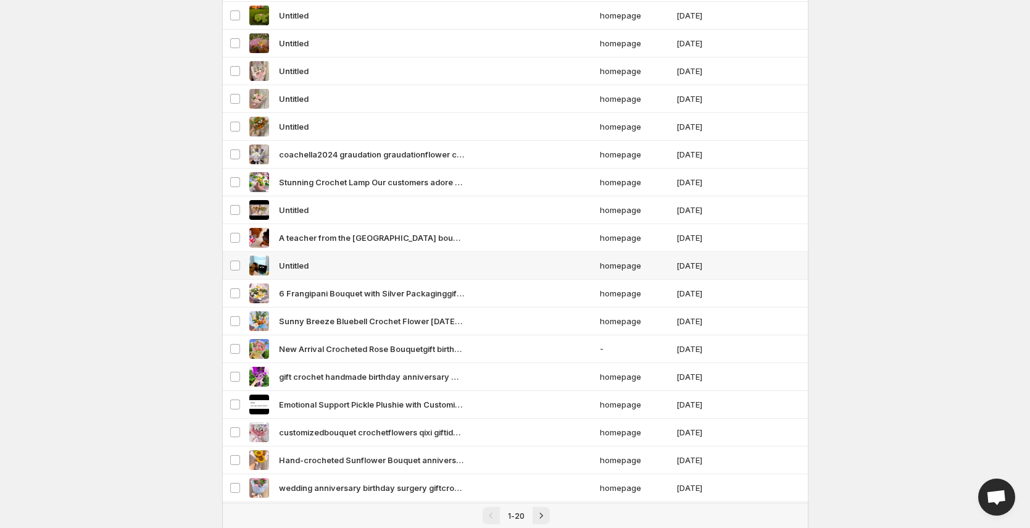
scroll to position [180, 0]
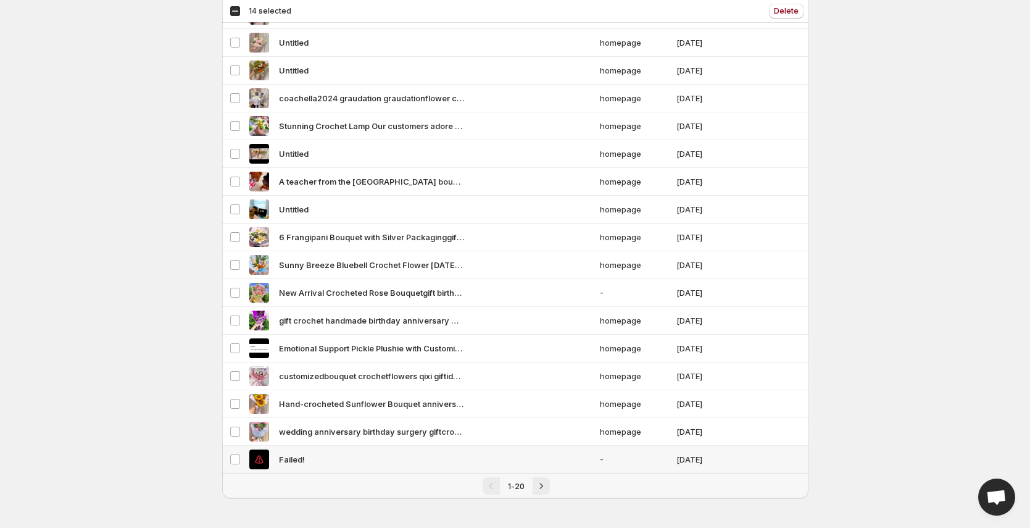
click at [242, 462] on td "Select video" at bounding box center [233, 460] width 23 height 28
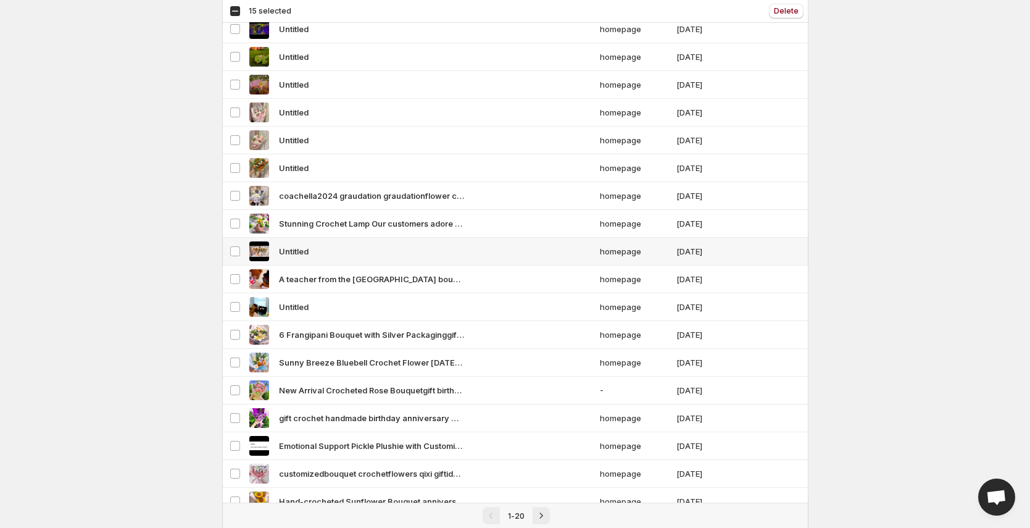
scroll to position [83, 0]
click at [800, 13] on button "Delete" at bounding box center [786, 11] width 35 height 15
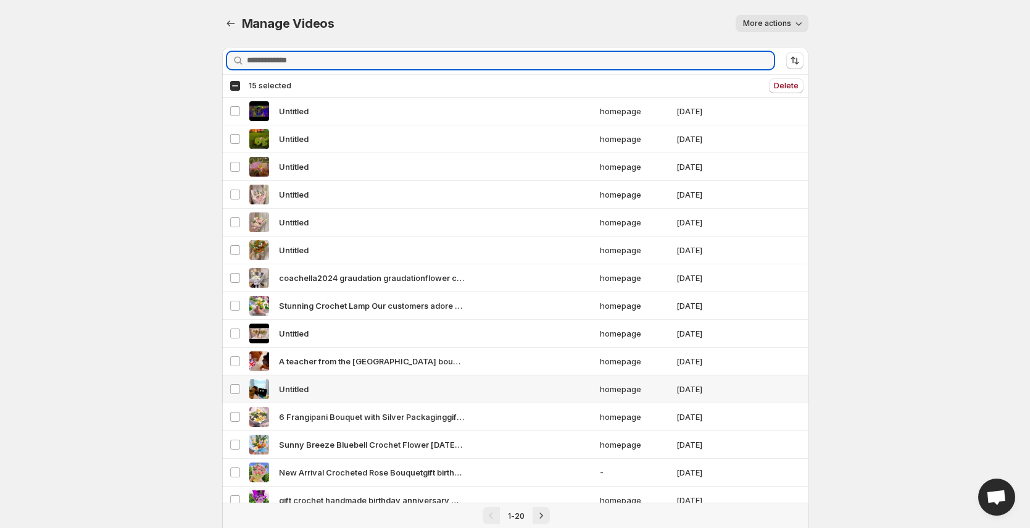
scroll to position [180, 0]
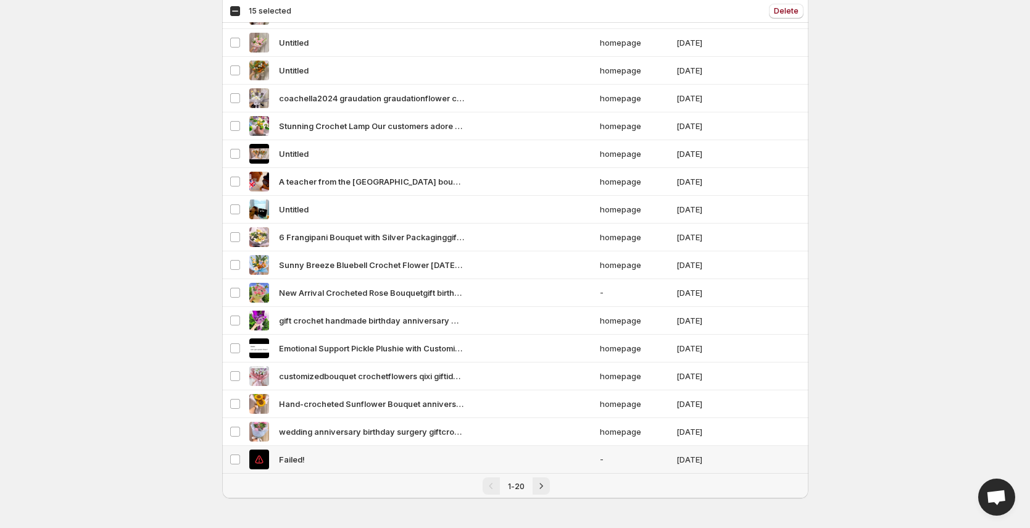
click at [241, 461] on td "Select video" at bounding box center [233, 460] width 23 height 28
click at [791, 10] on span "Delete" at bounding box center [786, 11] width 25 height 10
click at [790, 7] on span "Delete" at bounding box center [786, 11] width 25 height 10
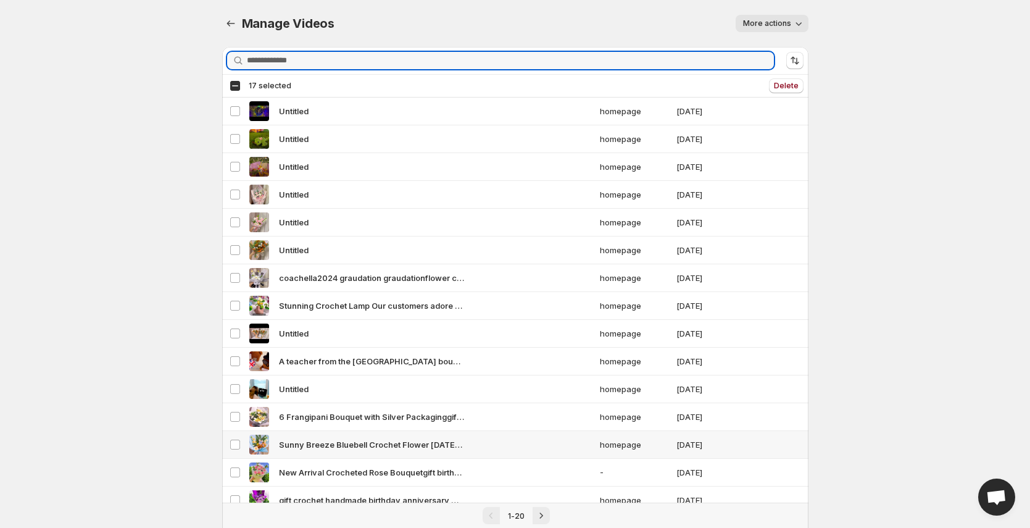
scroll to position [130, 0]
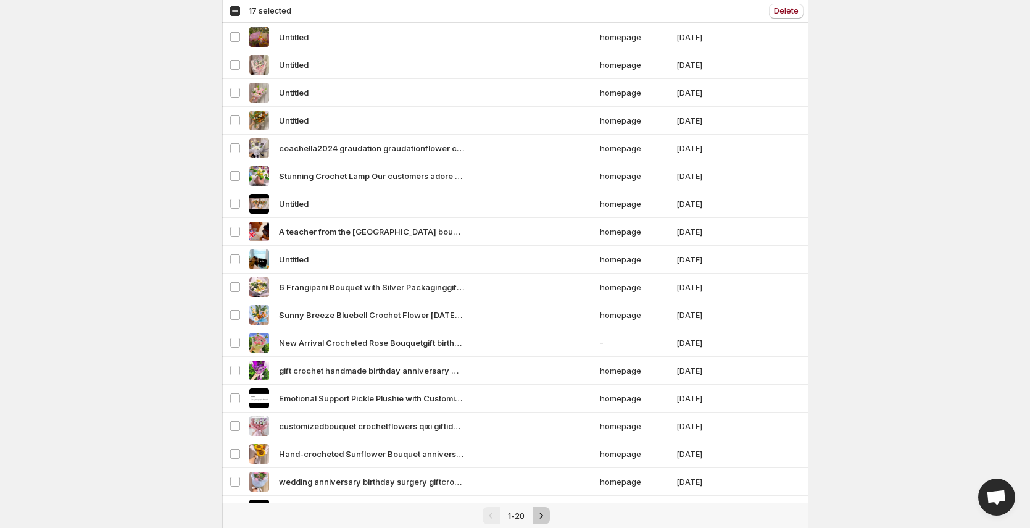
click at [546, 511] on icon "Next" at bounding box center [541, 515] width 12 height 12
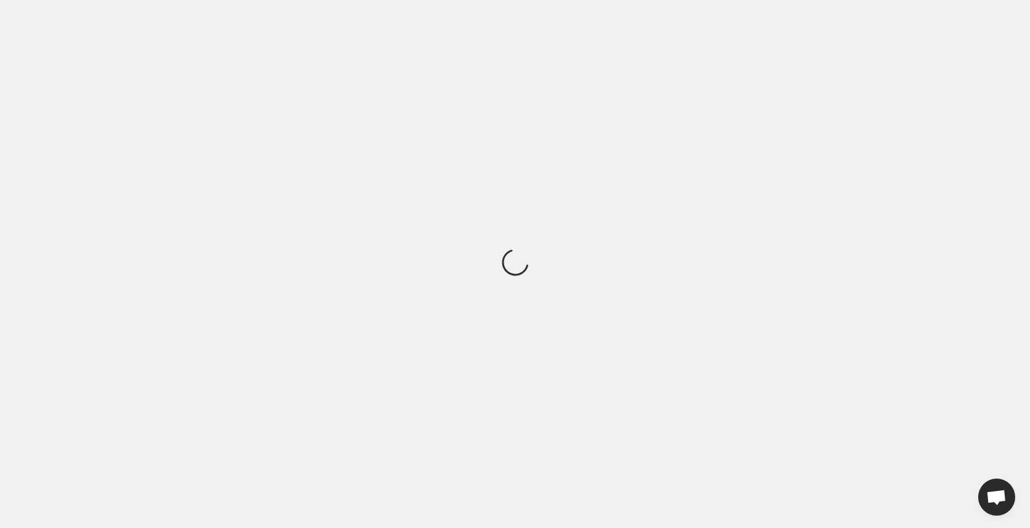
scroll to position [0, 0]
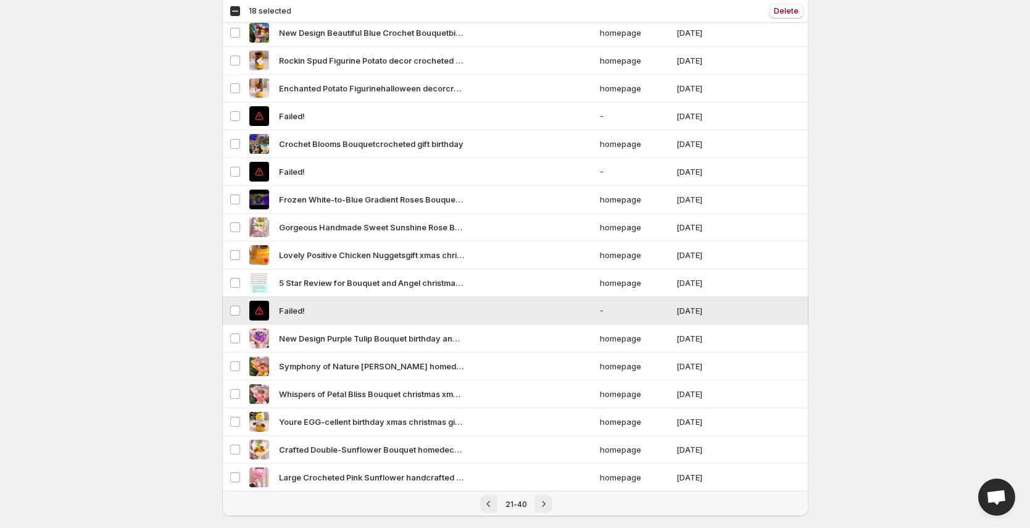
scroll to position [150, 0]
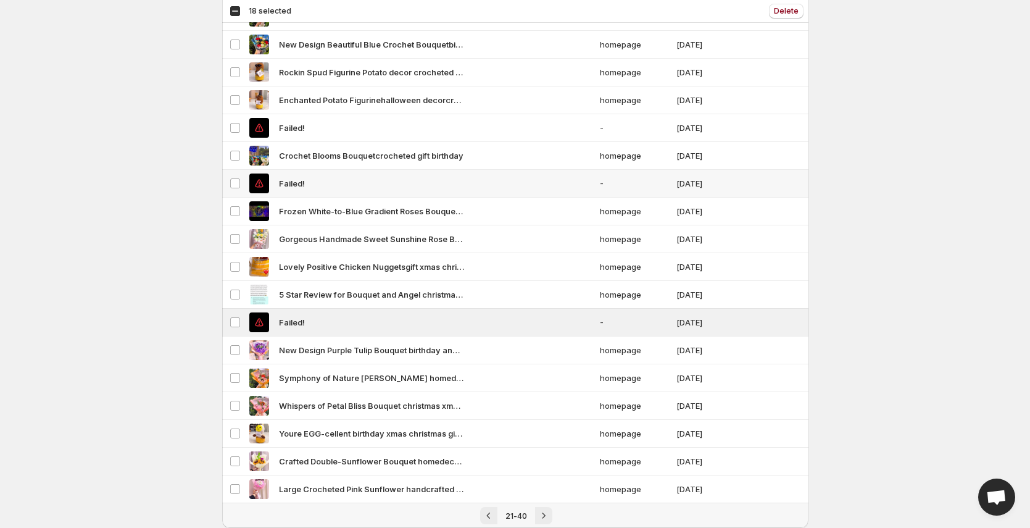
click at [233, 175] on td "Select video" at bounding box center [233, 184] width 23 height 28
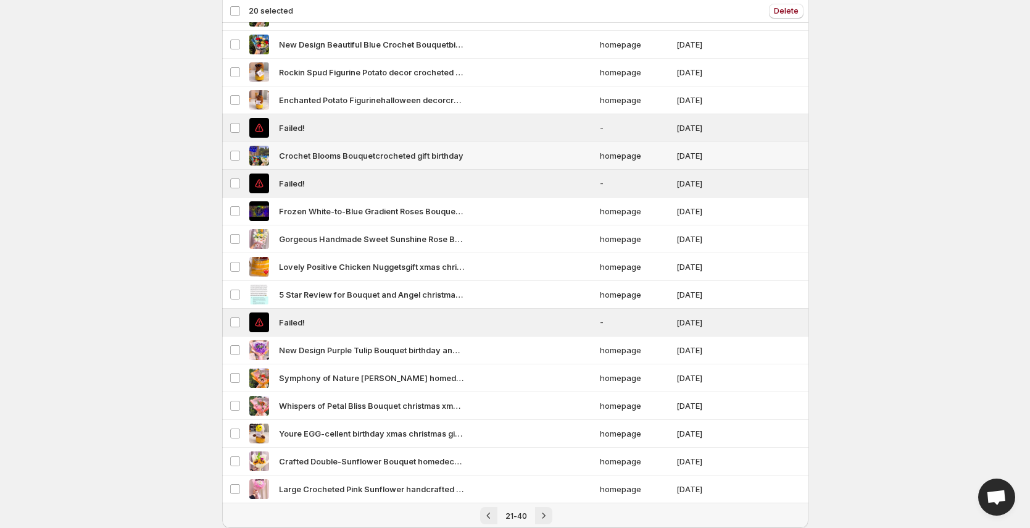
scroll to position [0, 0]
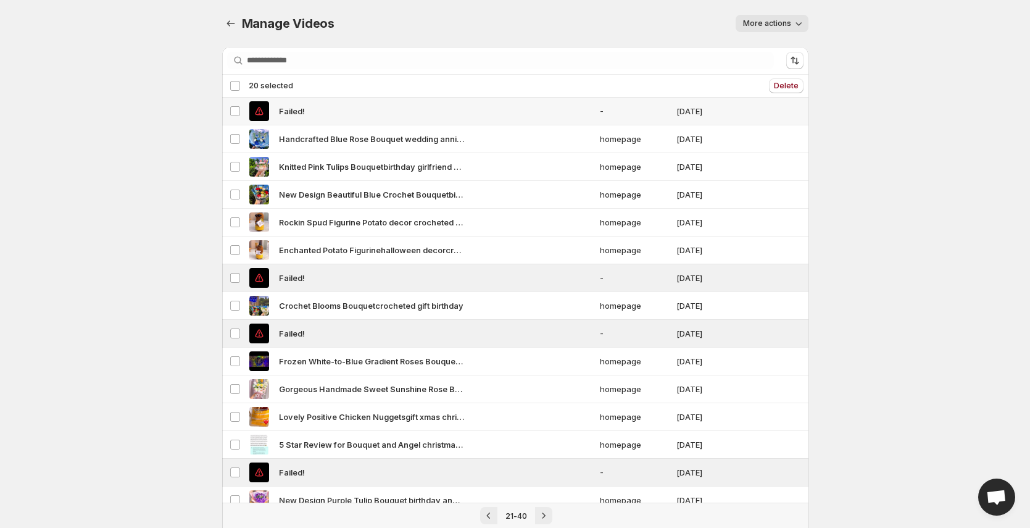
click at [236, 117] on td "Select video" at bounding box center [233, 112] width 23 height 28
click at [788, 79] on button "Delete" at bounding box center [786, 85] width 35 height 15
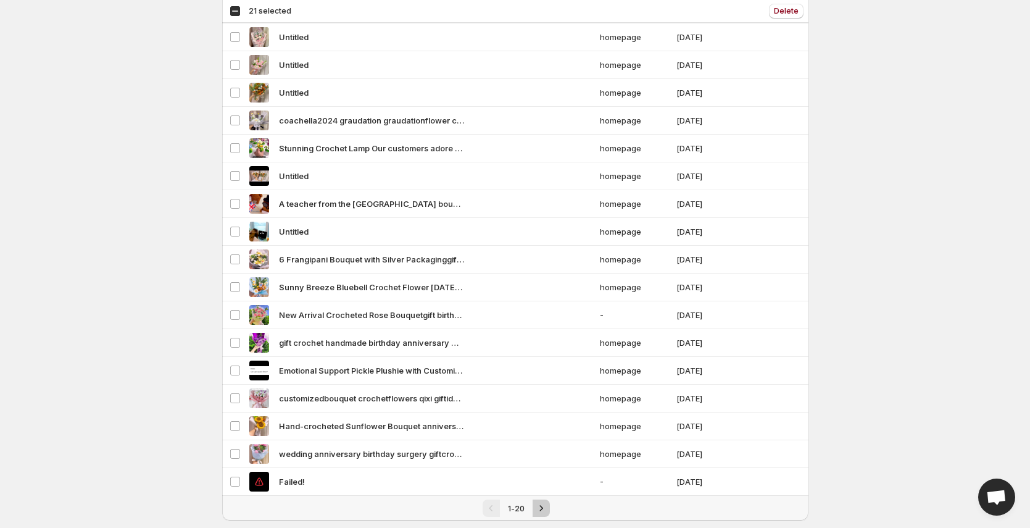
click at [543, 512] on icon "Next" at bounding box center [541, 508] width 12 height 12
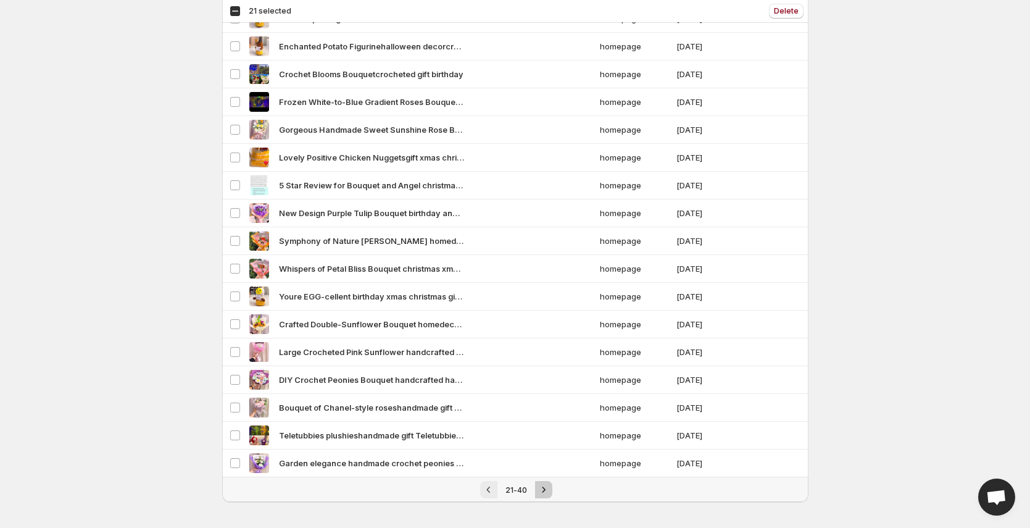
click at [546, 496] on button "Next" at bounding box center [543, 489] width 17 height 17
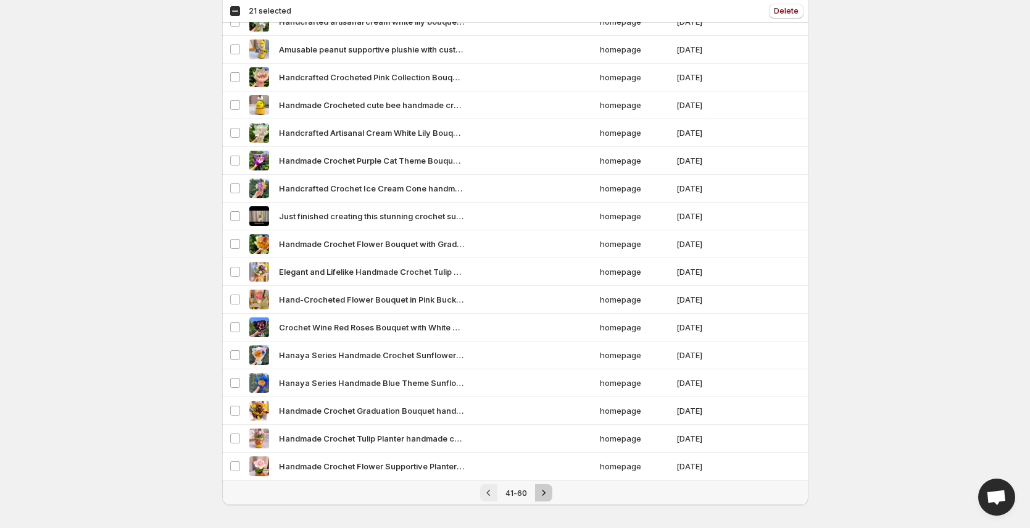
click at [545, 494] on icon "Next" at bounding box center [544, 492] width 12 height 12
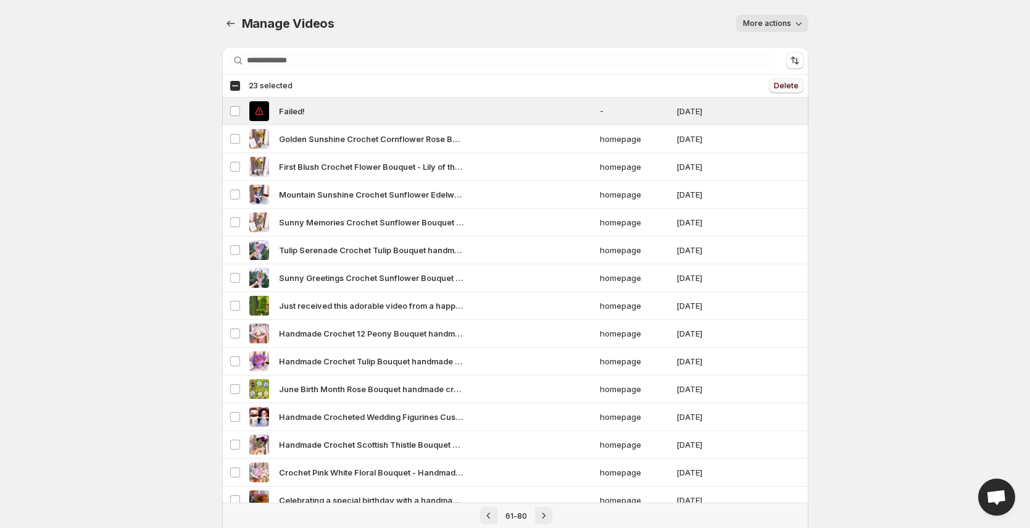
click at [800, 87] on button "Delete" at bounding box center [786, 85] width 35 height 15
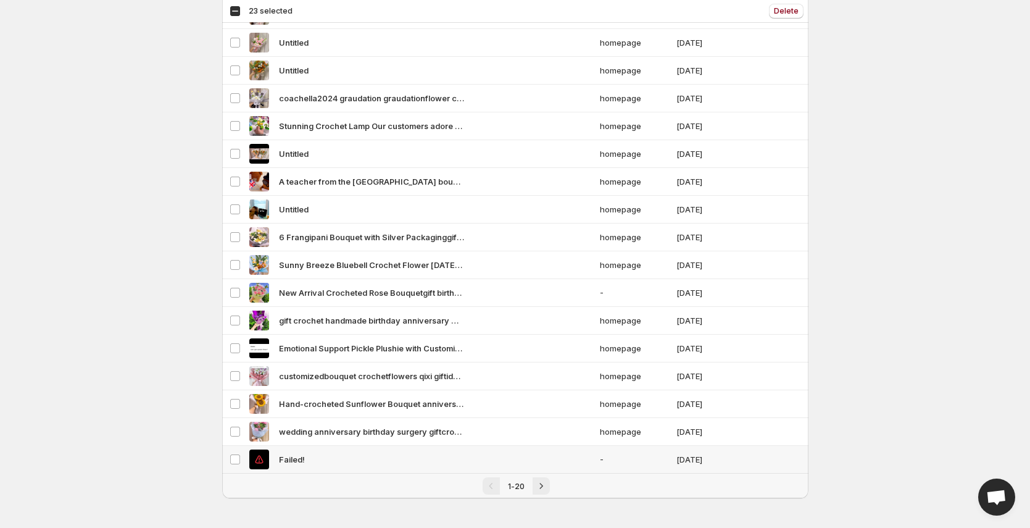
click at [228, 458] on td "Select video" at bounding box center [233, 460] width 23 height 28
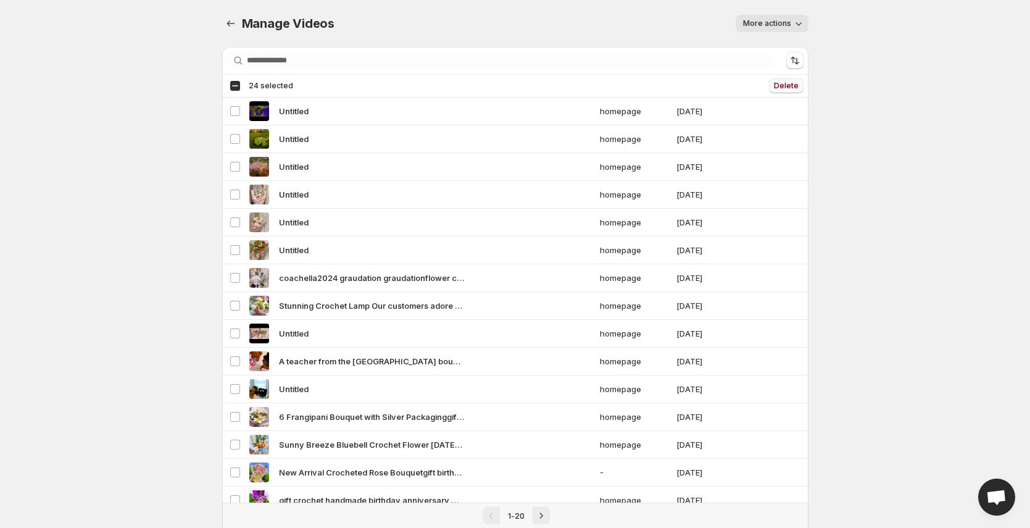
click at [784, 84] on span "Delete" at bounding box center [786, 86] width 25 height 10
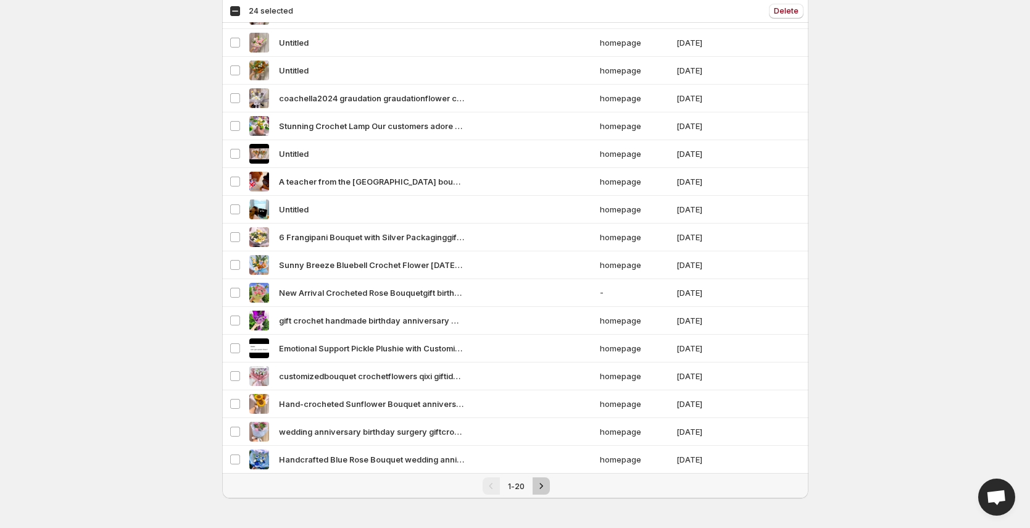
click at [540, 482] on icon "Next" at bounding box center [541, 486] width 12 height 12
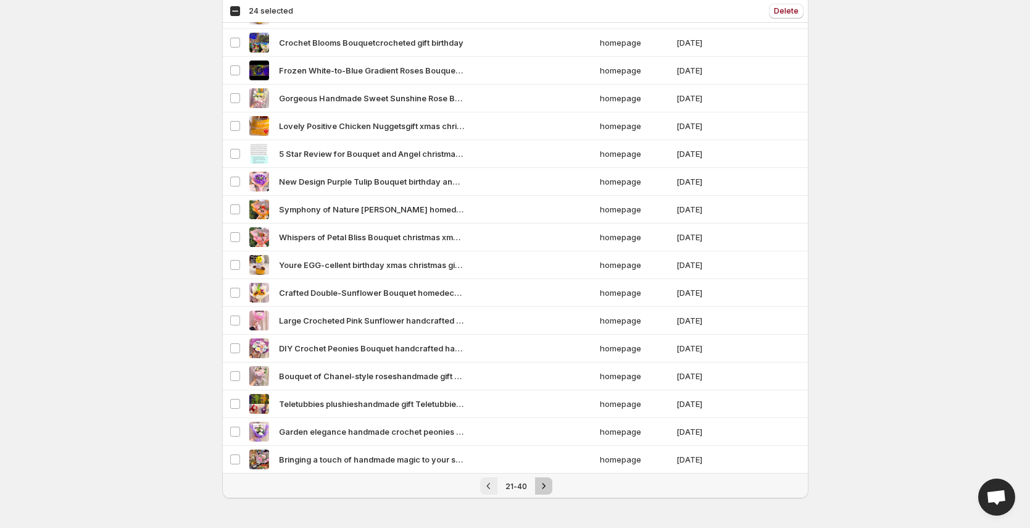
click at [539, 486] on icon "Next" at bounding box center [544, 486] width 12 height 12
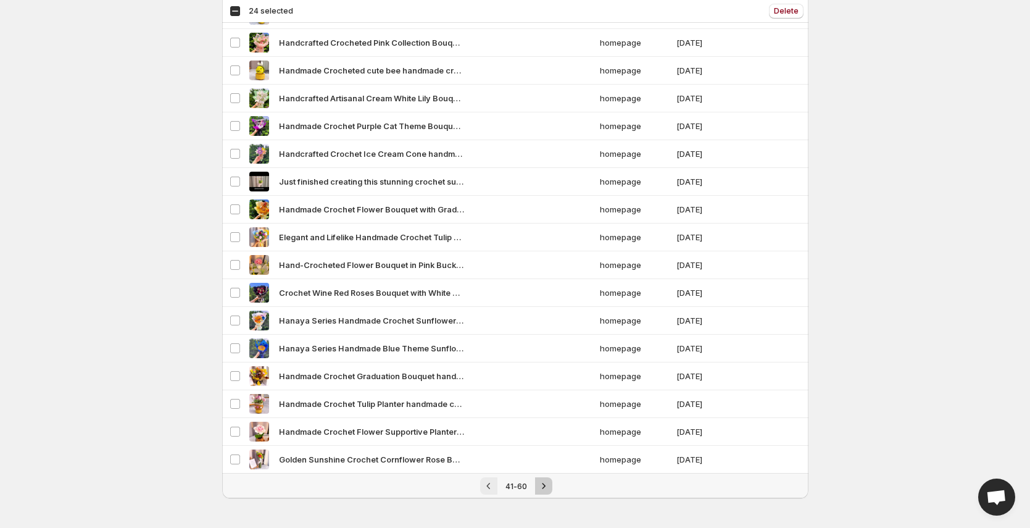
click at [549, 486] on button "Next" at bounding box center [543, 485] width 17 height 17
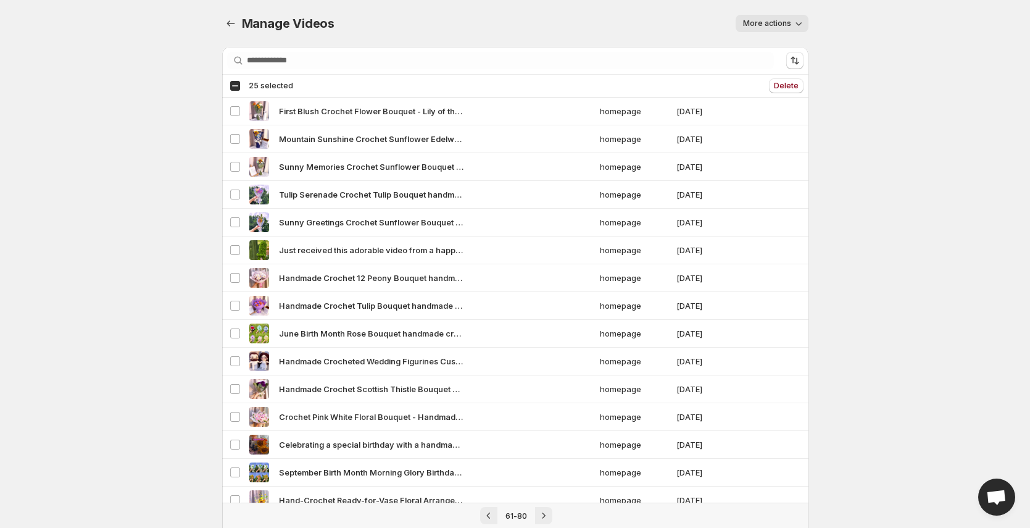
click at [790, 95] on div "Select all 20 videos 25 selected Delete Delete" at bounding box center [515, 86] width 586 height 22
click at [787, 87] on span "Delete" at bounding box center [786, 86] width 25 height 10
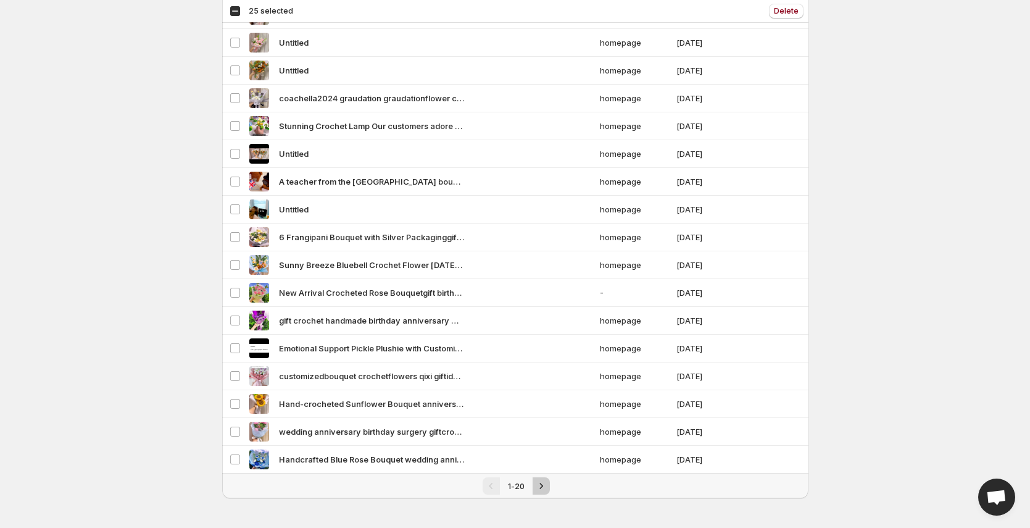
click at [541, 480] on icon "Next" at bounding box center [541, 486] width 12 height 12
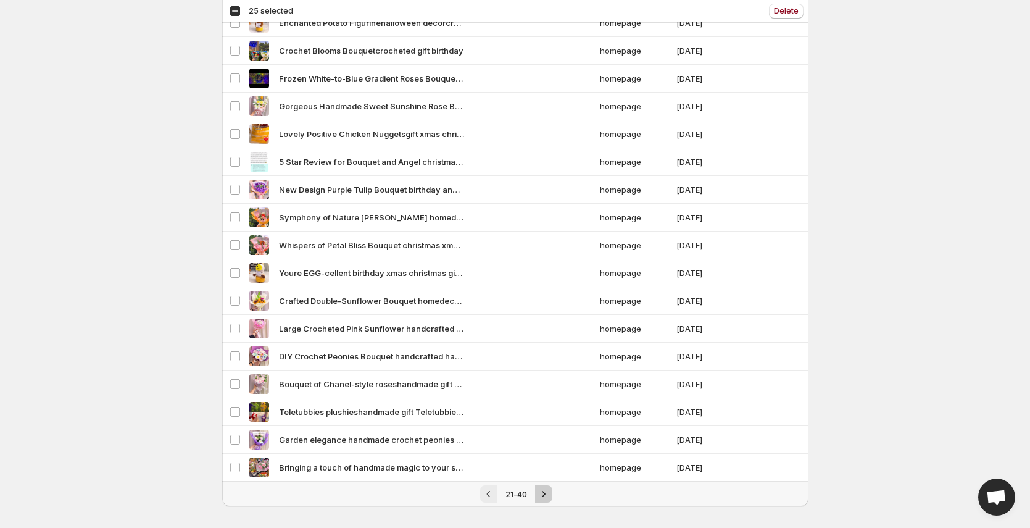
click at [545, 499] on icon "Next" at bounding box center [544, 494] width 12 height 12
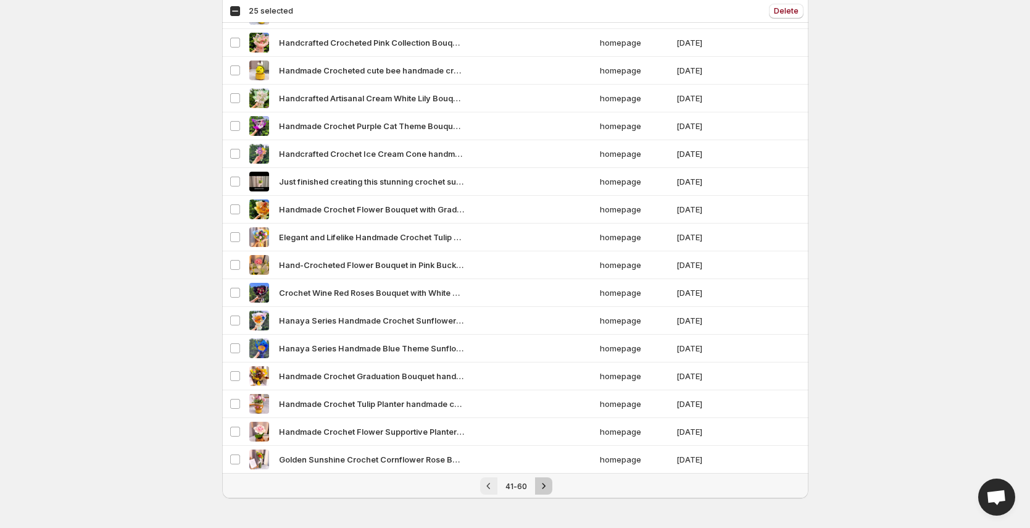
click at [544, 485] on icon "Next" at bounding box center [544, 486] width 3 height 6
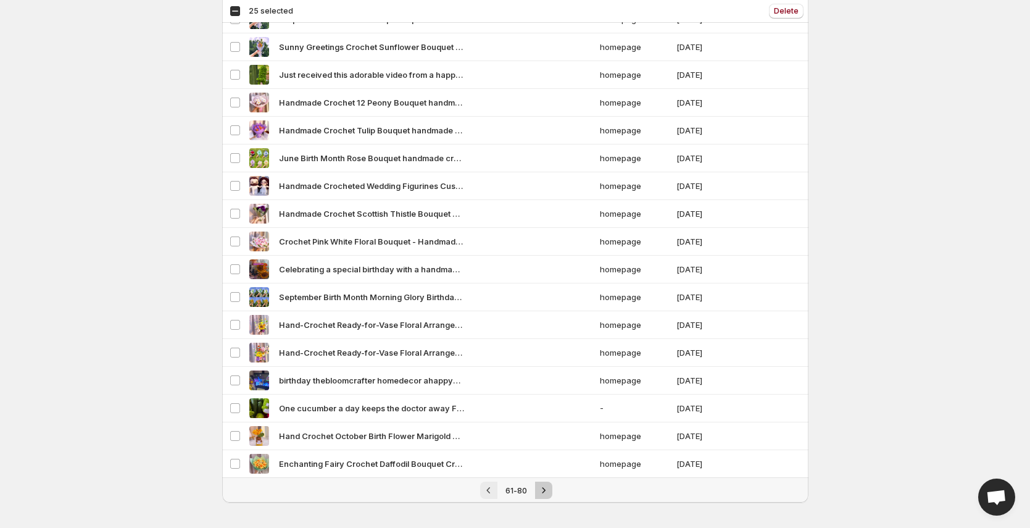
click at [545, 490] on icon "Next" at bounding box center [544, 490] width 12 height 12
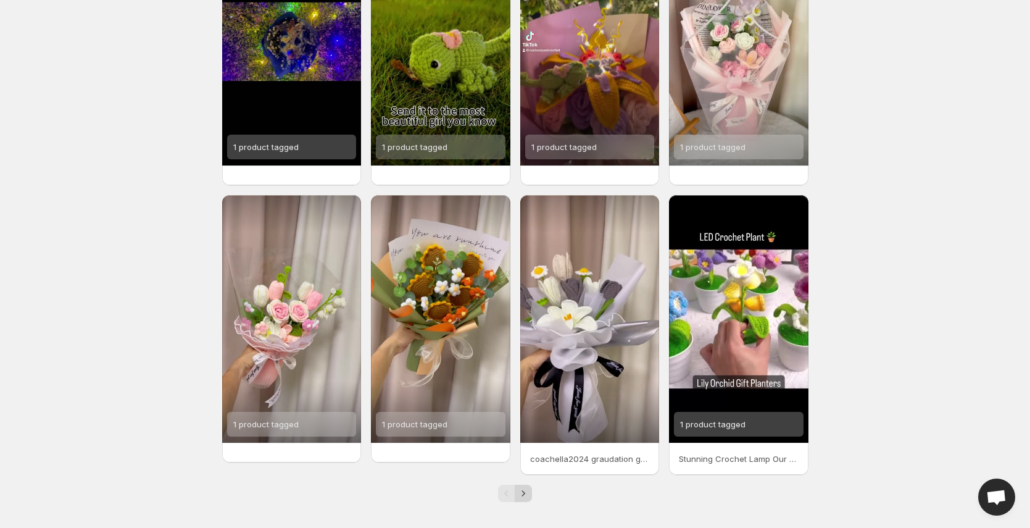
click at [527, 493] on icon "Next" at bounding box center [523, 493] width 12 height 12
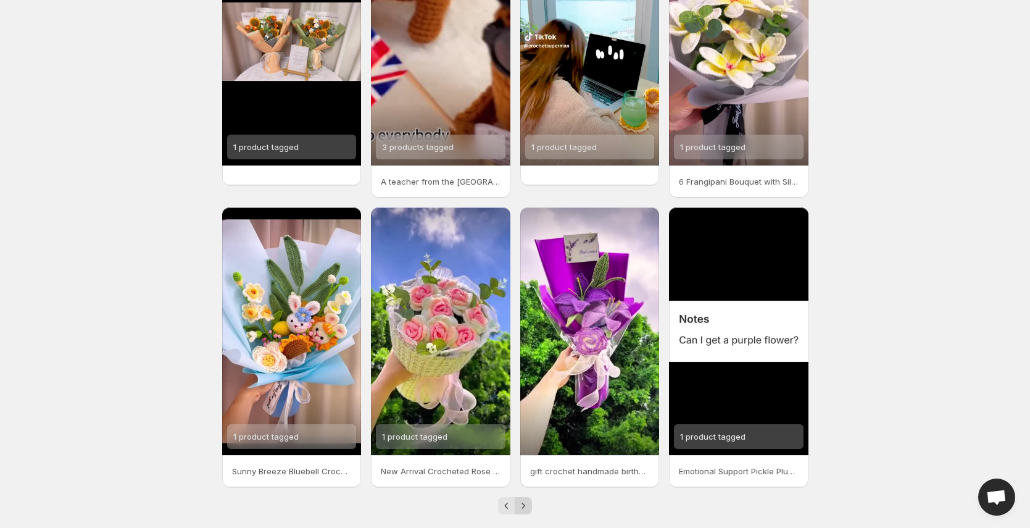
click at [528, 504] on icon "Next" at bounding box center [523, 505] width 12 height 12
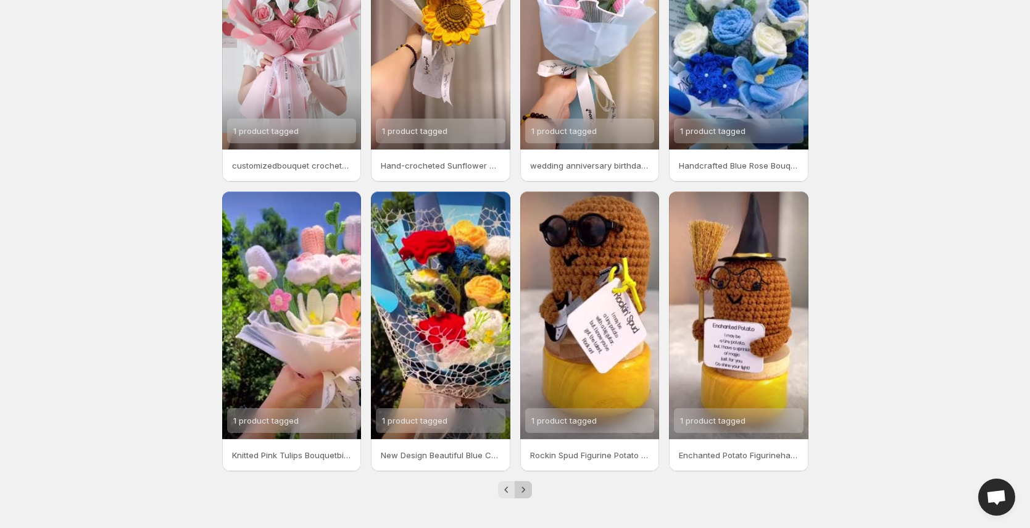
click at [517, 490] on icon "Next" at bounding box center [523, 489] width 12 height 12
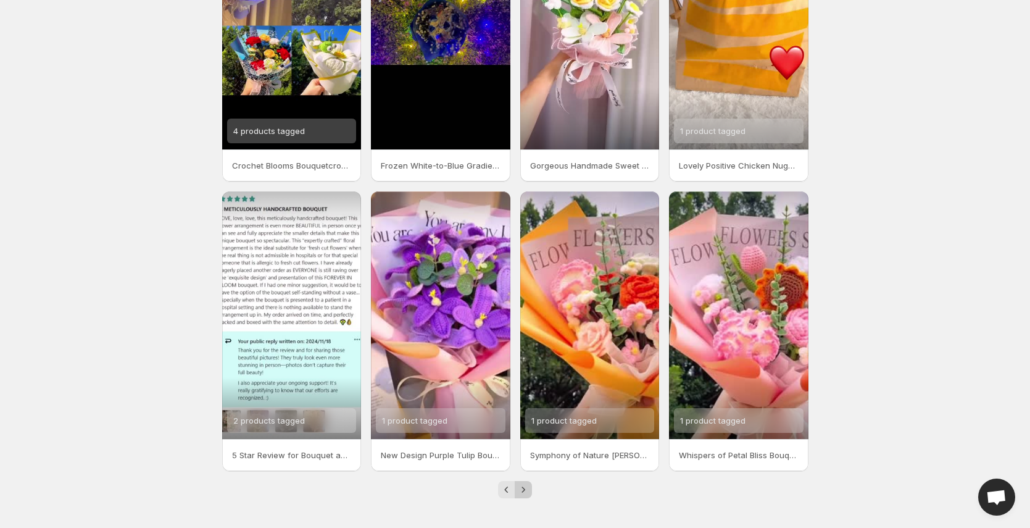
click at [527, 491] on icon "Next" at bounding box center [523, 489] width 12 height 12
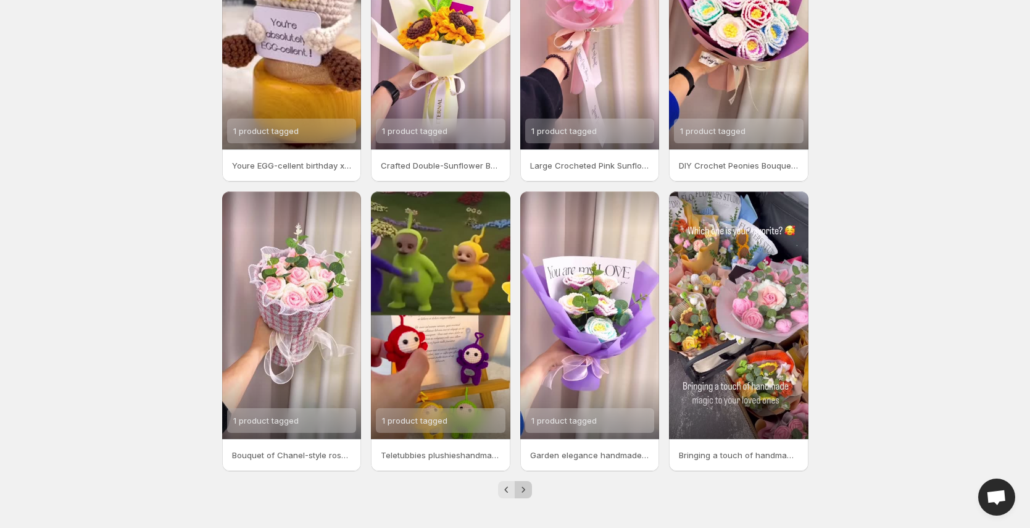
click at [527, 491] on icon "Next" at bounding box center [523, 489] width 12 height 12
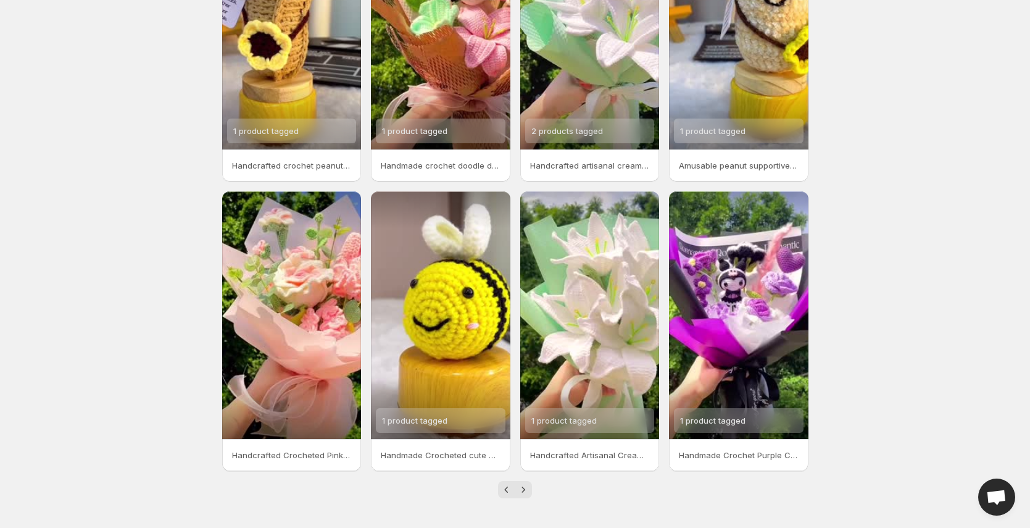
click at [527, 491] on icon "Next" at bounding box center [523, 489] width 12 height 12
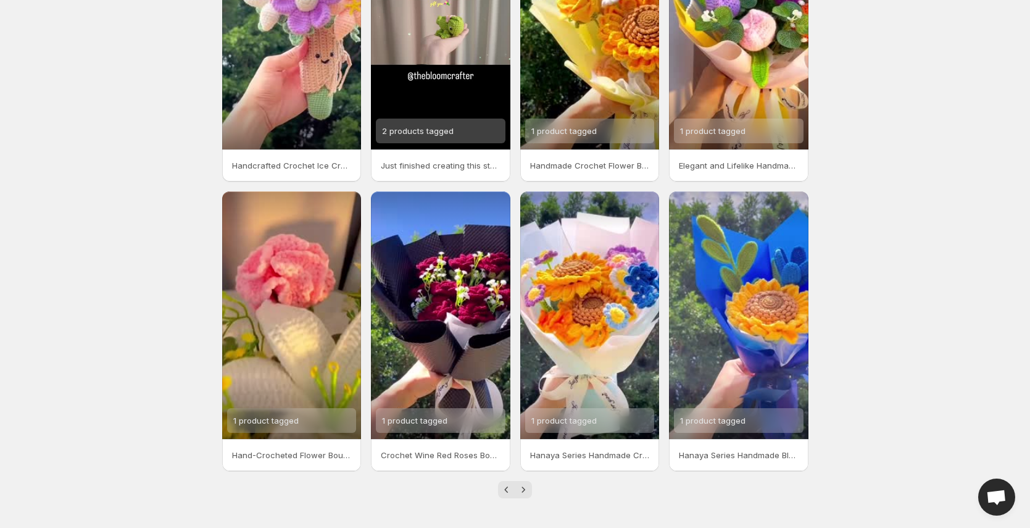
click at [527, 491] on icon "Next" at bounding box center [523, 489] width 12 height 12
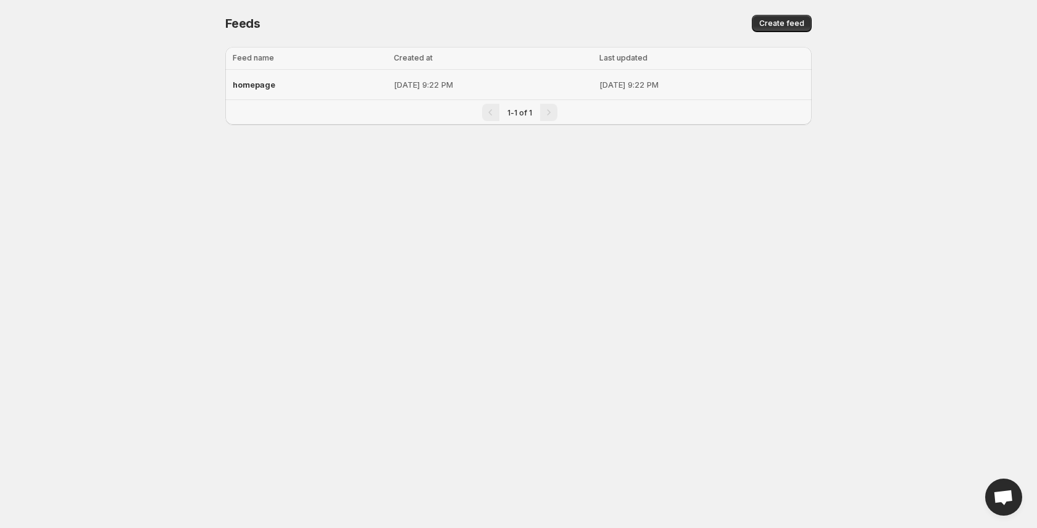
click at [236, 91] on div "homepage" at bounding box center [310, 84] width 154 height 22
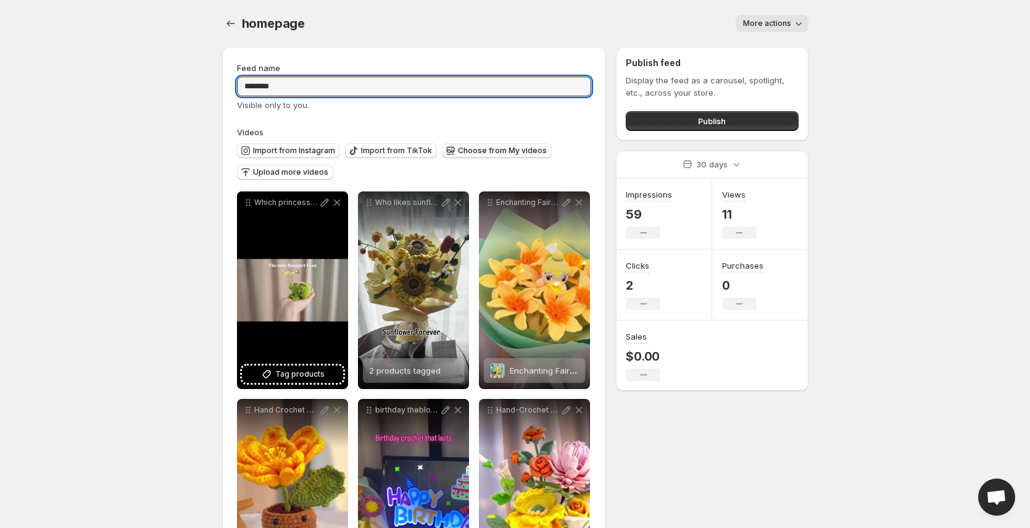
click at [497, 149] on span "Choose from My videos" at bounding box center [502, 151] width 89 height 10
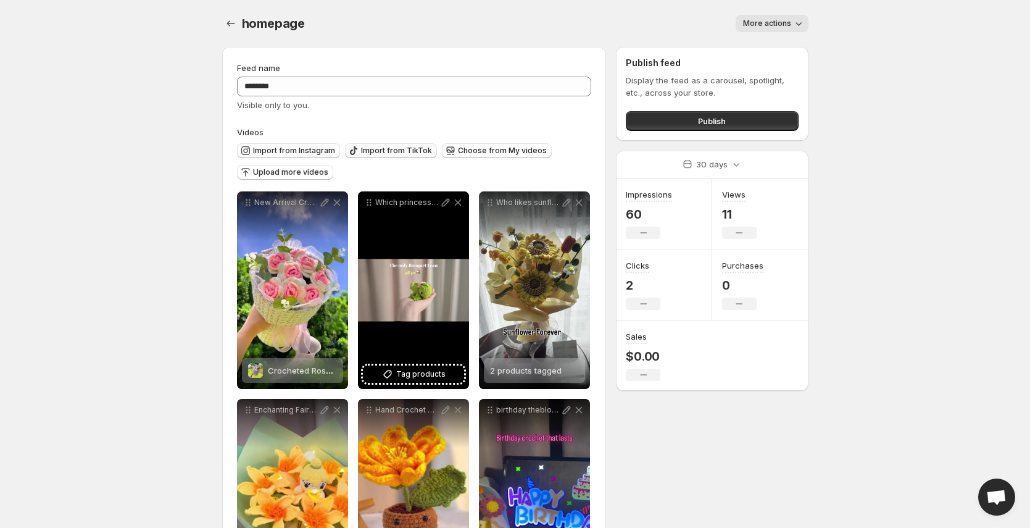
click at [383, 149] on span "Import from TikTok" at bounding box center [396, 151] width 71 height 10
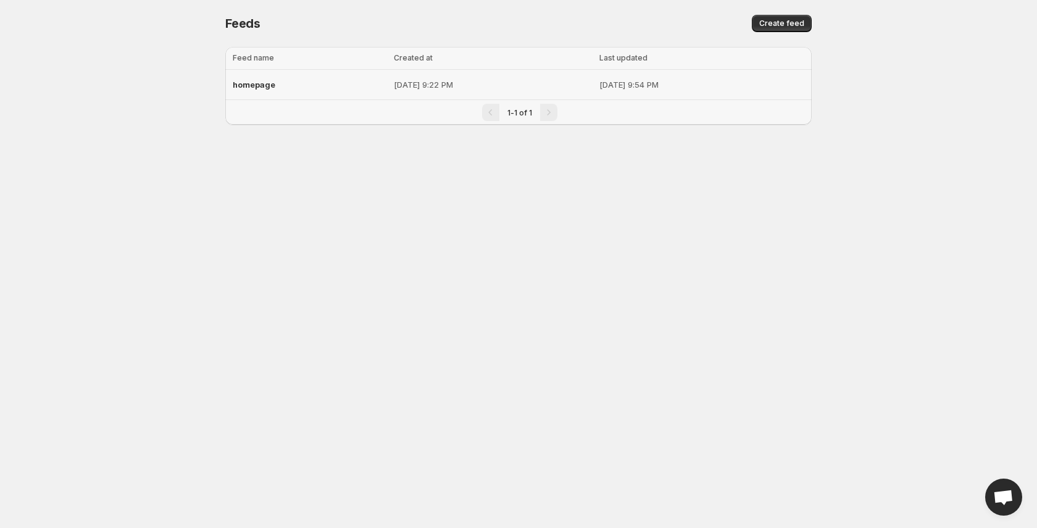
click at [470, 90] on p "[DATE] 9:22 PM" at bounding box center [493, 84] width 198 height 12
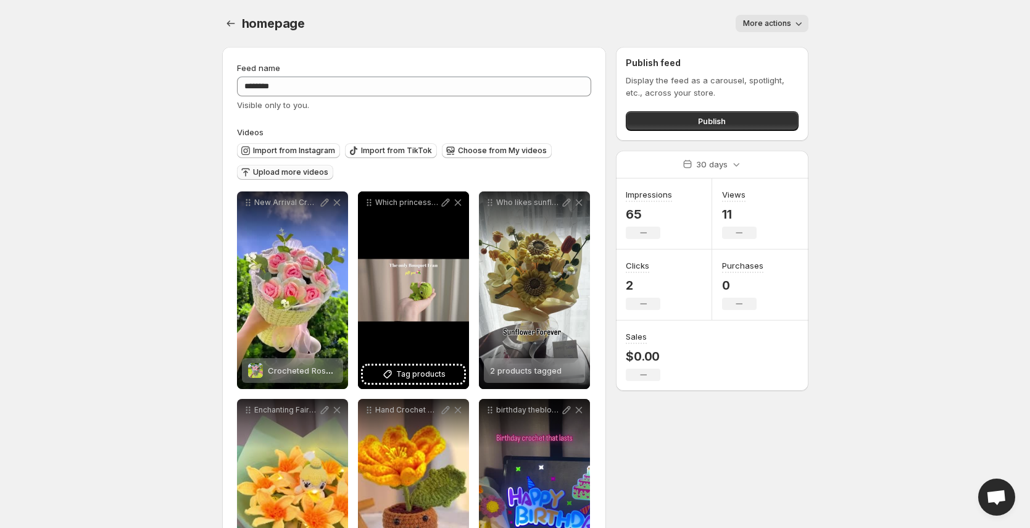
click at [315, 169] on span "Upload more videos" at bounding box center [290, 172] width 75 height 10
click at [482, 148] on span "Choose from My videos" at bounding box center [502, 151] width 89 height 10
click at [312, 167] on span "Upload more videos" at bounding box center [290, 172] width 75 height 10
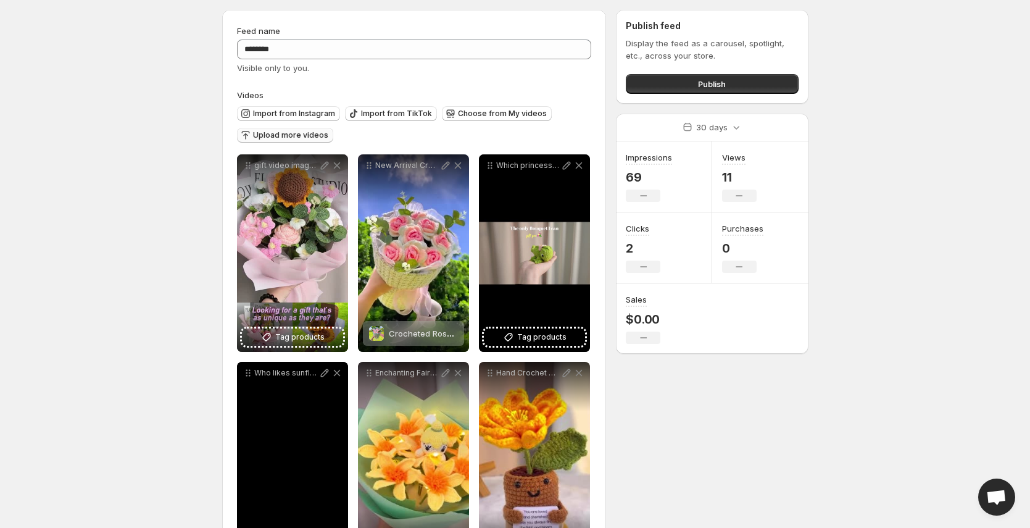
scroll to position [88, 0]
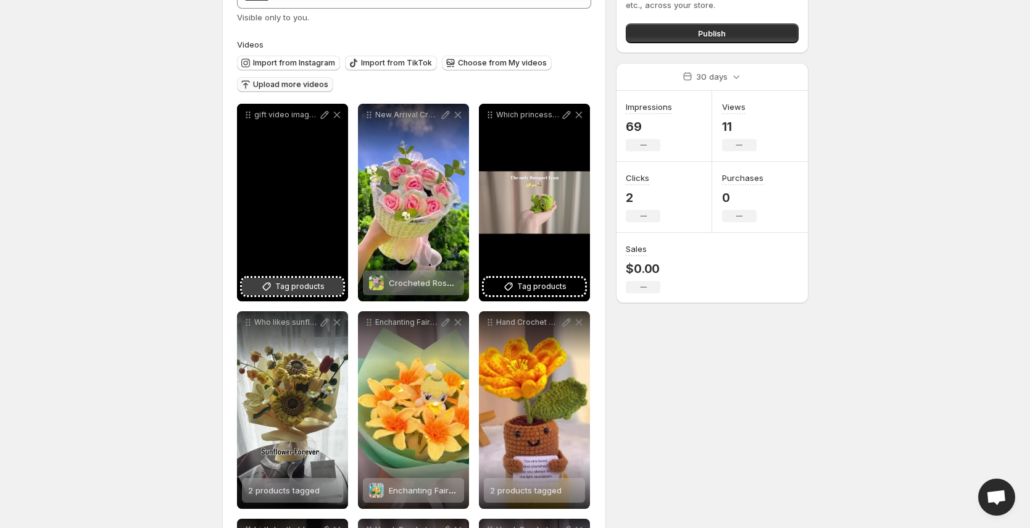
click at [289, 288] on span "Tag products" at bounding box center [299, 286] width 49 height 12
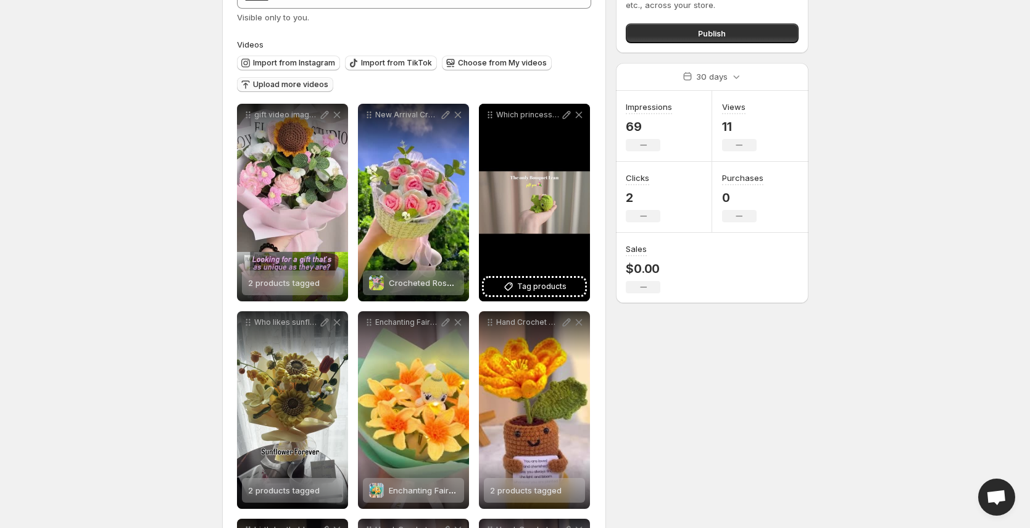
scroll to position [0, 0]
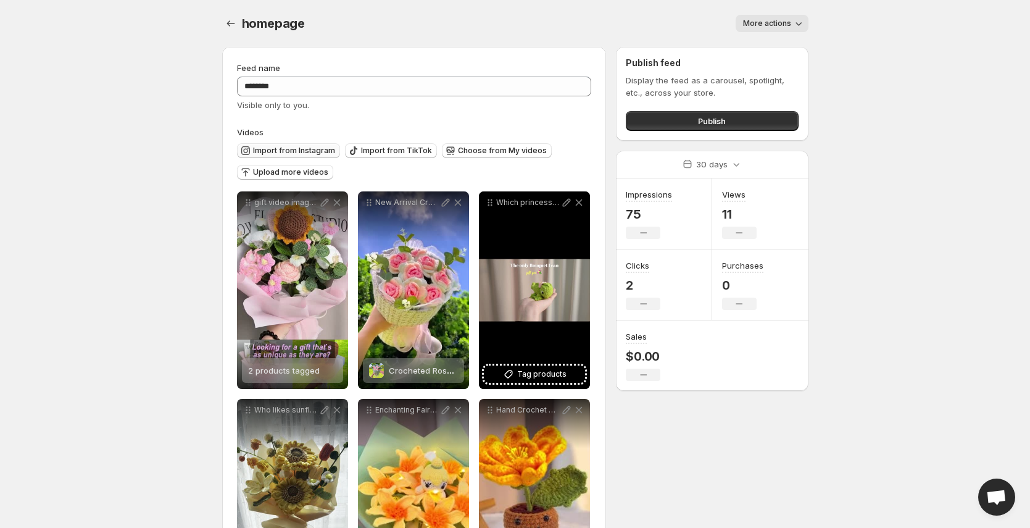
click at [310, 148] on span "Import from Instagram" at bounding box center [294, 151] width 82 height 10
click at [307, 167] on button "Upload more videos" at bounding box center [285, 172] width 96 height 15
click at [503, 150] on span "Choose from My videos" at bounding box center [502, 151] width 89 height 10
click at [291, 145] on button "Import from Instagram" at bounding box center [288, 150] width 103 height 15
click at [409, 152] on span "Import from TikTok" at bounding box center [396, 151] width 71 height 10
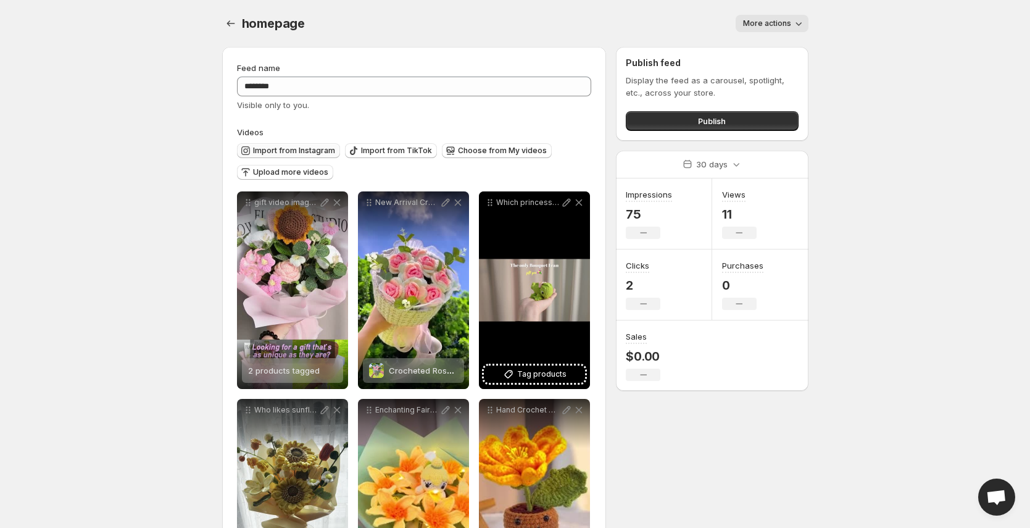
click at [291, 154] on span "Import from Instagram" at bounding box center [294, 151] width 82 height 10
click at [320, 144] on button "Import from Instagram" at bounding box center [288, 150] width 103 height 15
